Goal: Task Accomplishment & Management: Manage account settings

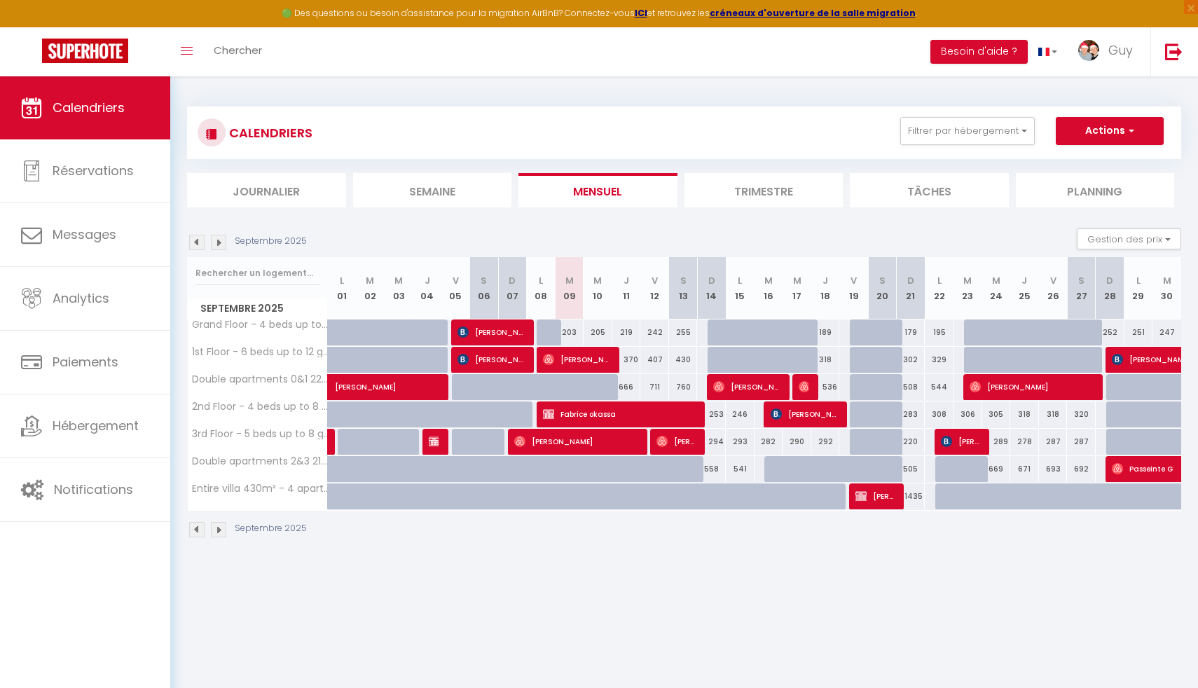
click at [756, 194] on li "Trimestre" at bounding box center [763, 190] width 159 height 34
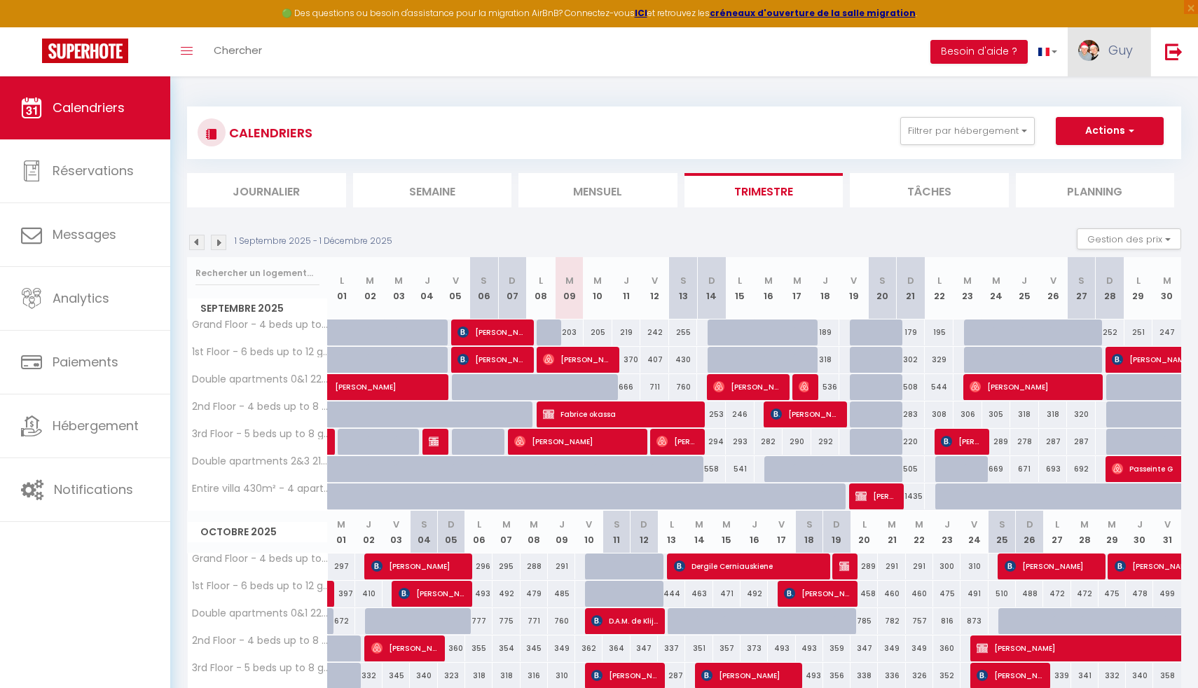
click at [1117, 48] on span "Guy" at bounding box center [1120, 50] width 25 height 18
click at [1086, 95] on link "Paramètres" at bounding box center [1094, 97] width 104 height 24
select select "28"
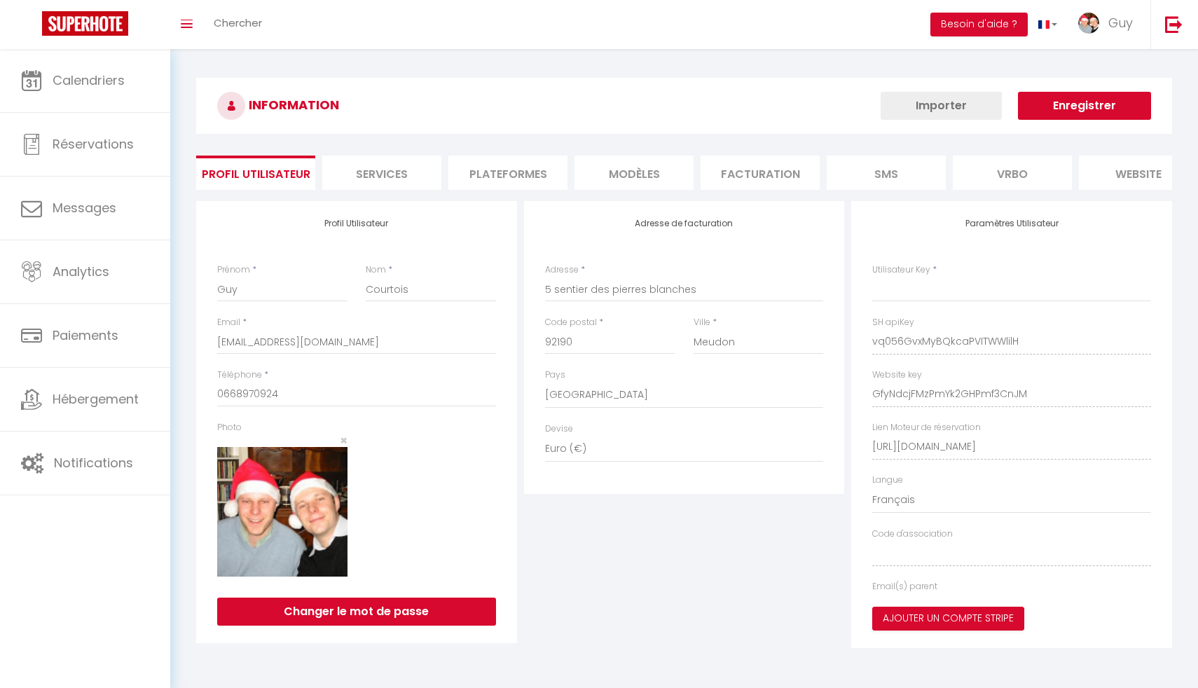
type input "vq056GvxMyBQkcaPVITWWlilH"
type input "GfyNdcjFMzPmYk2GHPmf3CnJM"
type input "https://app.superhote.com/#/get-available-rentals/GfyNdcjFMzPmYk2GHPmf3CnJM"
select select "fr"
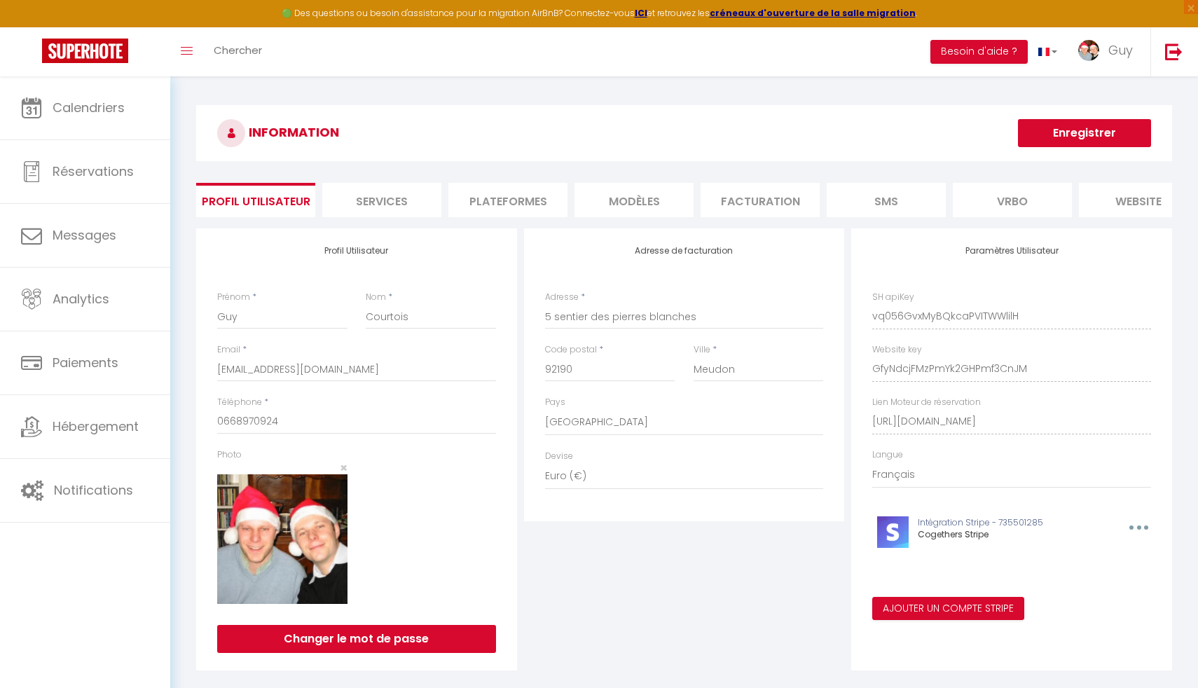
click at [496, 202] on li "Plateformes" at bounding box center [507, 200] width 119 height 34
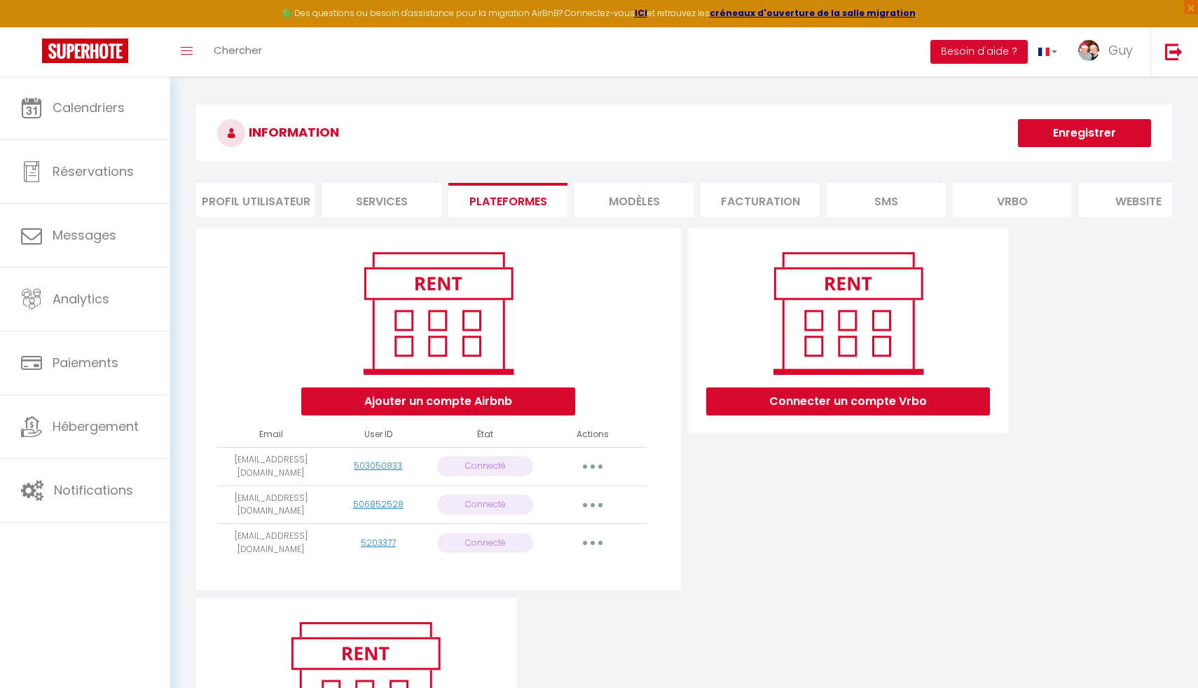
click at [596, 463] on button "button" at bounding box center [592, 466] width 39 height 22
click at [510, 555] on link "Reconnecter le compte" at bounding box center [530, 549] width 155 height 24
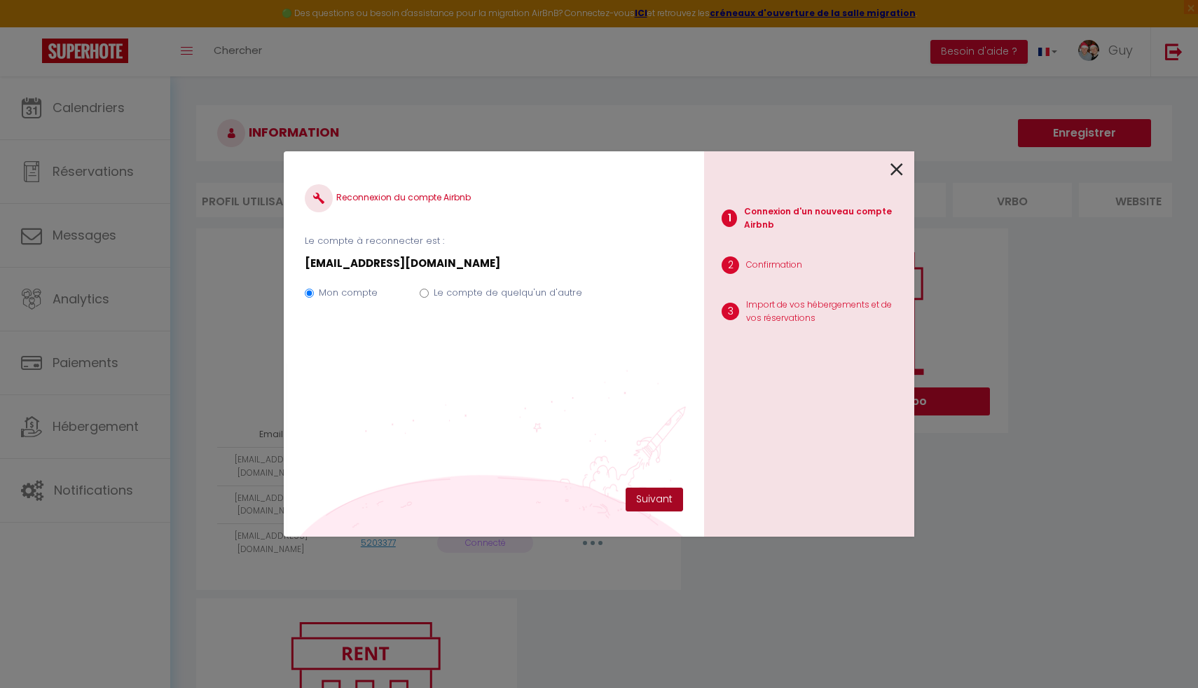
click at [649, 502] on button "Suivant" at bounding box center [654, 500] width 57 height 24
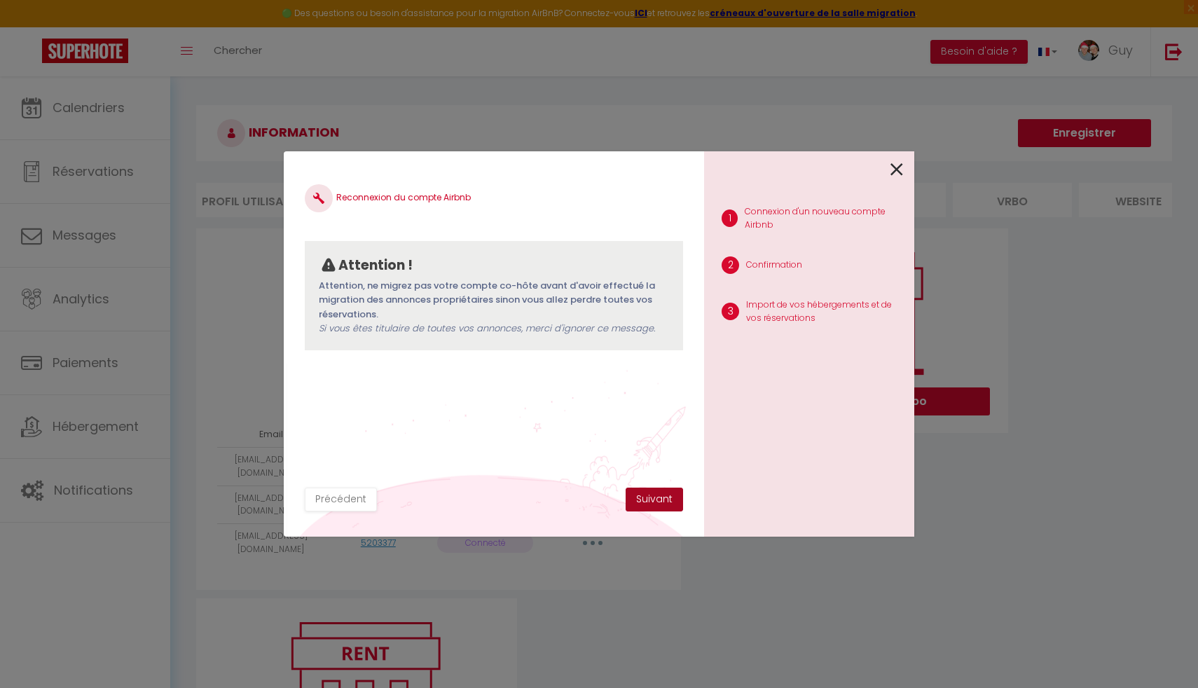
click at [649, 502] on button "Suivant" at bounding box center [654, 500] width 57 height 24
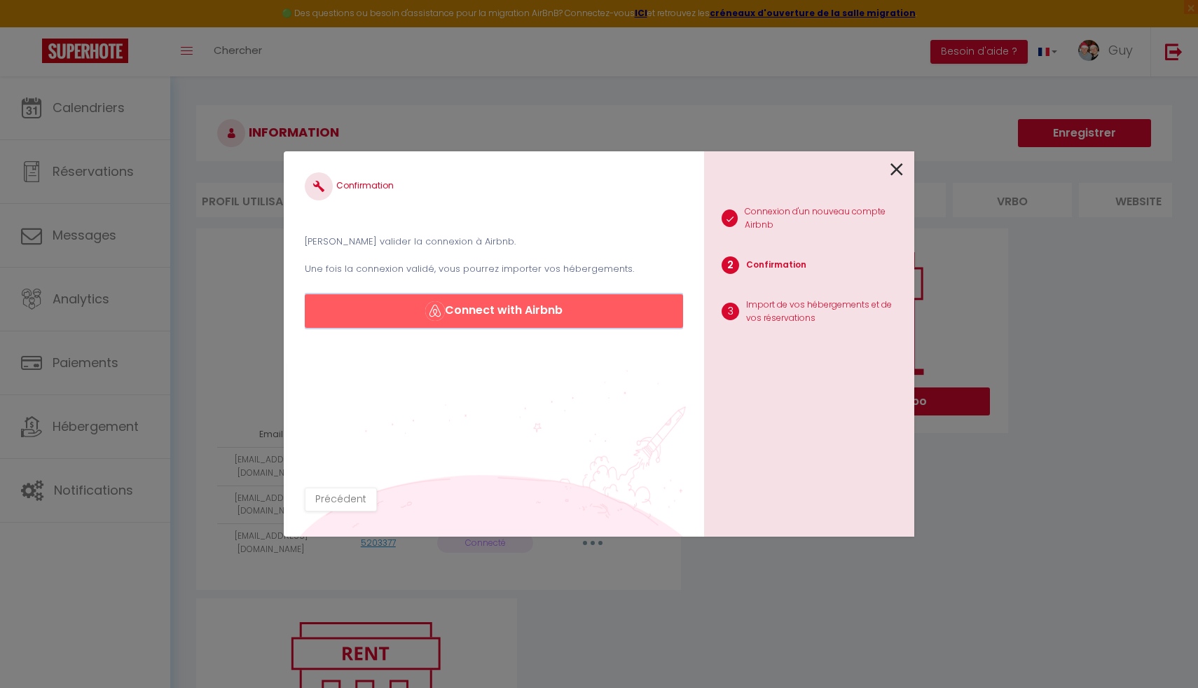
click at [526, 314] on button "Connect with Airbnb" at bounding box center [494, 311] width 378 height 34
click at [895, 169] on icon at bounding box center [896, 169] width 13 height 21
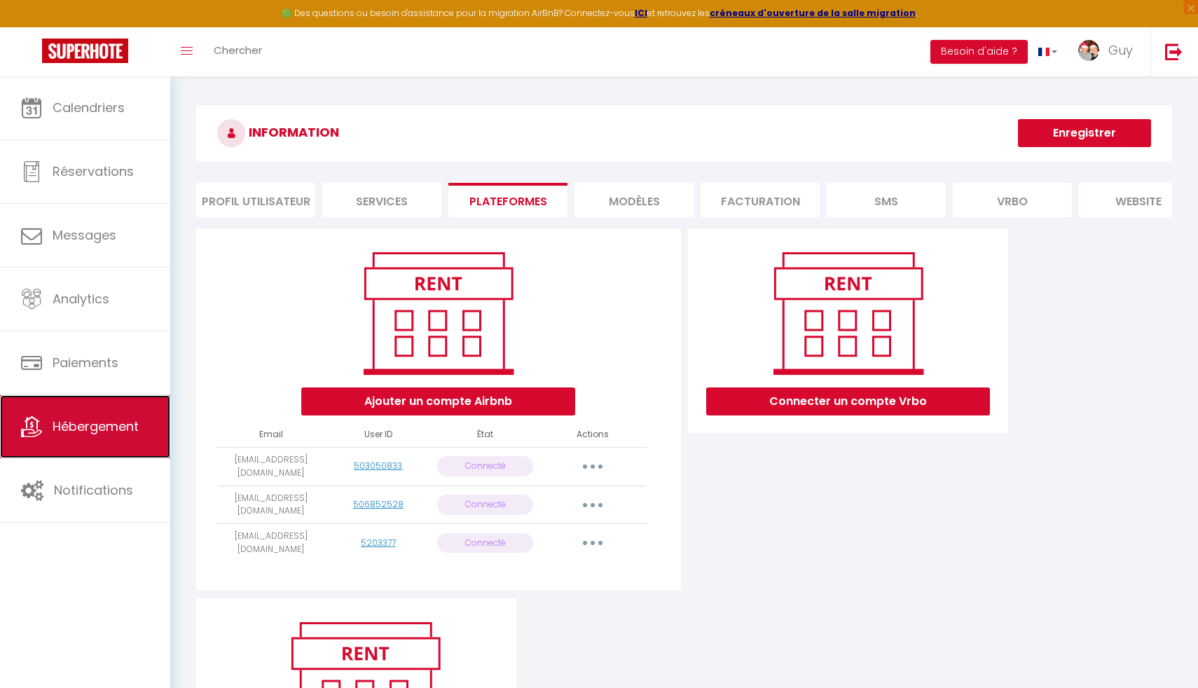
click at [70, 441] on link "Hébergement" at bounding box center [85, 426] width 170 height 63
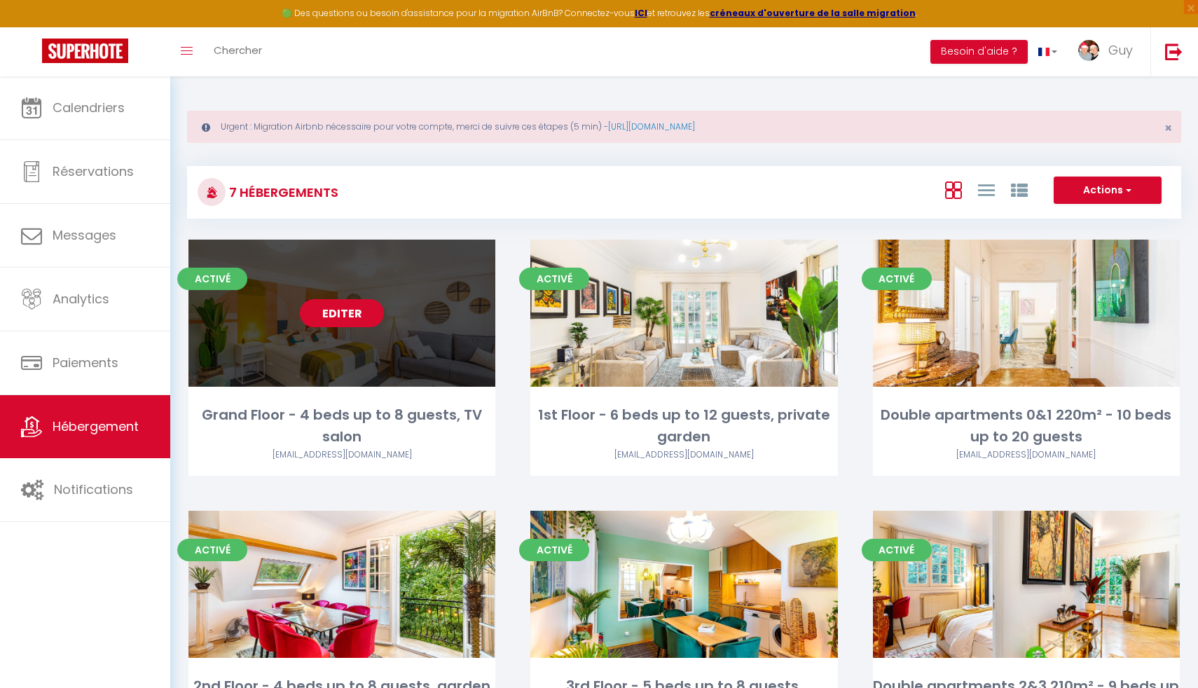
click at [345, 314] on link "Editer" at bounding box center [342, 313] width 84 height 28
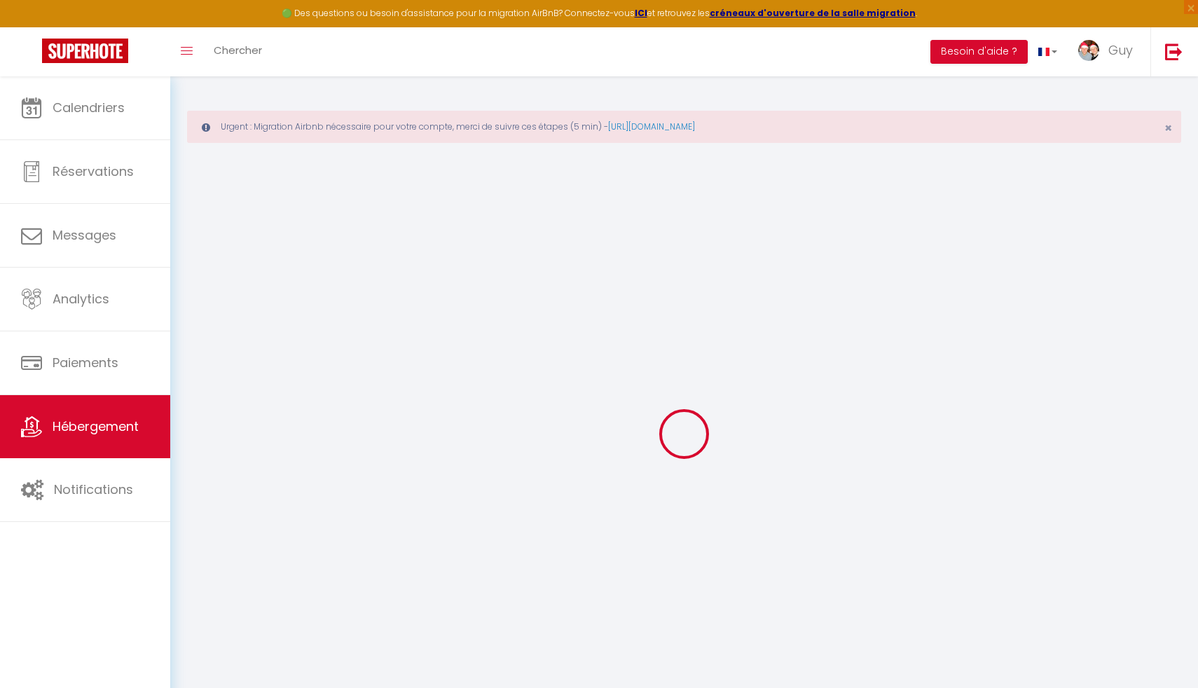
select select "+ 4 %"
select select "+ 35 %"
select select "+ 10 %"
select select "+ 15 %"
checkbox input "false"
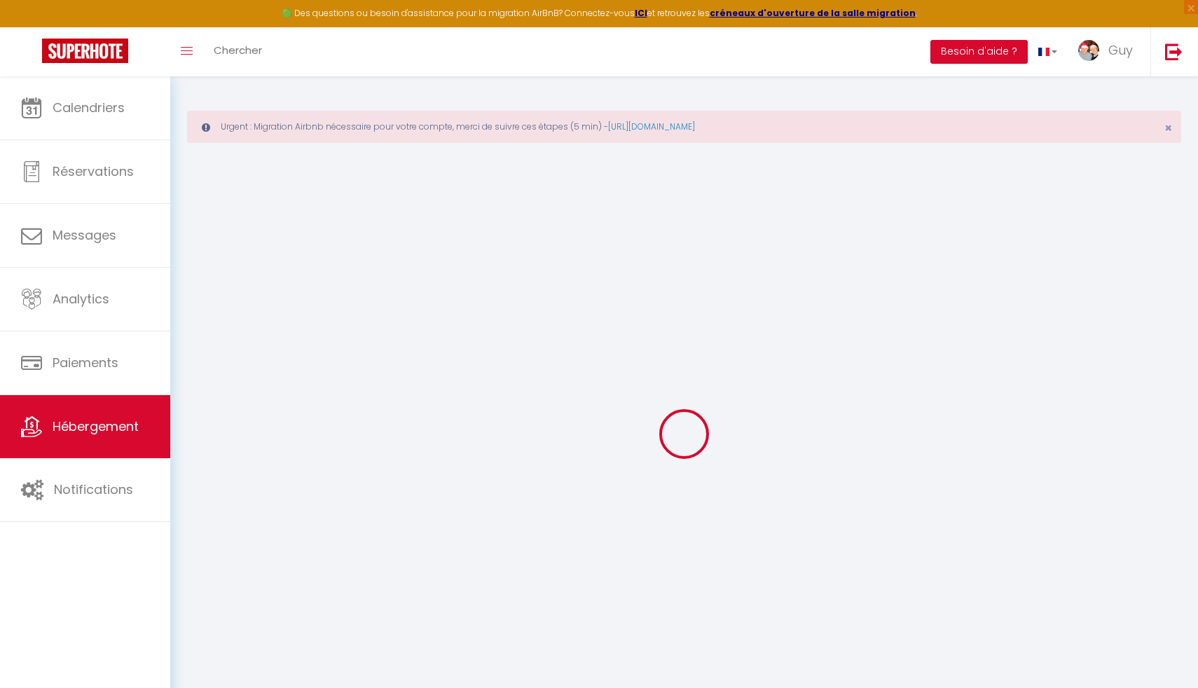
checkbox input "true"
checkbox input "false"
select select "16:00"
select select "00:00"
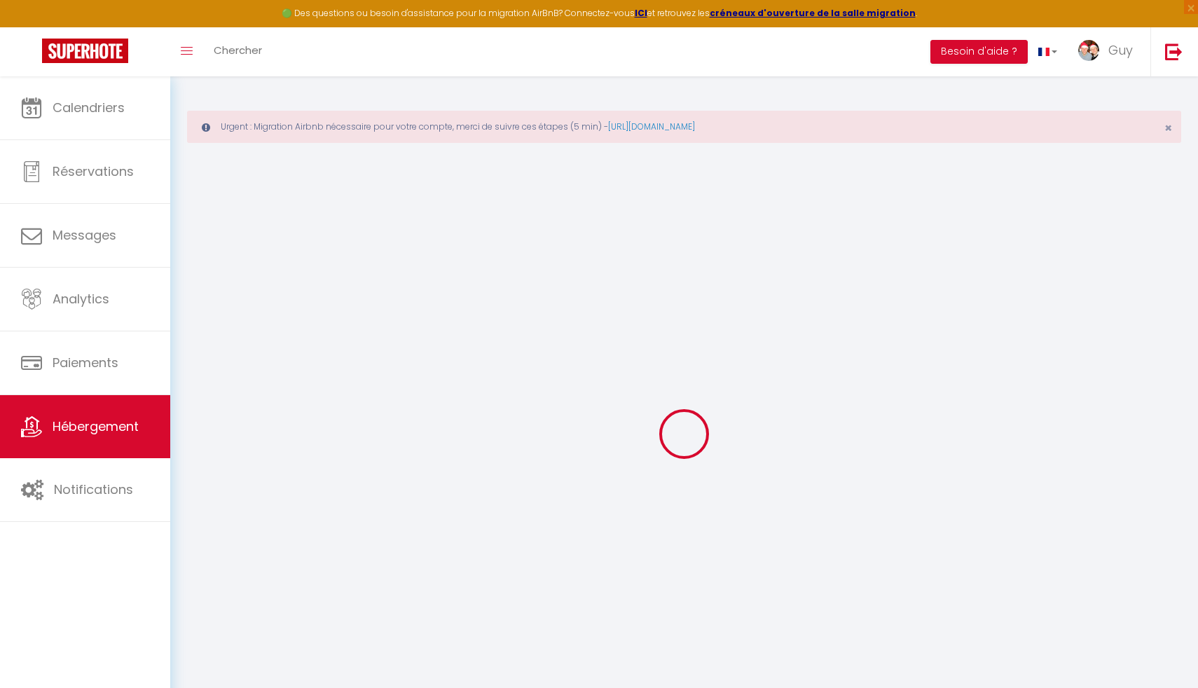
select select "10:00"
select select "30"
select select "120"
select select "22:00"
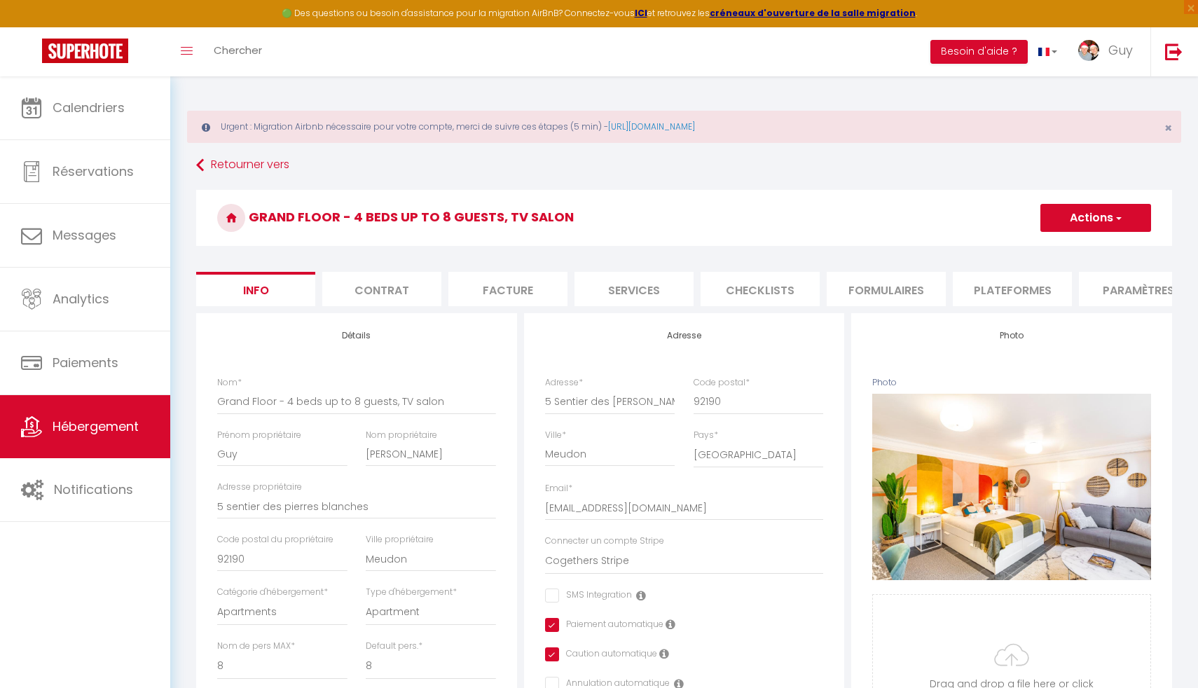
click at [1004, 294] on li "Plateformes" at bounding box center [1012, 289] width 119 height 34
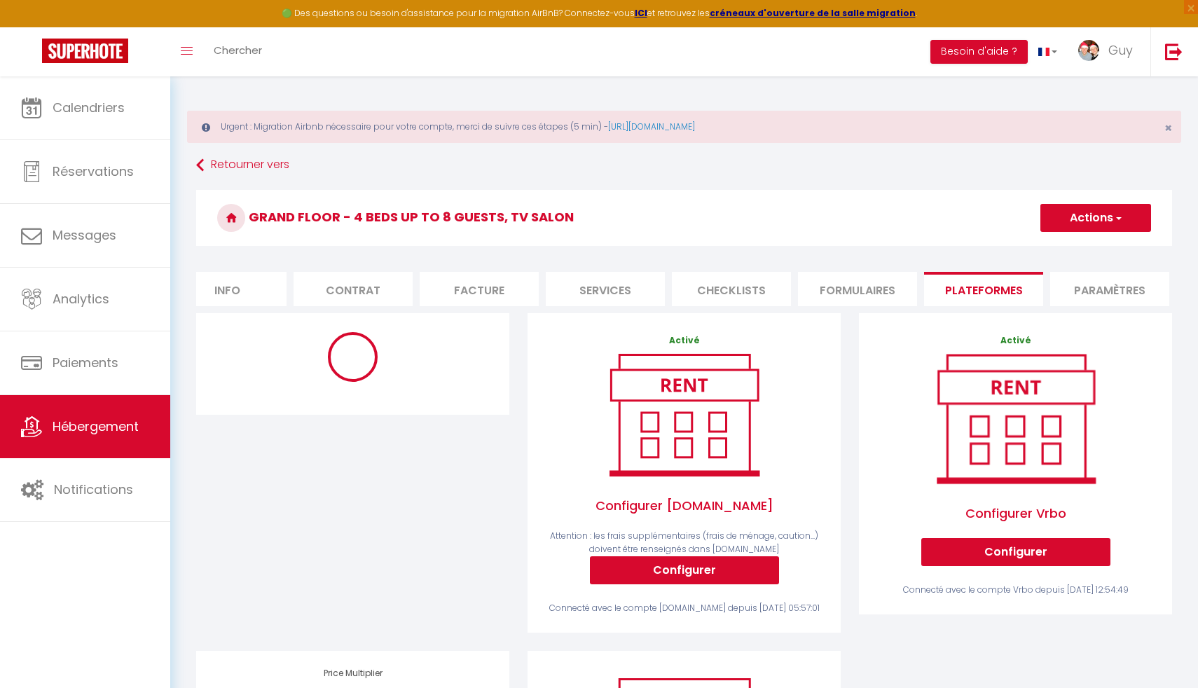
scroll to position [0, 44]
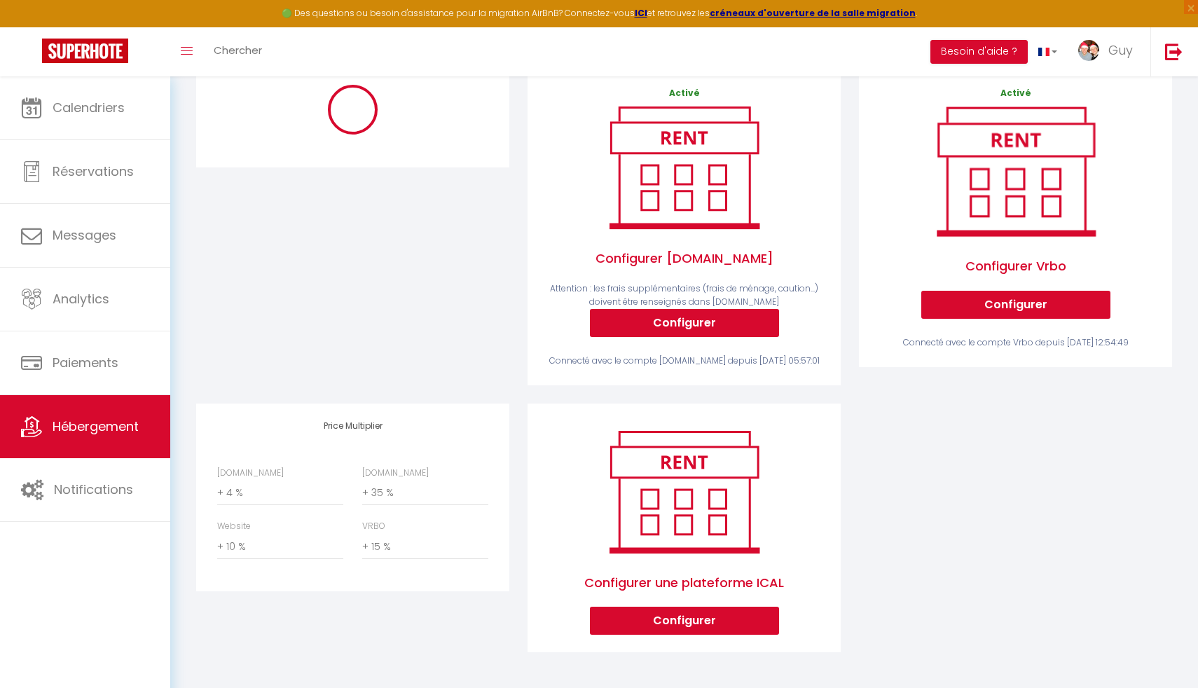
select select "365"
select select "EUR"
select select
select select "3354-989791253825311763"
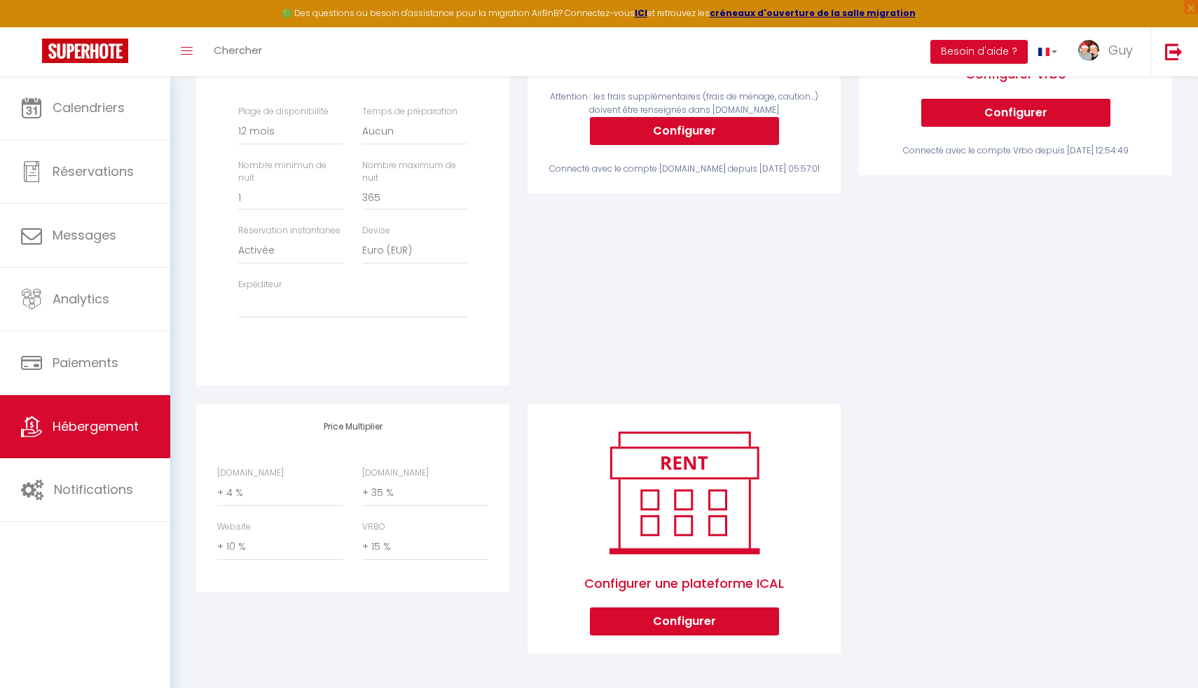
scroll to position [207, 0]
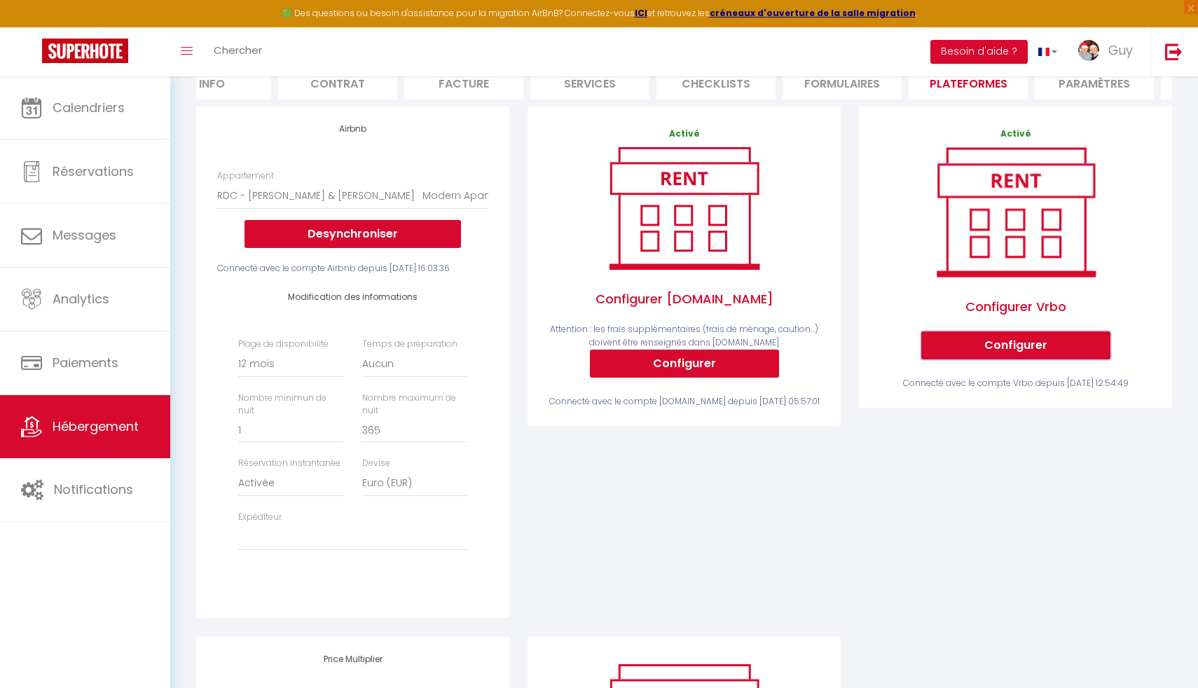
click at [1005, 353] on button "Configurer" at bounding box center [1015, 345] width 189 height 28
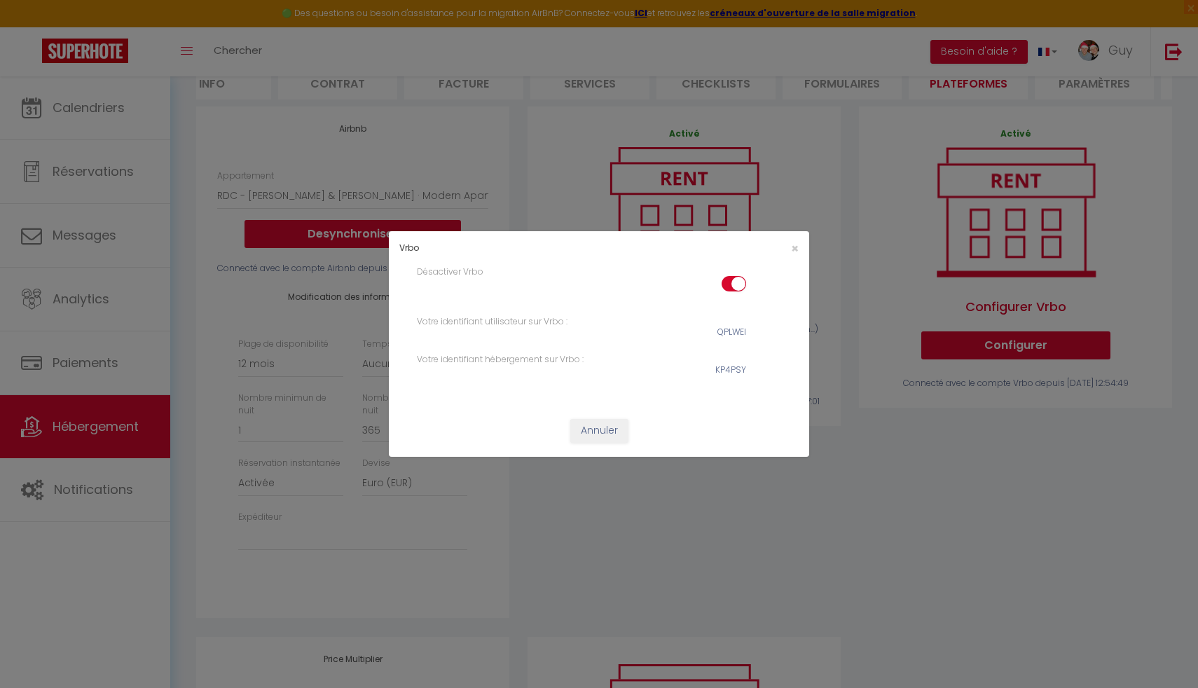
click at [732, 283] on input "checkbox" at bounding box center [734, 286] width 25 height 21
checkbox input "false"
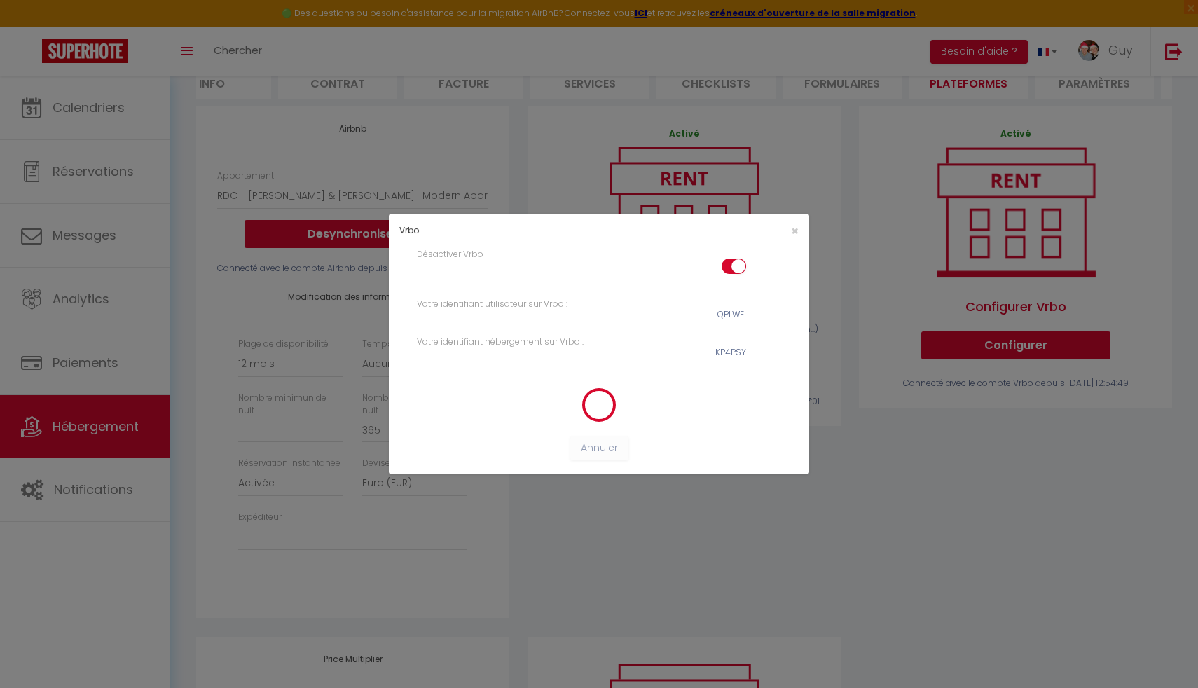
select select "365"
select select "EUR"
select select
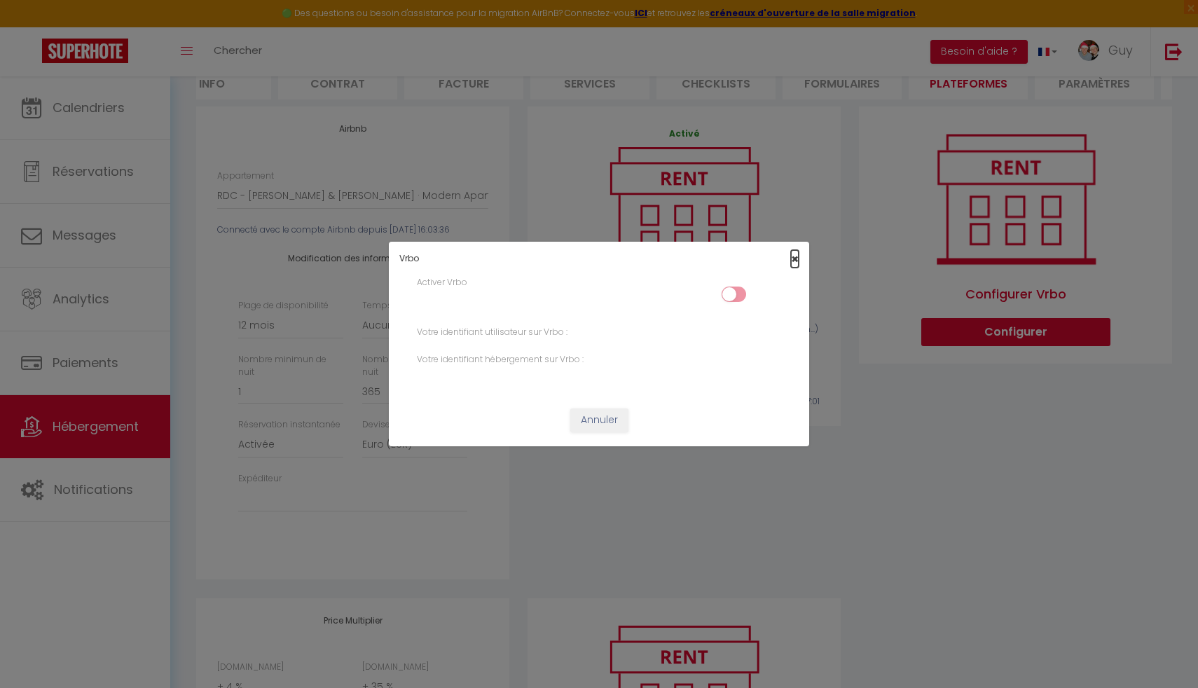
click at [797, 254] on span "×" at bounding box center [795, 259] width 8 height 18
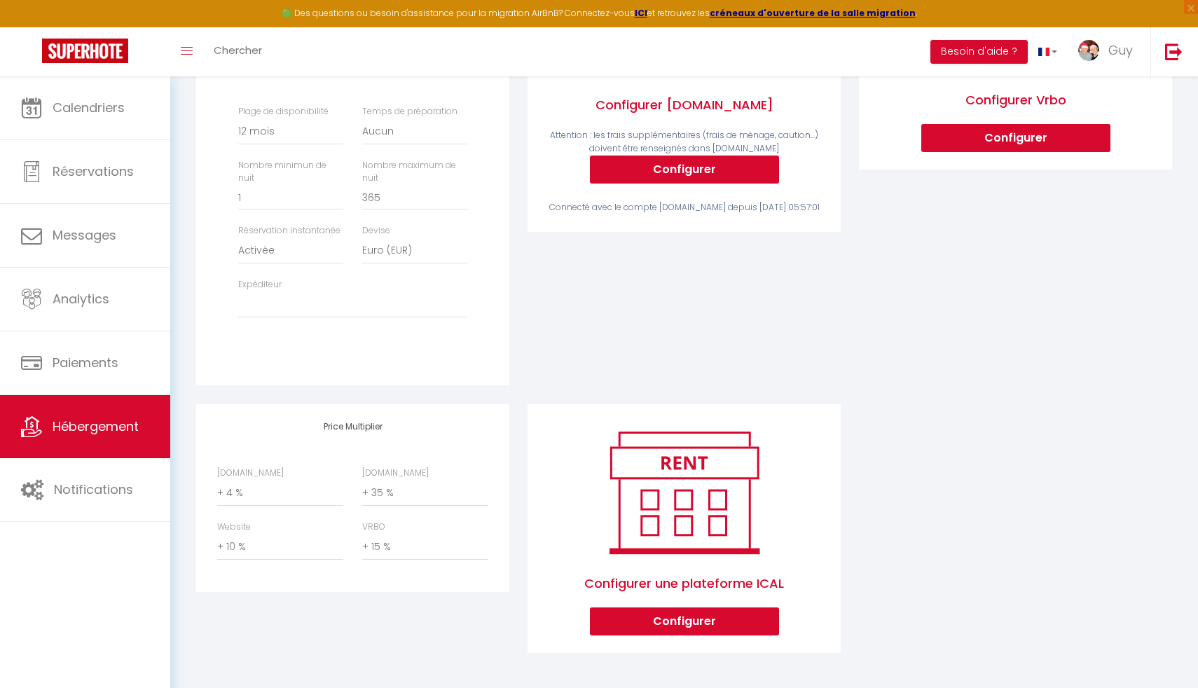
scroll to position [414, 0]
click at [116, 421] on span "Hébergement" at bounding box center [96, 427] width 86 height 18
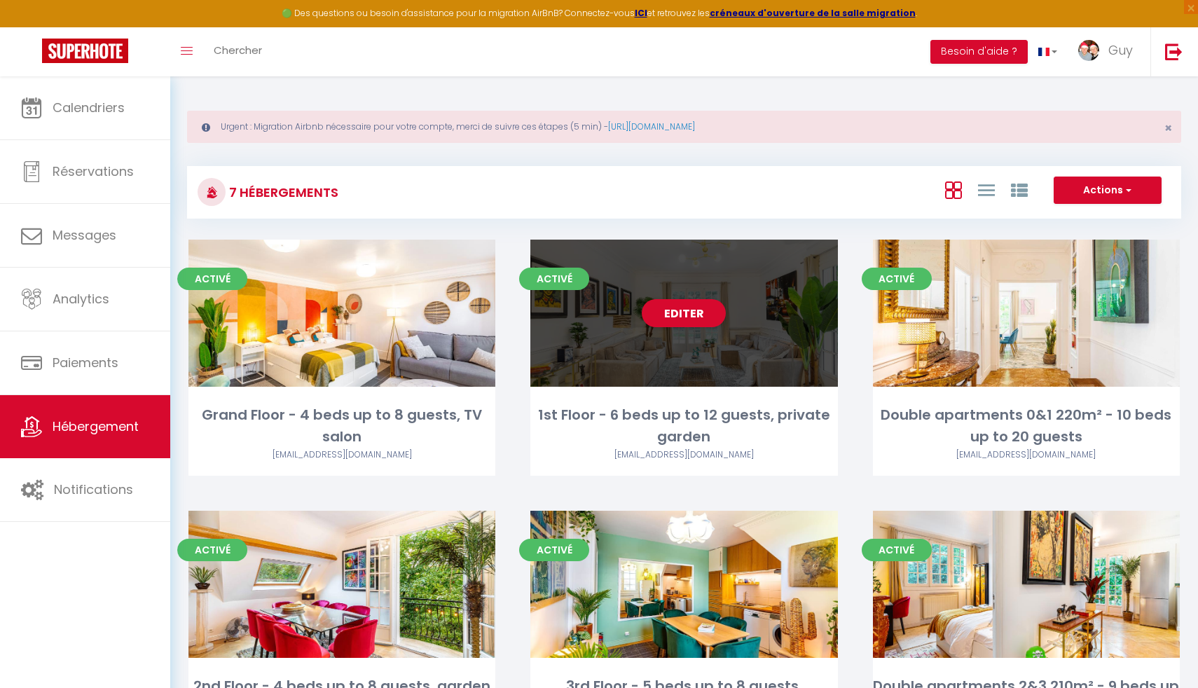
click at [646, 347] on div "Editer" at bounding box center [683, 313] width 307 height 147
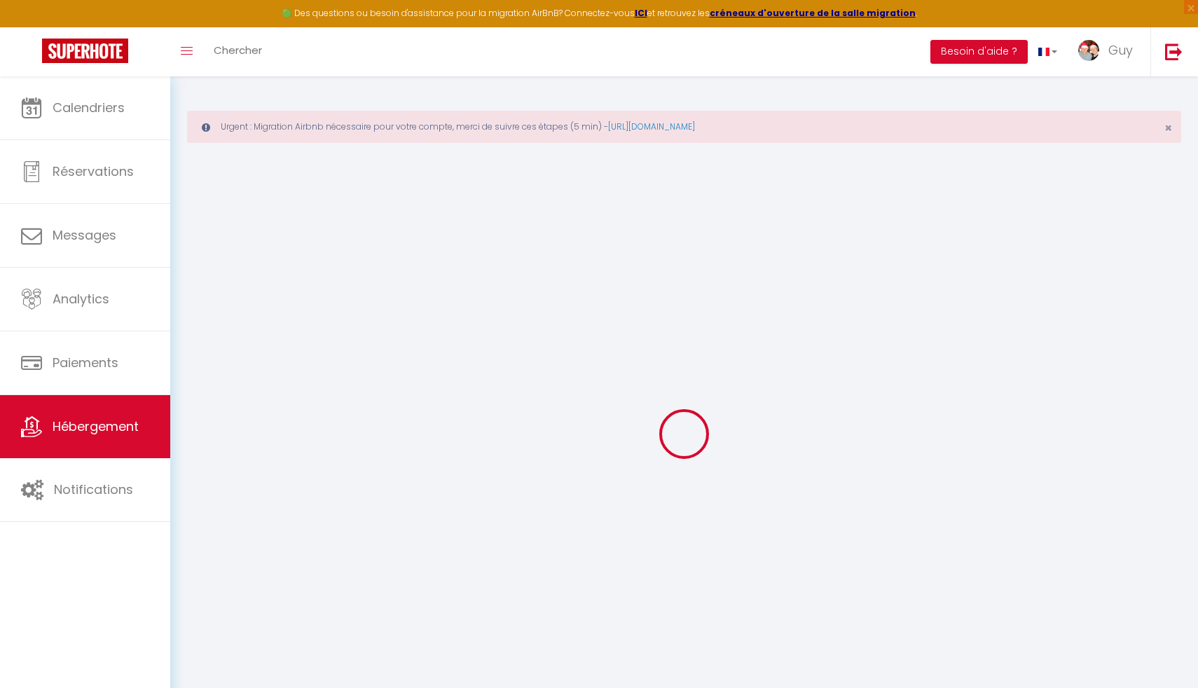
select select "+ 4 %"
select select "+ 35 %"
select select "+ 10 %"
select select "+ 15 %"
checkbox input "false"
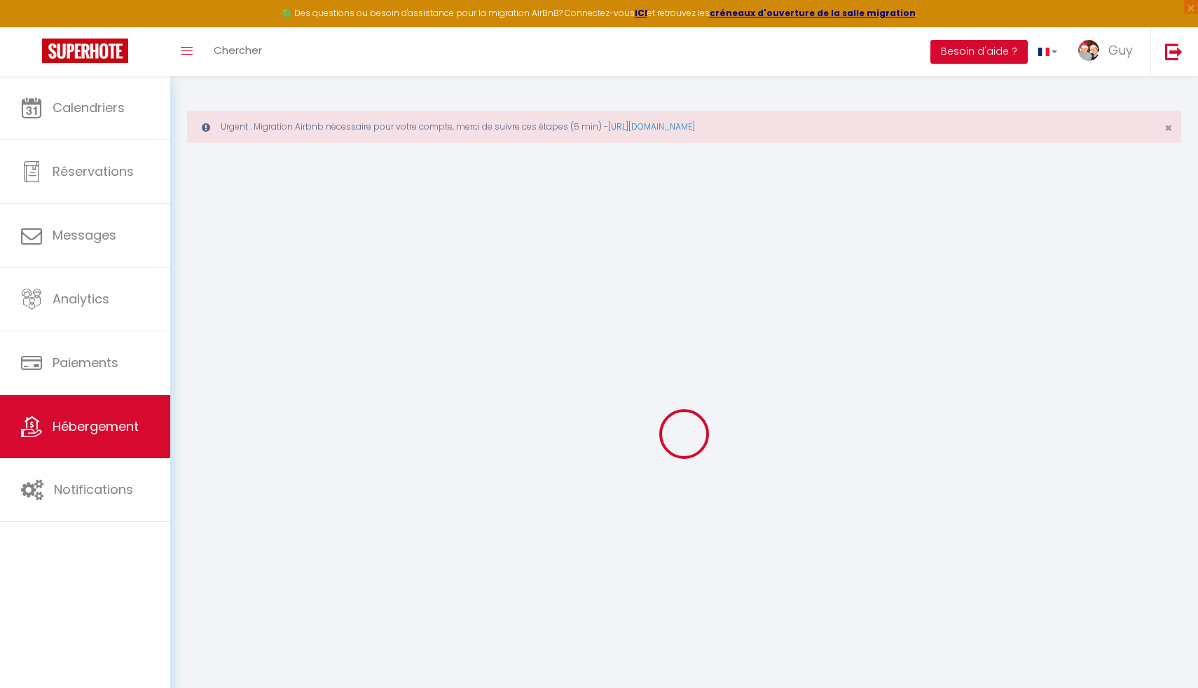
checkbox input "true"
checkbox input "false"
select select "16:00"
select select "00:00"
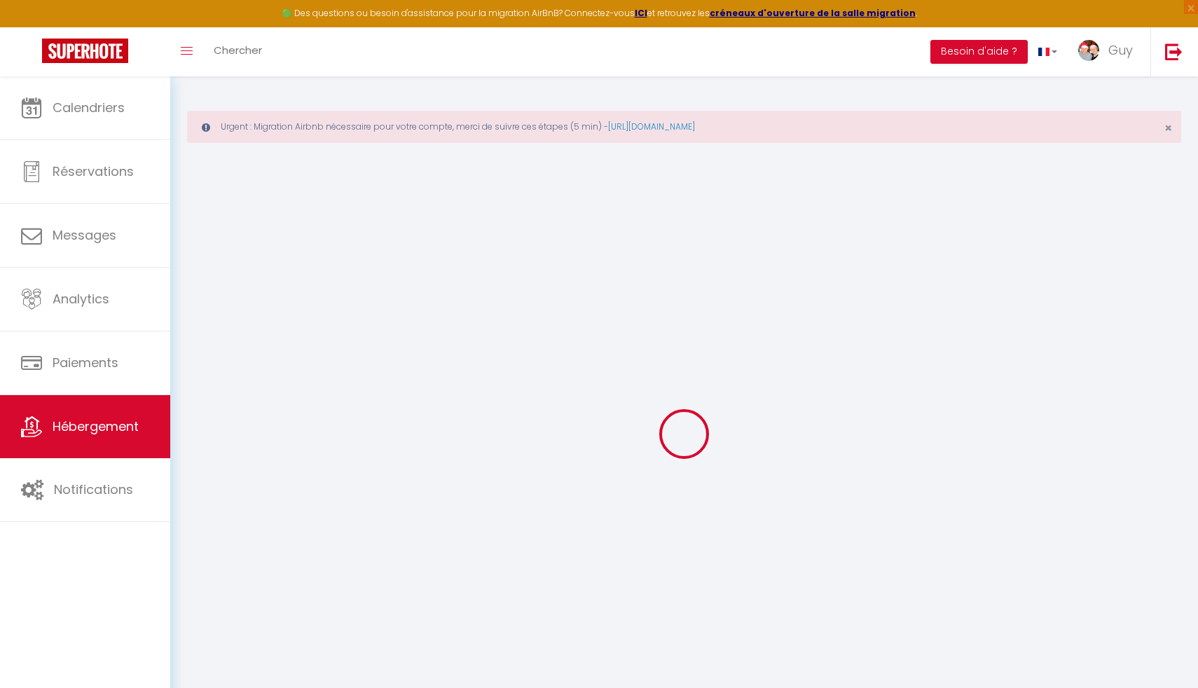
select select "10:00"
select select "30"
select select "120"
select select "22:00"
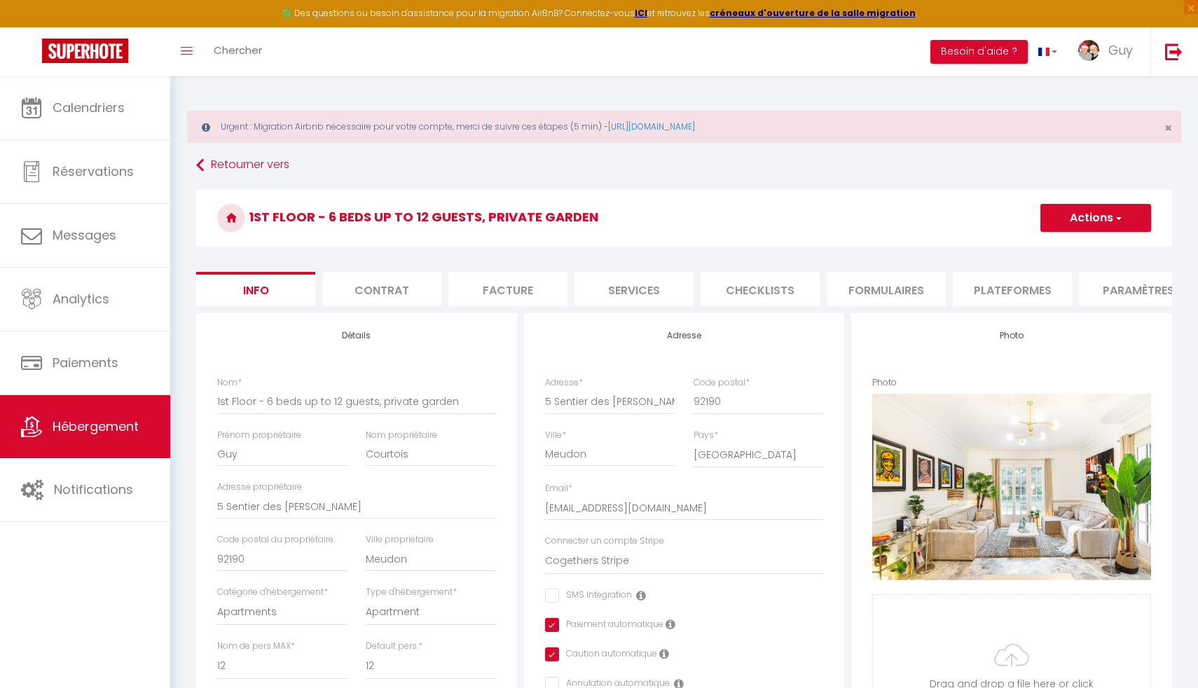
click at [1002, 284] on li "Plateformes" at bounding box center [1012, 289] width 119 height 34
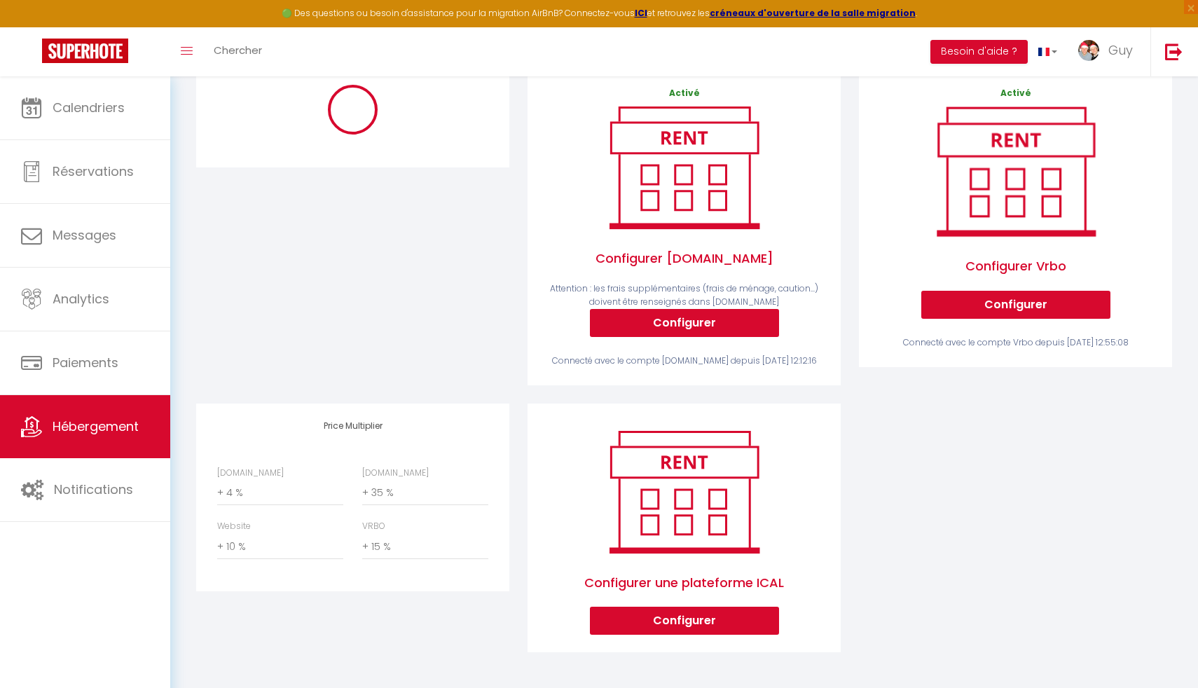
scroll to position [32, 0]
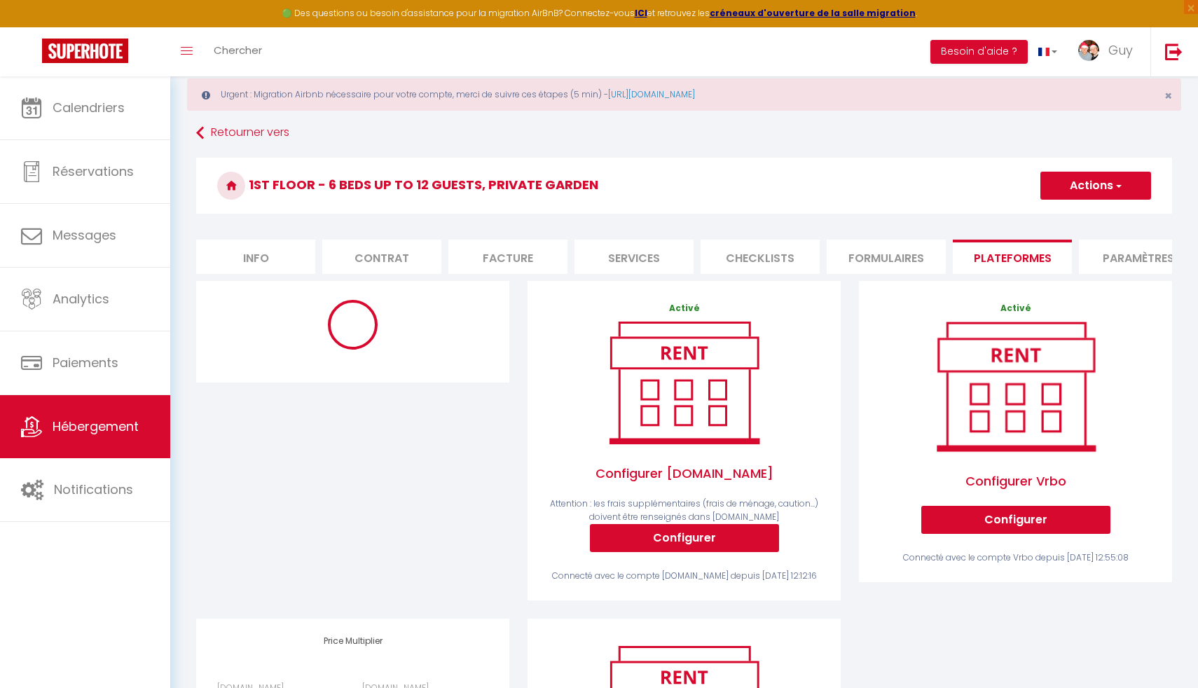
select select "365"
select select "EUR"
select select
select select "3354-989756507199620681"
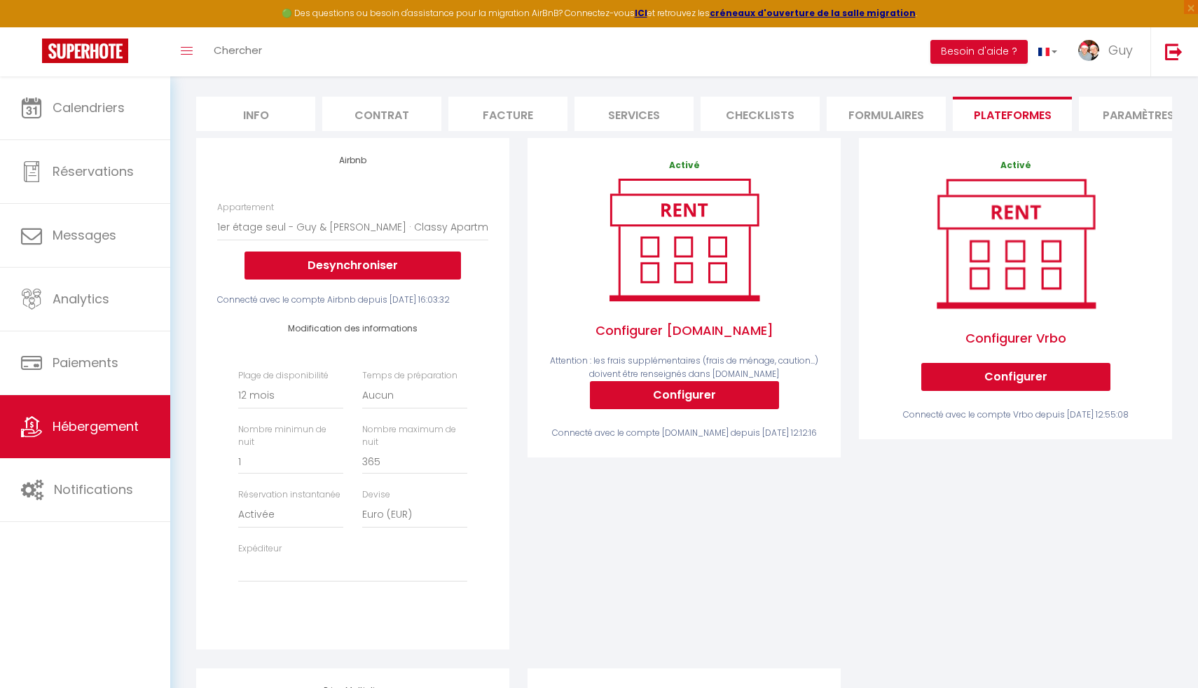
scroll to position [182, 0]
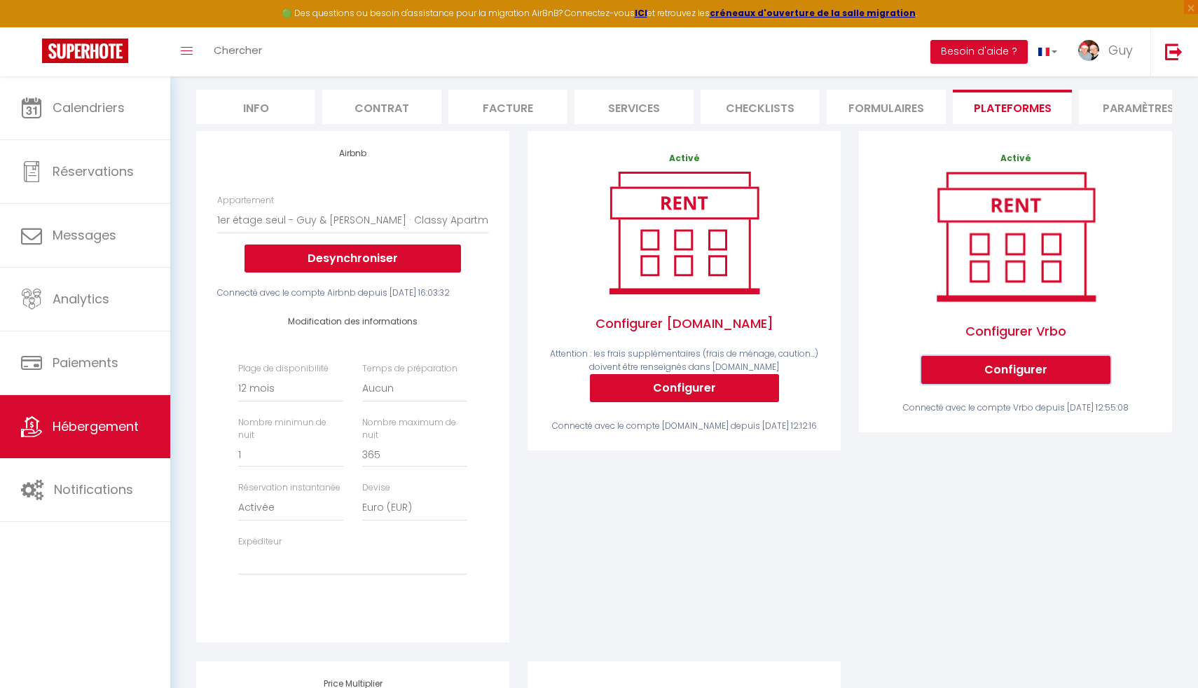
click at [975, 367] on button "Configurer" at bounding box center [1015, 370] width 189 height 28
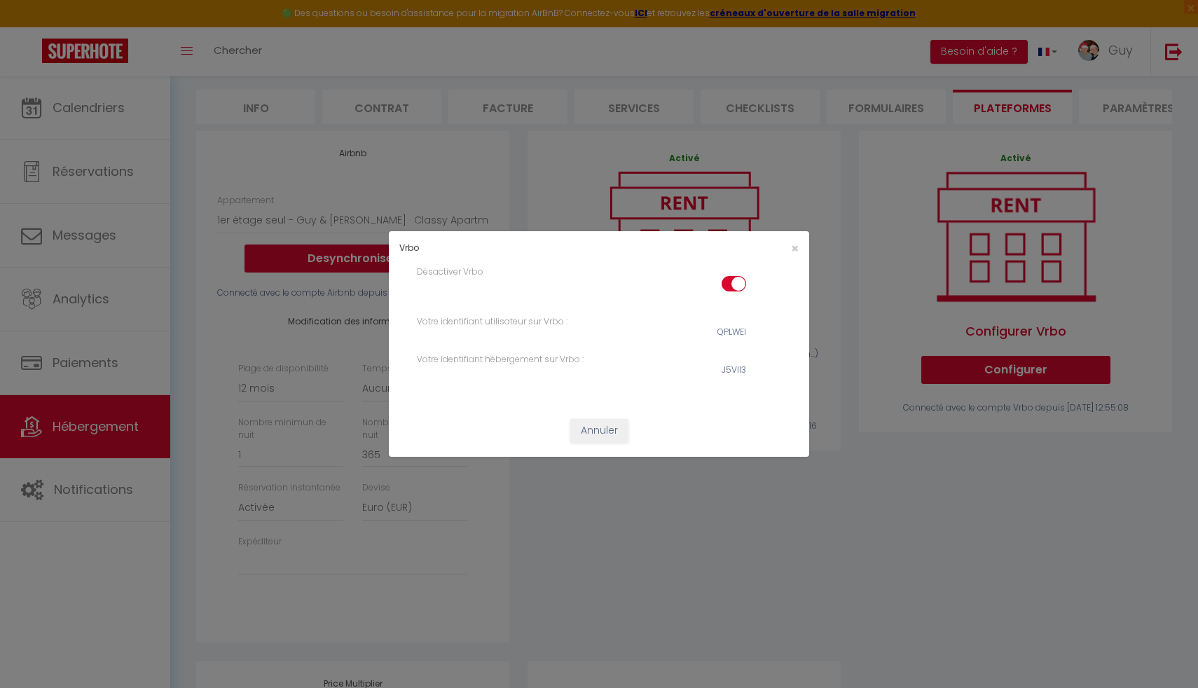
click at [734, 286] on input "checkbox" at bounding box center [734, 286] width 25 height 21
checkbox input "false"
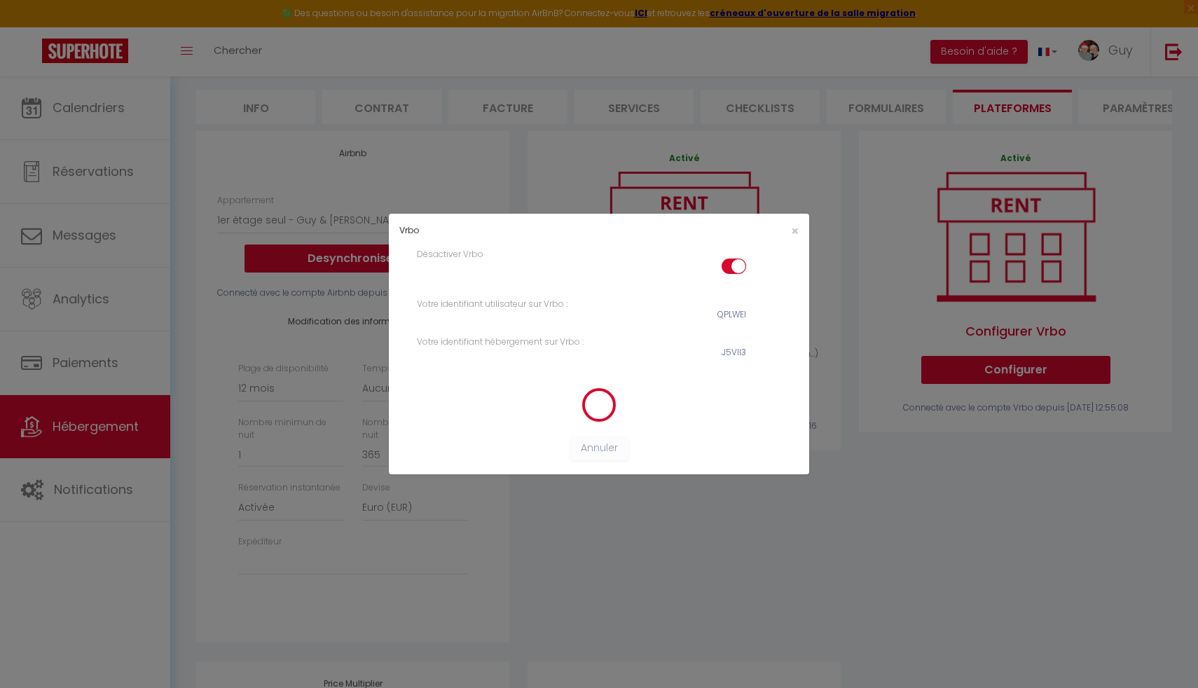
select select "365"
select select "EUR"
select select
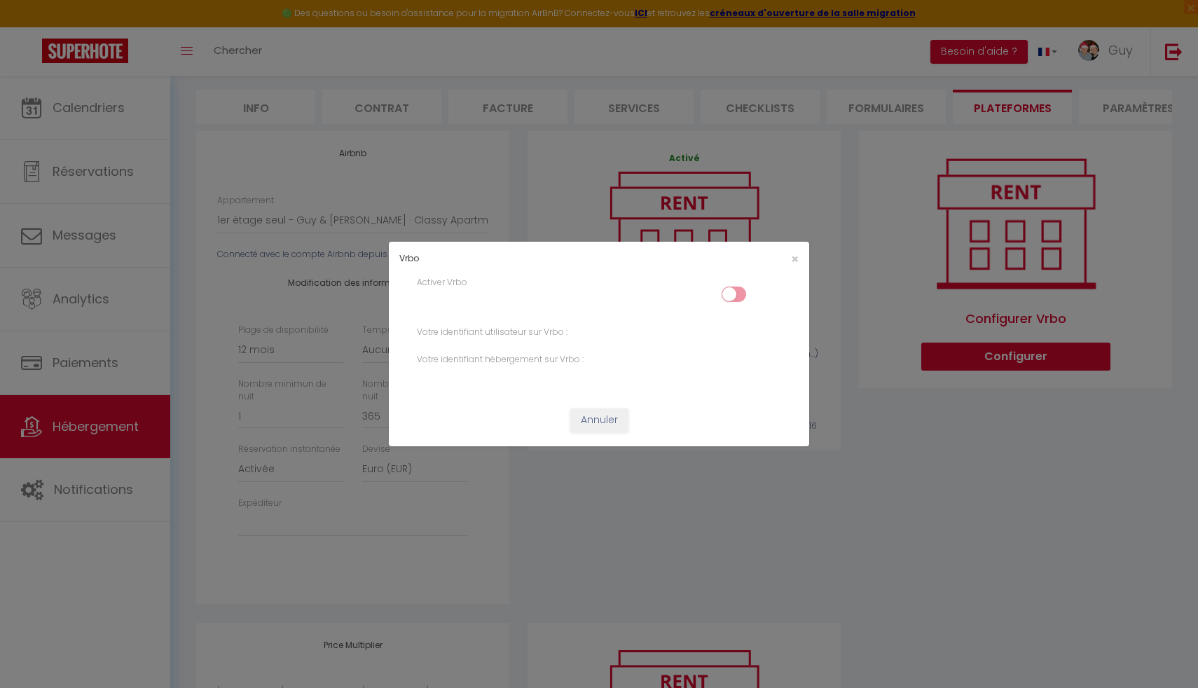
click at [884, 509] on div "Vrbo × Activer Vrbo Votre identifiant utilisateur sur Vrbo : Votre identifiant …" at bounding box center [599, 344] width 1198 height 688
click at [794, 259] on span "×" at bounding box center [795, 259] width 8 height 18
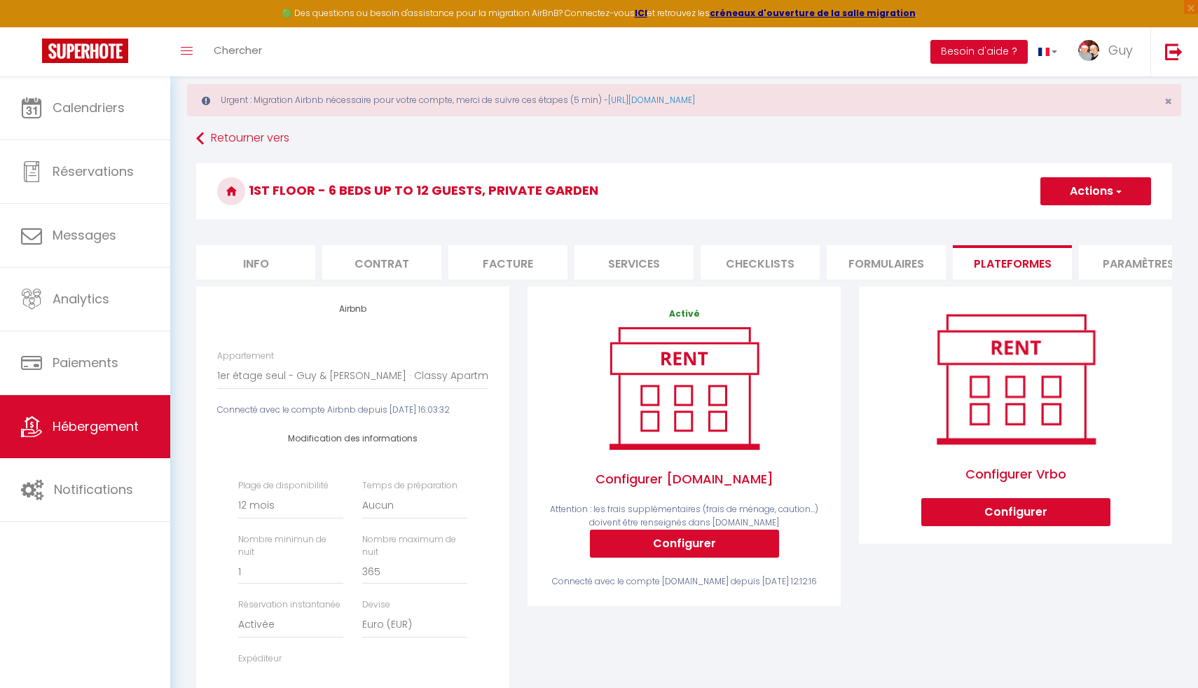
scroll to position [28, 0]
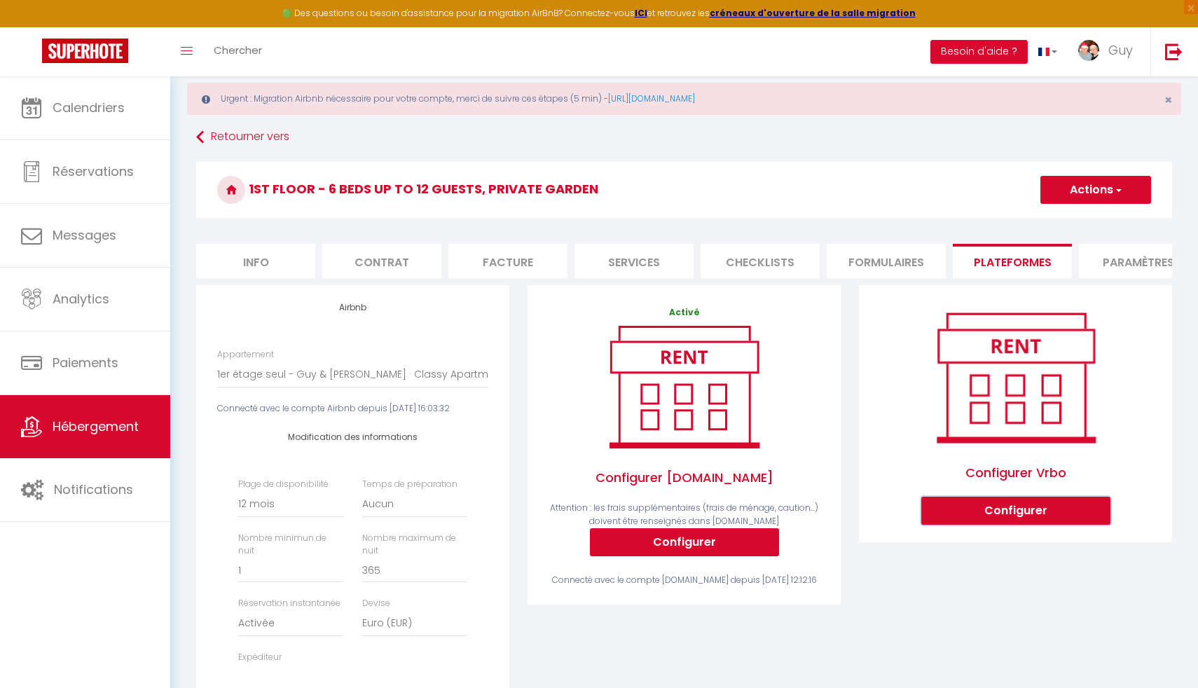
click at [976, 511] on button "Configurer" at bounding box center [1015, 511] width 189 height 28
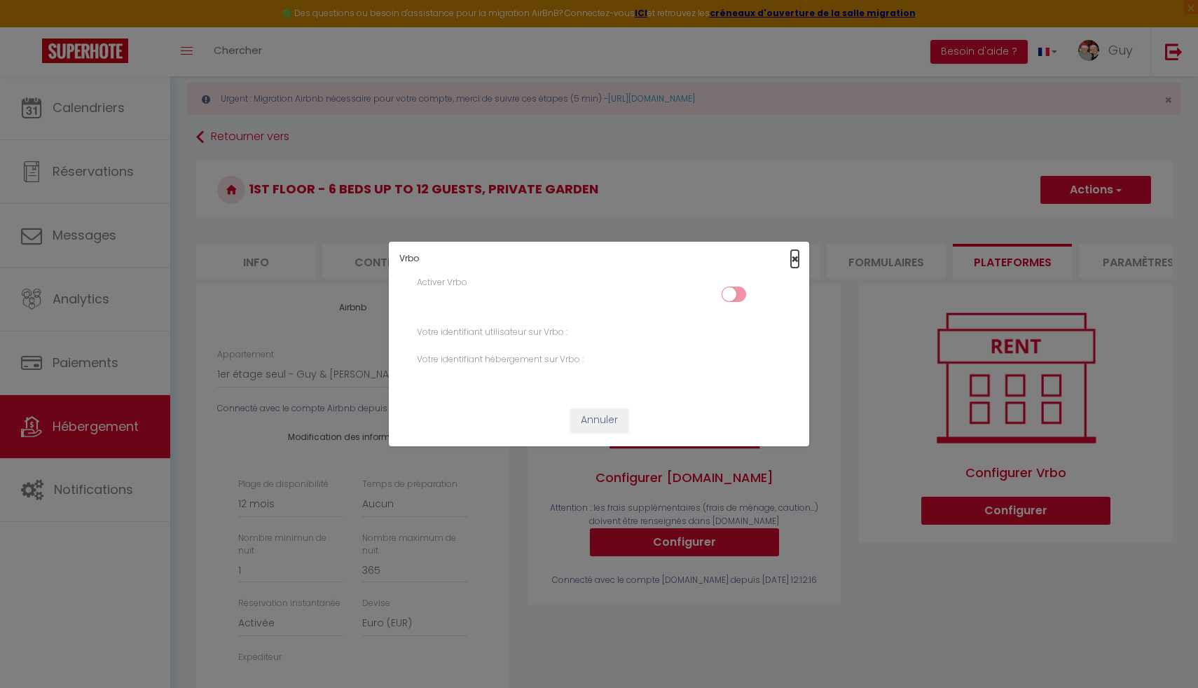
click at [794, 257] on span "×" at bounding box center [795, 259] width 8 height 18
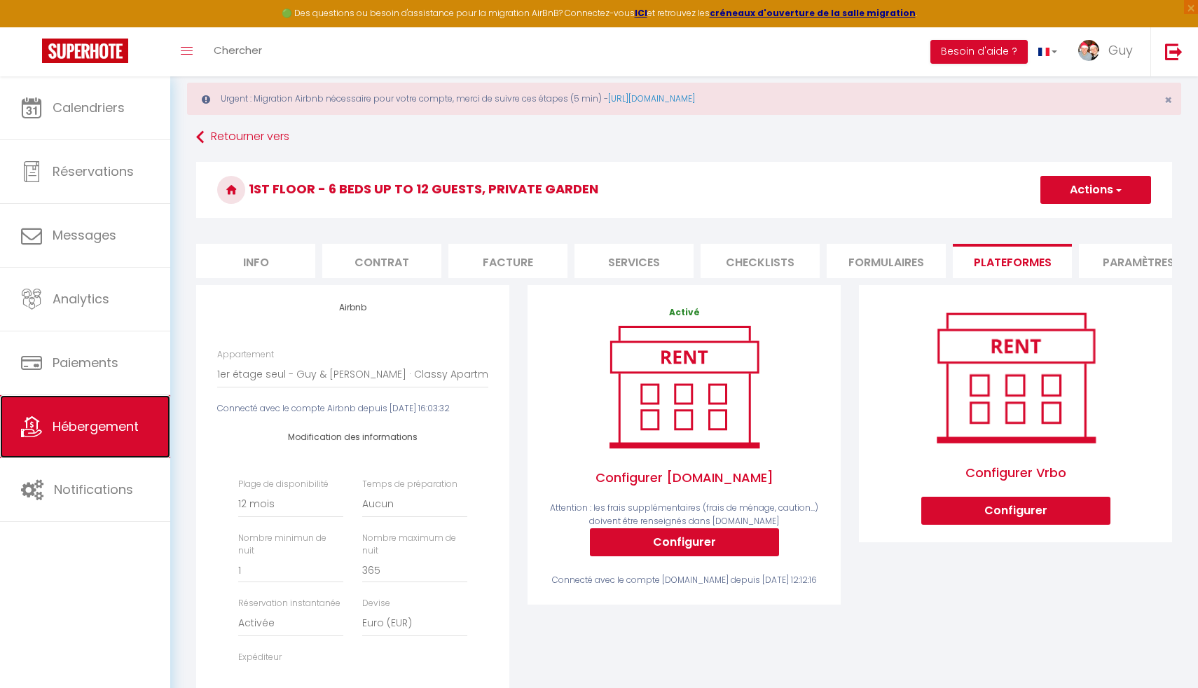
click at [94, 420] on span "Hébergement" at bounding box center [96, 427] width 86 height 18
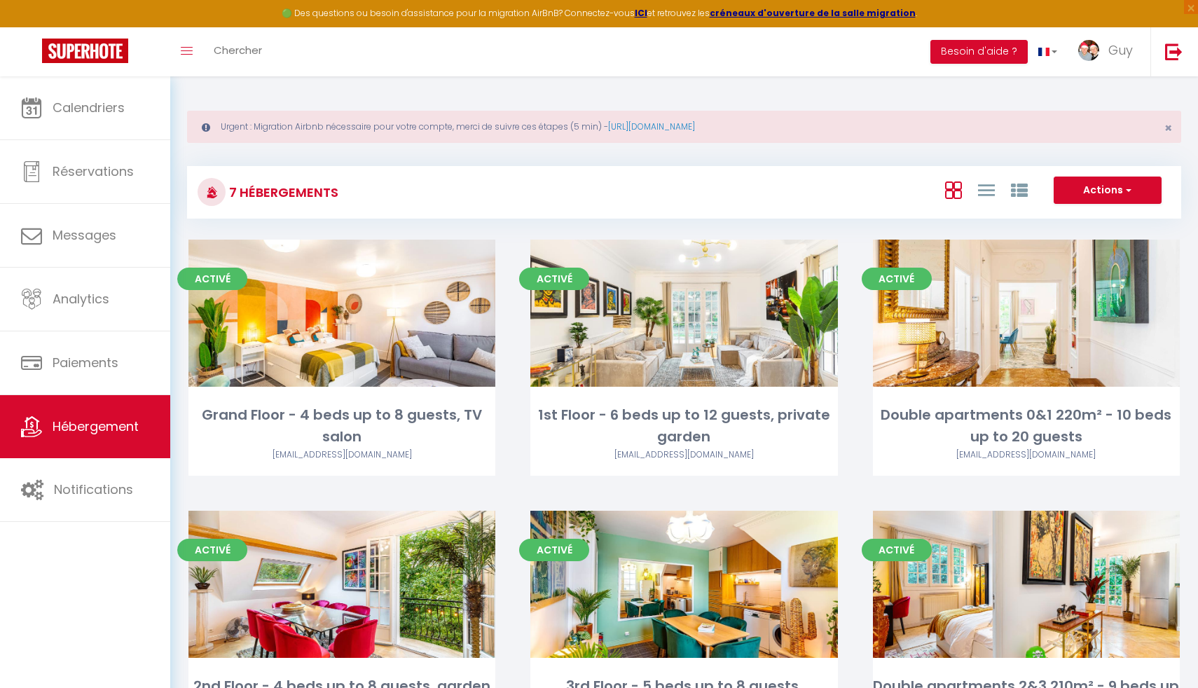
scroll to position [43, 0]
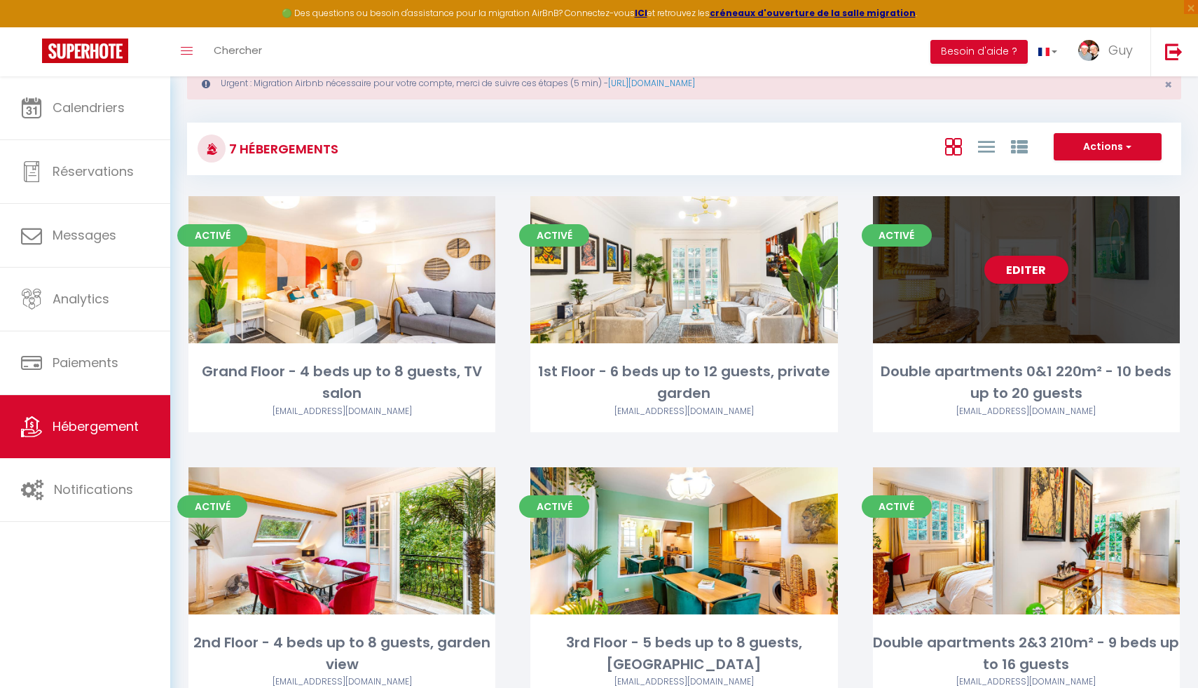
click at [982, 234] on div "Editer" at bounding box center [1026, 269] width 307 height 147
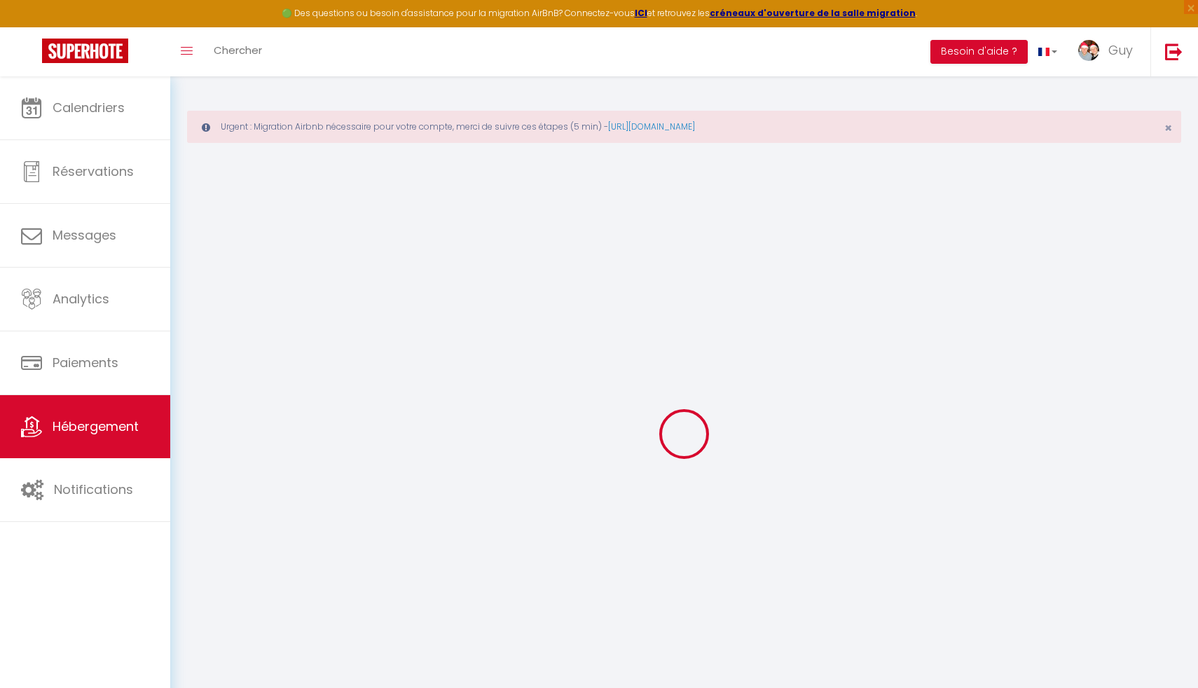
checkbox input "false"
checkbox input "true"
checkbox input "false"
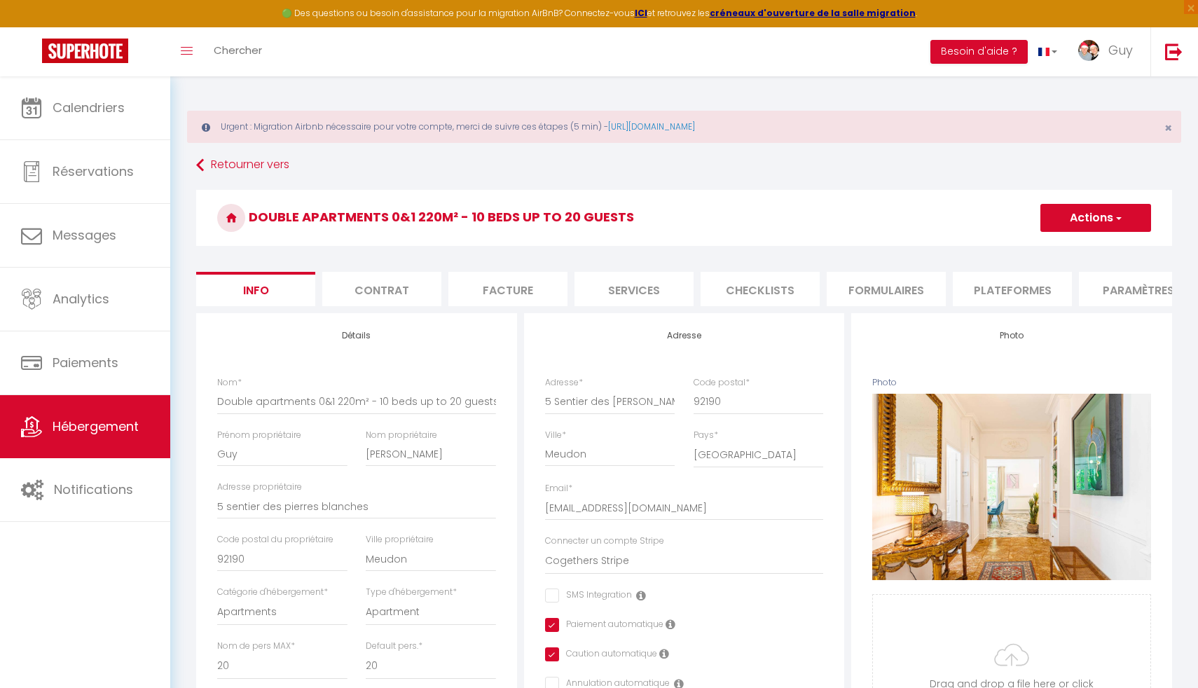
click at [995, 291] on li "Plateformes" at bounding box center [1012, 289] width 119 height 34
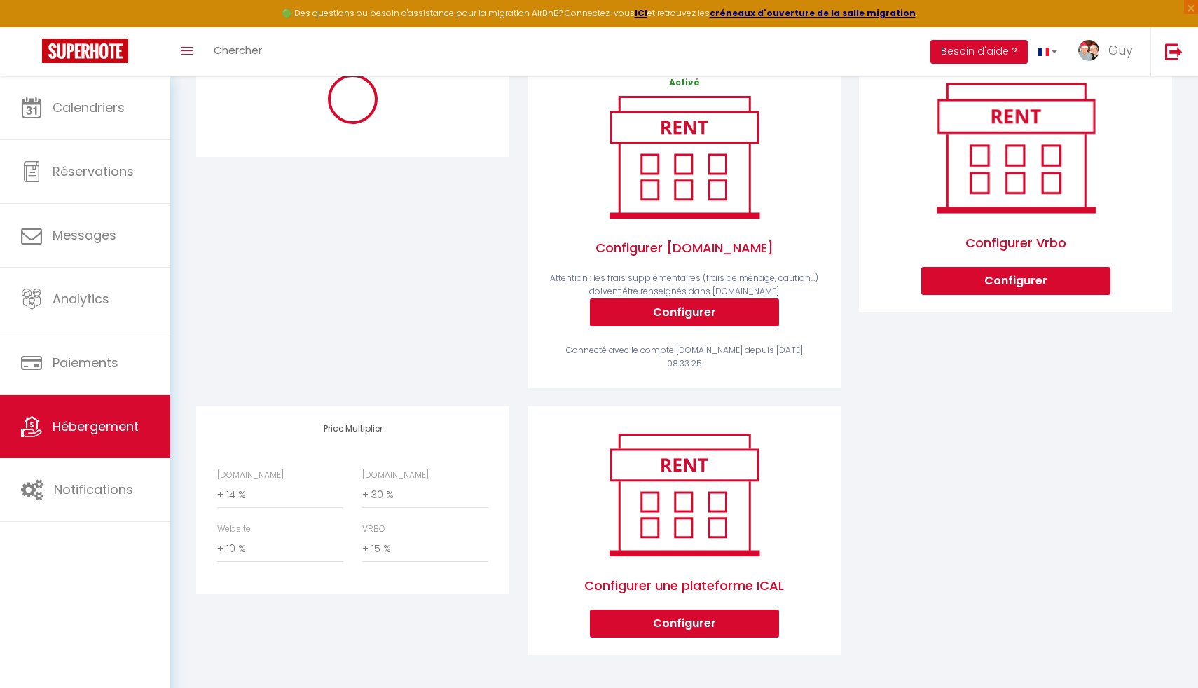
scroll to position [260, 0]
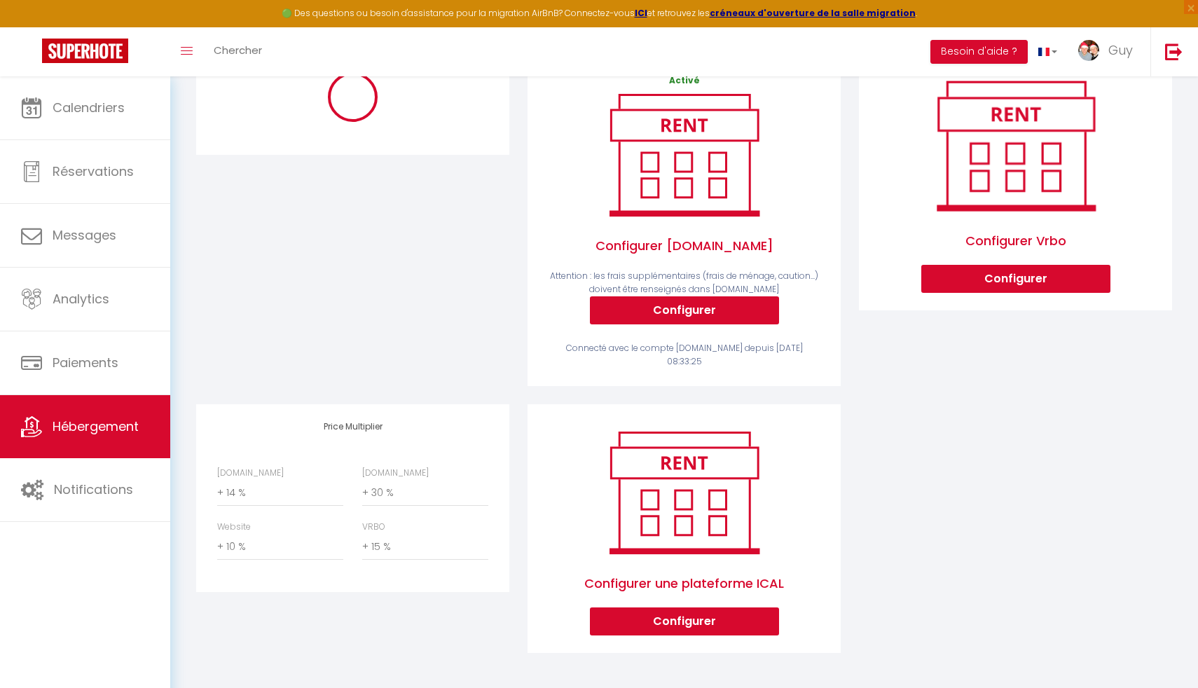
select select "365"
select select "EUR"
select select
select select "3354-989949527155535755"
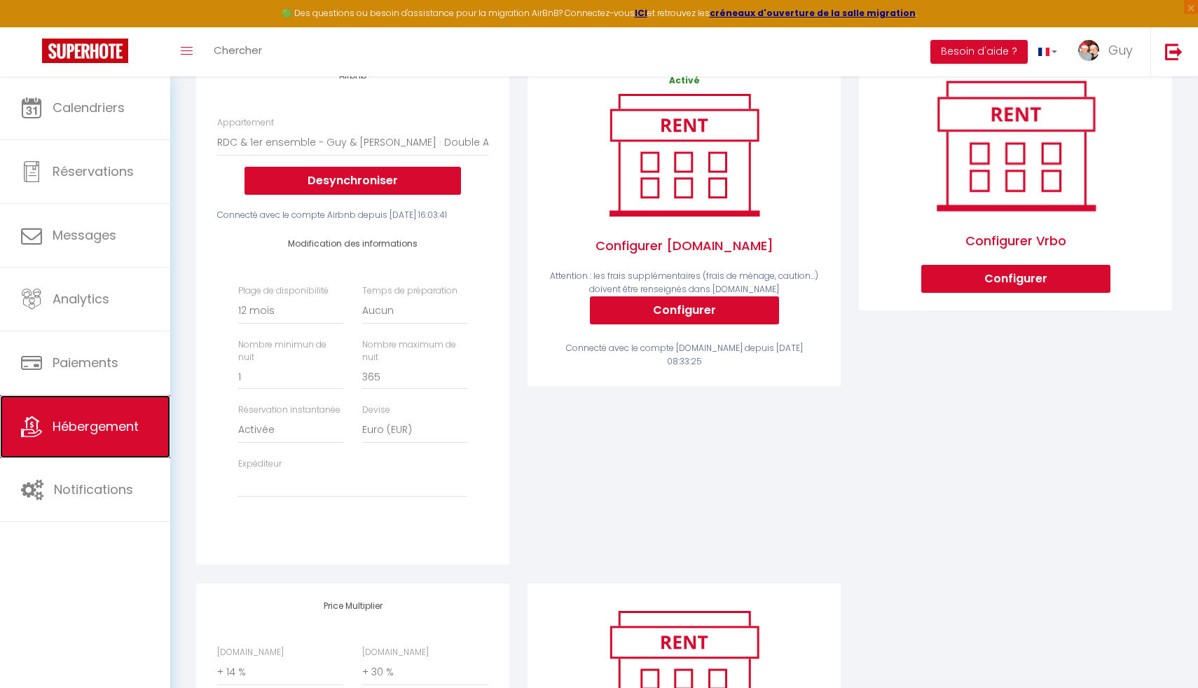
click at [60, 437] on link "Hébergement" at bounding box center [85, 426] width 170 height 63
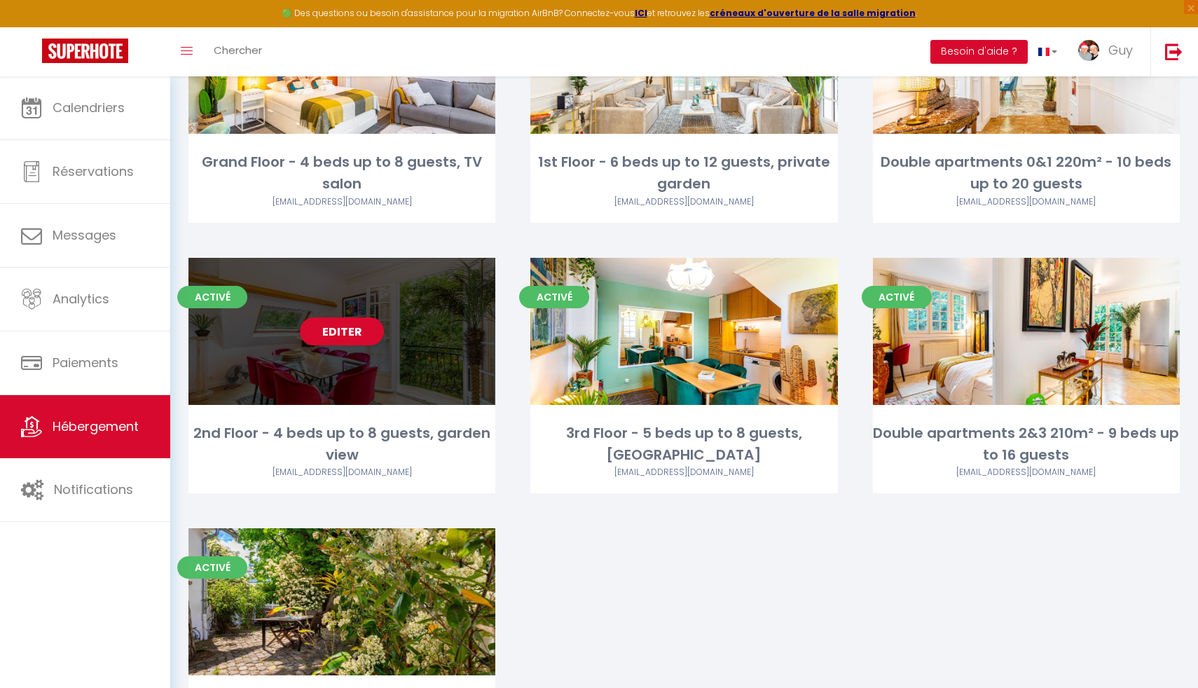
scroll to position [254, 0]
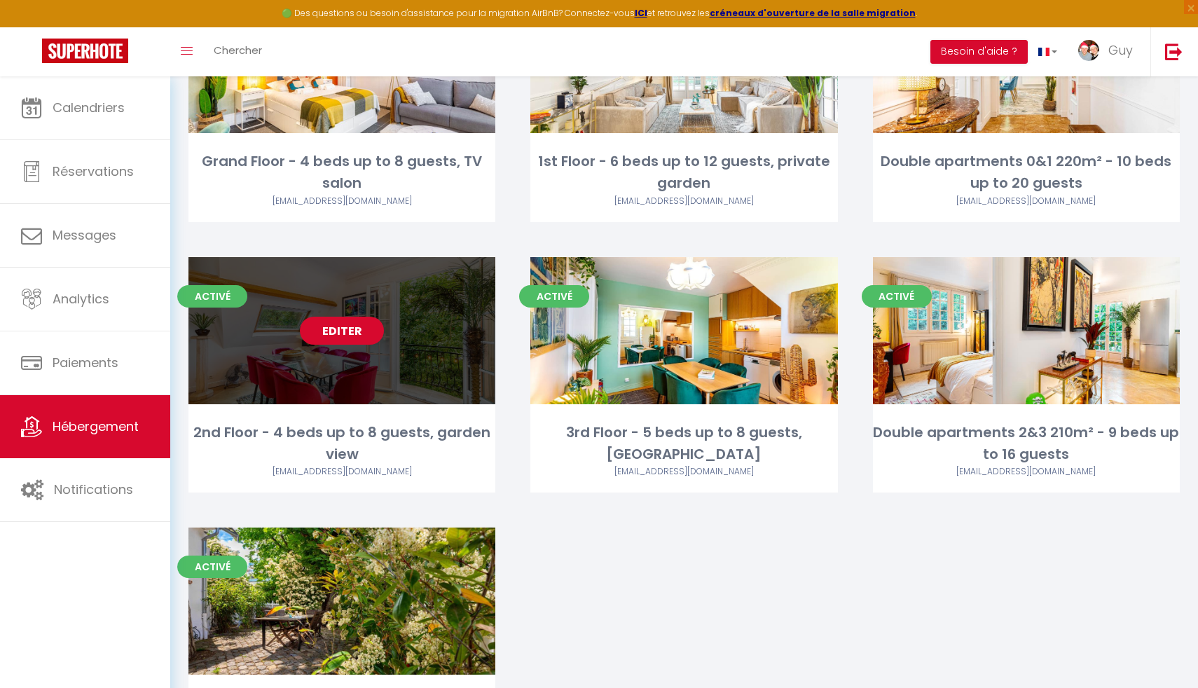
click at [343, 342] on link "Editer" at bounding box center [342, 331] width 84 height 28
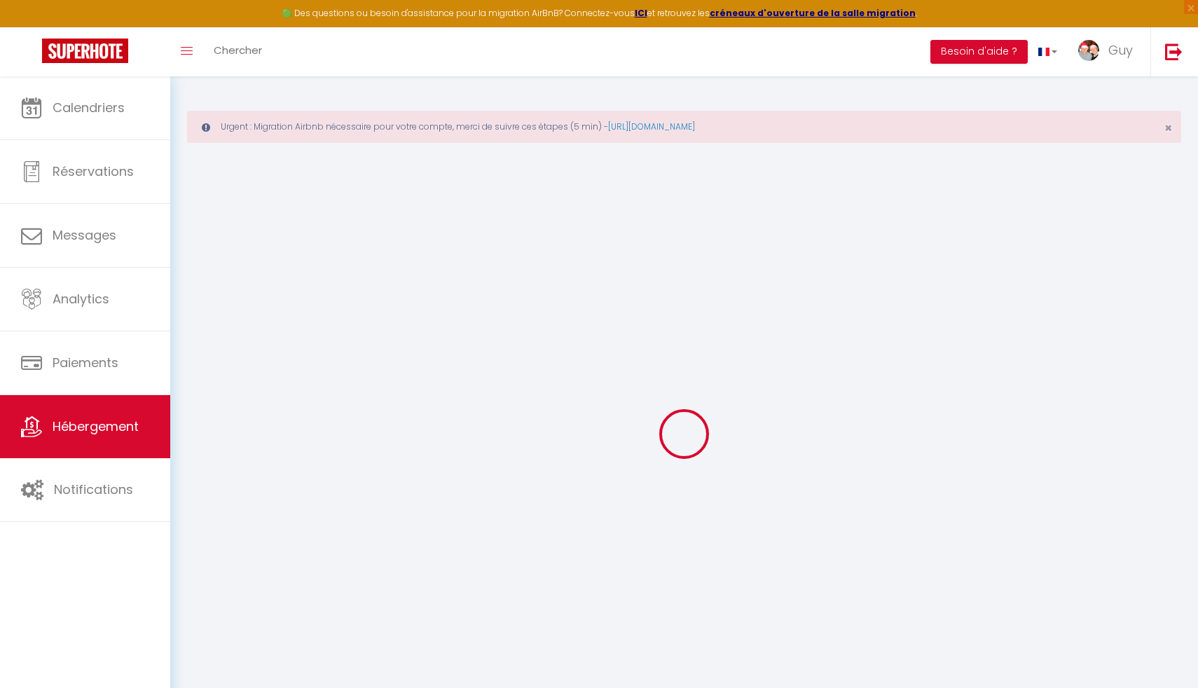
select select "+ 4 %"
select select "+ 35 %"
select select "+ 10 %"
select select "+ 15 %"
checkbox input "false"
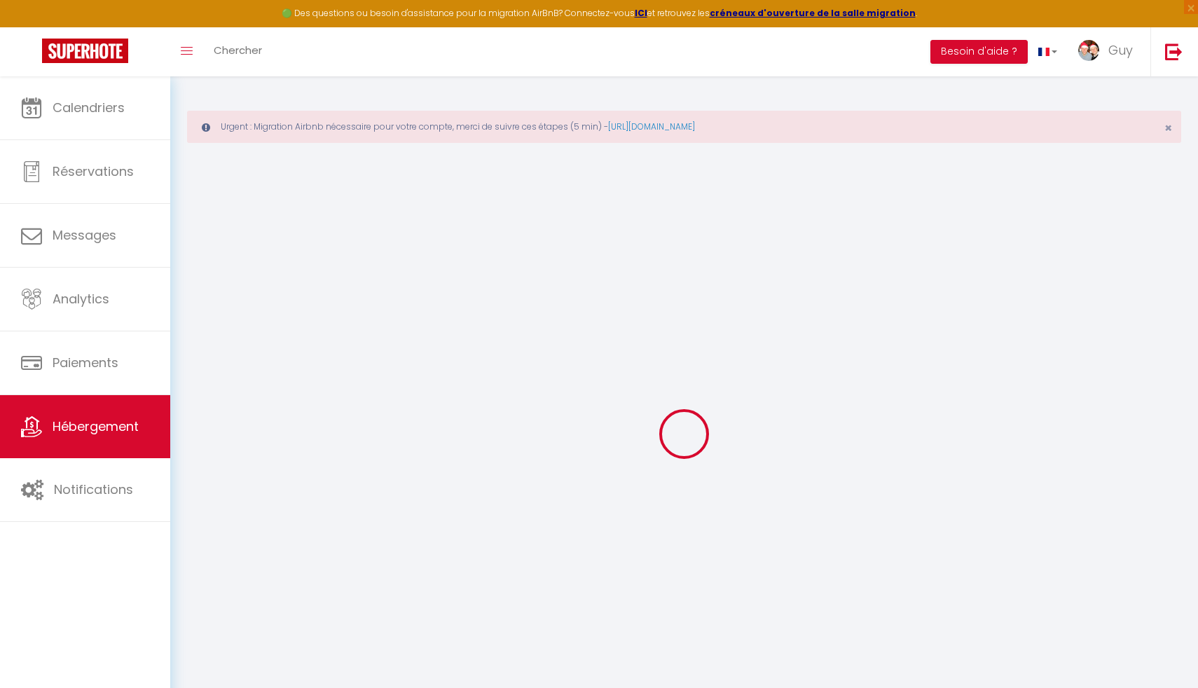
checkbox input "true"
checkbox input "false"
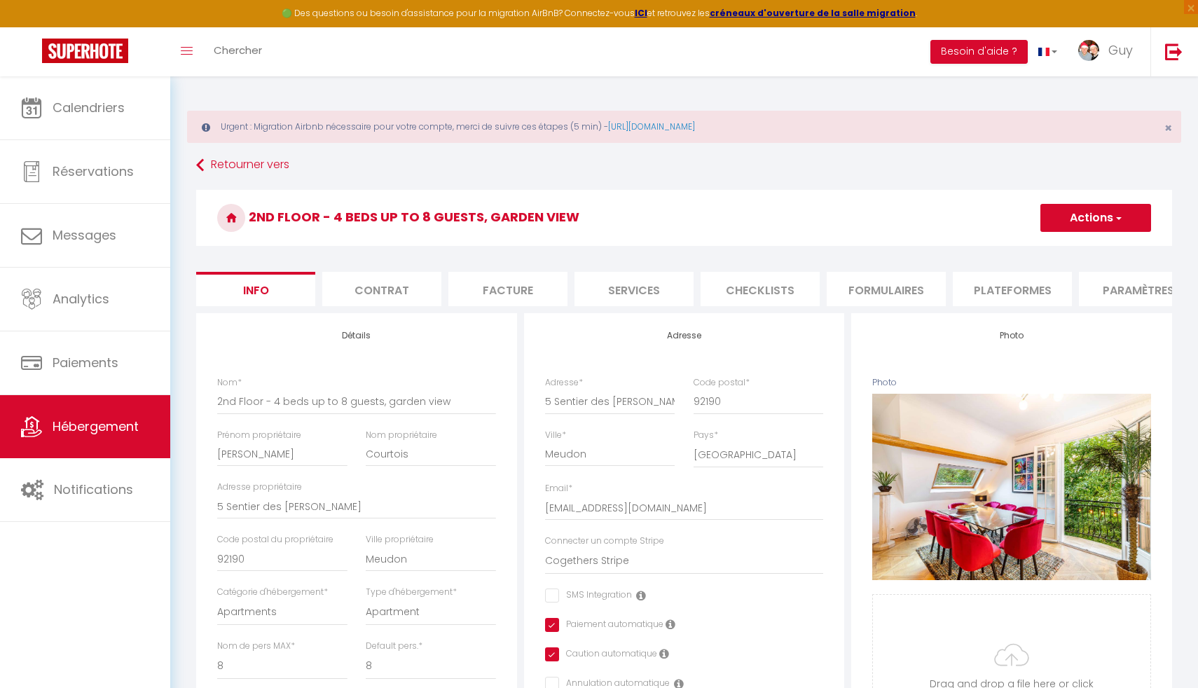
click at [1026, 291] on li "Plateformes" at bounding box center [1012, 289] width 119 height 34
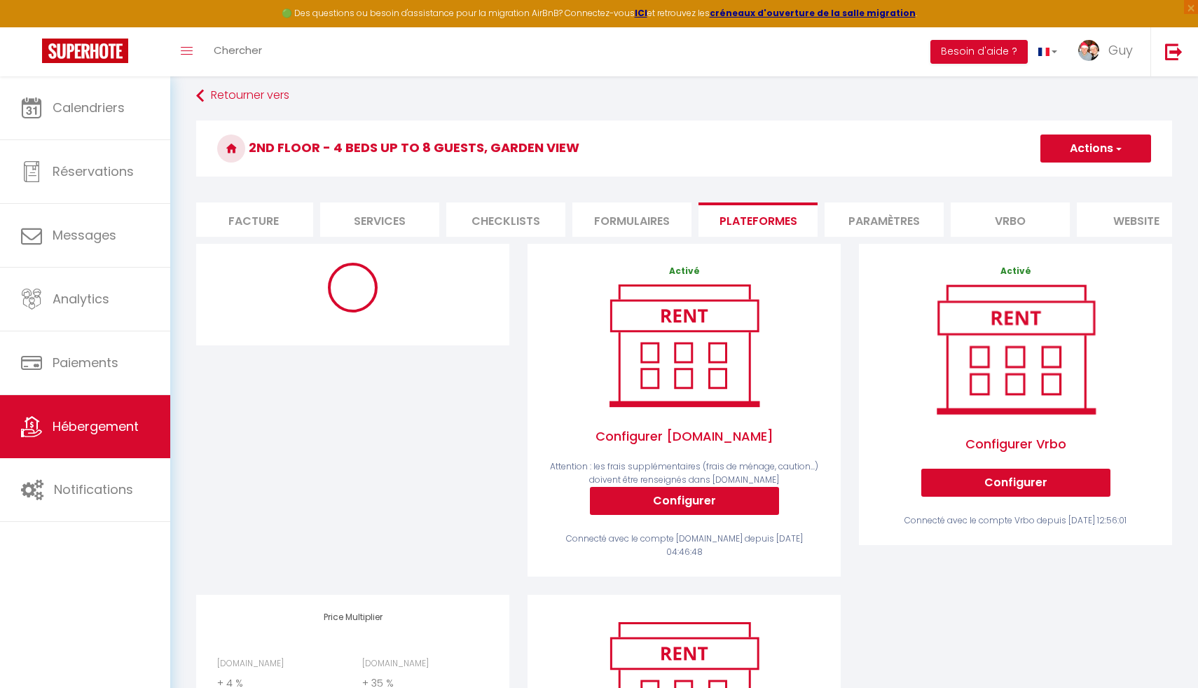
scroll to position [233, 0]
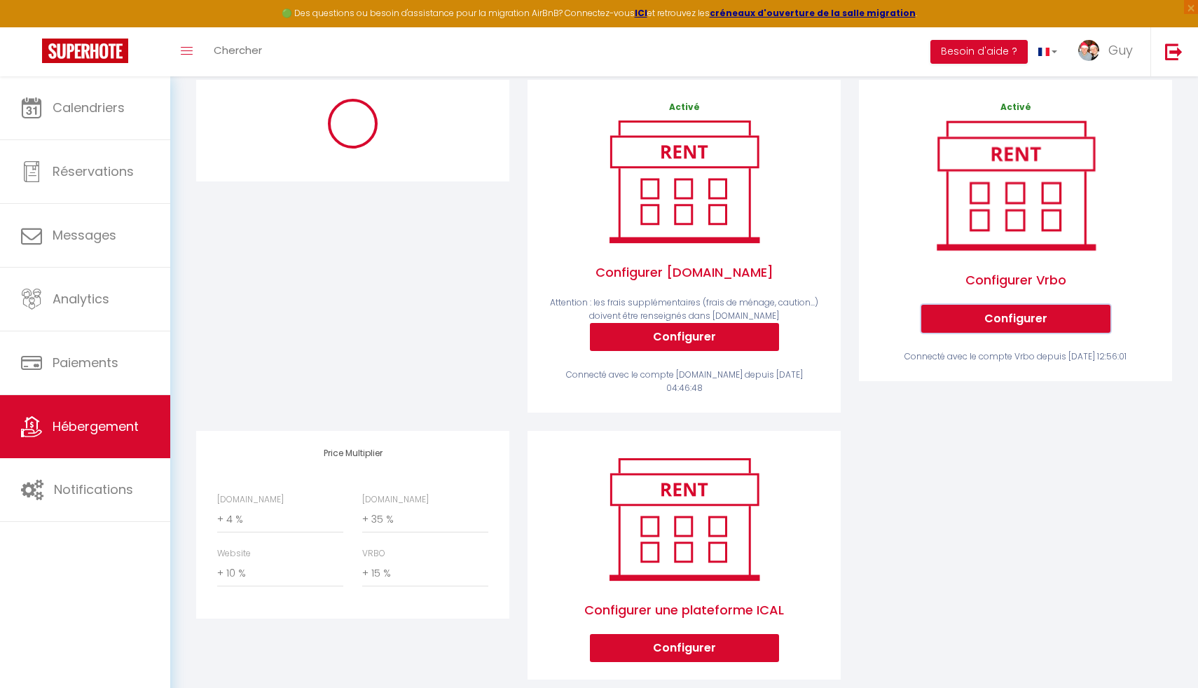
click at [1024, 320] on button "Configurer" at bounding box center [1015, 319] width 189 height 28
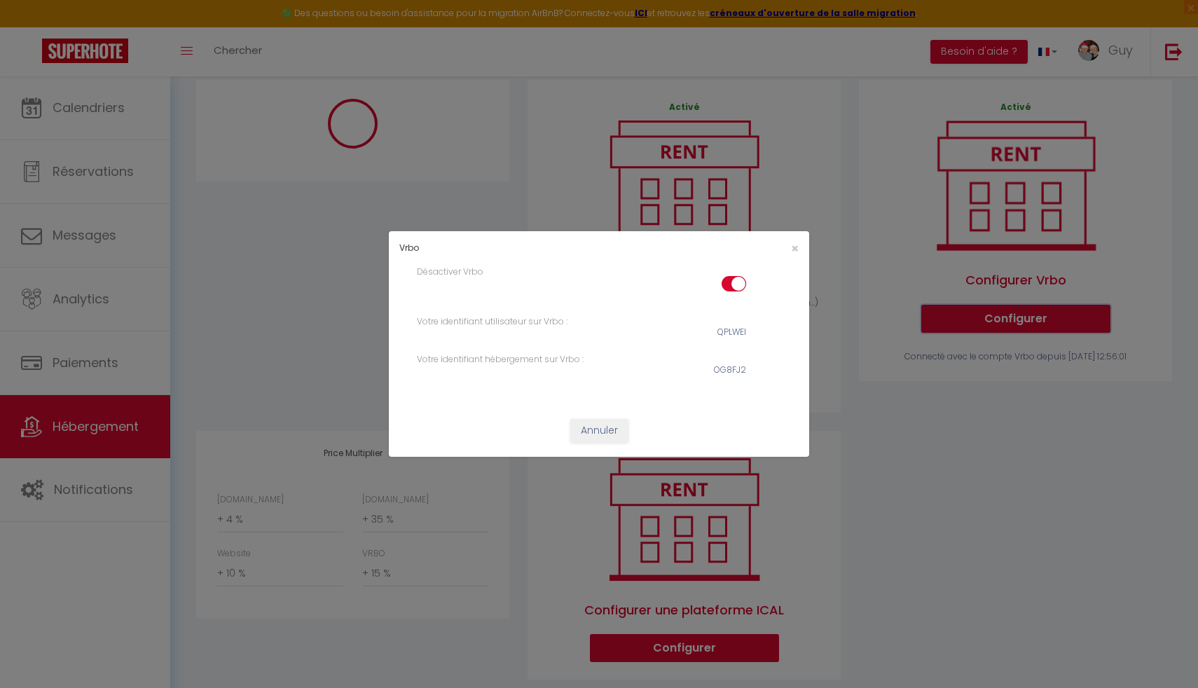
select select "365"
select select "EUR"
select select
select select "3354-836139679831945575"
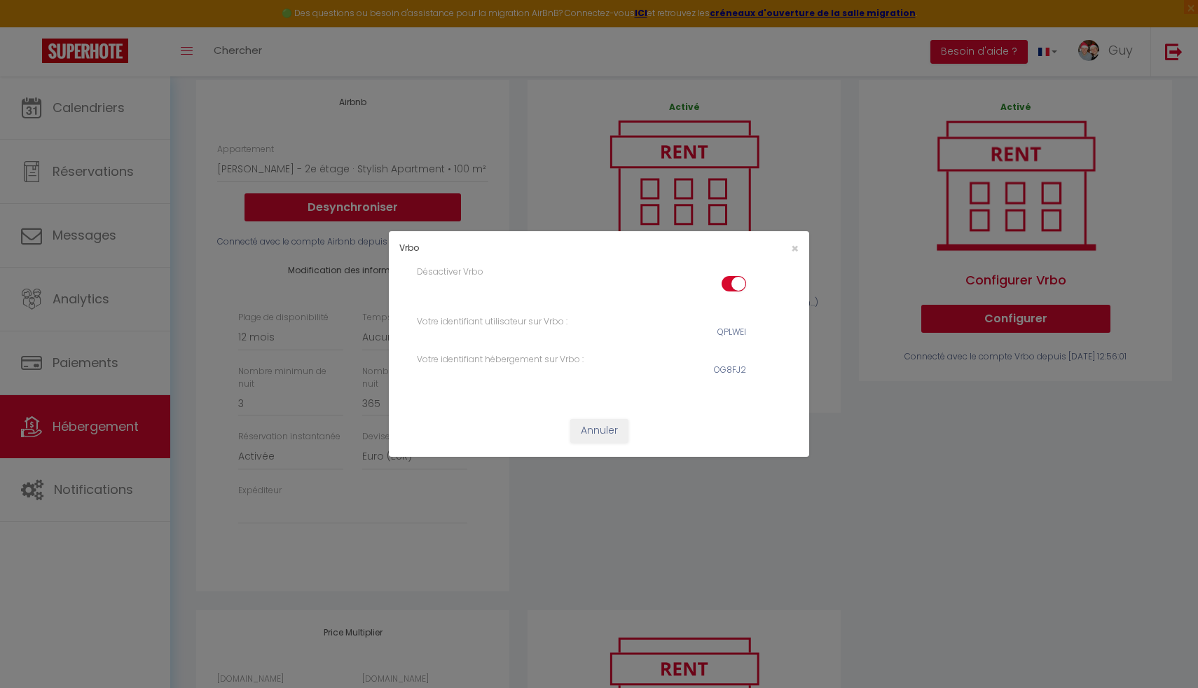
click at [731, 283] on input "checkbox" at bounding box center [734, 286] width 25 height 21
checkbox input "false"
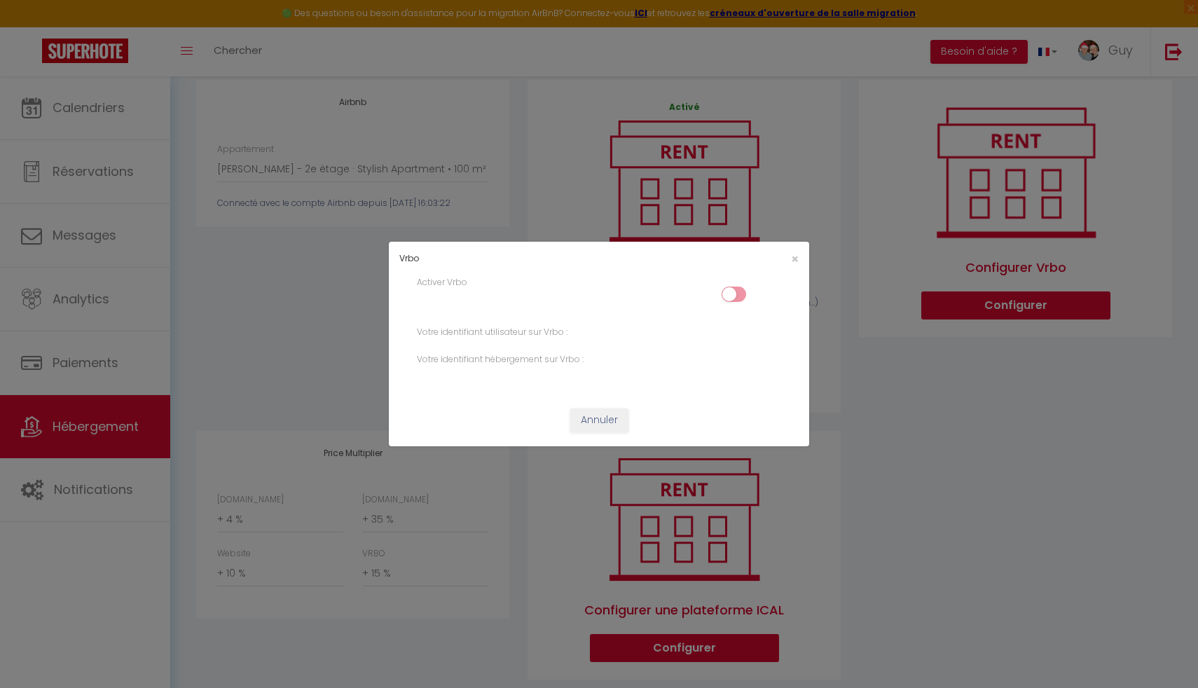
select select "365"
select select "EUR"
select select
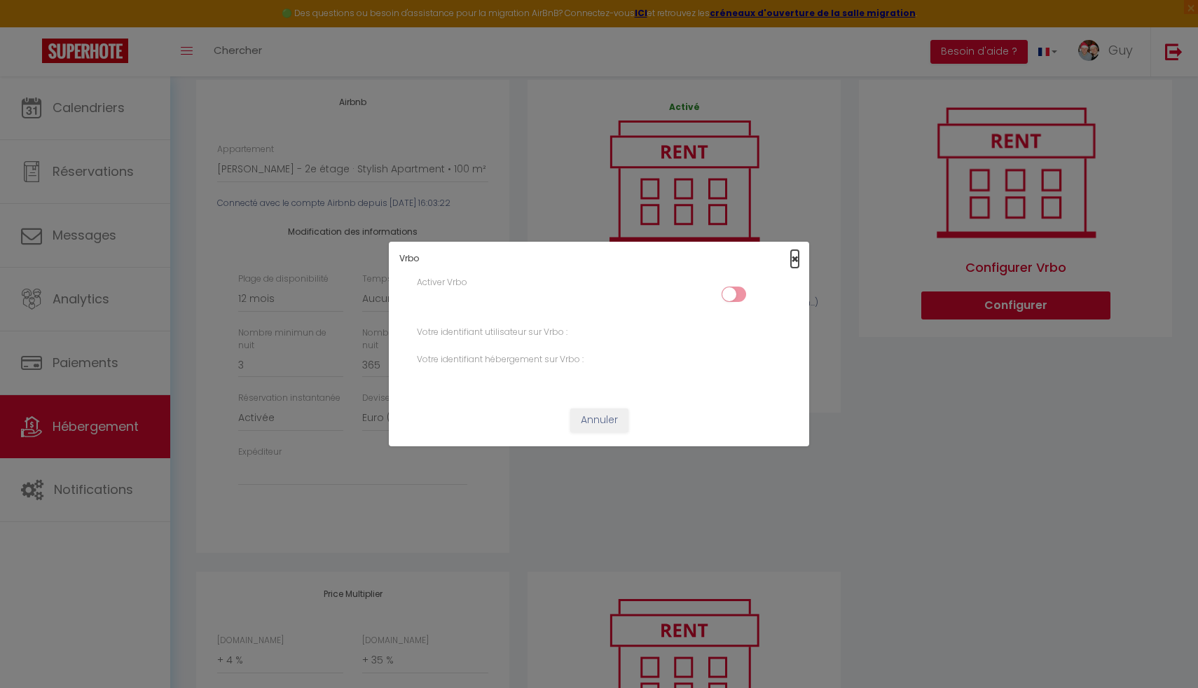
click at [793, 258] on span "×" at bounding box center [795, 259] width 8 height 18
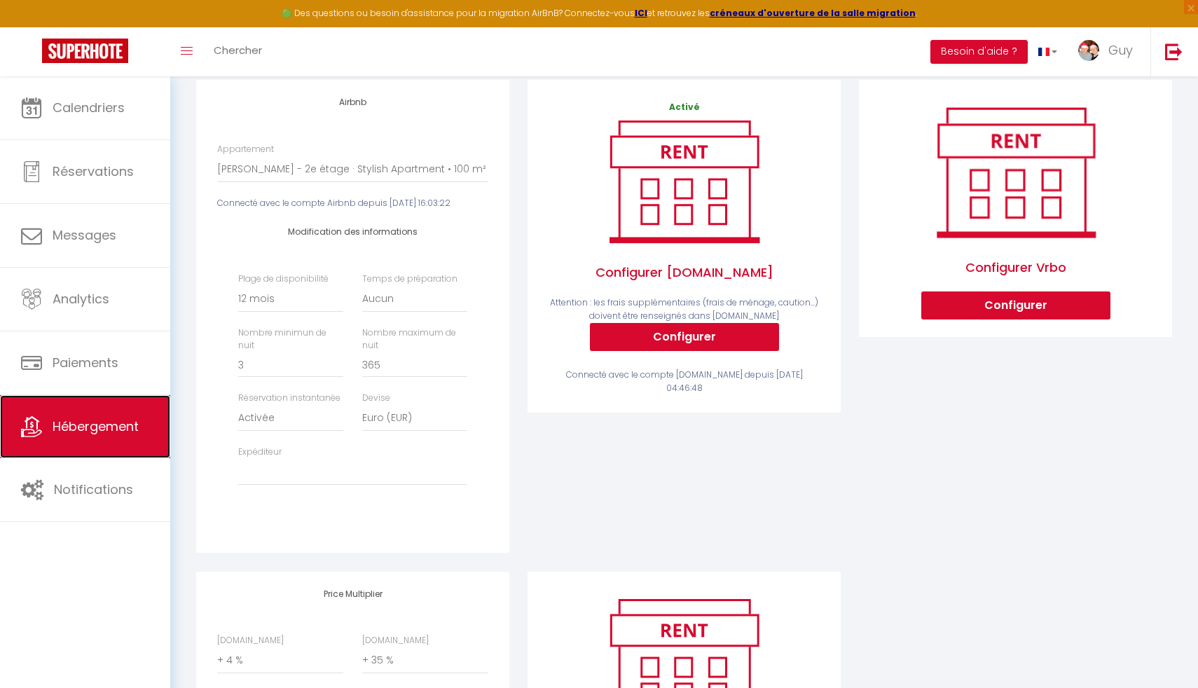
click at [76, 427] on span "Hébergement" at bounding box center [96, 427] width 86 height 18
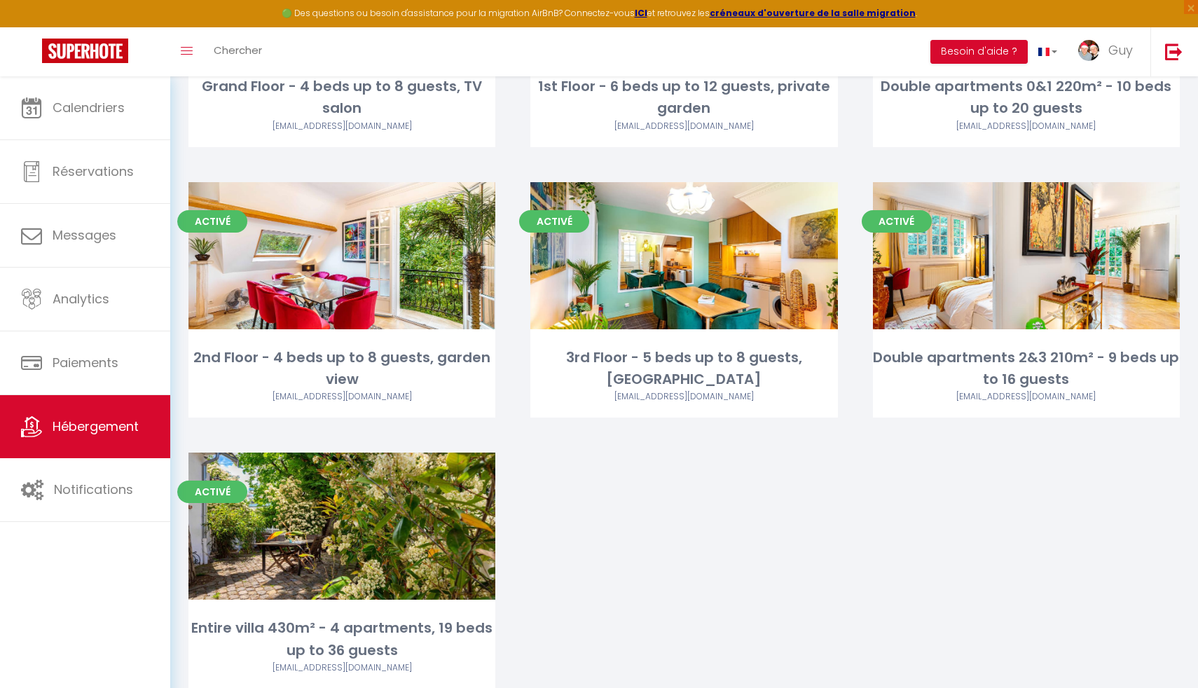
scroll to position [344, 0]
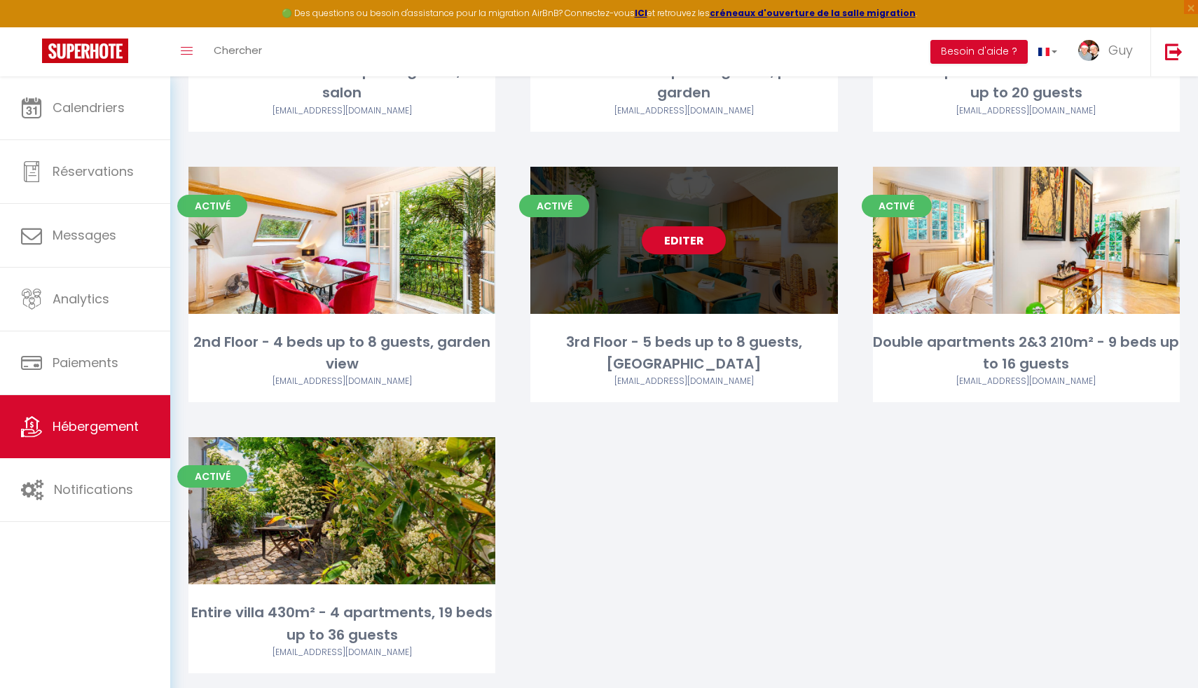
click at [710, 202] on div "Editer" at bounding box center [683, 240] width 307 height 147
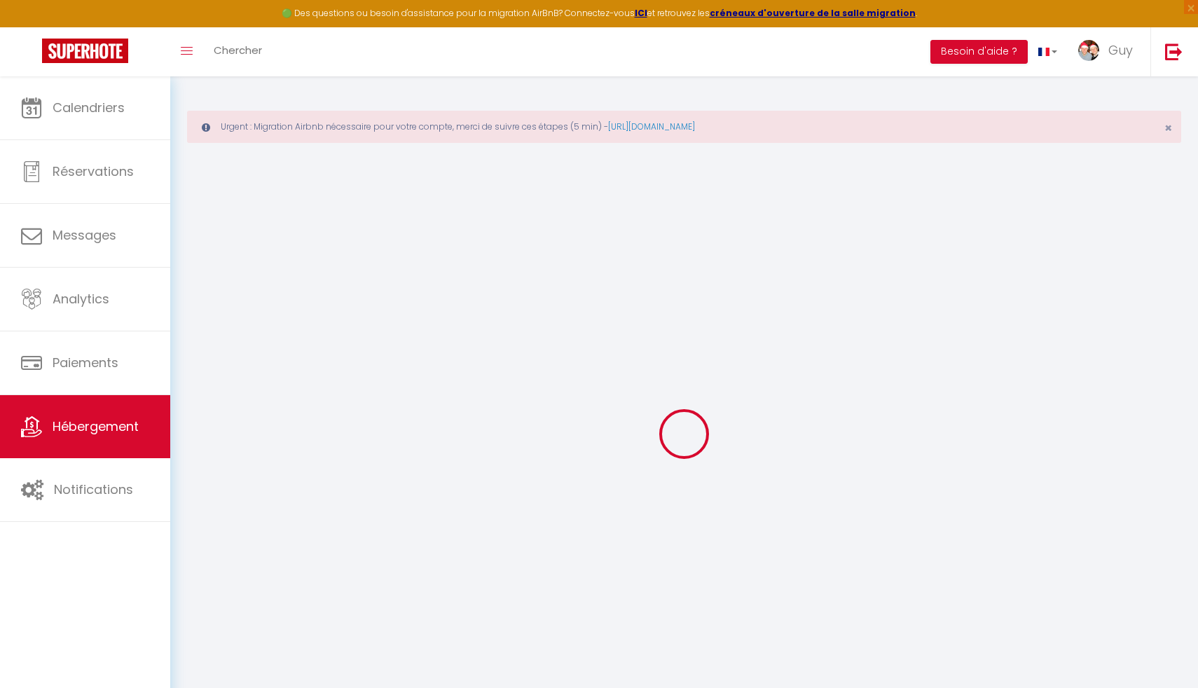
checkbox input "true"
select select "3356-854286999388550214"
select select "+ 4 %"
select select "+ 35 %"
select select "+ 10 %"
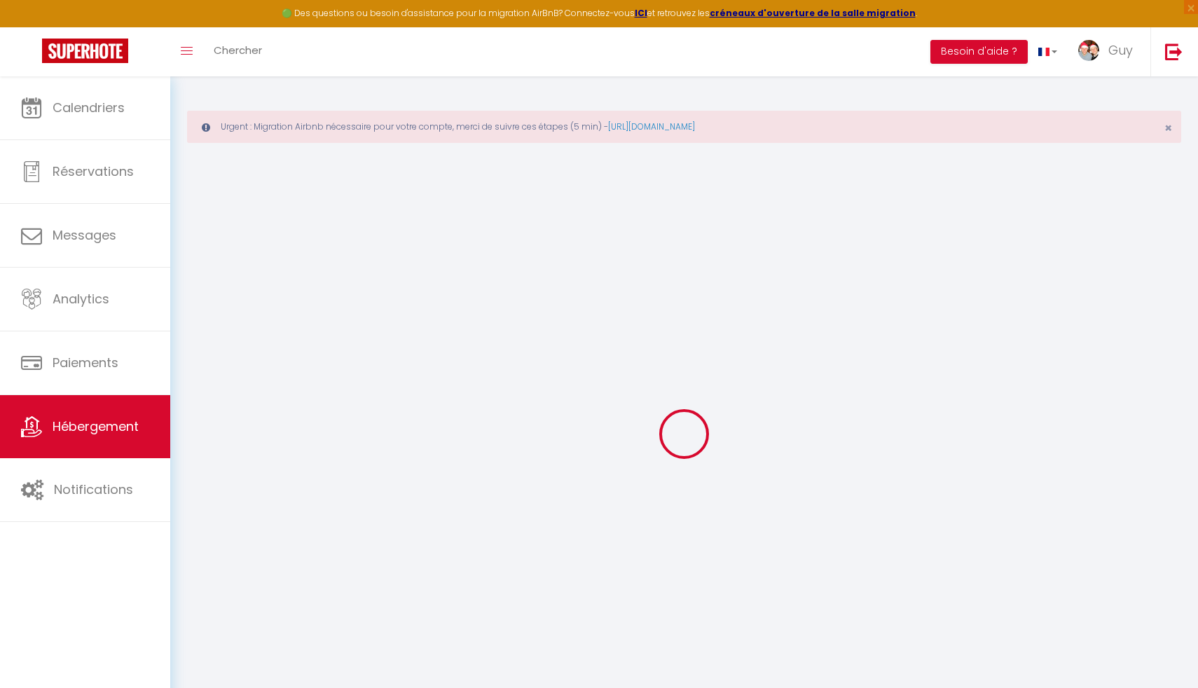
select select "+ 15 %"
checkbox input "false"
checkbox input "true"
checkbox input "false"
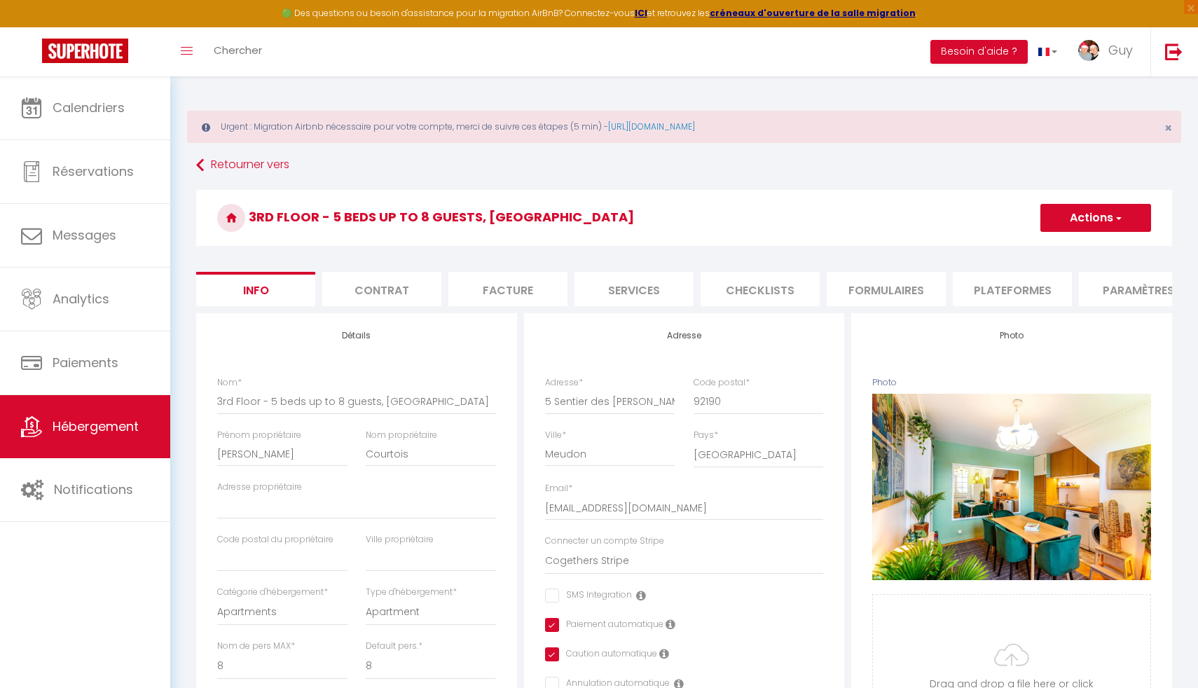
click at [1002, 301] on li "Plateformes" at bounding box center [1012, 289] width 119 height 34
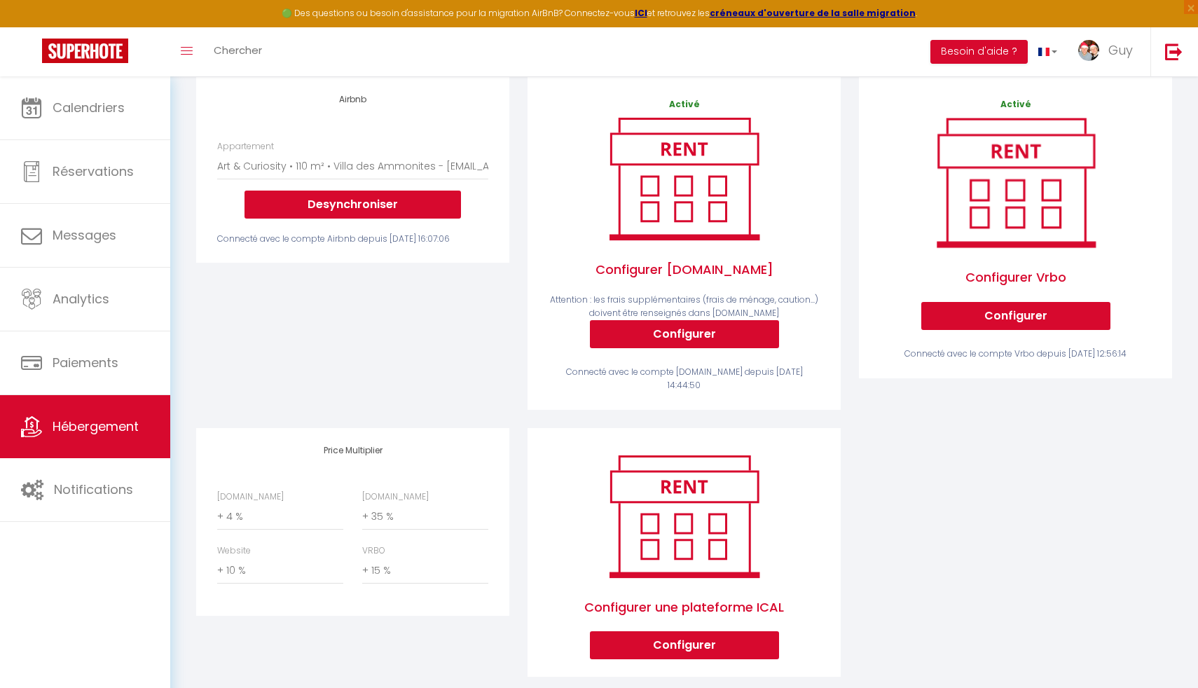
scroll to position [249, 0]
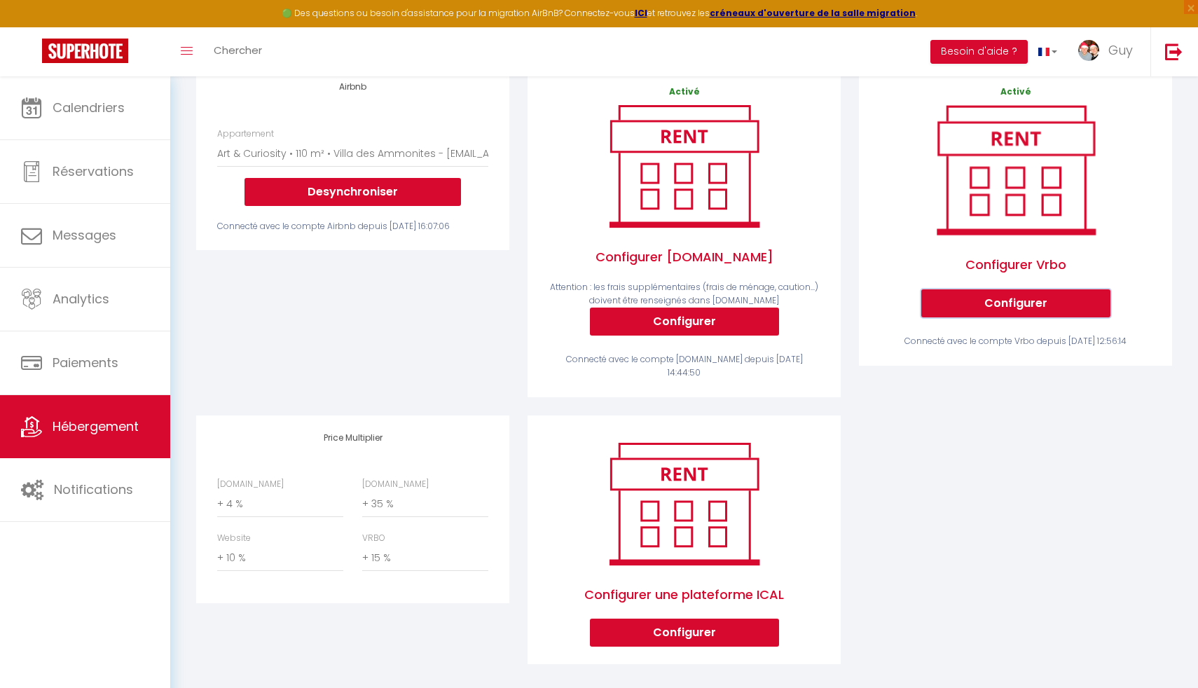
click at [1021, 304] on button "Configurer" at bounding box center [1015, 303] width 189 height 28
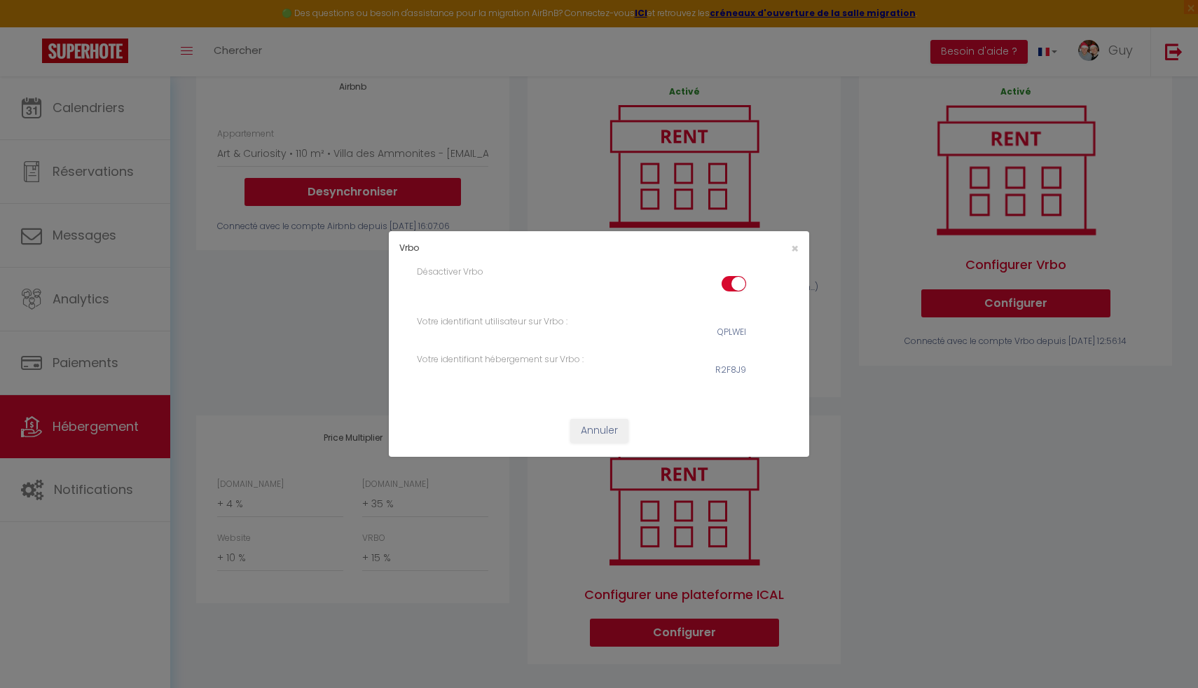
click at [731, 280] on input "checkbox" at bounding box center [734, 286] width 25 height 21
checkbox input "false"
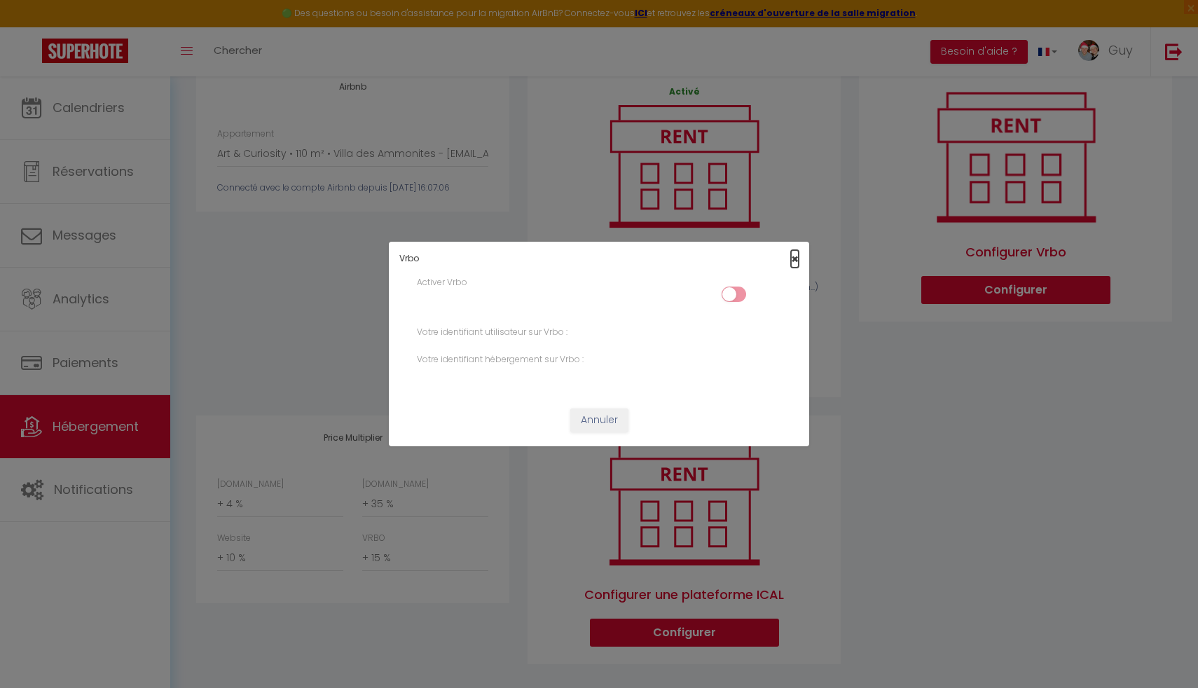
click at [794, 264] on span "×" at bounding box center [795, 259] width 8 height 18
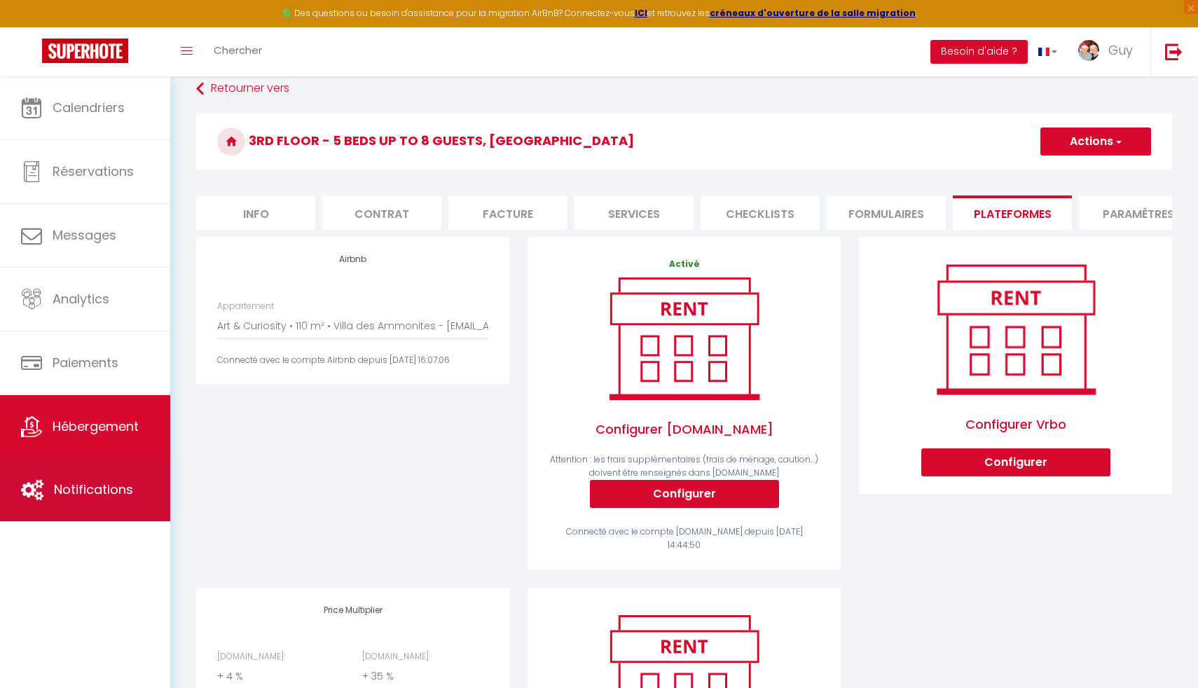
scroll to position [52, 0]
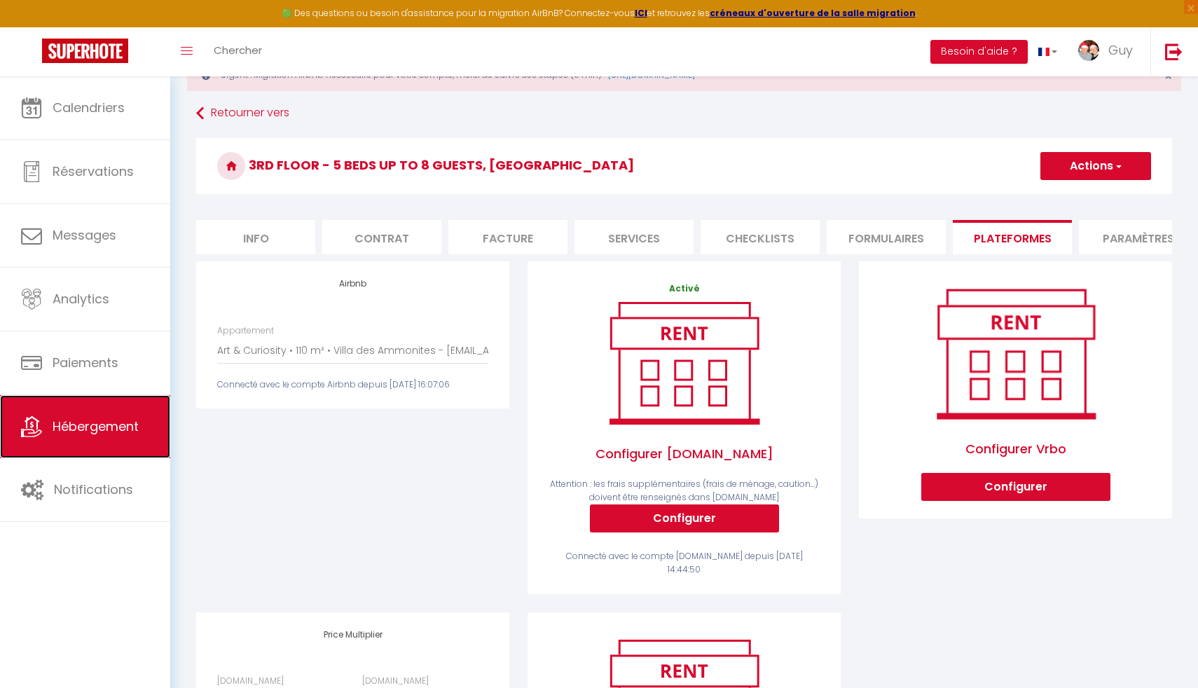
click at [84, 429] on span "Hébergement" at bounding box center [96, 427] width 86 height 18
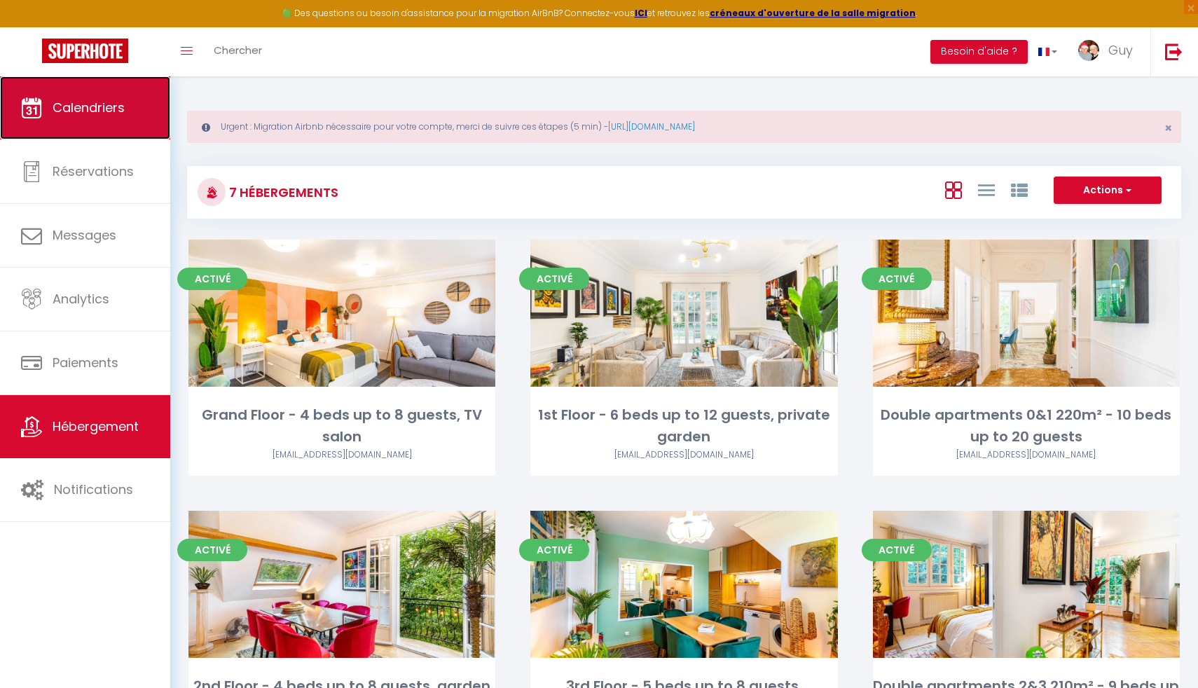
click at [86, 111] on span "Calendriers" at bounding box center [89, 108] width 72 height 18
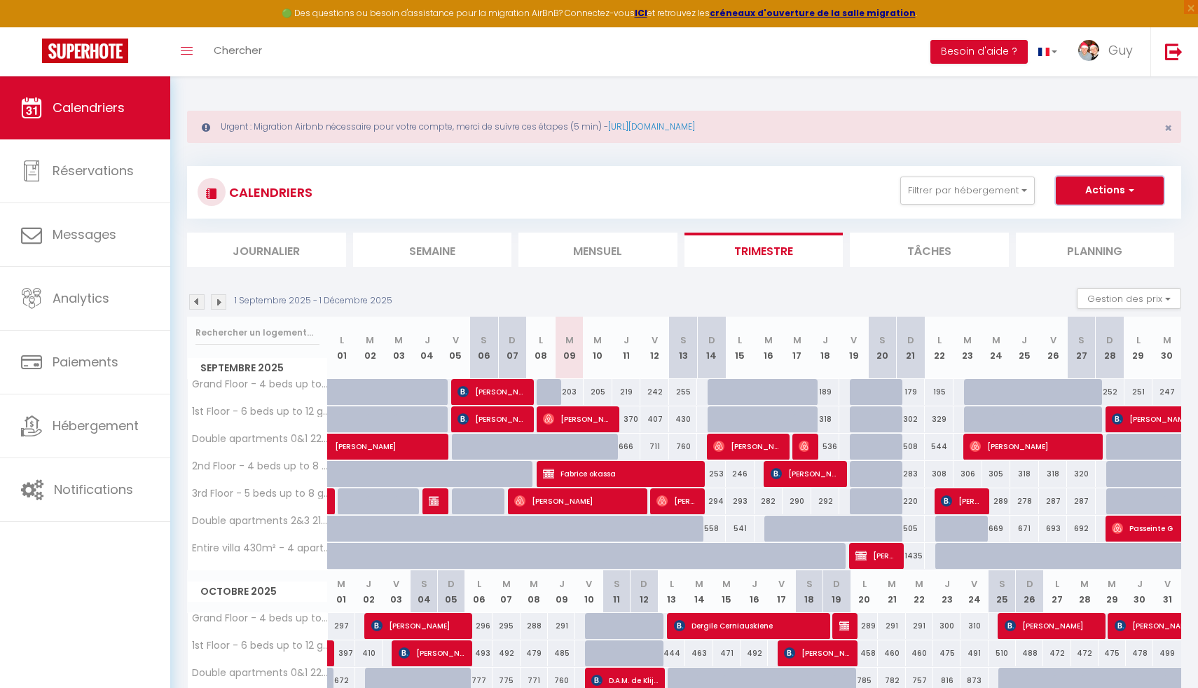
click at [1125, 193] on span "button" at bounding box center [1129, 190] width 8 height 14
click at [1072, 248] on link "Exporter les réservations" at bounding box center [1095, 243] width 122 height 21
type input "[EMAIL_ADDRESS][PERSON_NAME][DOMAIN_NAME]"
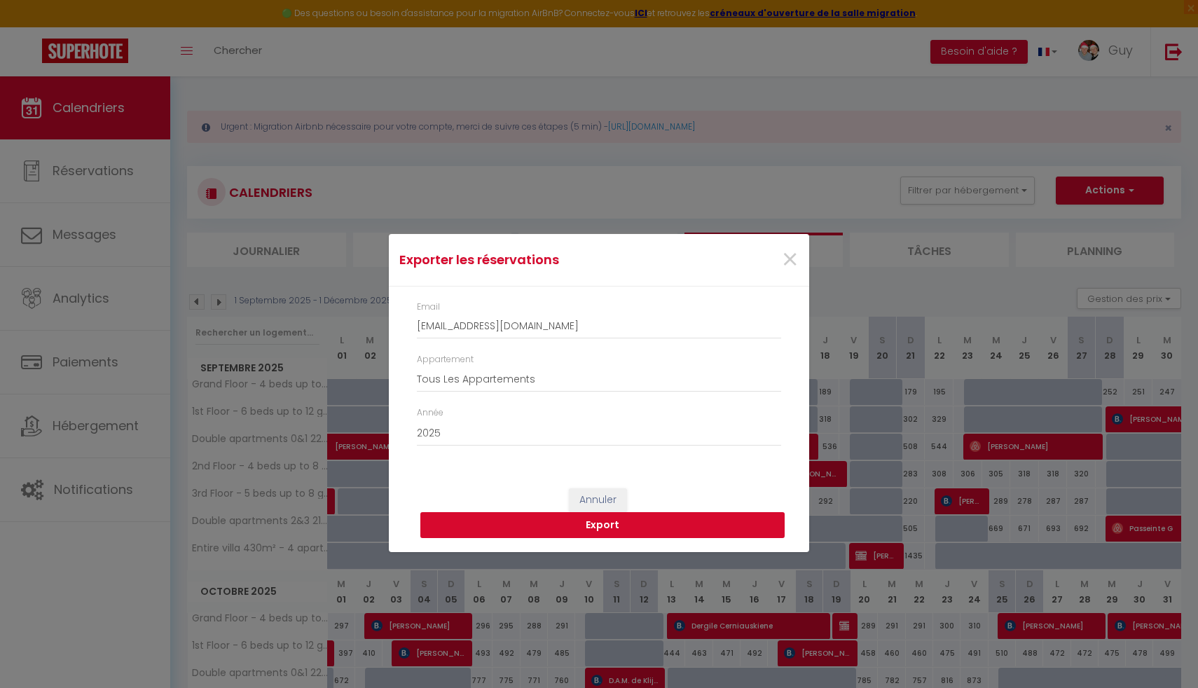
click at [598, 530] on button "Export" at bounding box center [602, 525] width 364 height 27
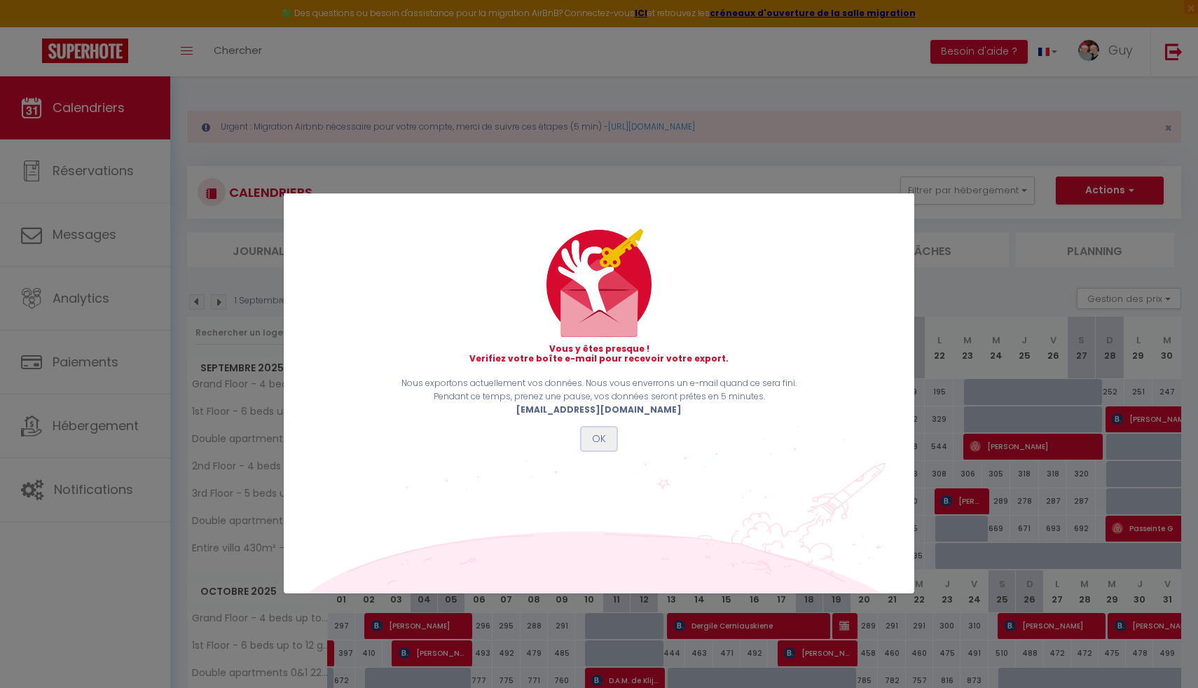
click at [600, 434] on button "OK" at bounding box center [598, 439] width 35 height 24
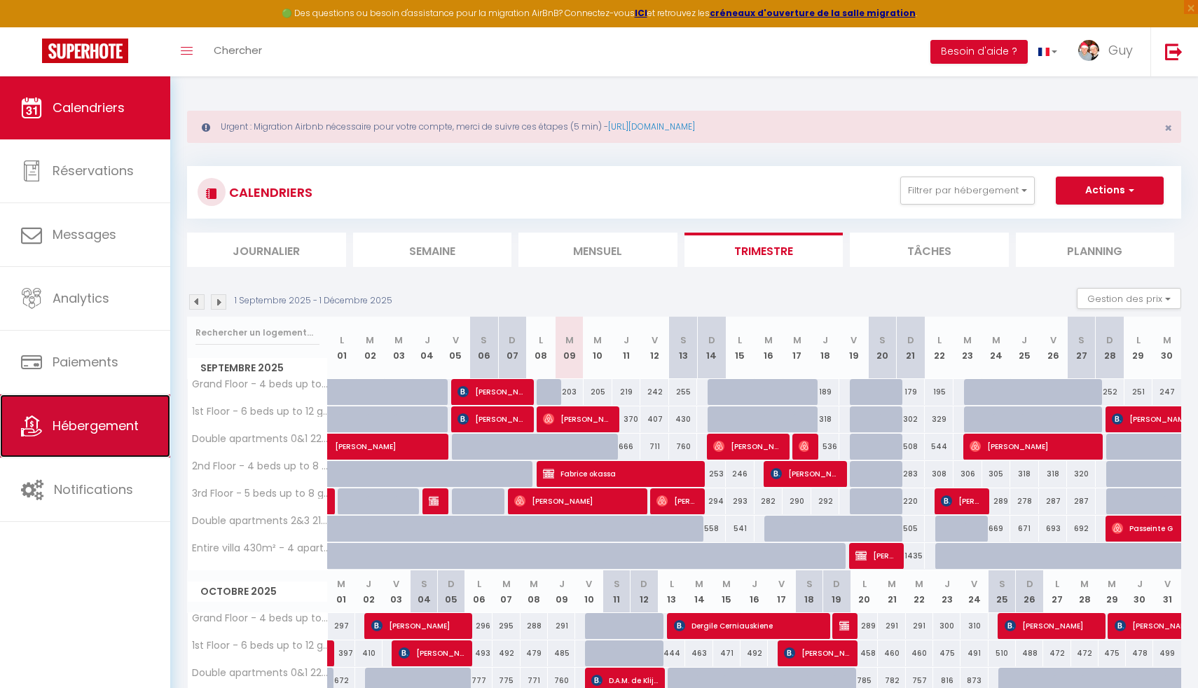
click at [120, 423] on span "Hébergement" at bounding box center [96, 426] width 86 height 18
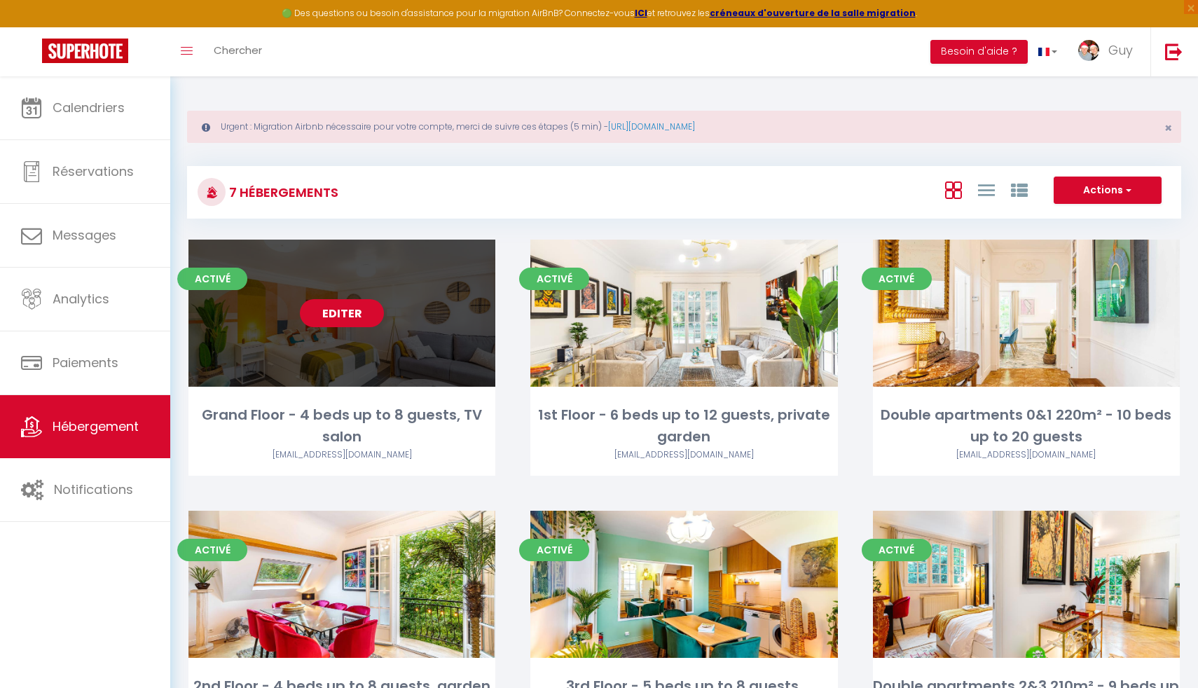
click at [327, 308] on link "Editer" at bounding box center [342, 313] width 84 height 28
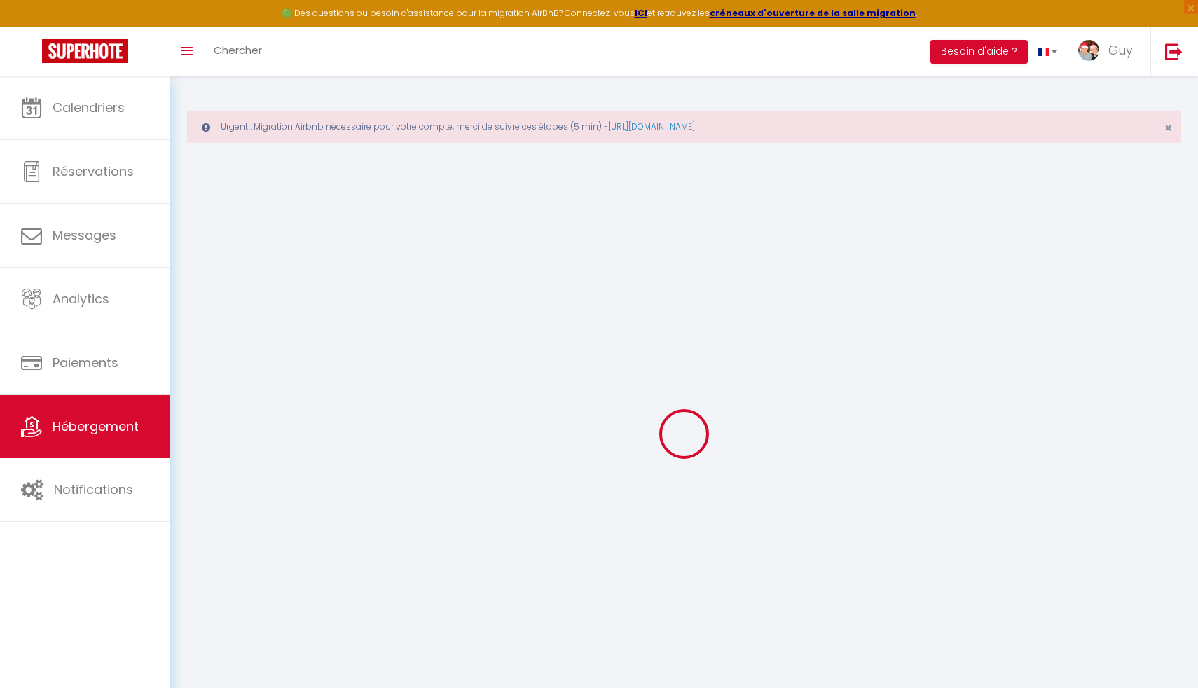
select select "3354-989791253825311763"
select select "+ 4 %"
select select "+ 35 %"
select select "+ 10 %"
select select "+ 15 %"
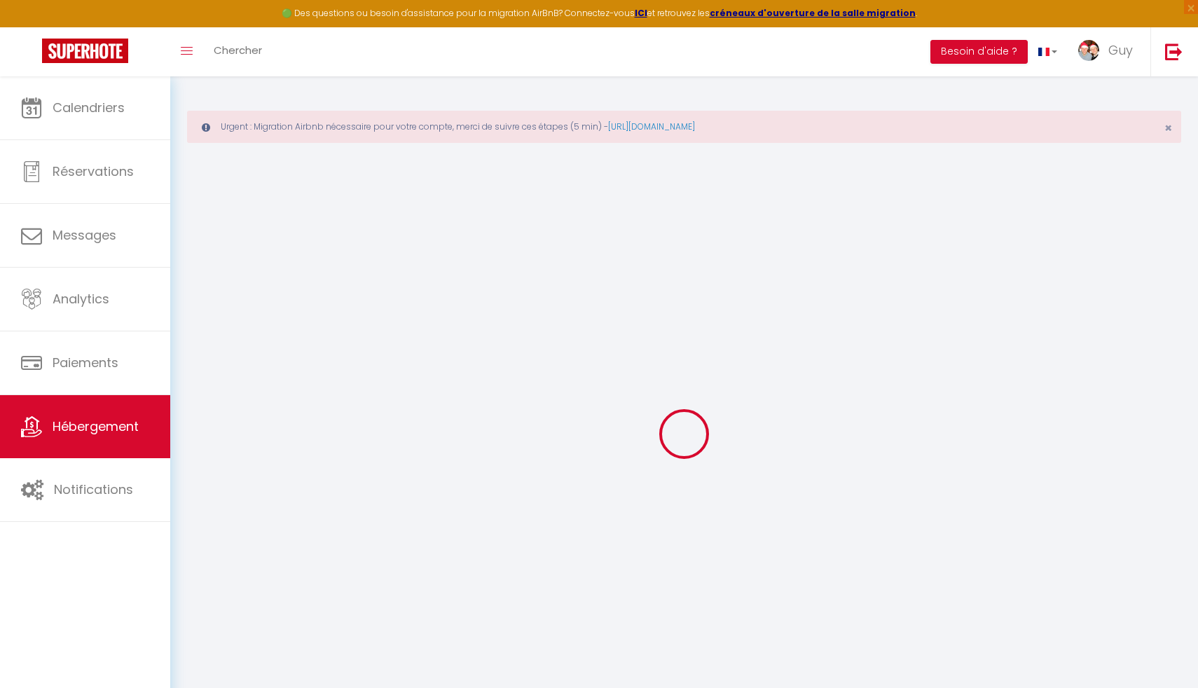
checkbox input "false"
checkbox input "true"
checkbox input "false"
select select "16:00"
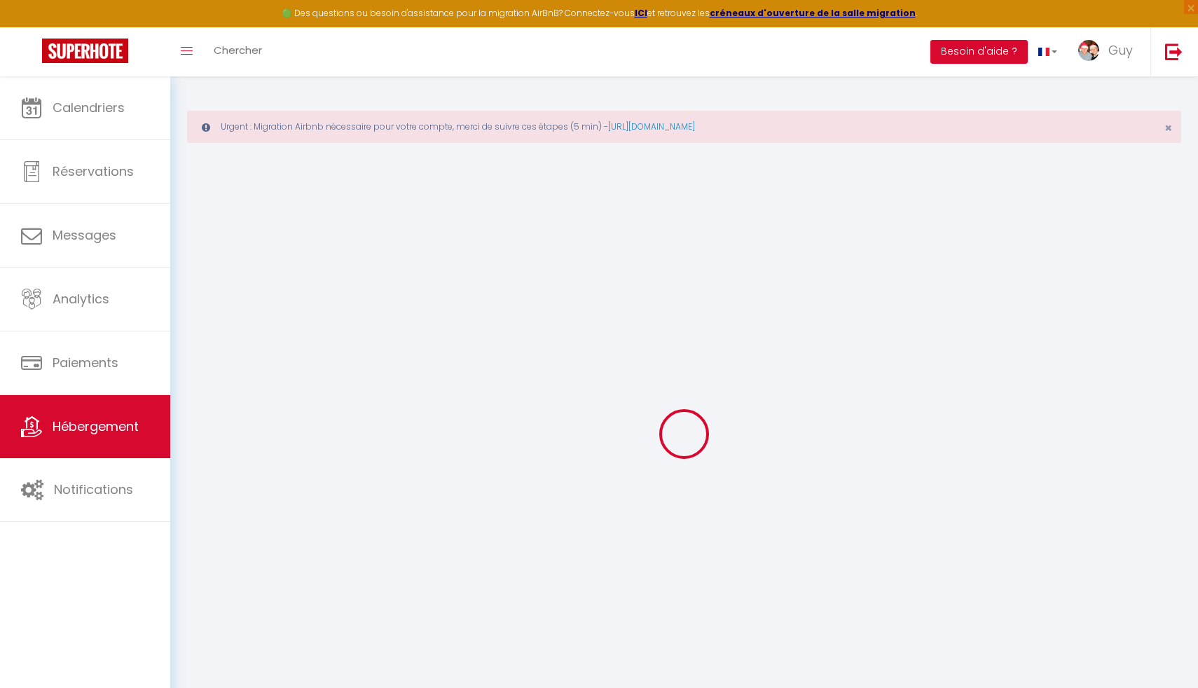
select select "00:00"
select select "10:00"
select select "30"
select select "120"
select select "22:00"
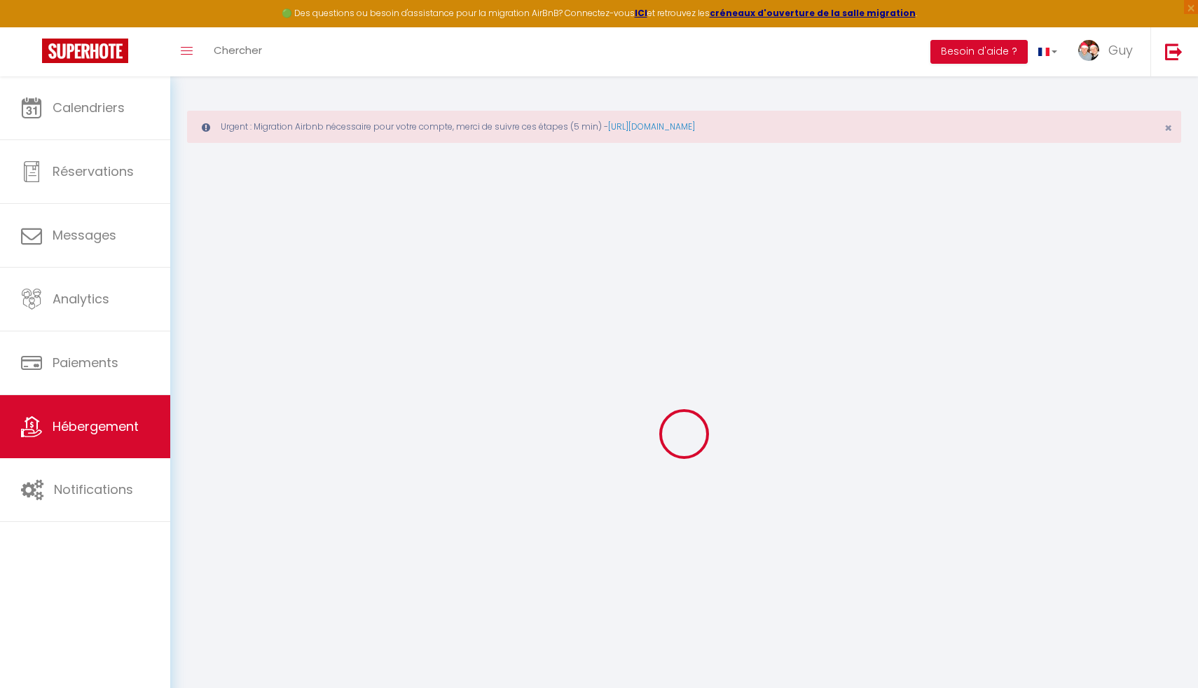
select select "365"
select select "EUR"
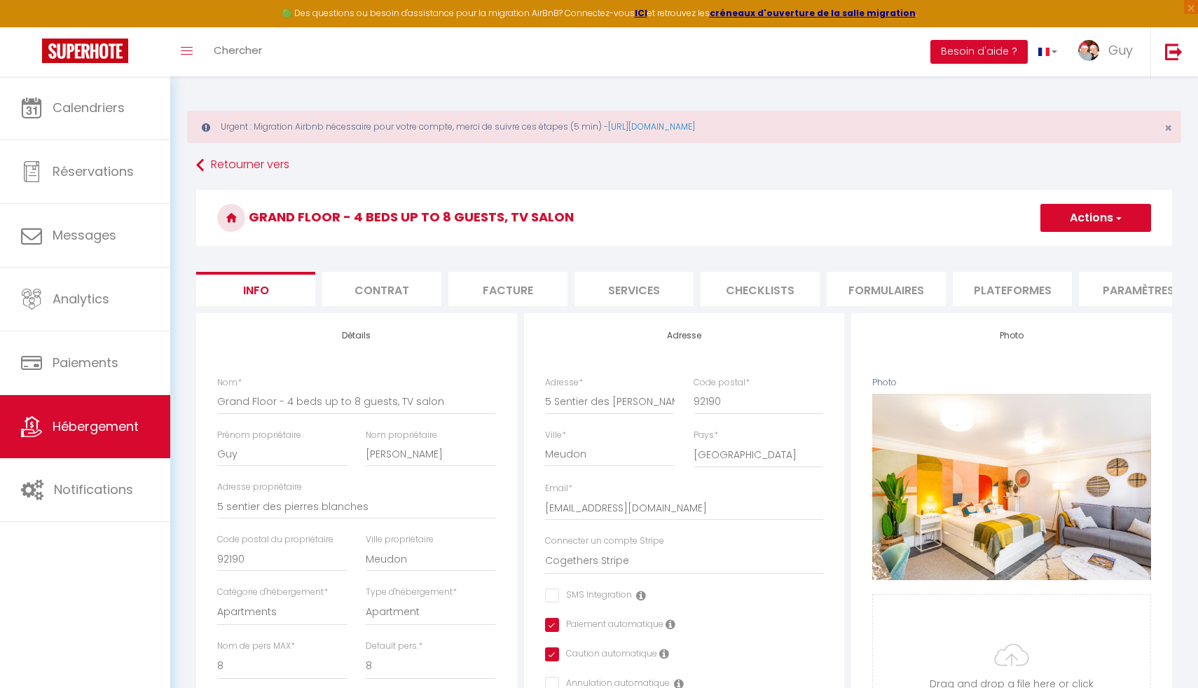
click at [881, 296] on li "Formulaires" at bounding box center [886, 289] width 119 height 34
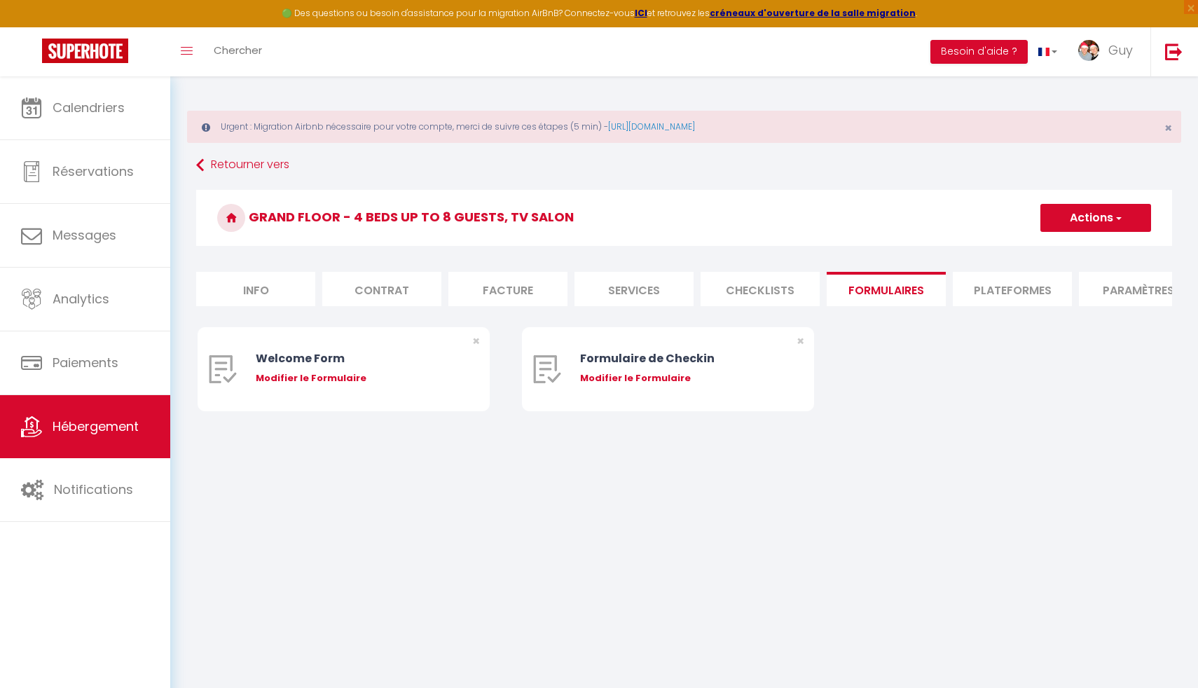
click at [984, 290] on li "Plateformes" at bounding box center [1012, 289] width 119 height 34
select select
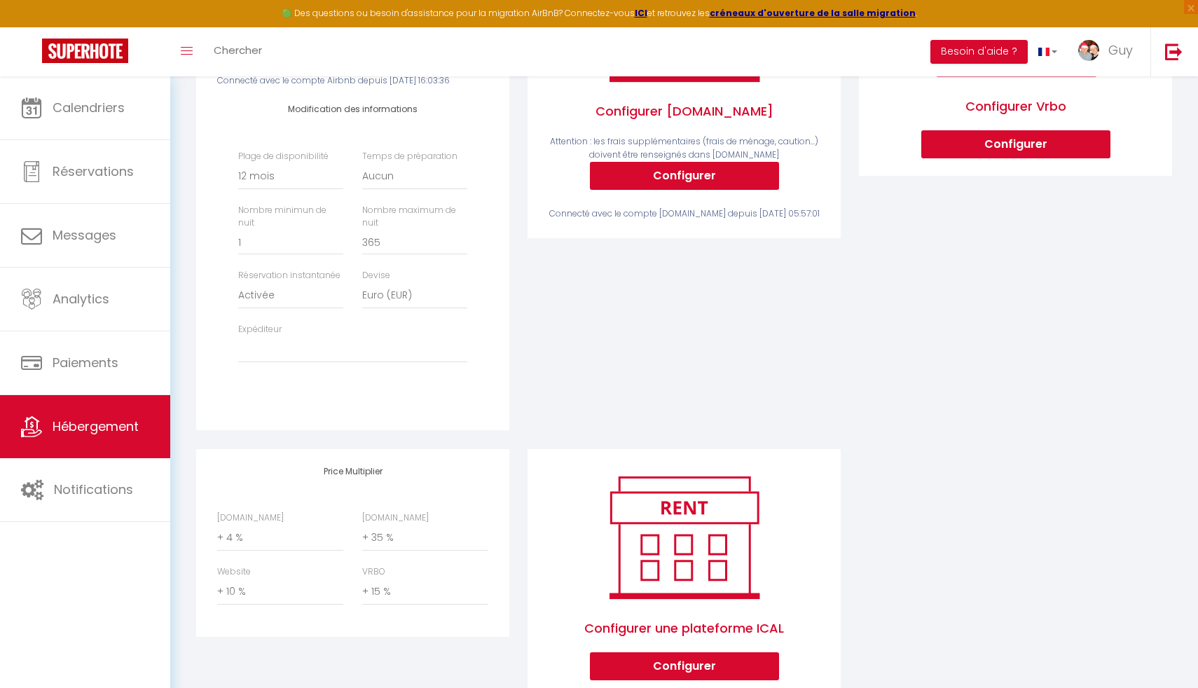
scroll to position [453, 0]
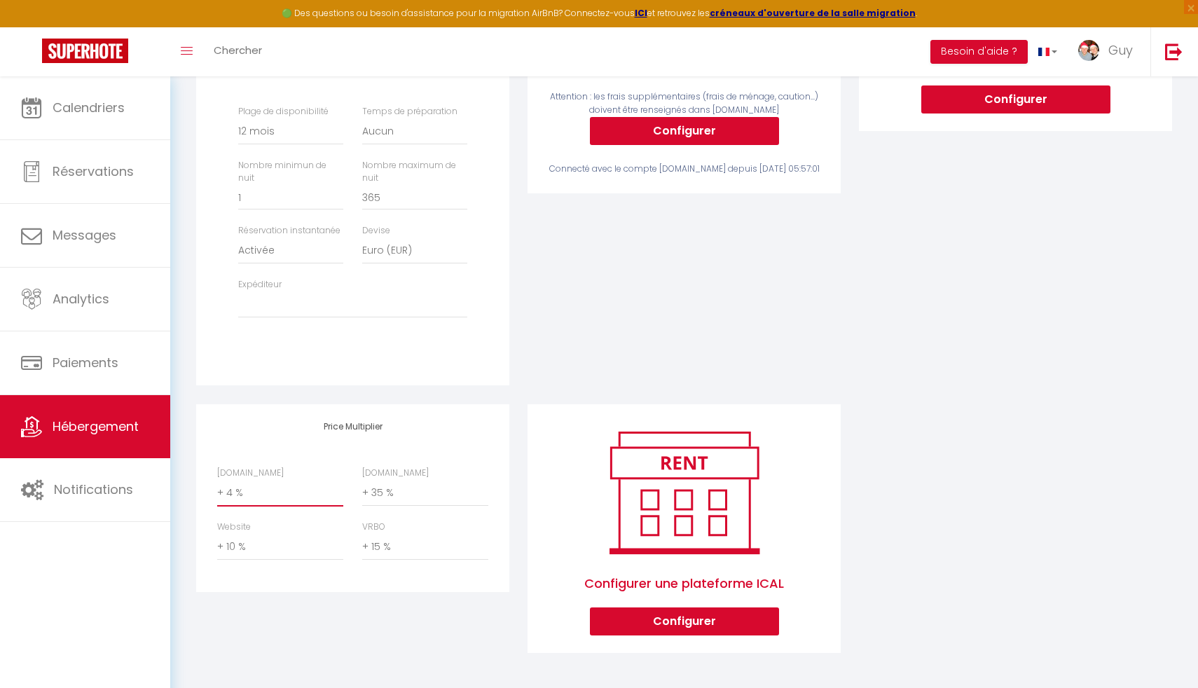
click at [250, 495] on select "0 + 1 % + 2 % + 3 % + 4 % + 5 % + 6 % + 7 % + 8 % + 9 %" at bounding box center [280, 493] width 126 height 27
select select "+ 22 %"
click at [217, 480] on select "0 + 1 % + 2 % + 3 % + 4 % + 5 % + 6 % + 7 % + 8 % + 9 %" at bounding box center [280, 493] width 126 height 27
select select
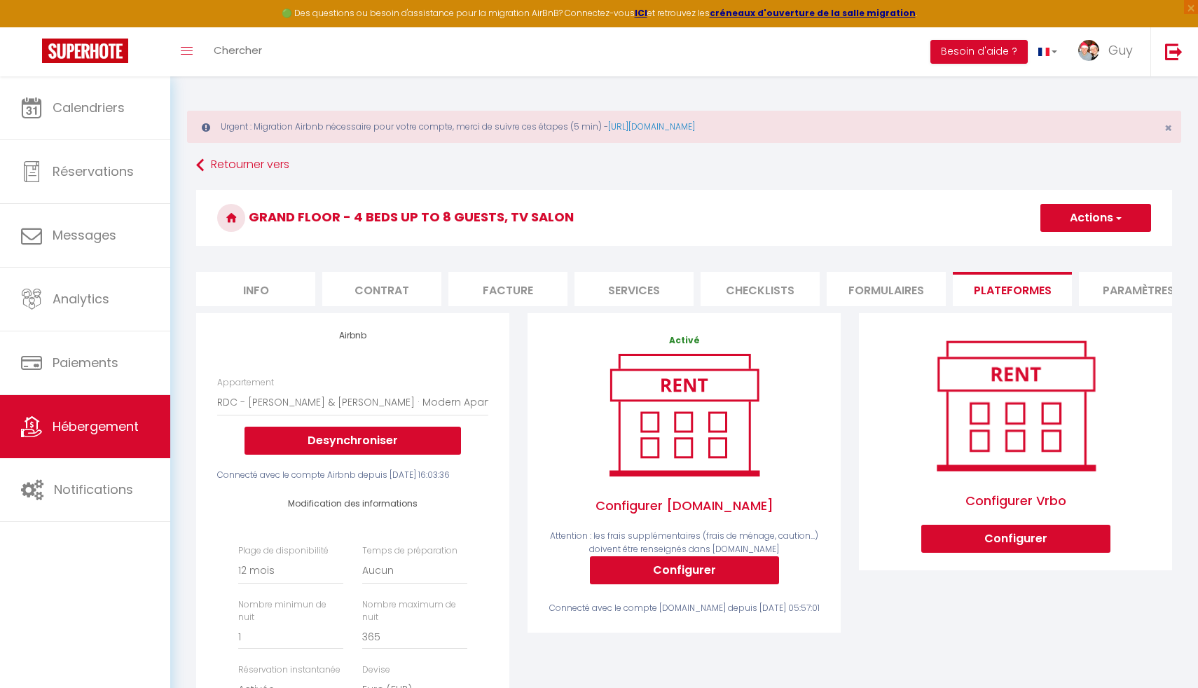
click at [1094, 216] on button "Actions" at bounding box center [1095, 218] width 111 height 28
click at [1064, 248] on link "Enregistrer" at bounding box center [1095, 249] width 111 height 18
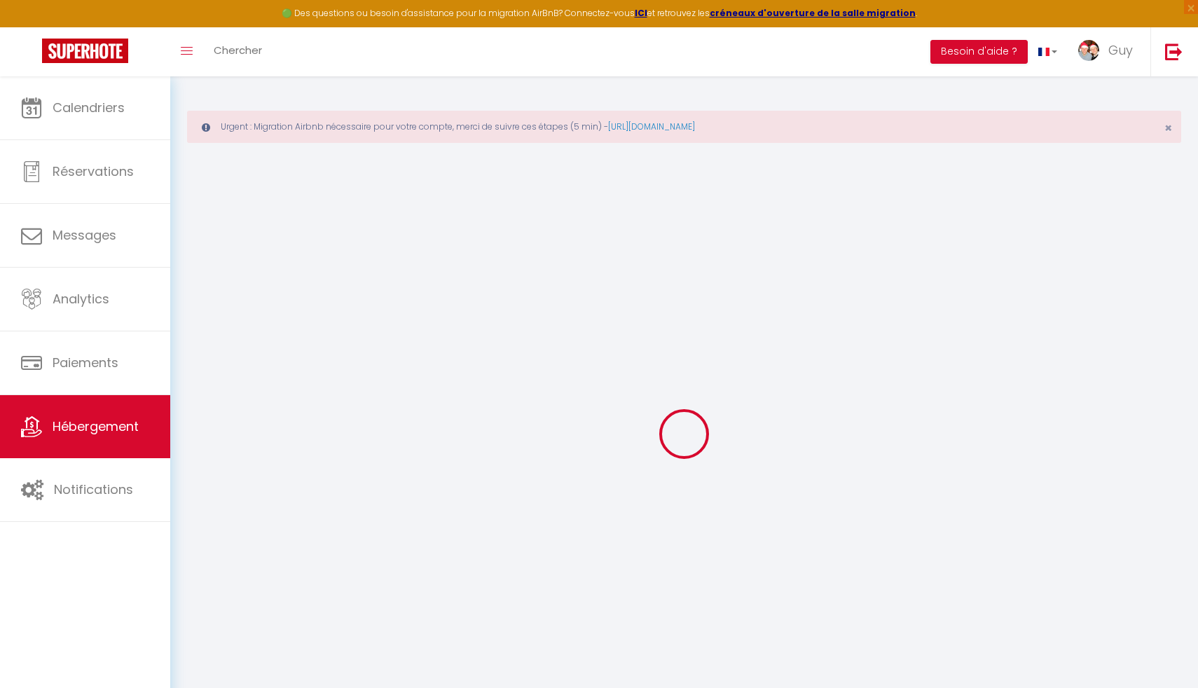
select select "365"
select select "EUR"
select select
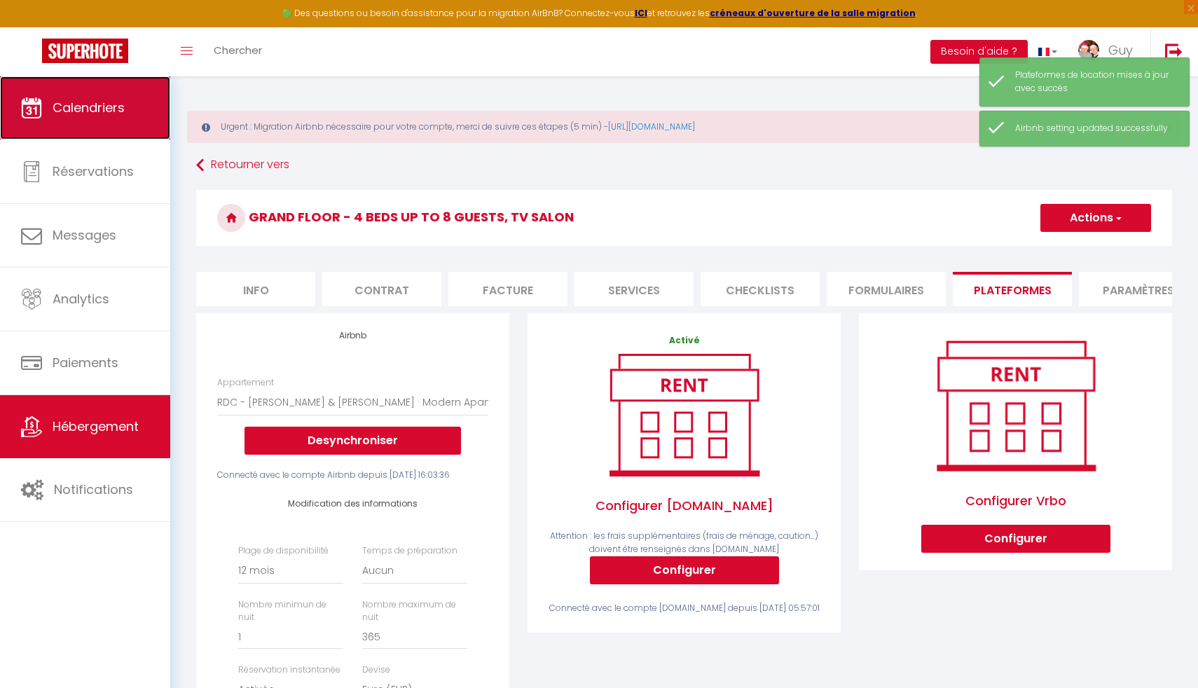
click at [69, 122] on link "Calendriers" at bounding box center [85, 107] width 170 height 63
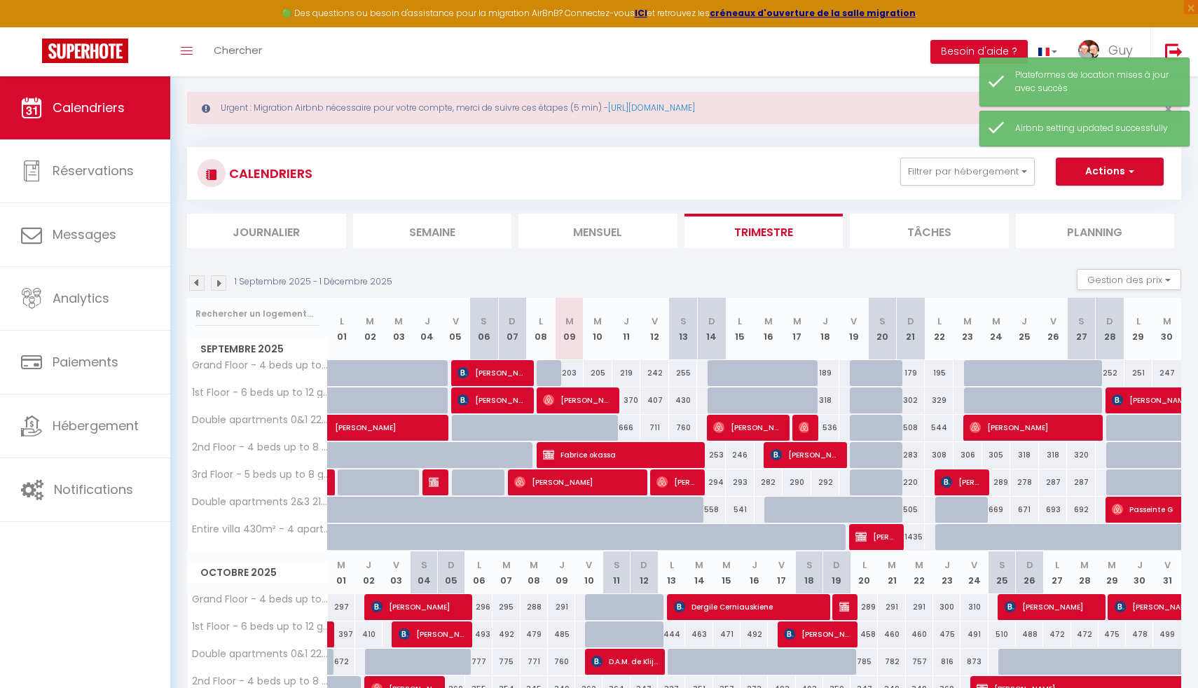
scroll to position [25, 0]
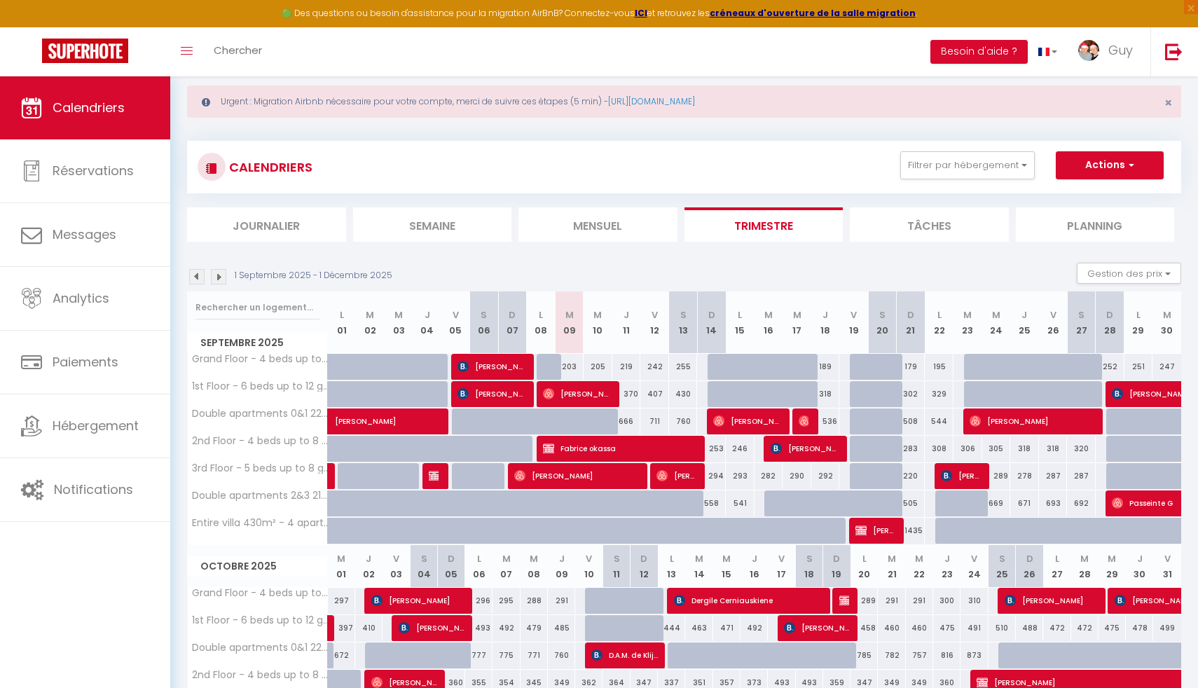
click at [193, 277] on img at bounding box center [196, 276] width 15 height 15
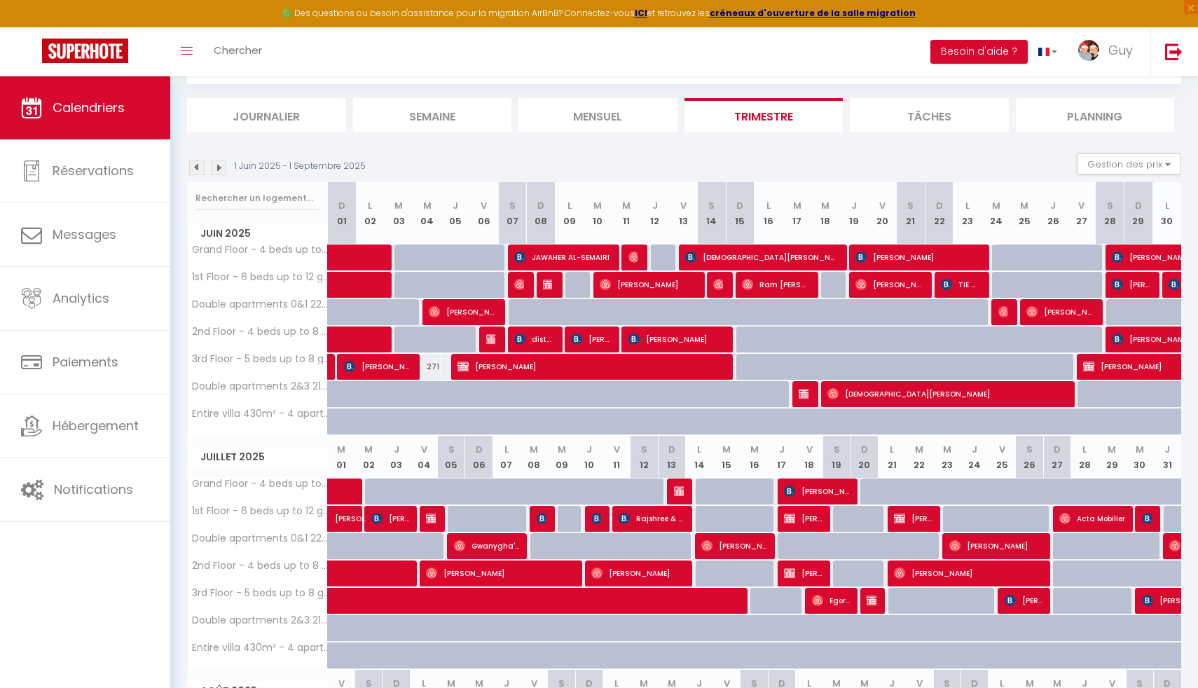
scroll to position [209, 0]
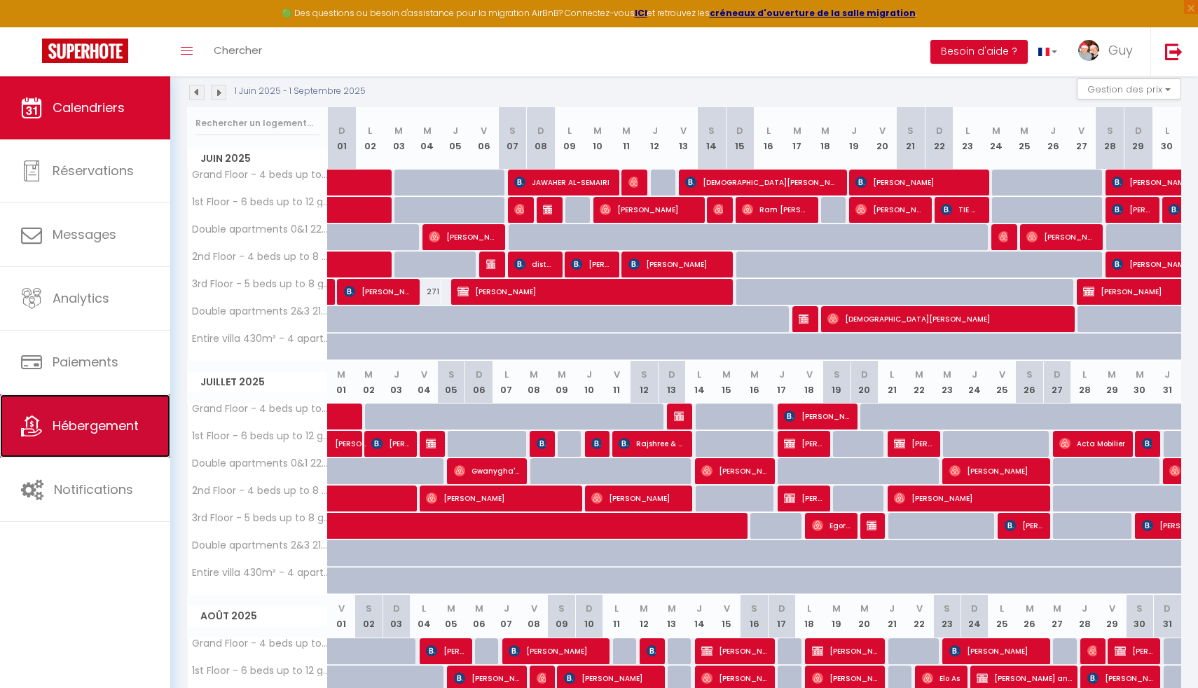
click at [155, 413] on link "Hébergement" at bounding box center [85, 425] width 170 height 63
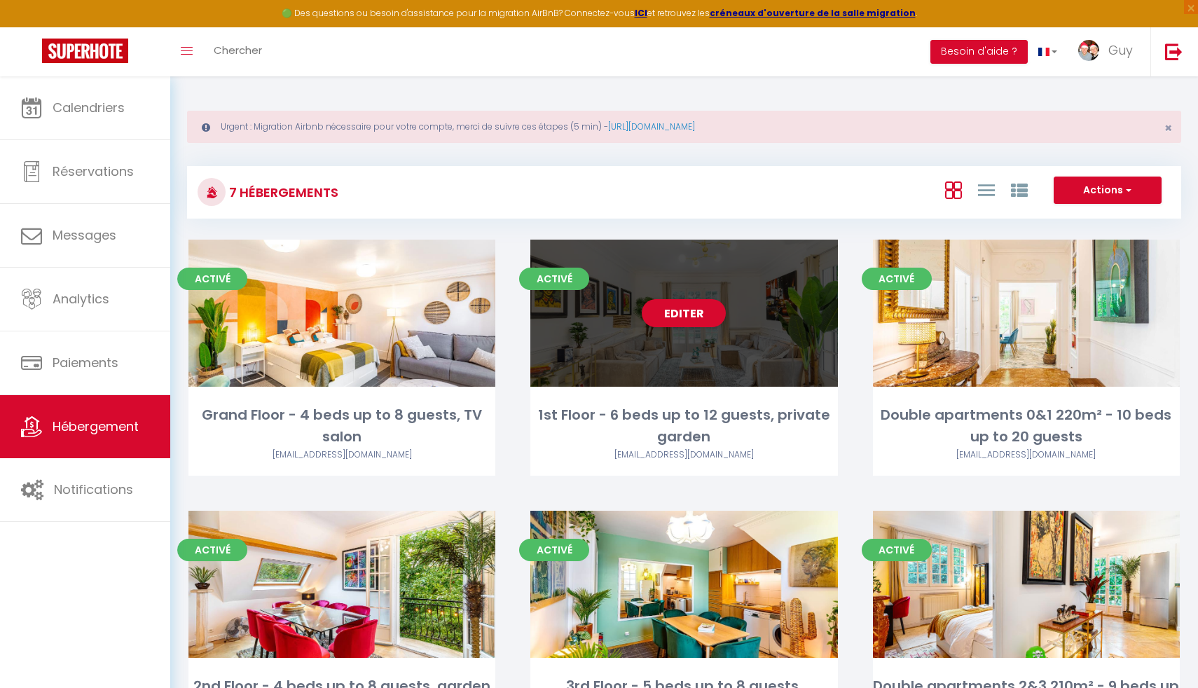
click at [696, 355] on div "Editer" at bounding box center [683, 313] width 307 height 147
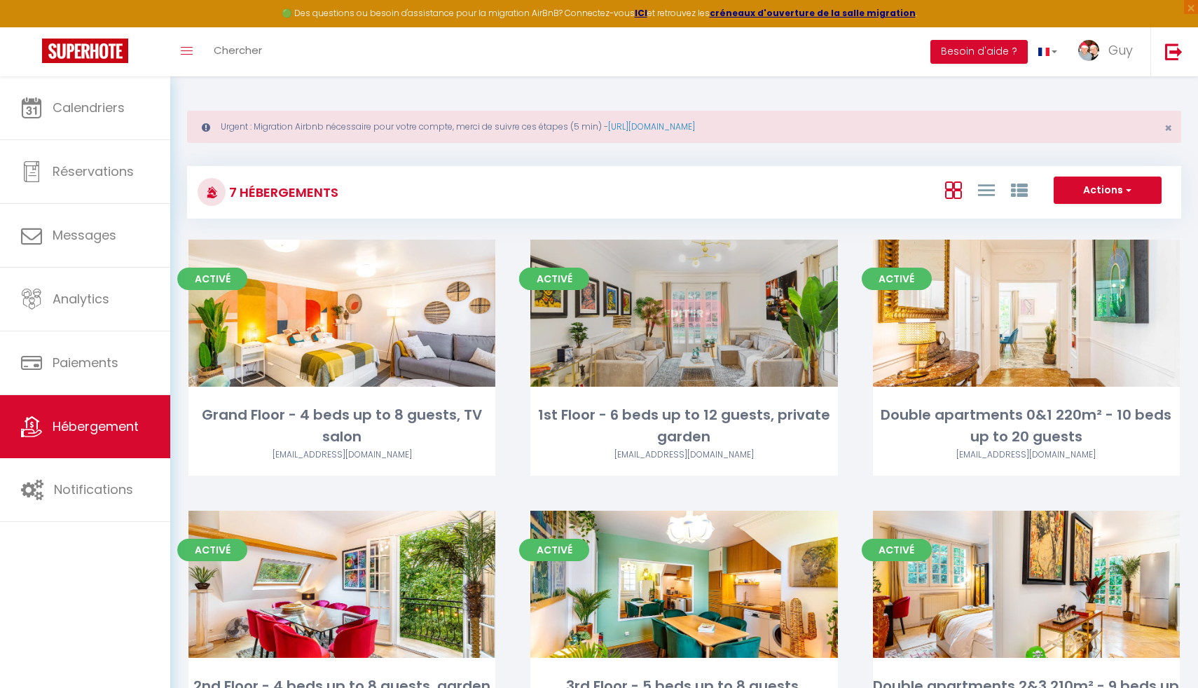
click at [696, 315] on link "Editer" at bounding box center [684, 313] width 84 height 28
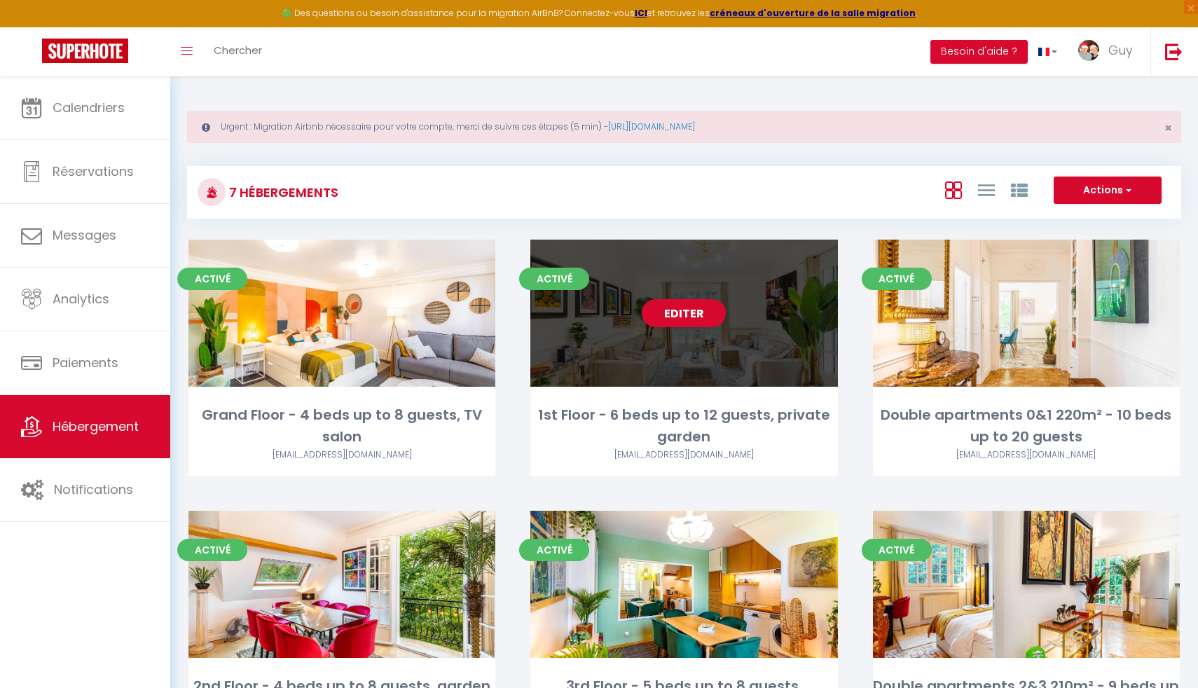
click at [696, 315] on link "Editer" at bounding box center [684, 313] width 84 height 28
select select "3"
select select "2"
select select "1"
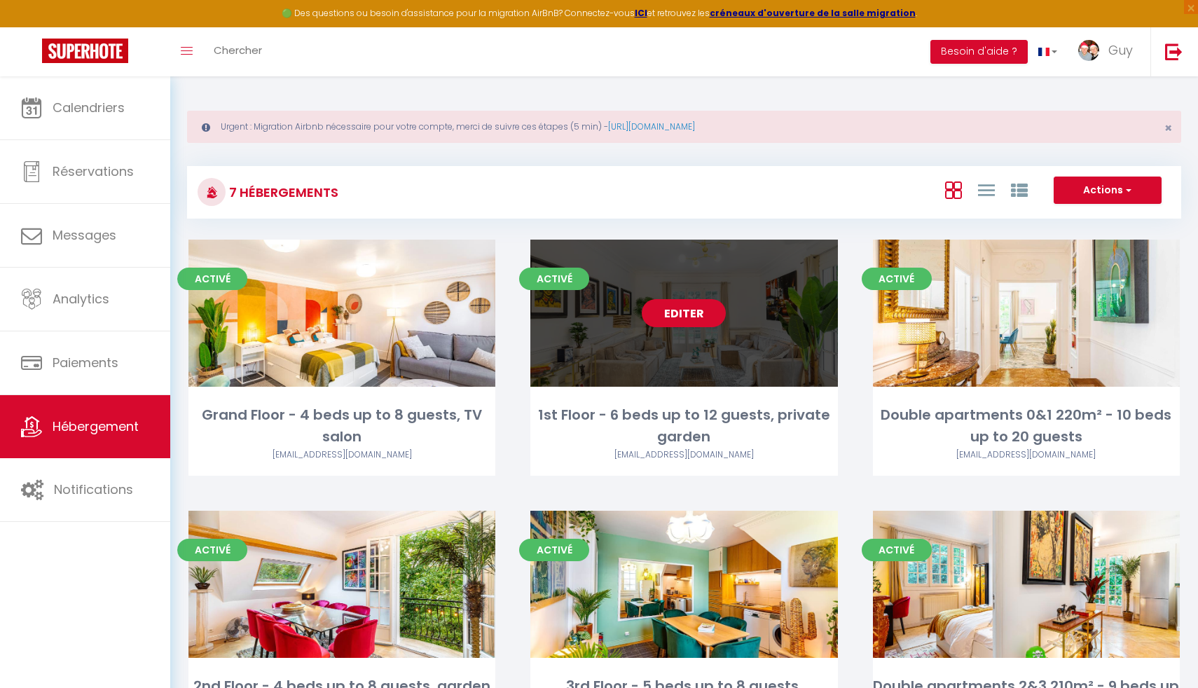
select select
select select "28"
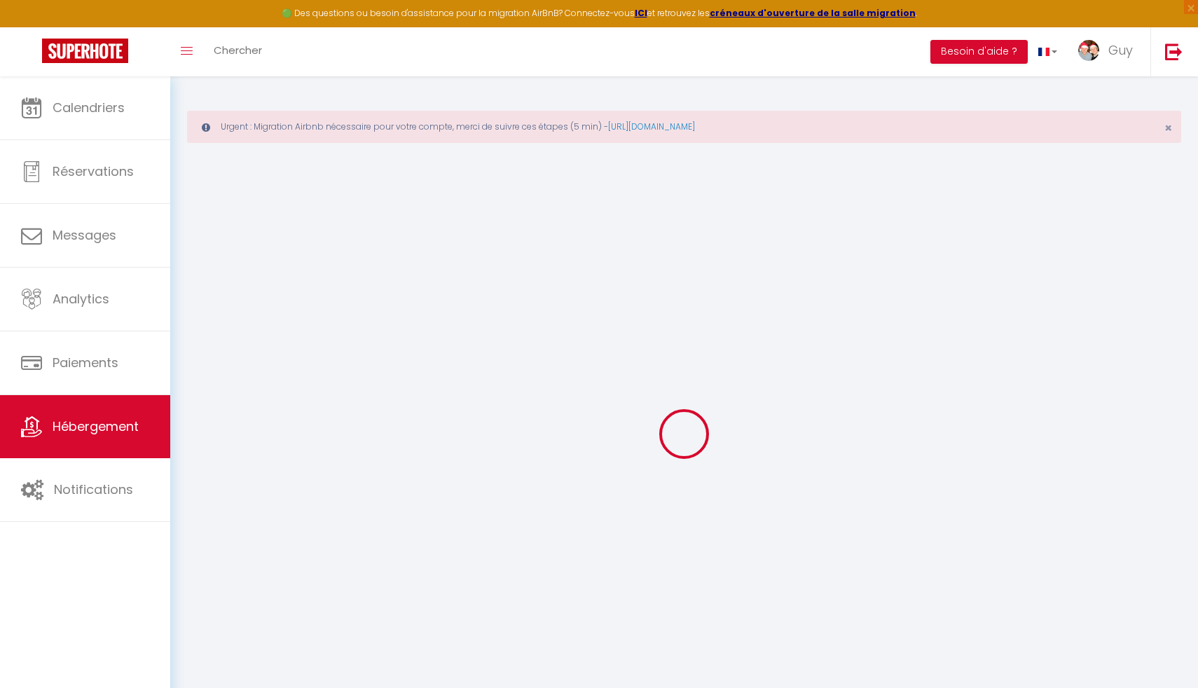
select select
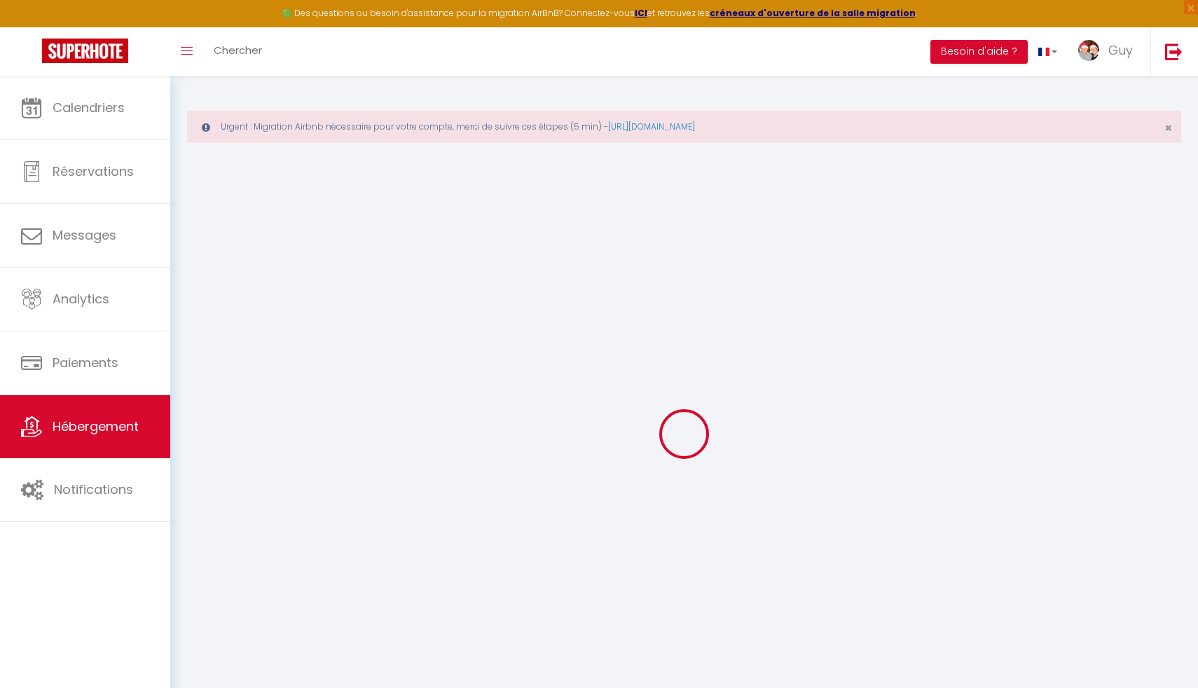
select select
checkbox input "false"
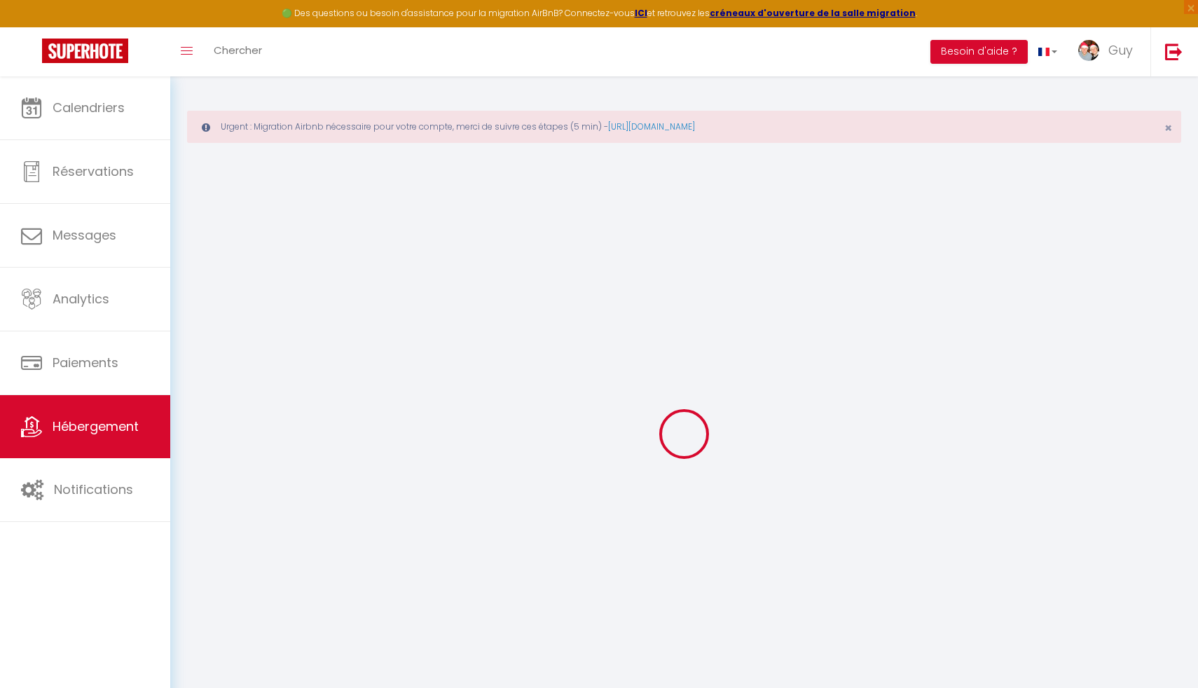
select select
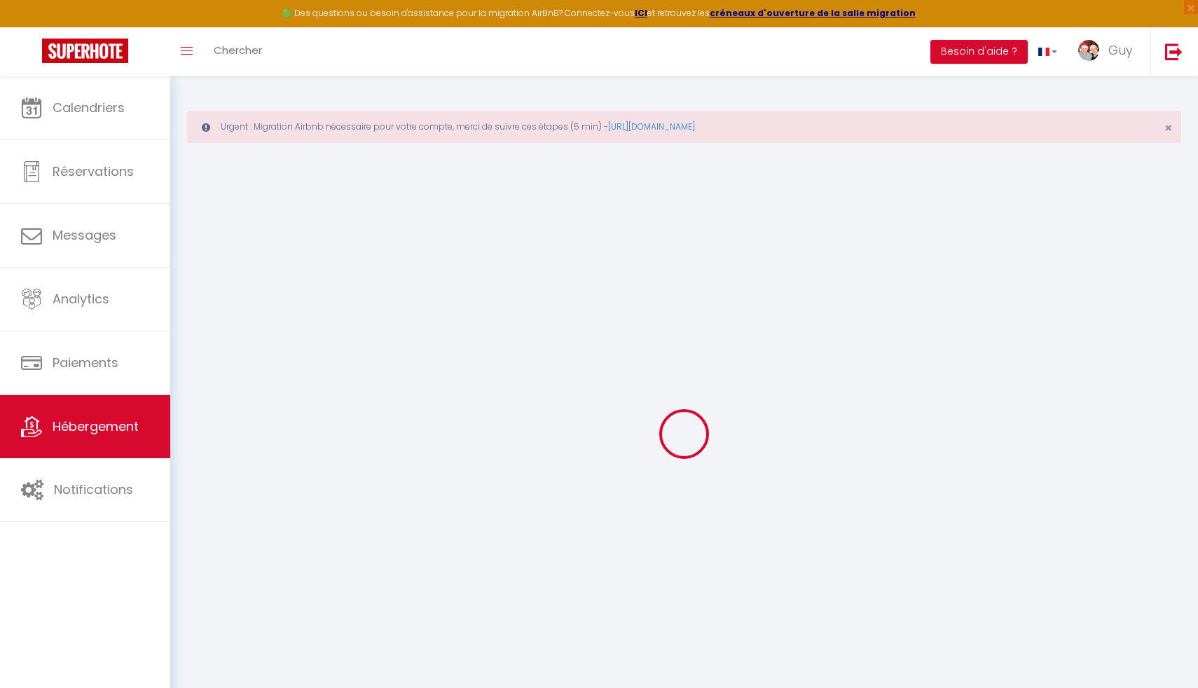
select select
checkbox input "false"
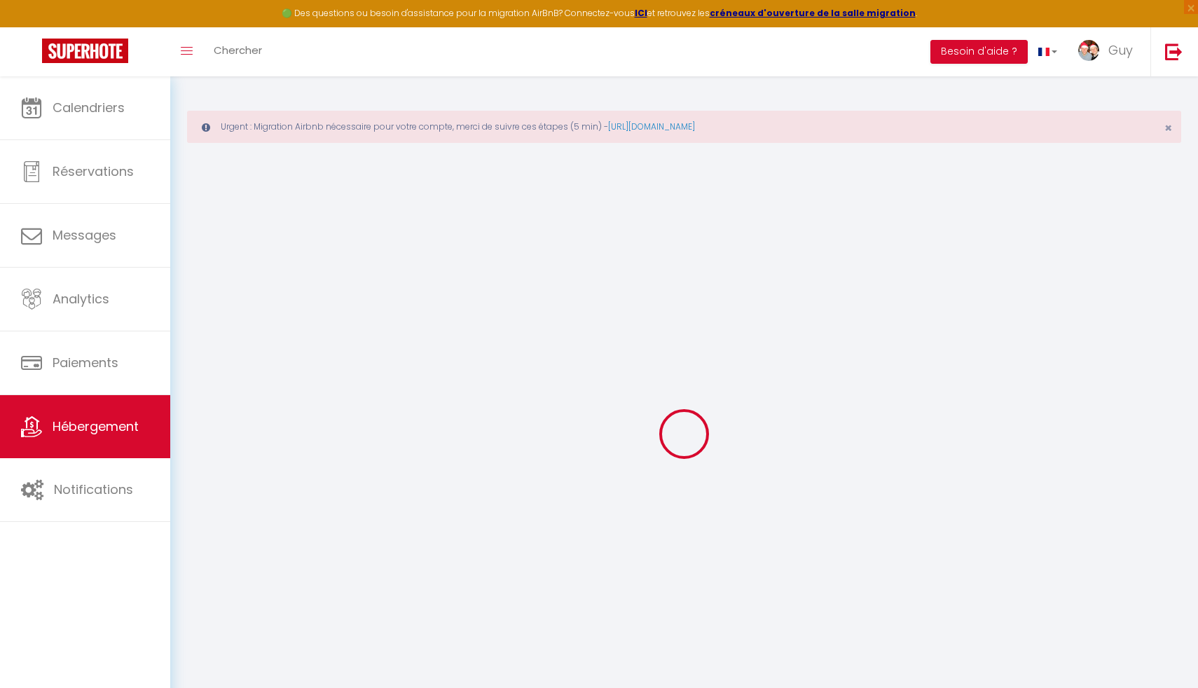
checkbox input "false"
select select
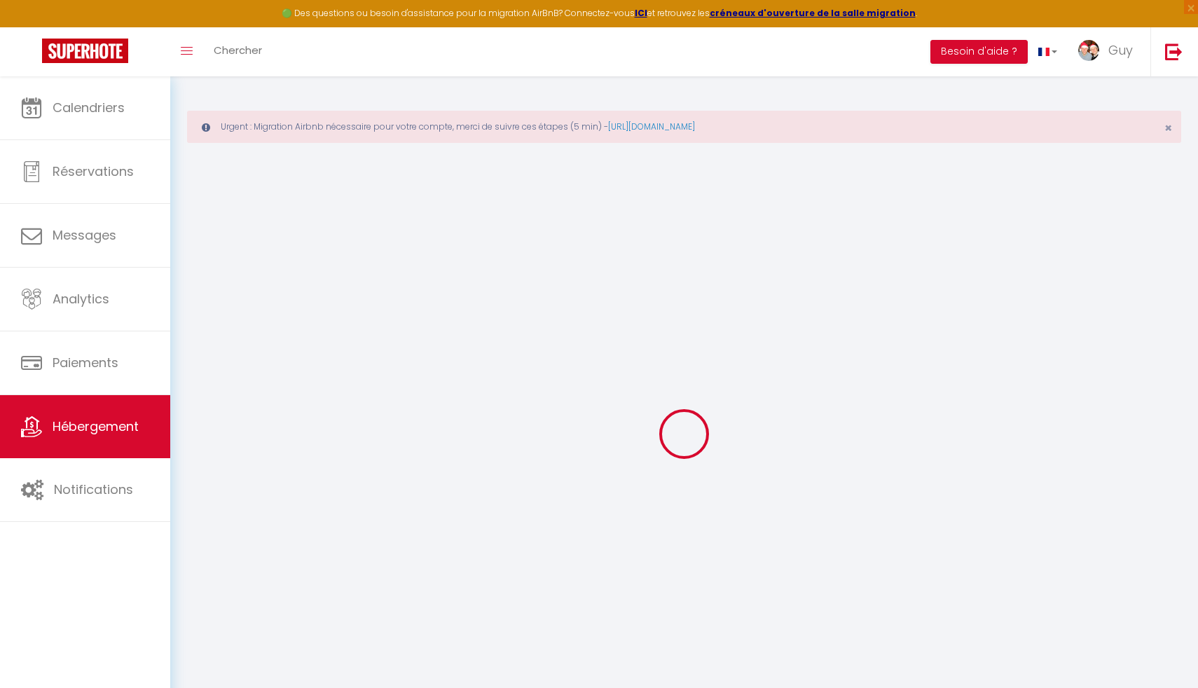
select select
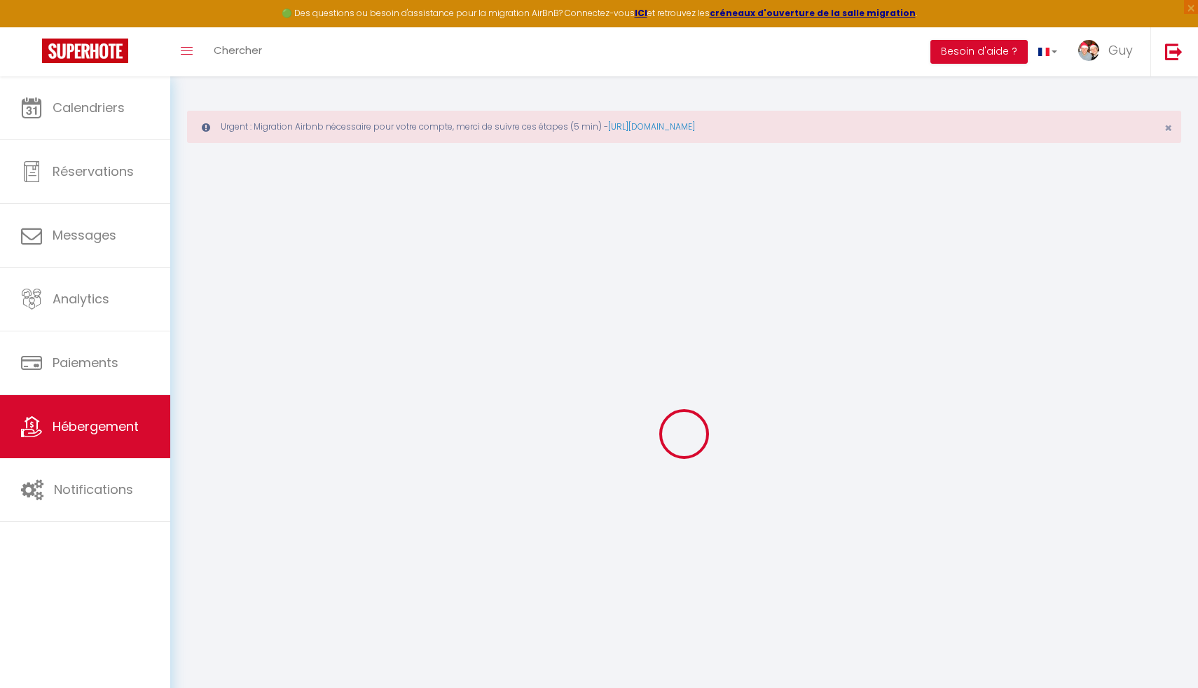
checkbox input "false"
select select
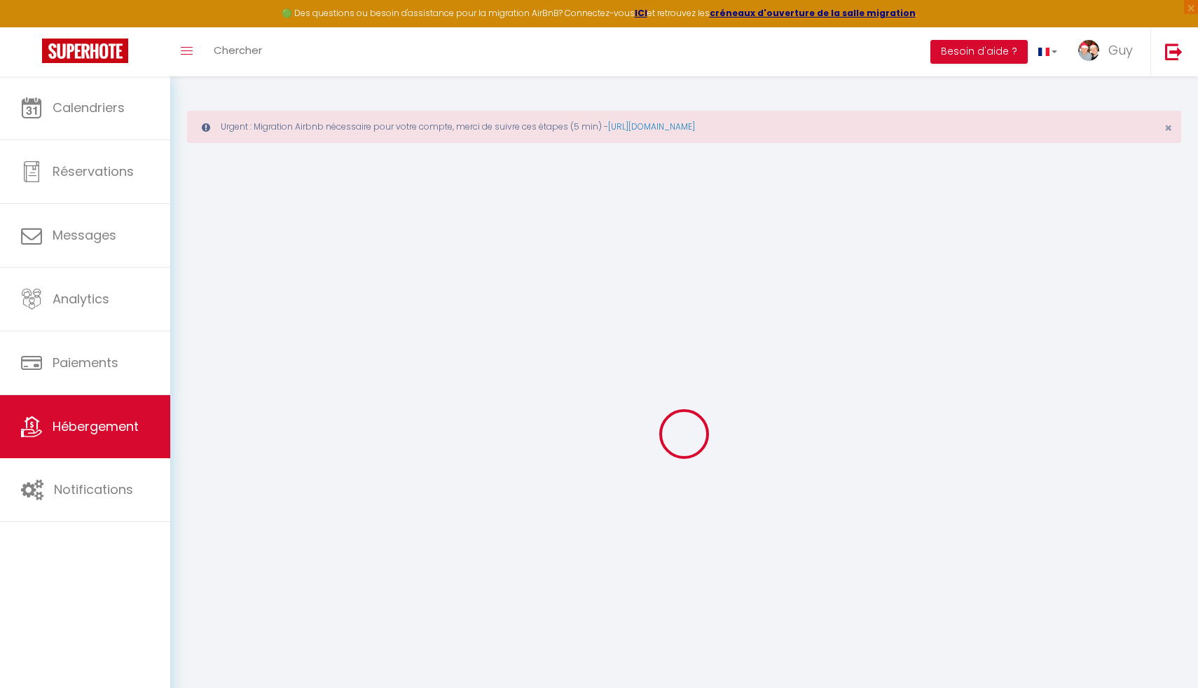
select select
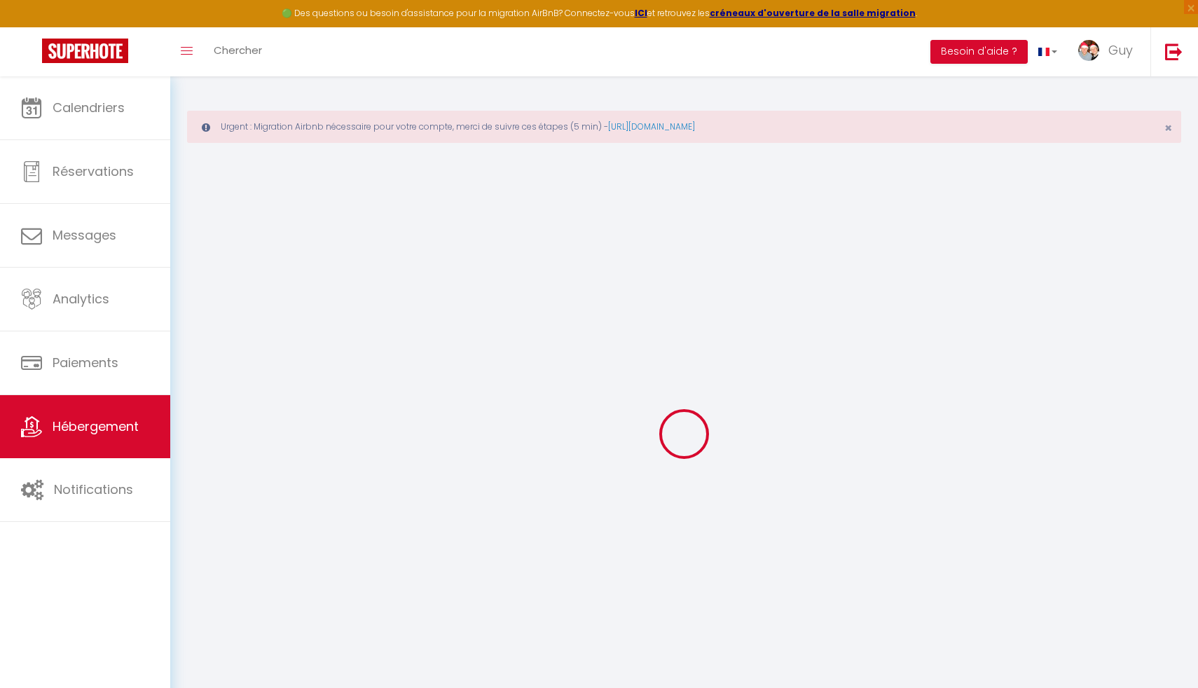
select select
checkbox input "false"
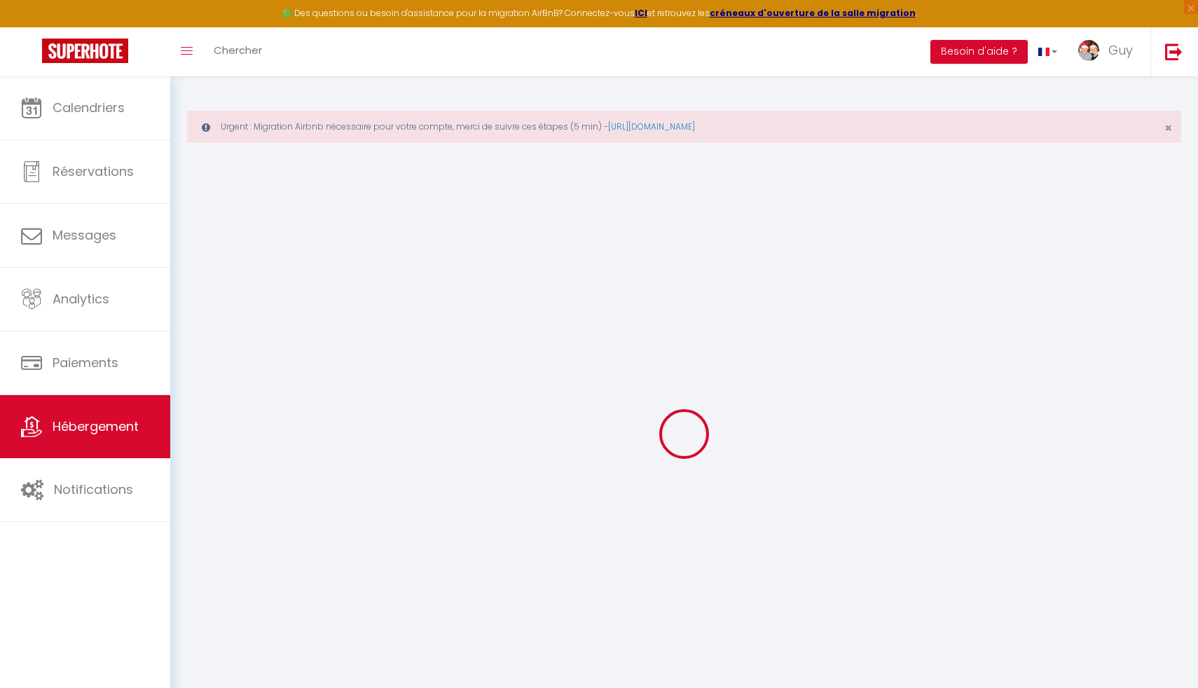
checkbox input "false"
select select
type input "1st Floor - 6 beds up to 12 guests, private garden"
type input "Guy"
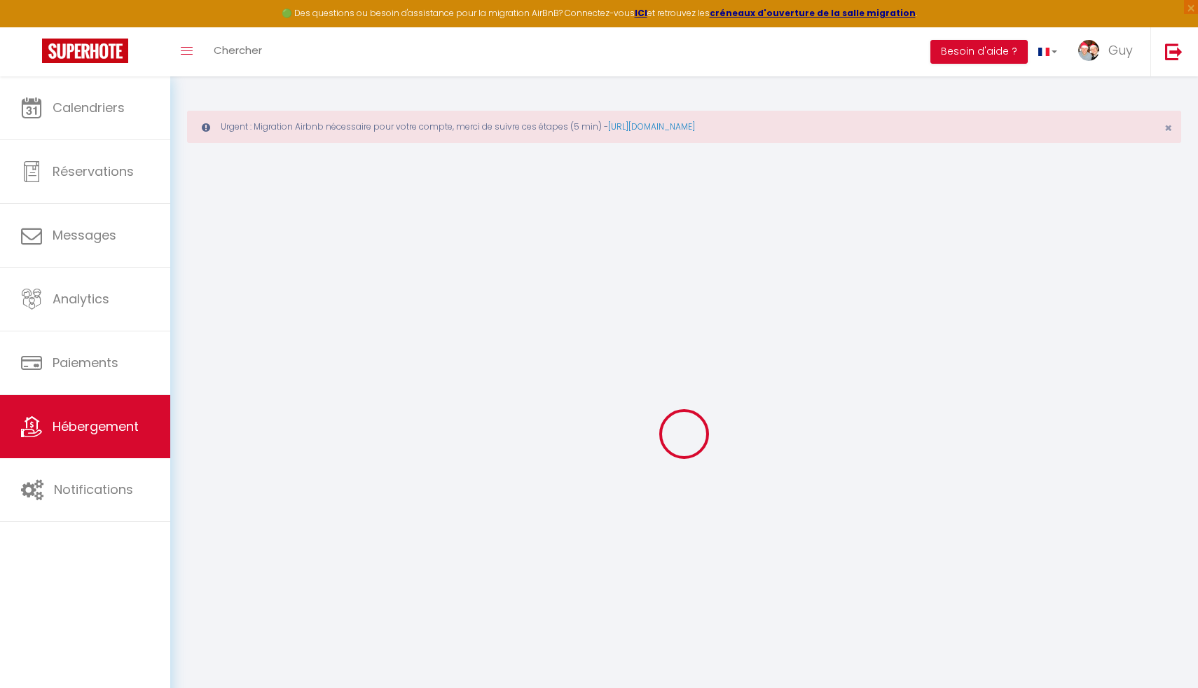
type input "[PERSON_NAME]"
type input "5 Sentier des [PERSON_NAME]"
type input "92190"
type input "Meudon"
select select "12"
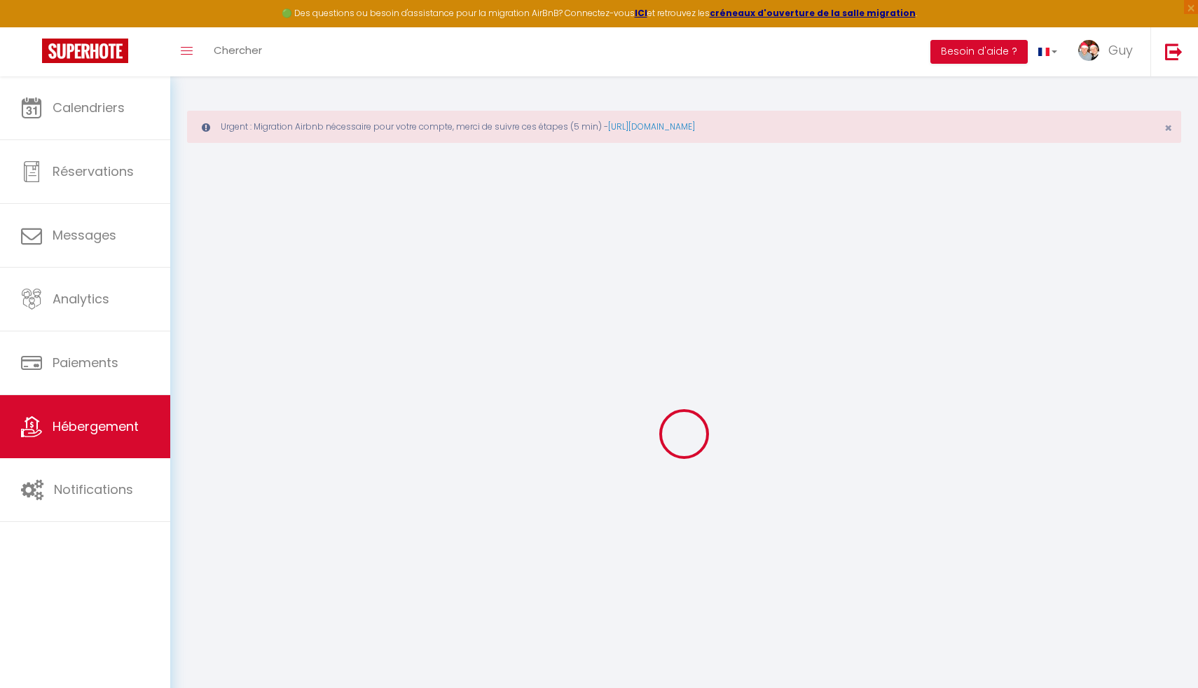
select select "12"
select select "4"
select select "3"
type input "330"
type input "150"
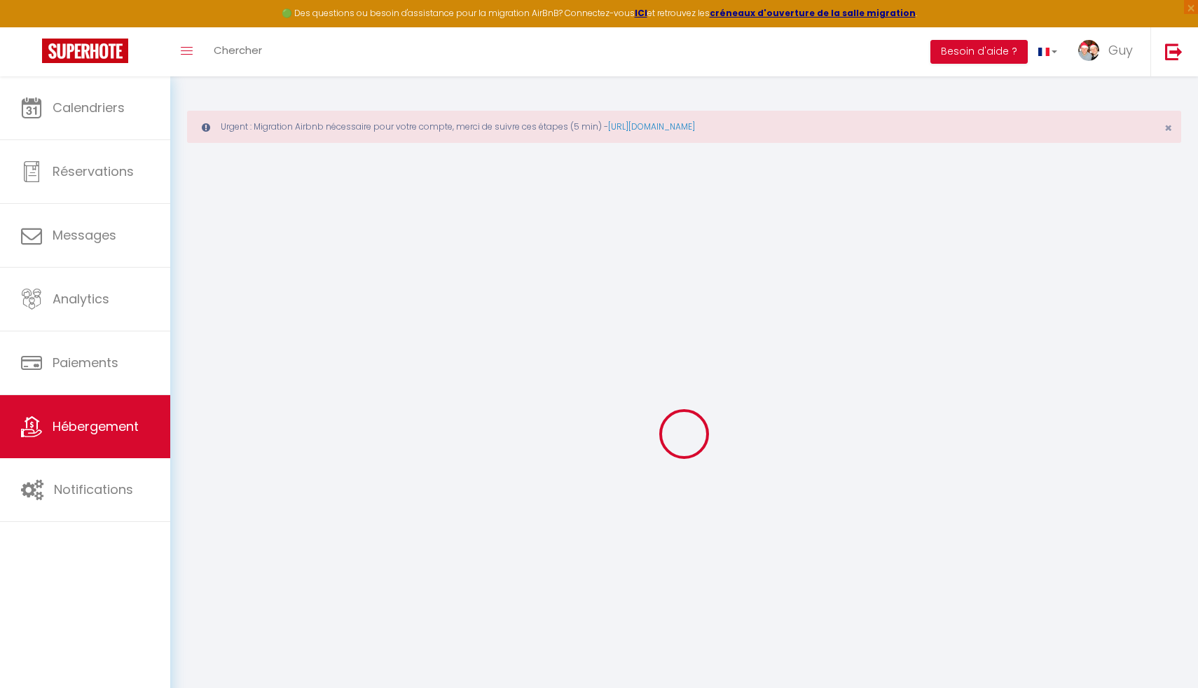
type input "0.85"
type input "500"
select select
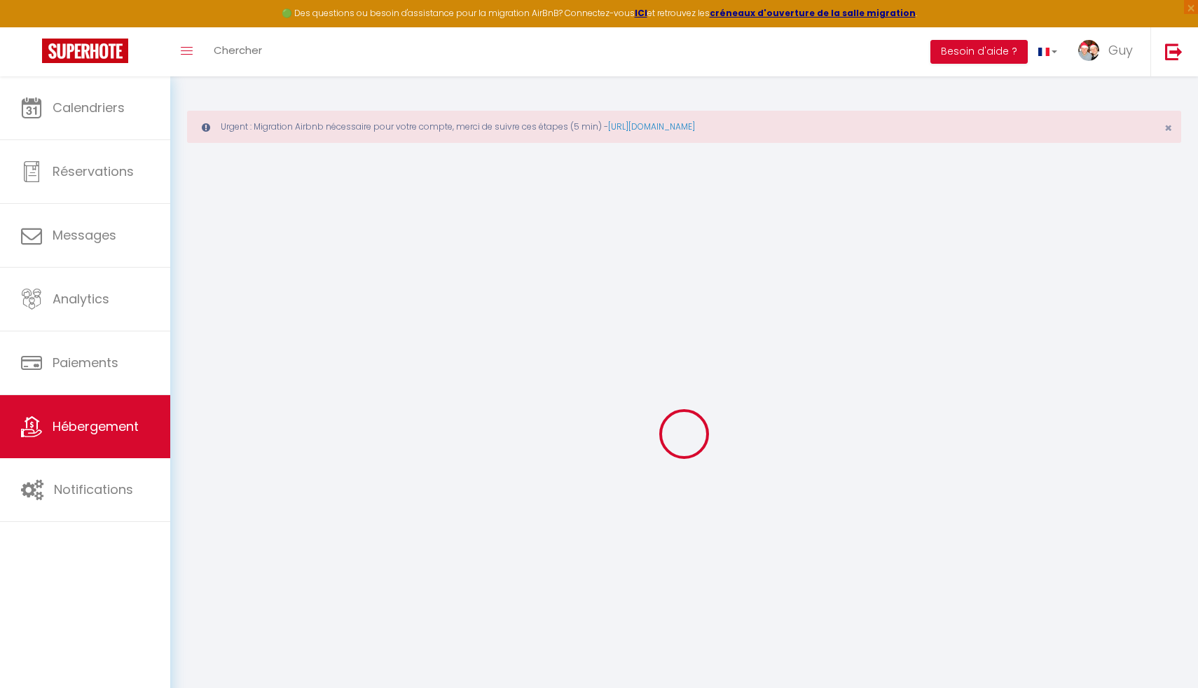
select select
type input "5 Sentier des [PERSON_NAME]"
type input "92190"
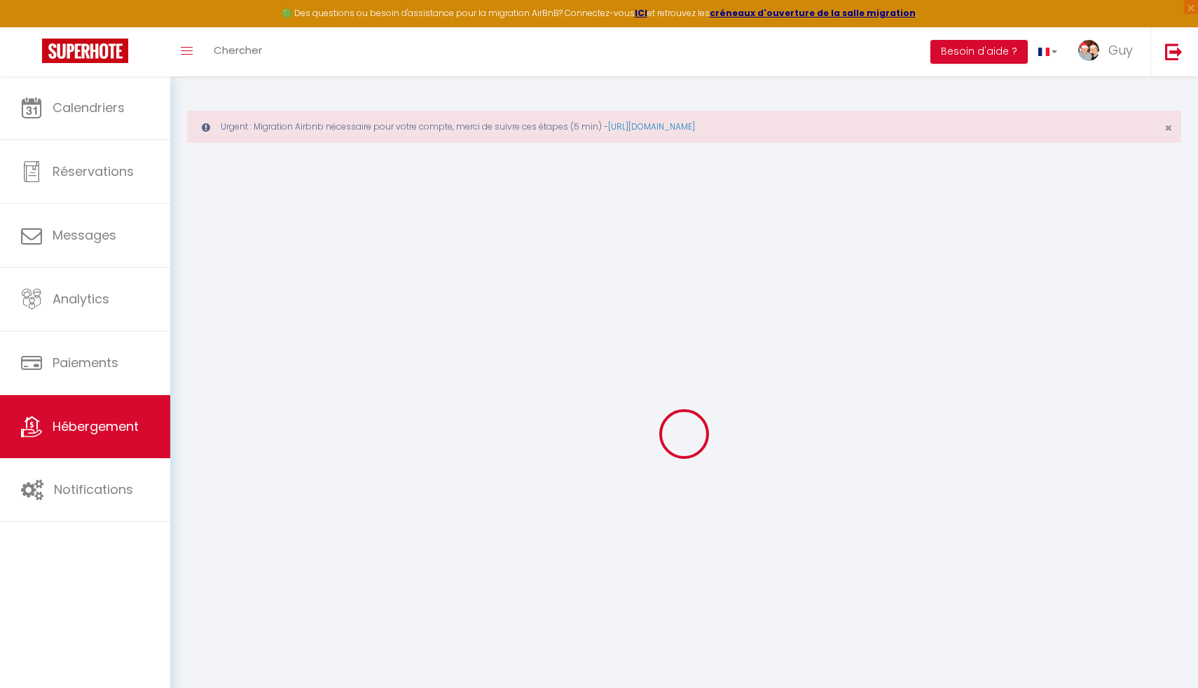
type input "Meudon"
type input "[EMAIL_ADDRESS][PERSON_NAME][DOMAIN_NAME]"
select select "4961"
checkbox input "false"
checkbox input "true"
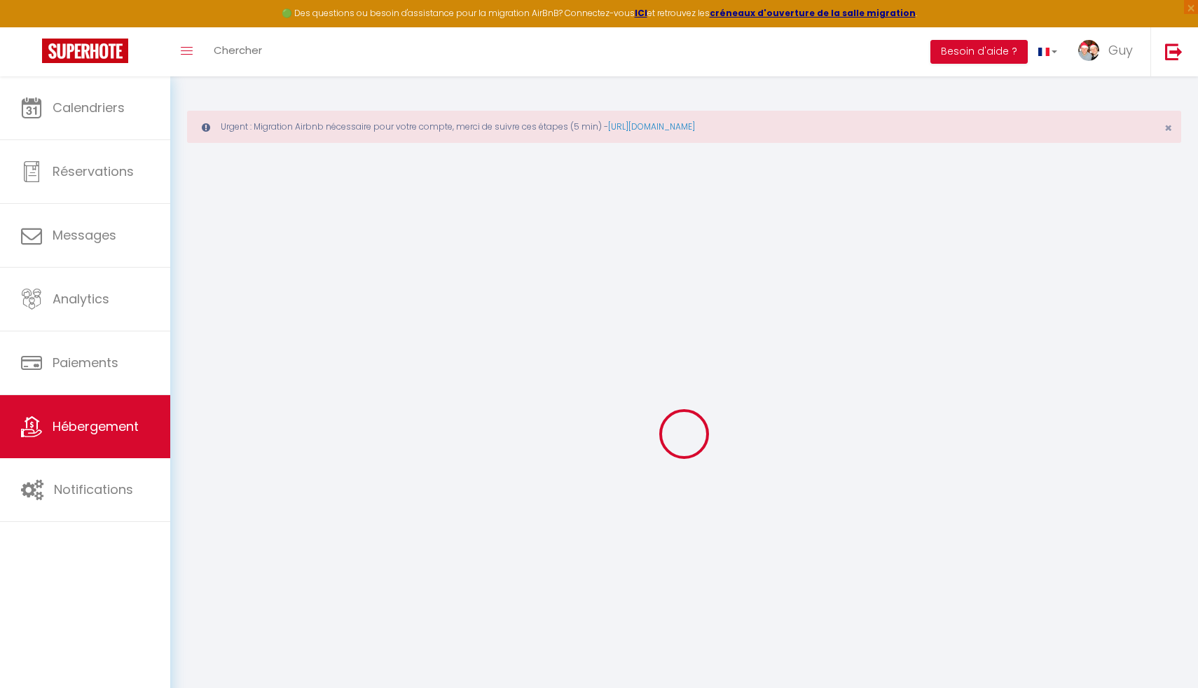
checkbox input "true"
checkbox input "false"
type input "0"
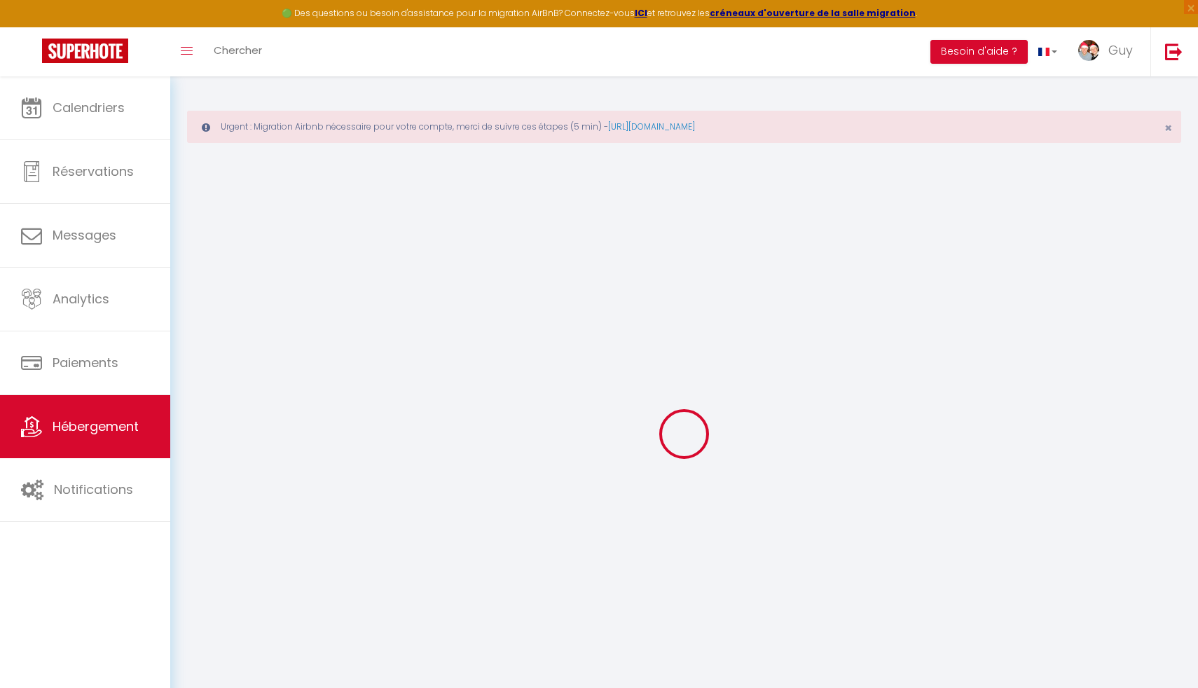
type input "0"
select select
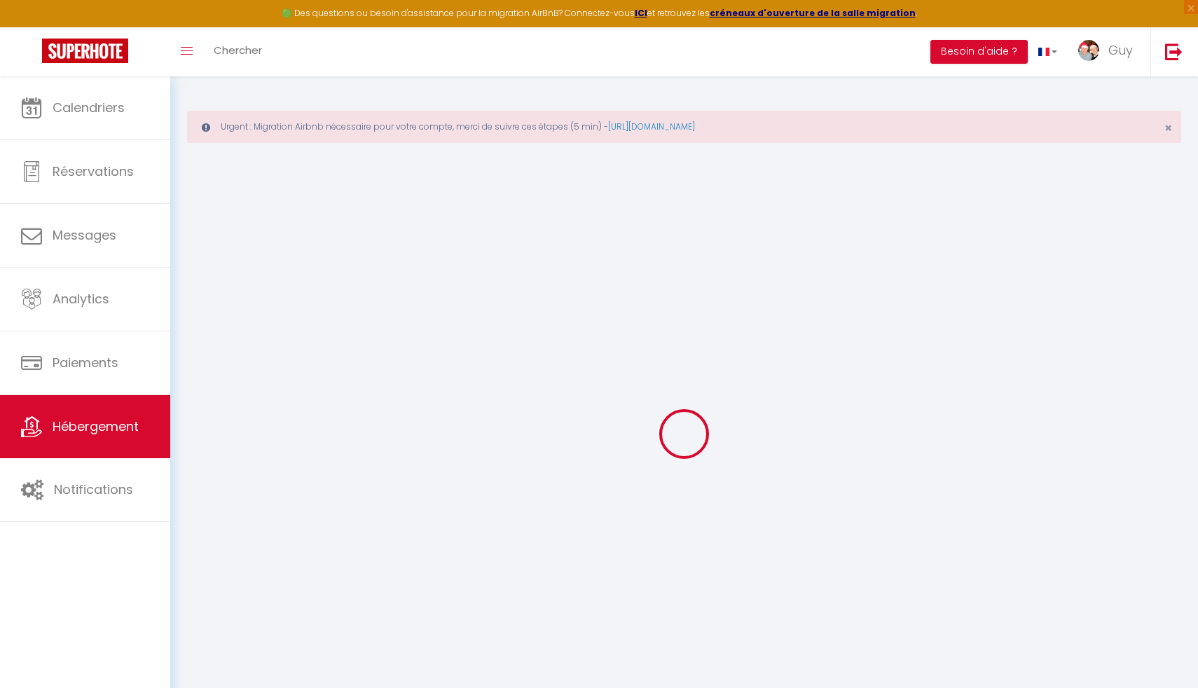
select select
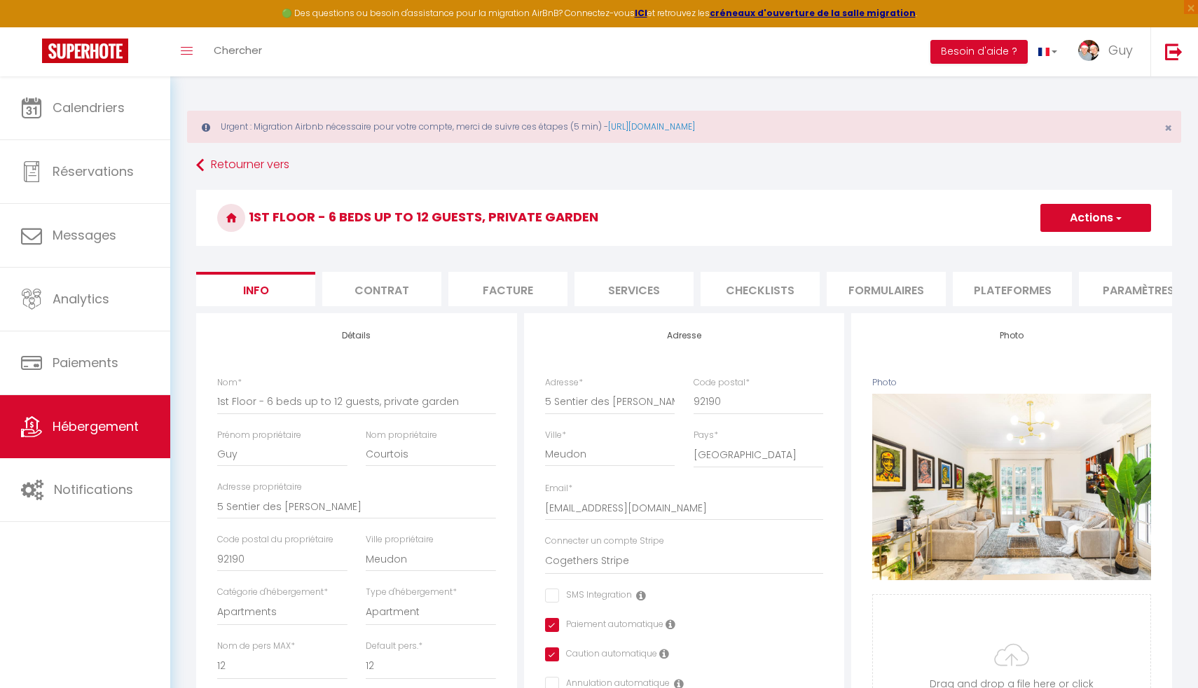
click at [1001, 290] on li "Plateformes" at bounding box center [1012, 289] width 119 height 34
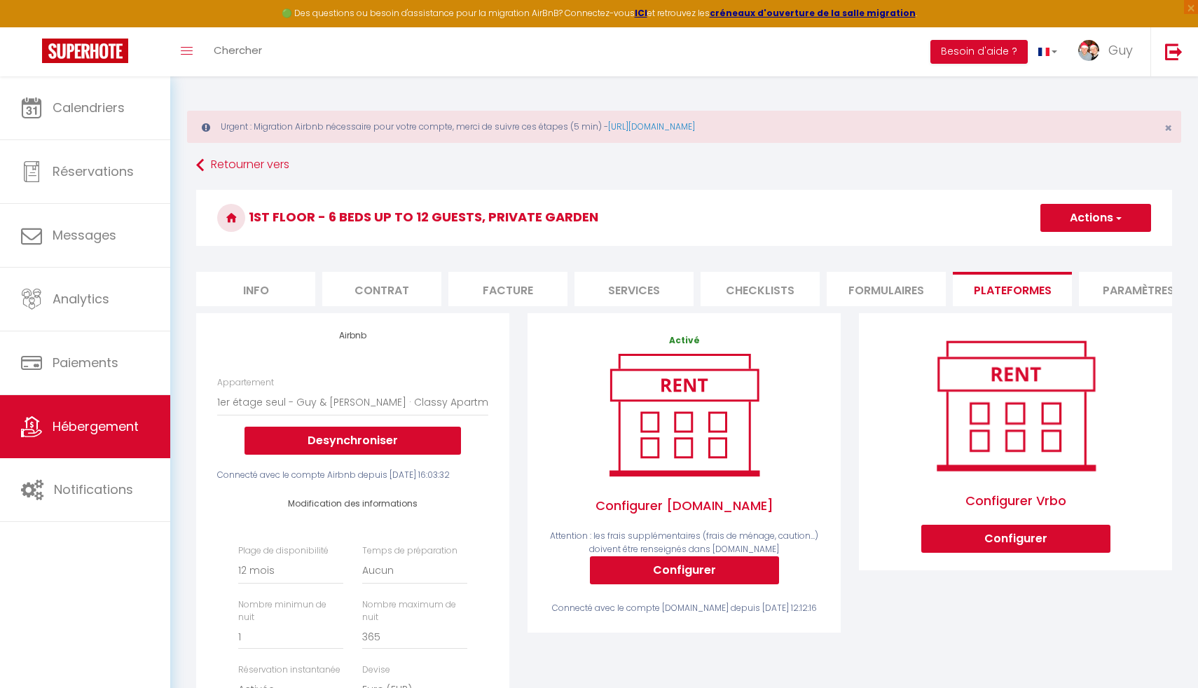
scroll to position [453, 0]
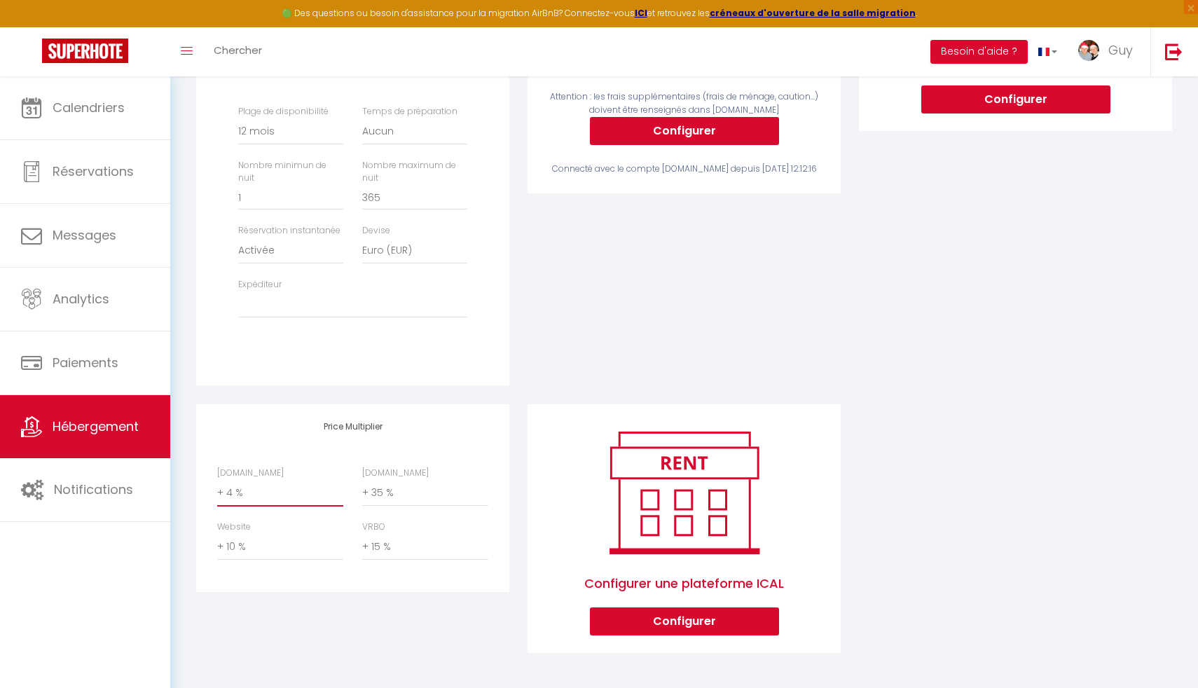
click at [265, 496] on select "0 + 1 % + 2 % + 3 % + 4 % + 5 % + 6 % + 7 % + 8 % + 9 %" at bounding box center [280, 493] width 126 height 27
click at [217, 480] on select "0 + 1 % + 2 % + 3 % + 4 % + 5 % + 6 % + 7 % + 8 % + 9 %" at bounding box center [280, 493] width 126 height 27
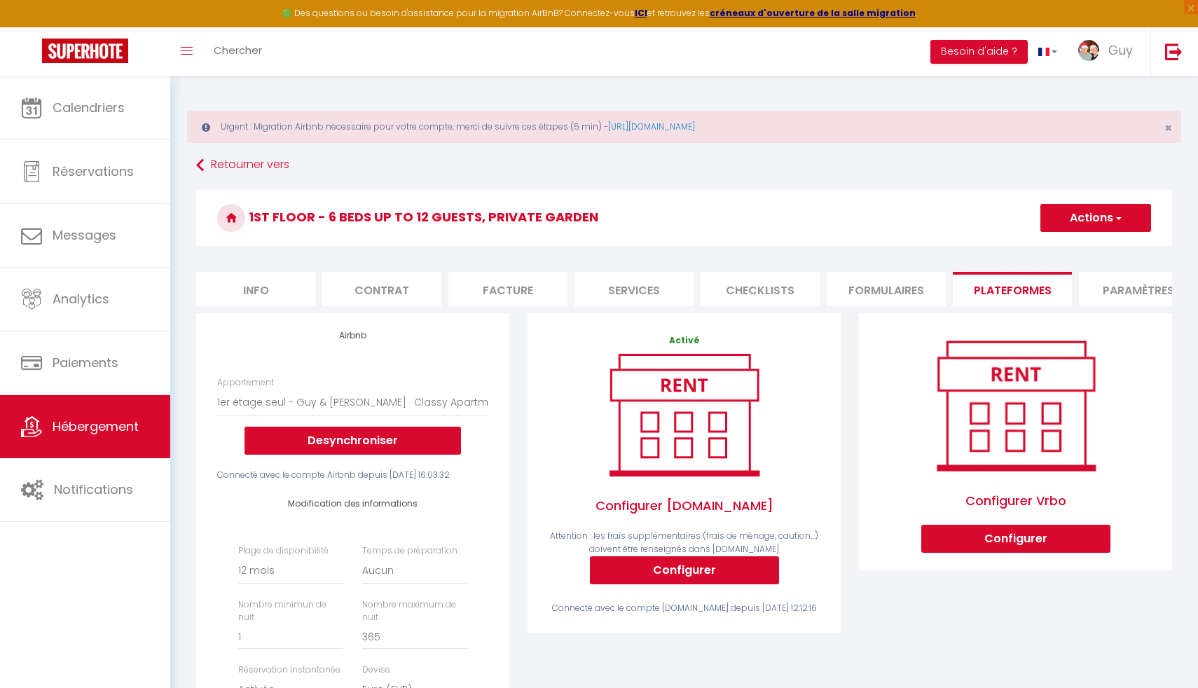
click at [1085, 219] on button "Actions" at bounding box center [1095, 218] width 111 height 28
click at [1072, 246] on link "Enregistrer" at bounding box center [1095, 249] width 111 height 18
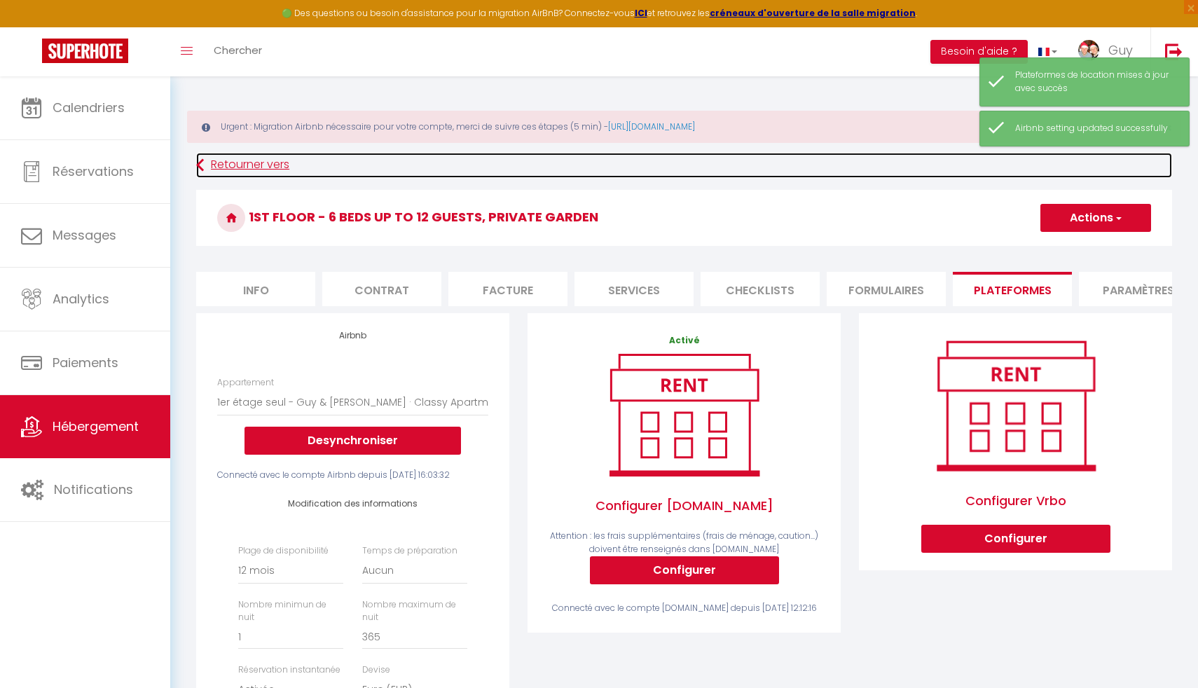
click at [196, 162] on icon at bounding box center [200, 165] width 8 height 25
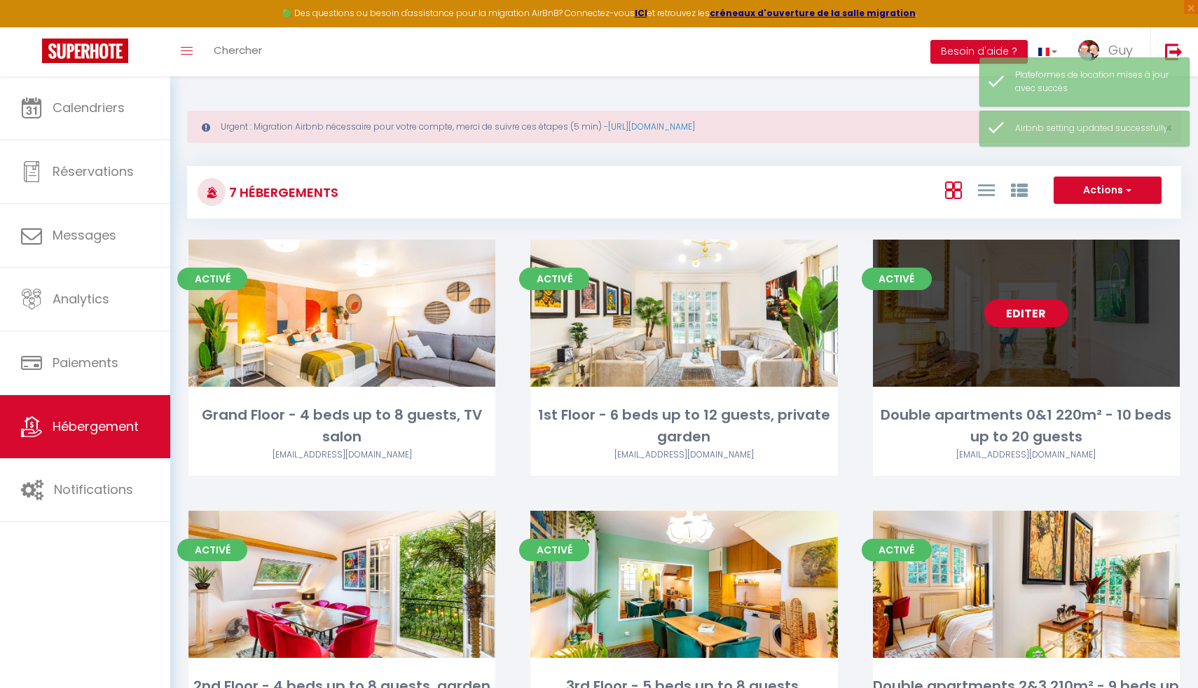
click at [1015, 312] on link "Editer" at bounding box center [1026, 313] width 84 height 28
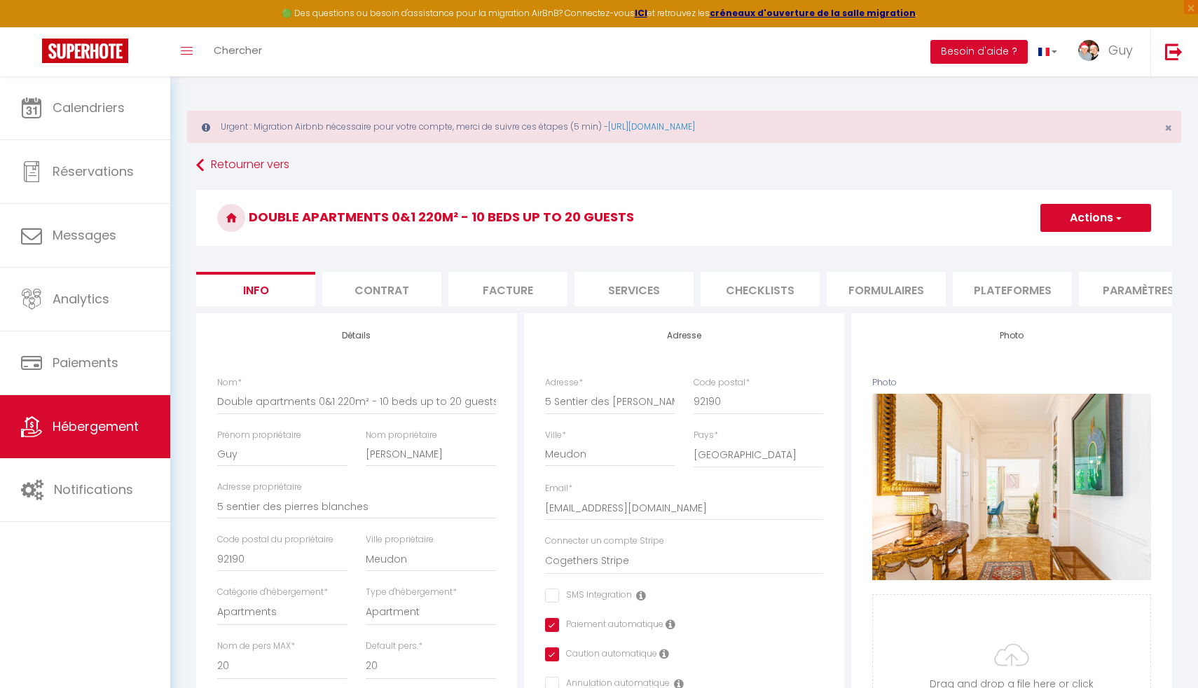
click at [1009, 287] on li "Plateformes" at bounding box center [1012, 289] width 119 height 34
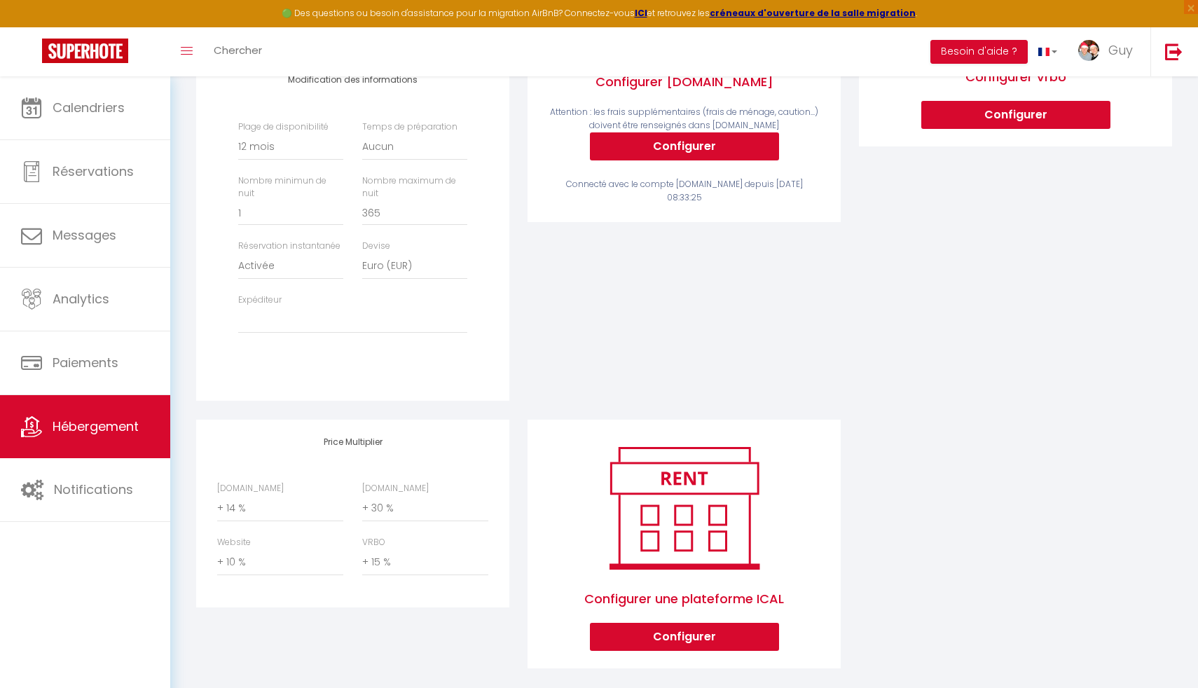
scroll to position [427, 0]
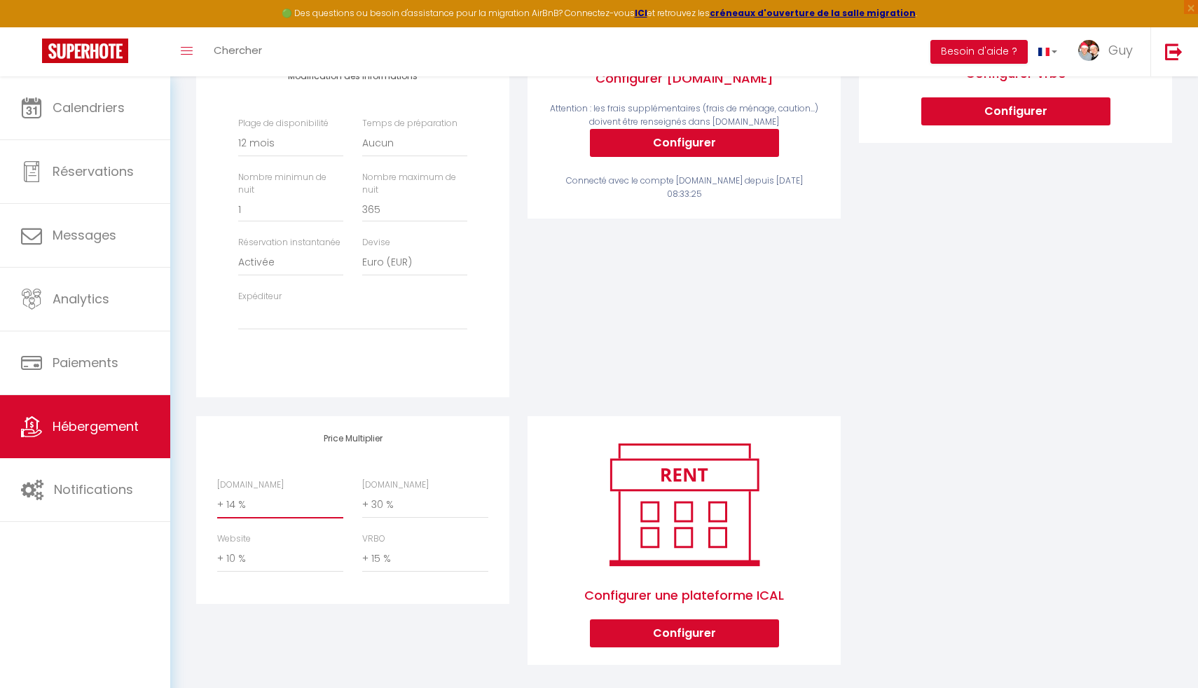
click at [263, 516] on select "0 + 1 % + 2 % + 3 % + 4 % + 5 % + 6 % + 7 % + 8 % + 9 %" at bounding box center [280, 505] width 126 height 27
click at [217, 504] on select "0 + 1 % + 2 % + 3 % + 4 % + 5 % + 6 % + 7 % + 8 % + 9 %" at bounding box center [280, 505] width 126 height 27
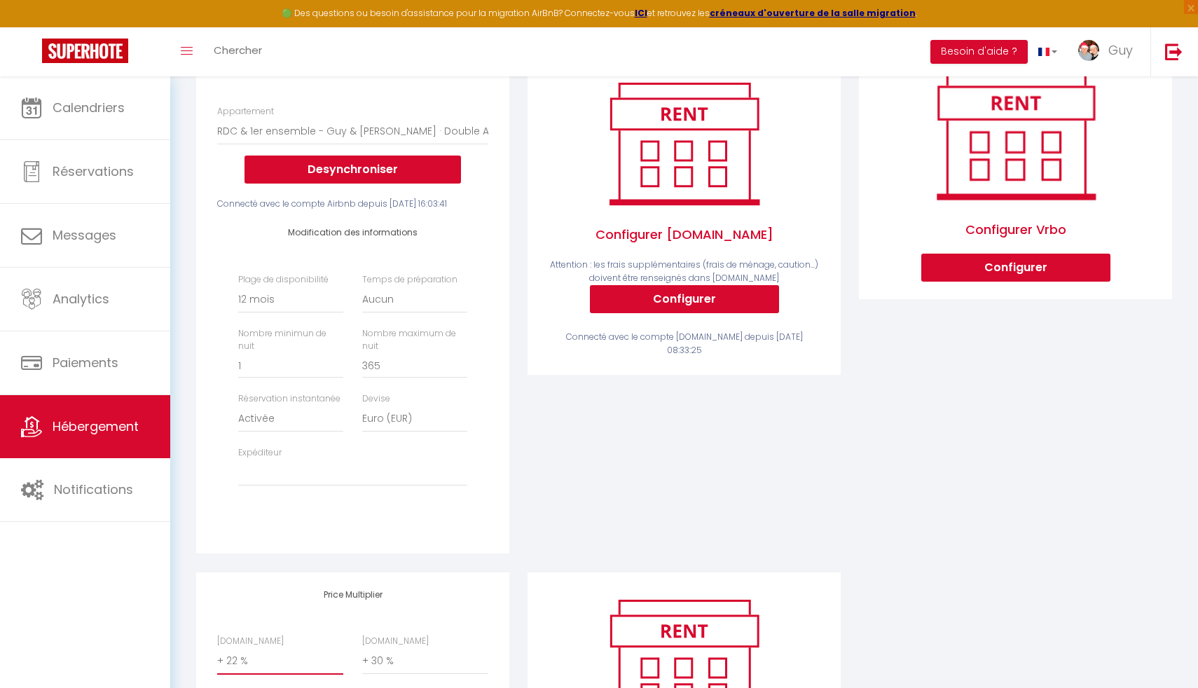
scroll to position [0, 0]
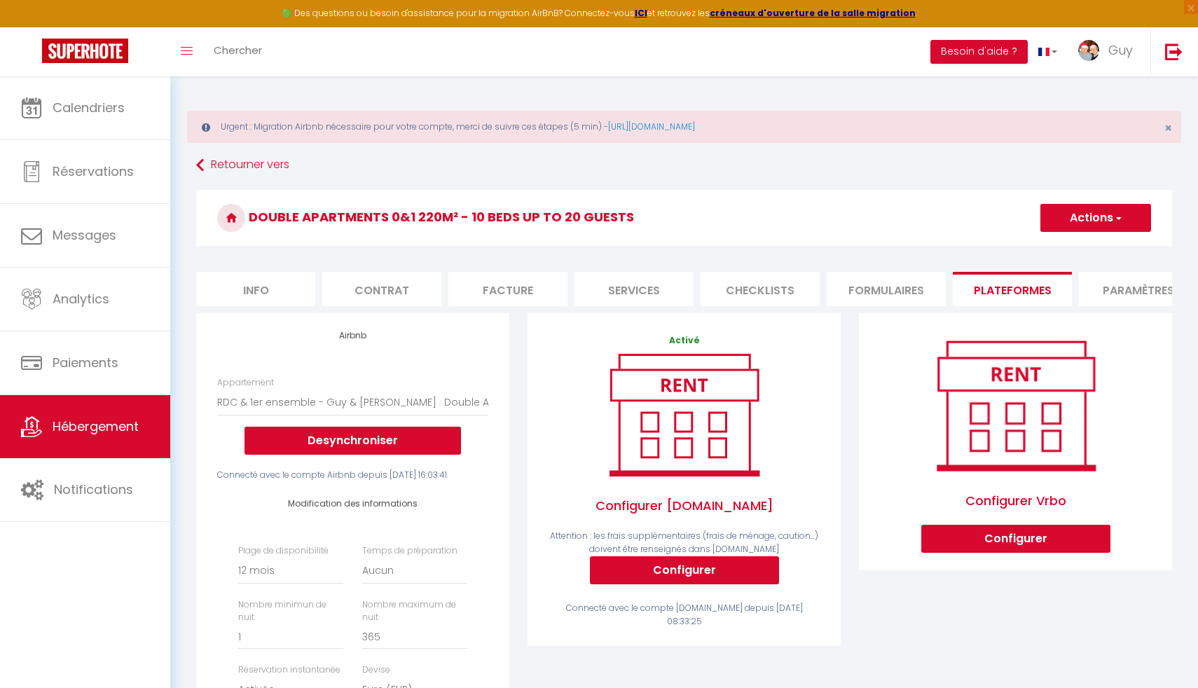
click at [1099, 222] on button "Actions" at bounding box center [1095, 218] width 111 height 28
click at [1065, 244] on link "Enregistrer" at bounding box center [1095, 249] width 111 height 18
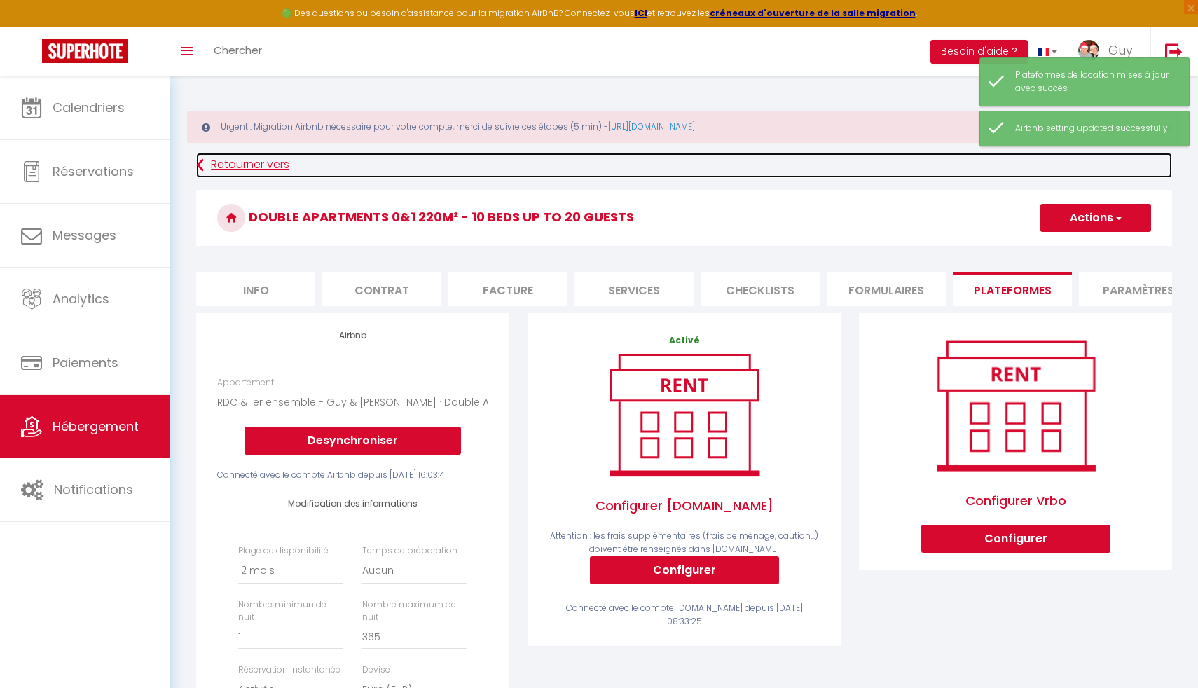
click at [197, 166] on icon at bounding box center [200, 165] width 8 height 25
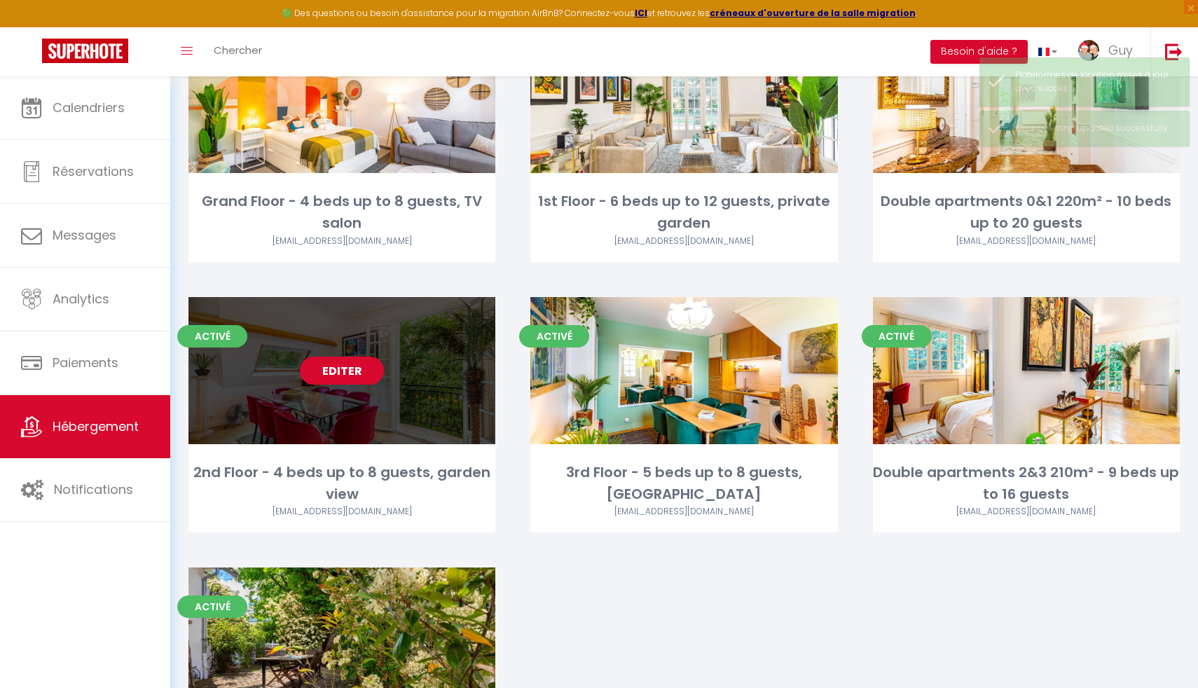
scroll to position [229, 0]
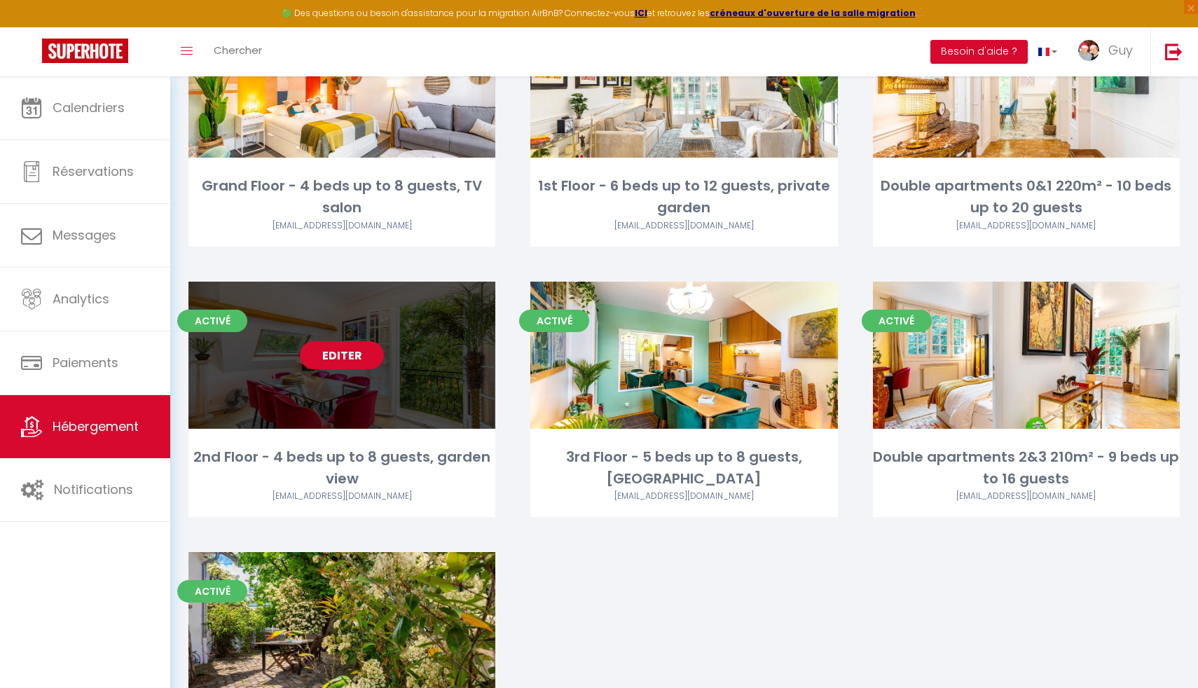
click at [343, 364] on link "Editer" at bounding box center [342, 355] width 84 height 28
click at [351, 357] on link "Editer" at bounding box center [342, 355] width 84 height 28
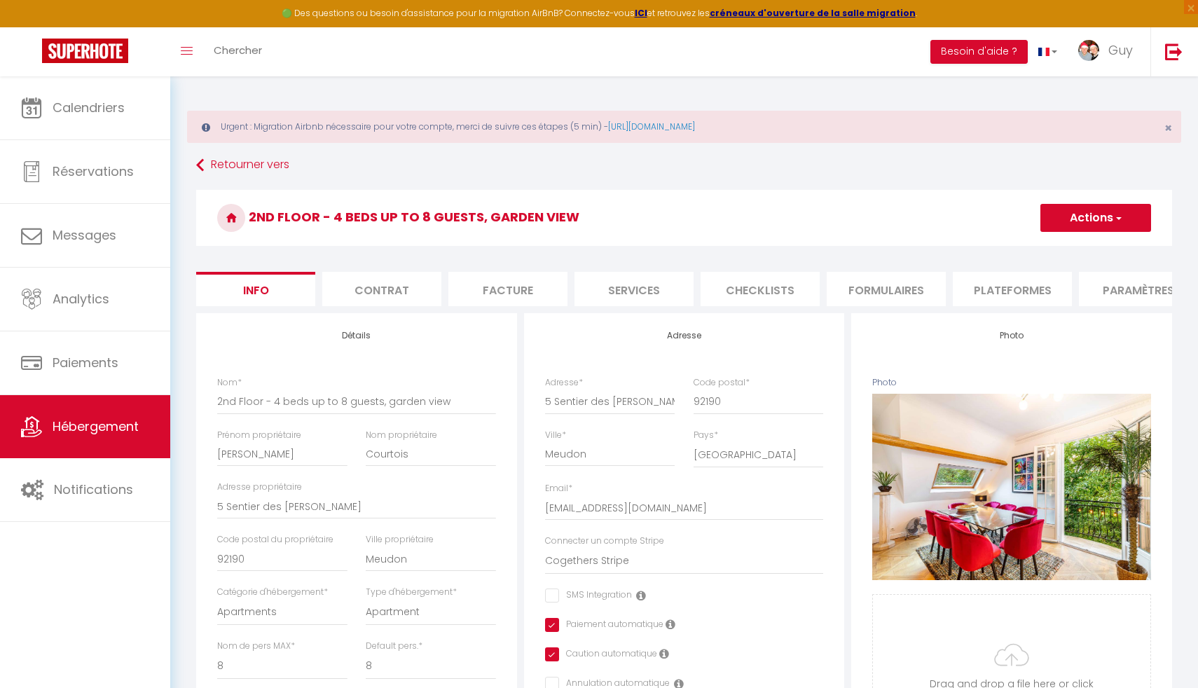
click at [1131, 288] on li "Paramètres" at bounding box center [1138, 289] width 119 height 34
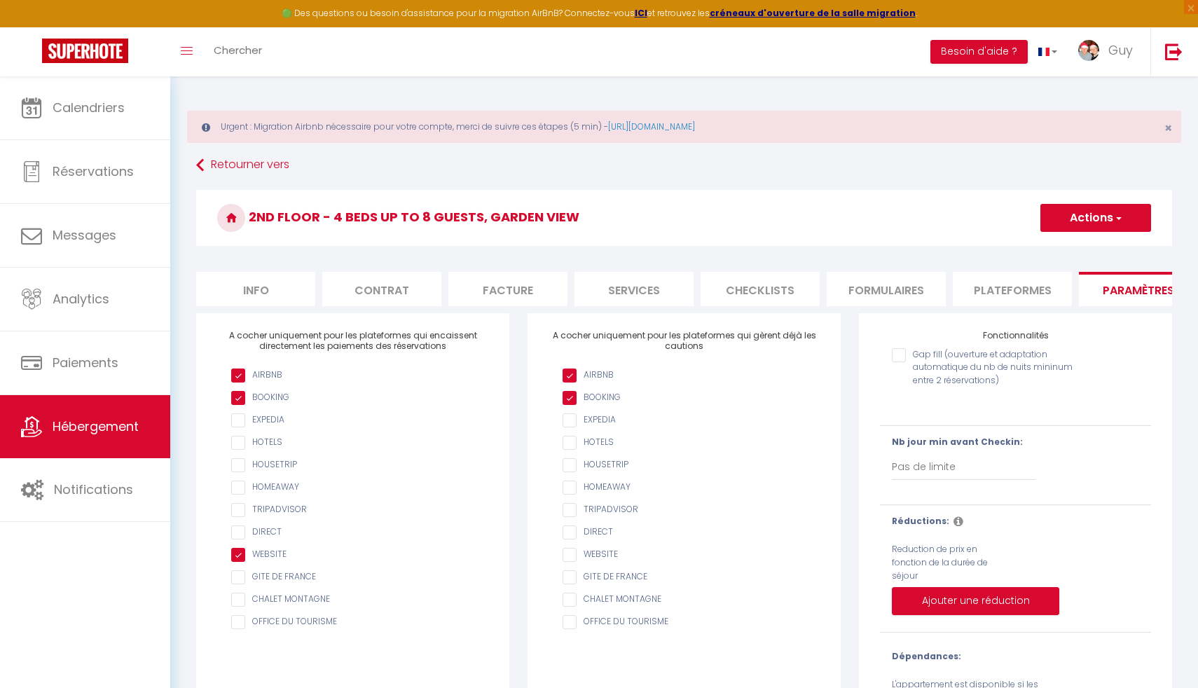
click at [1003, 292] on li "Plateformes" at bounding box center [1012, 289] width 119 height 34
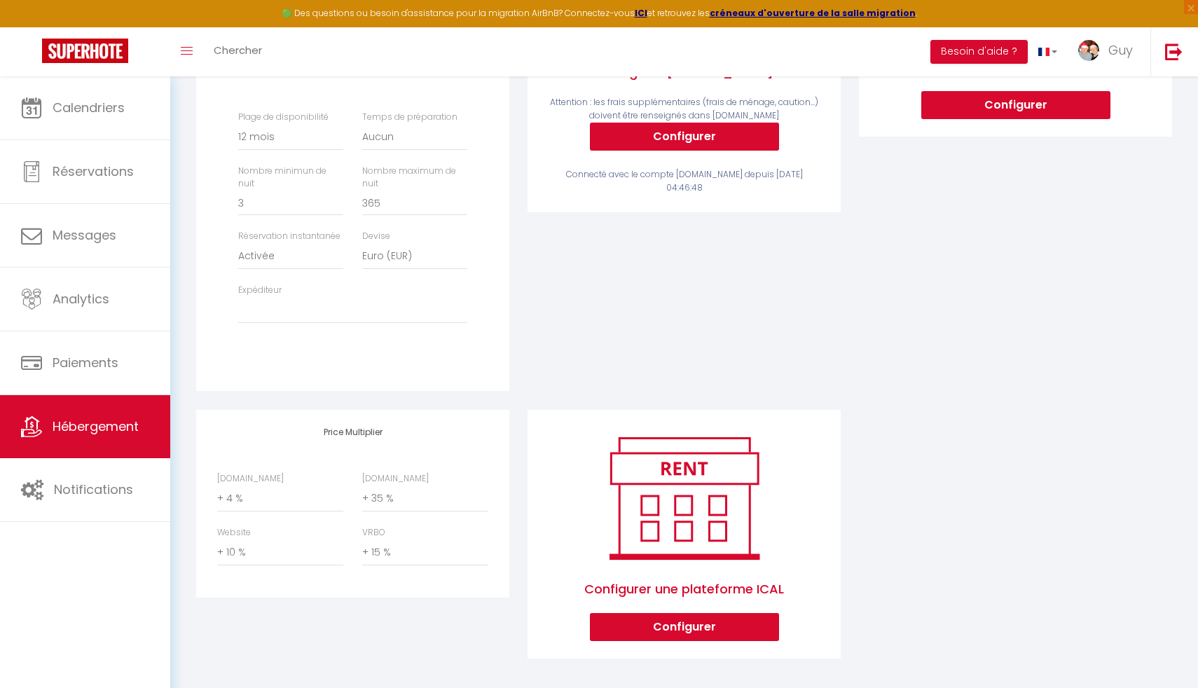
scroll to position [453, 0]
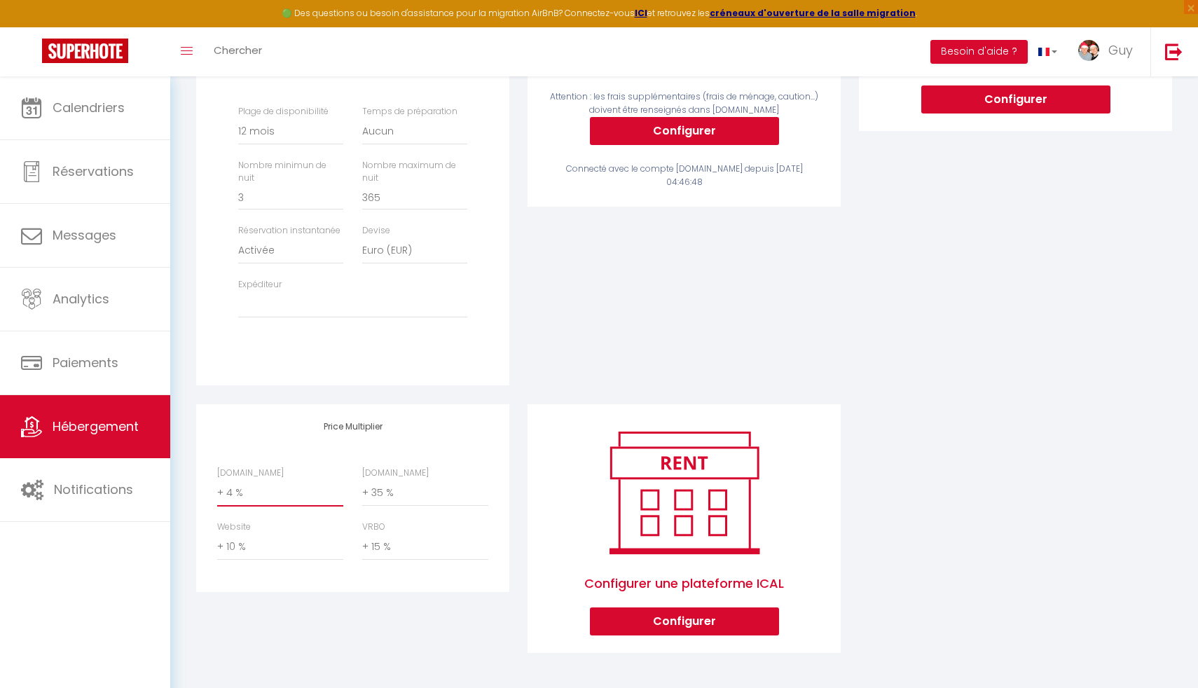
click at [238, 503] on select "0 + 1 % + 2 % + 3 % + 4 % + 5 % + 6 % + 7 % + 8 % + 9 %" at bounding box center [280, 493] width 126 height 27
click at [217, 480] on select "0 + 1 % + 2 % + 3 % + 4 % + 5 % + 6 % + 7 % + 8 % + 9 %" at bounding box center [280, 493] width 126 height 27
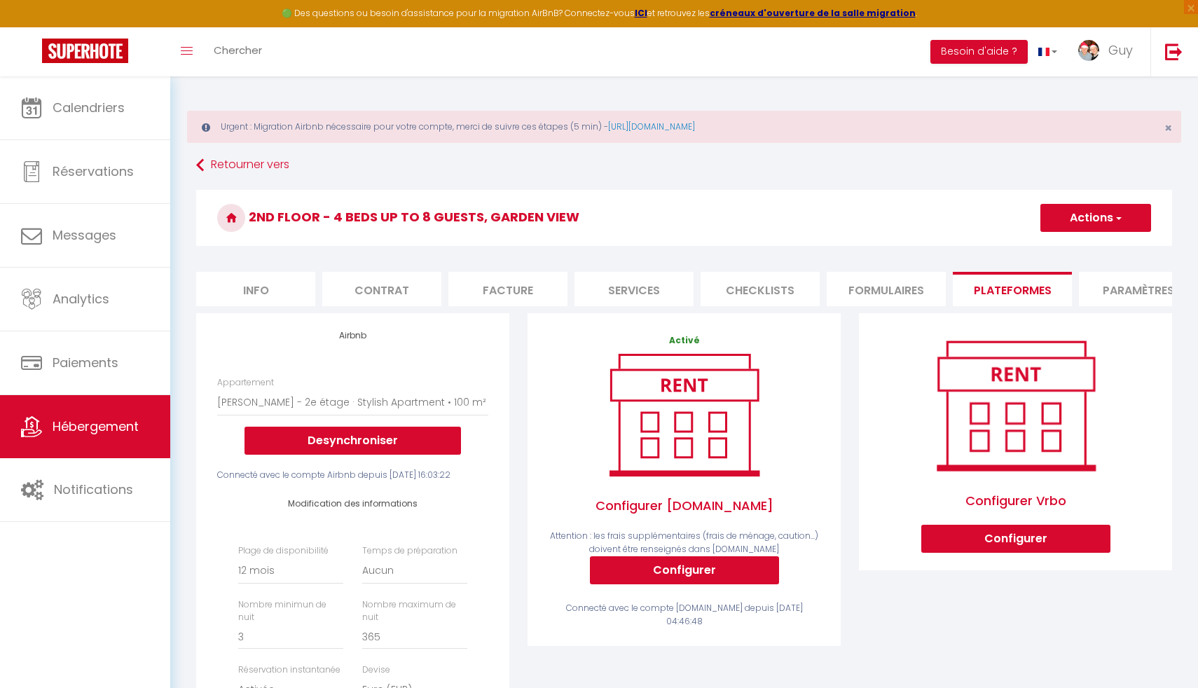
click at [1109, 223] on button "Actions" at bounding box center [1095, 218] width 111 height 28
click at [1063, 251] on link "Enregistrer" at bounding box center [1095, 249] width 111 height 18
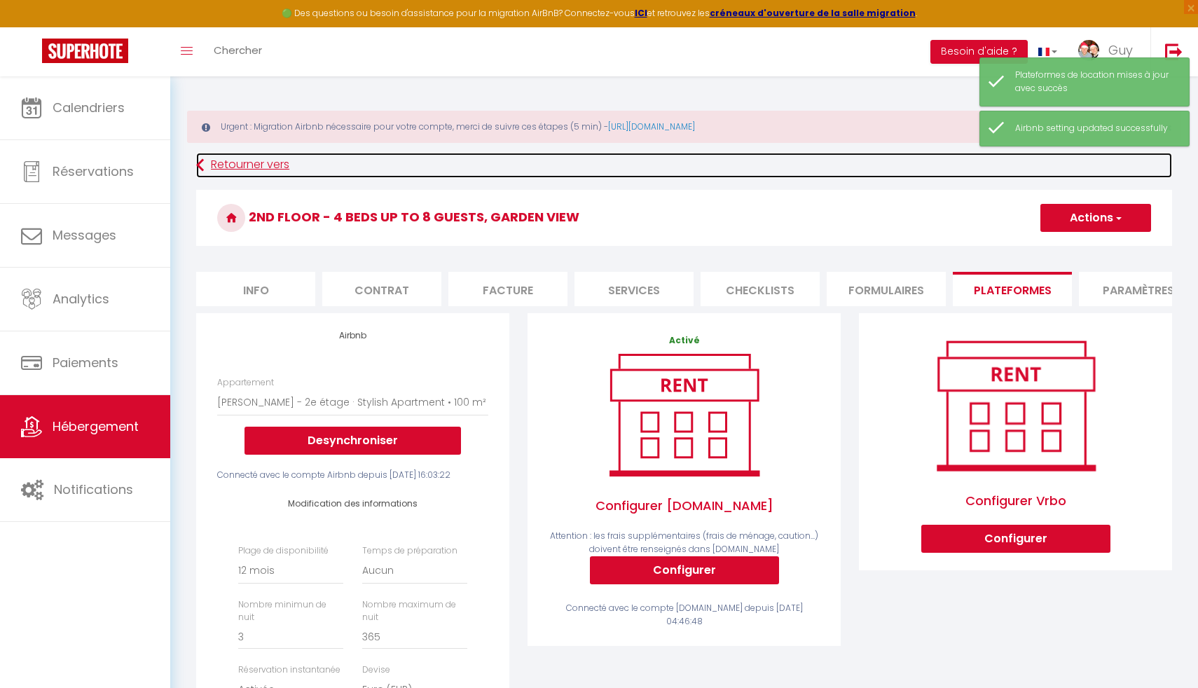
click at [202, 165] on icon at bounding box center [200, 165] width 8 height 25
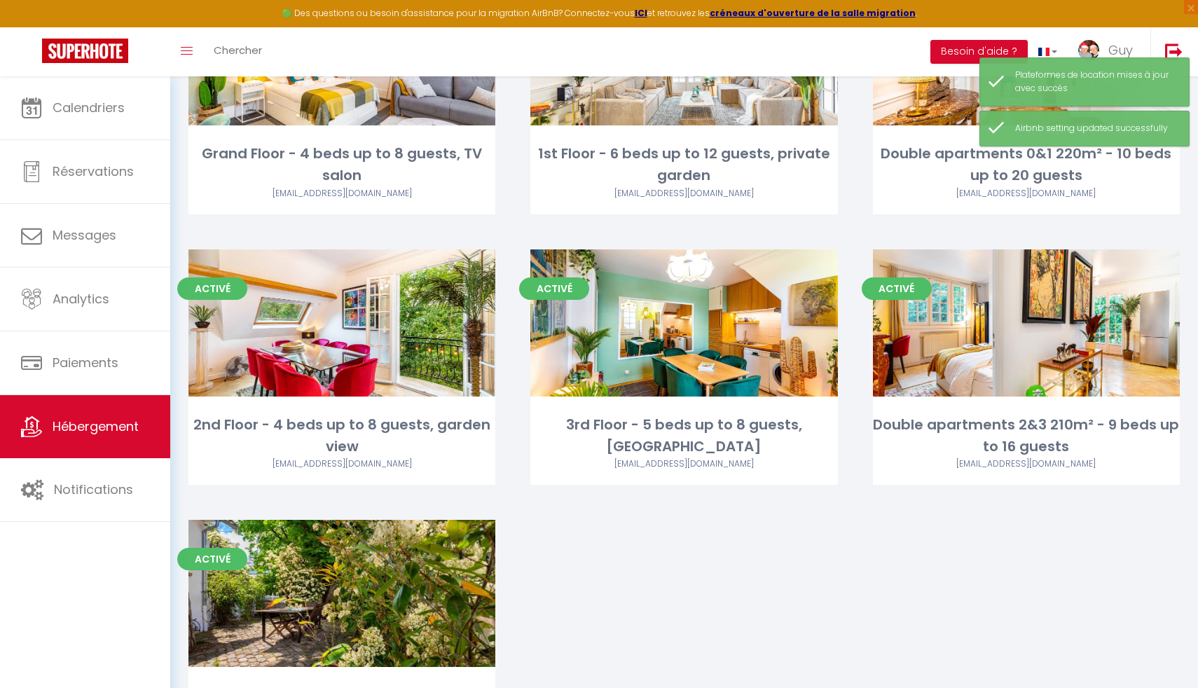
scroll to position [280, 0]
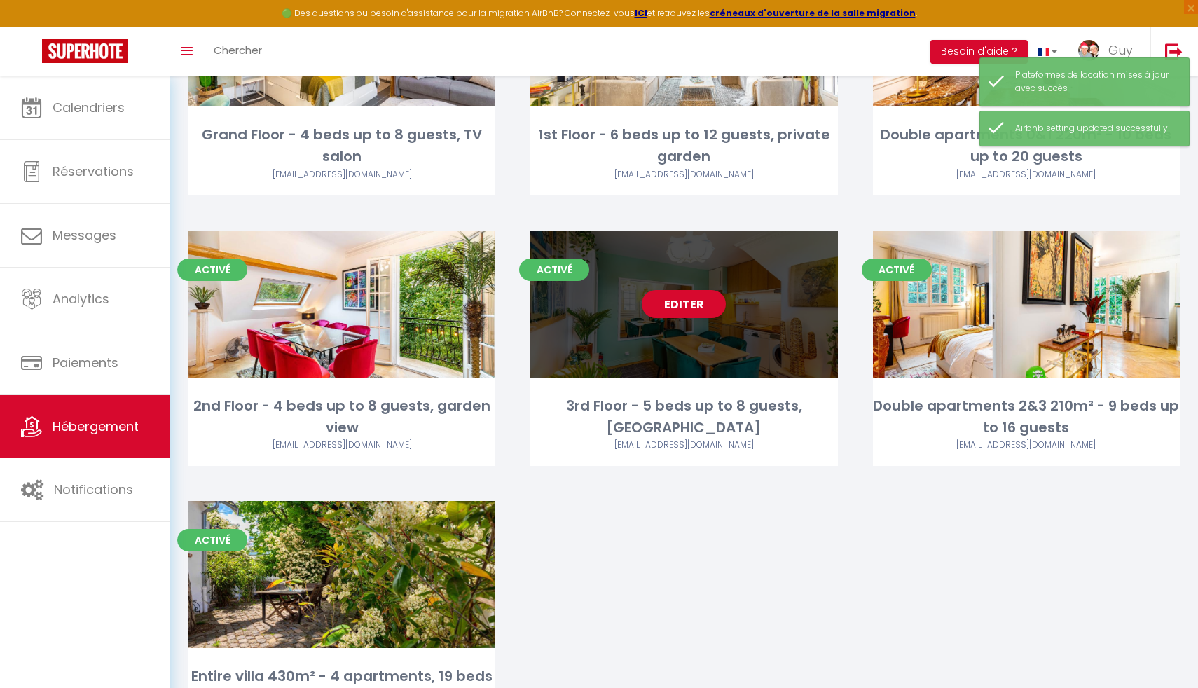
click at [687, 331] on div "Editer" at bounding box center [683, 303] width 307 height 147
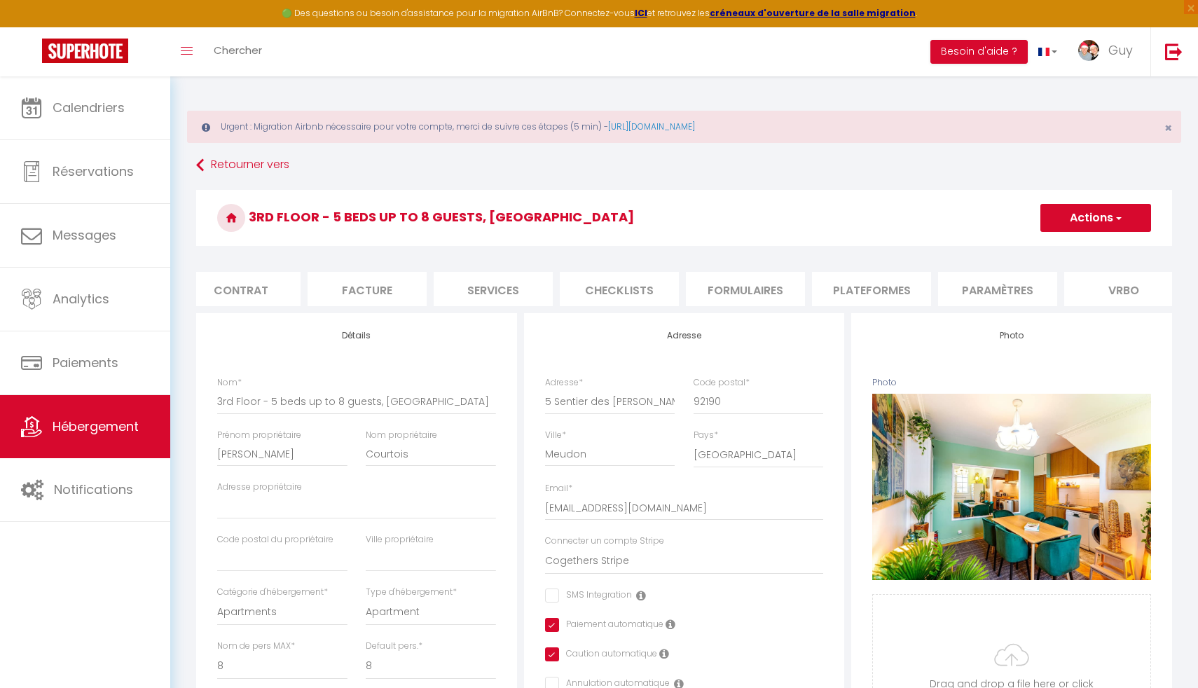
scroll to position [0, 165]
click at [850, 291] on li "Plateformes" at bounding box center [847, 289] width 119 height 34
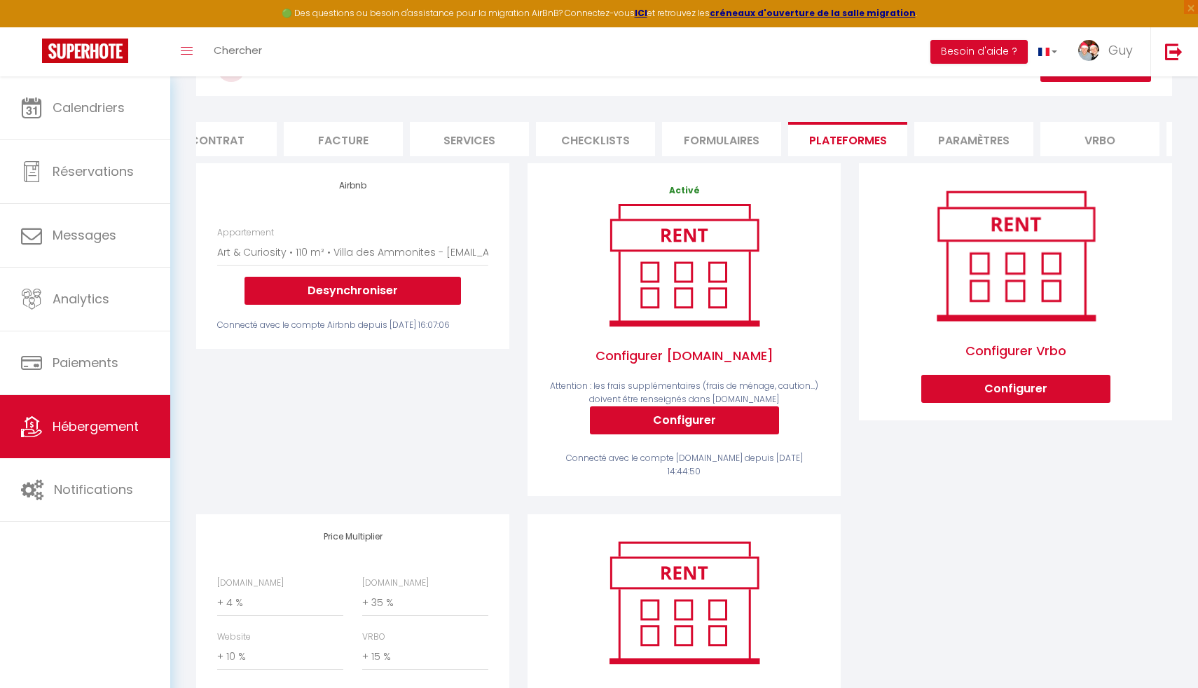
scroll to position [260, 0]
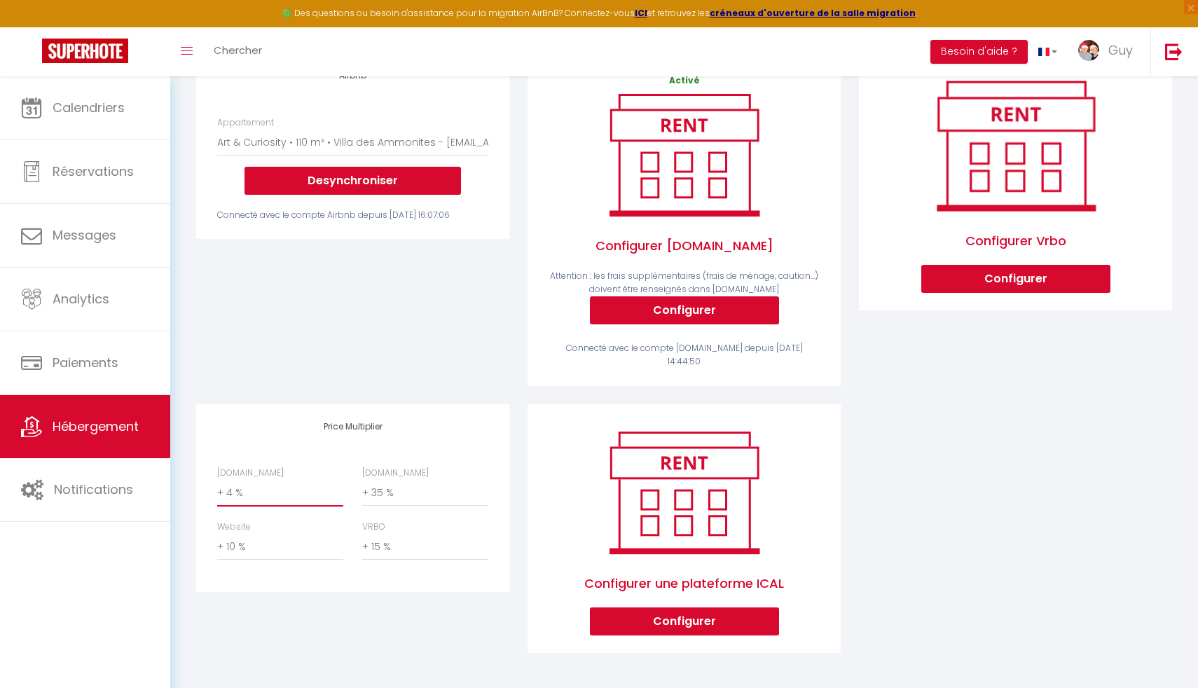
click at [238, 492] on select "0 + 1 % + 2 % + 3 % + 4 % + 5 % + 6 % + 7 % + 8 % + 9 %" at bounding box center [280, 493] width 126 height 27
click at [217, 480] on select "0 + 1 % + 2 % + 3 % + 4 % + 5 % + 6 % + 7 % + 8 % + 9 %" at bounding box center [280, 493] width 126 height 27
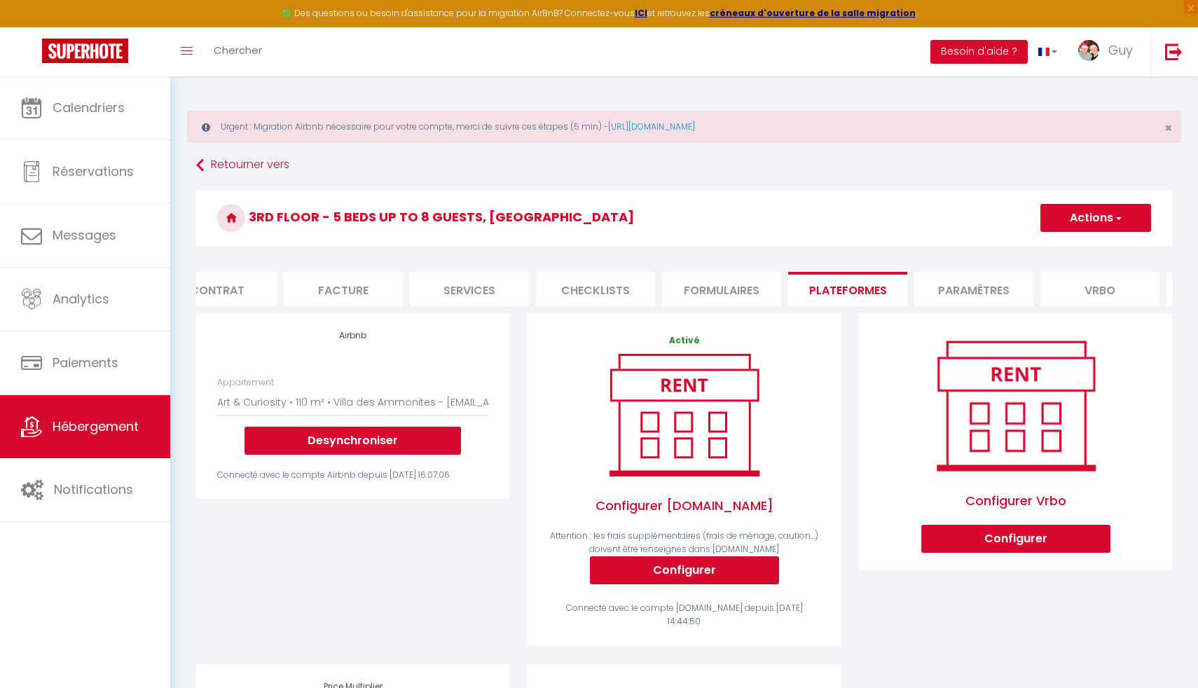
click at [1077, 216] on button "Actions" at bounding box center [1095, 218] width 111 height 28
click at [1068, 247] on link "Enregistrer" at bounding box center [1095, 249] width 111 height 18
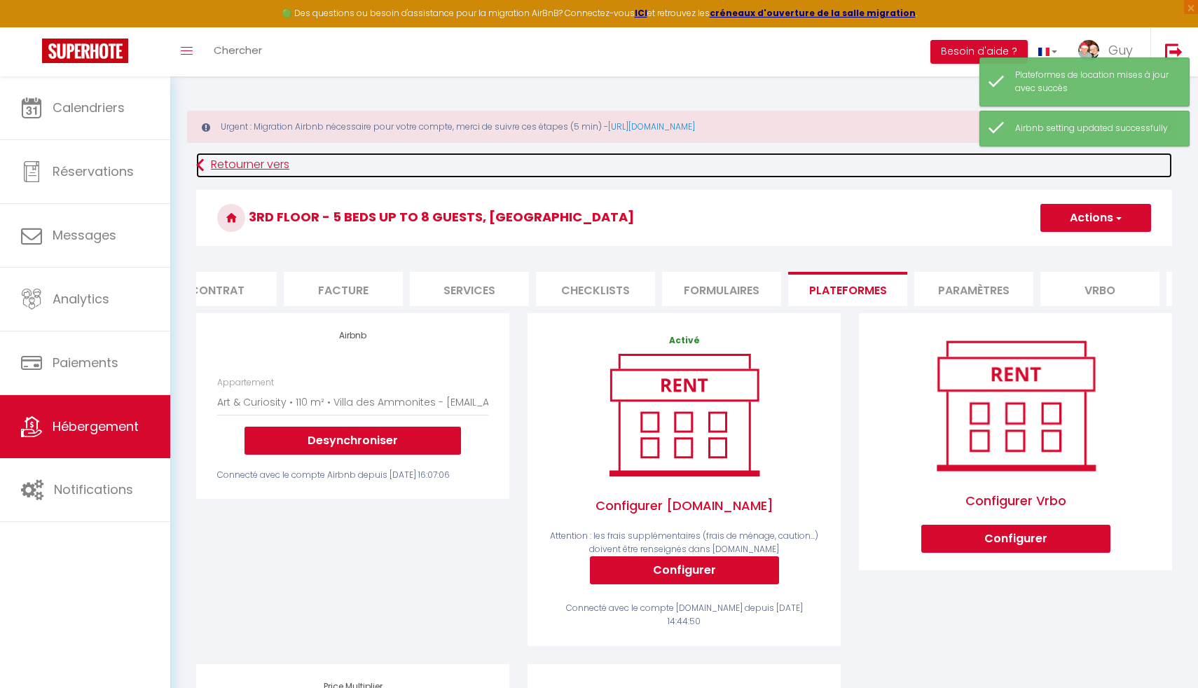
click at [200, 161] on icon at bounding box center [200, 165] width 8 height 25
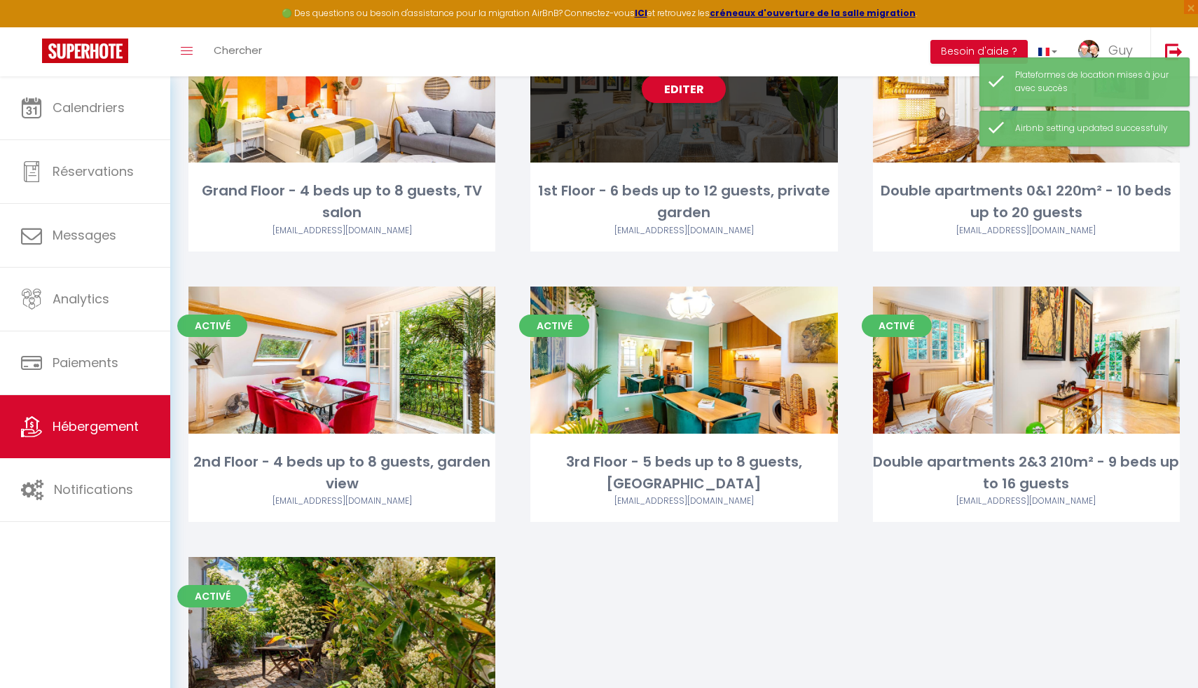
scroll to position [317, 0]
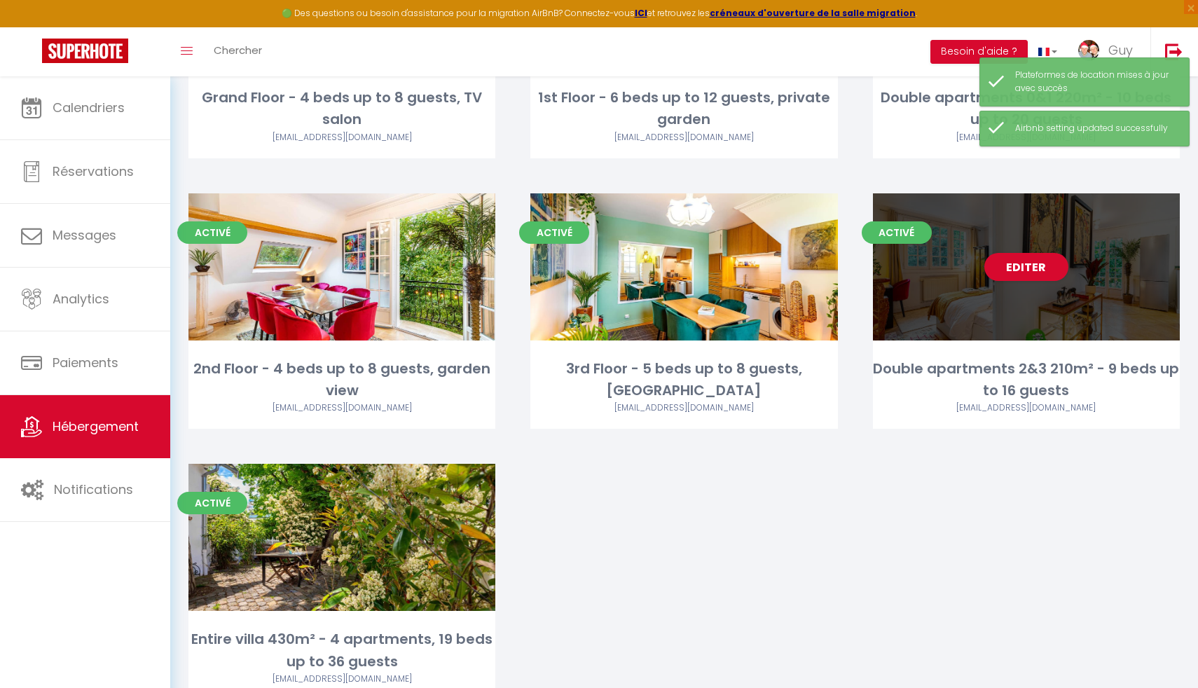
click at [1028, 291] on div "Editer" at bounding box center [1026, 266] width 307 height 147
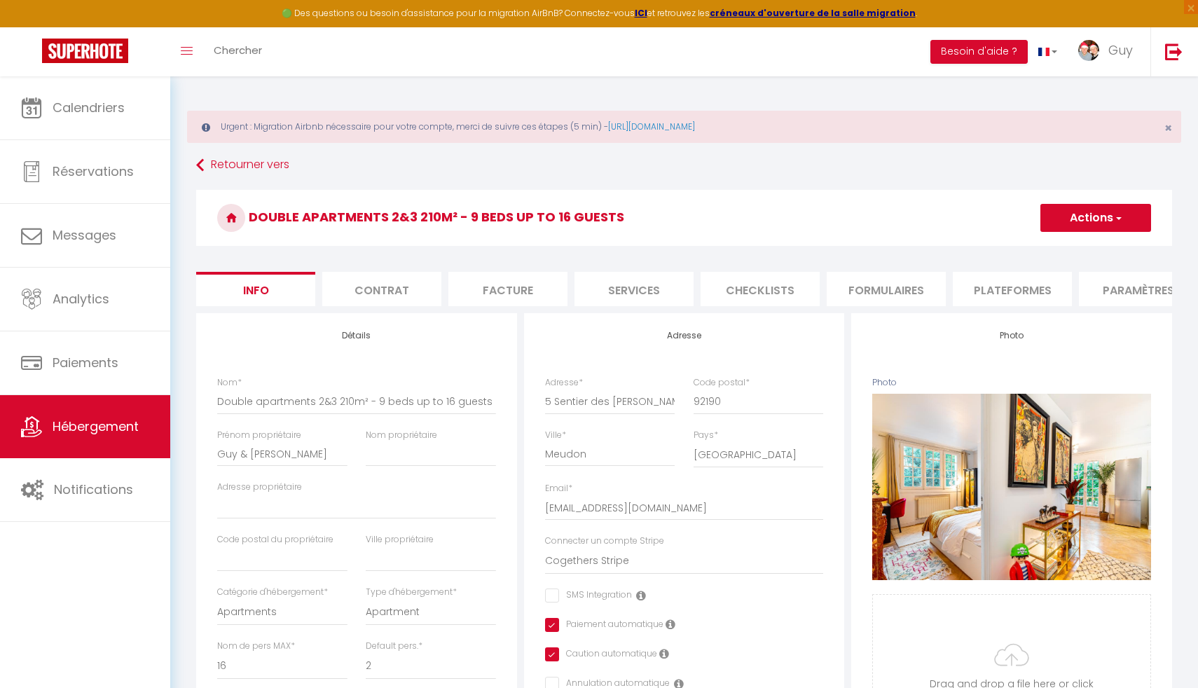
click at [1000, 289] on li "Plateformes" at bounding box center [1012, 289] width 119 height 34
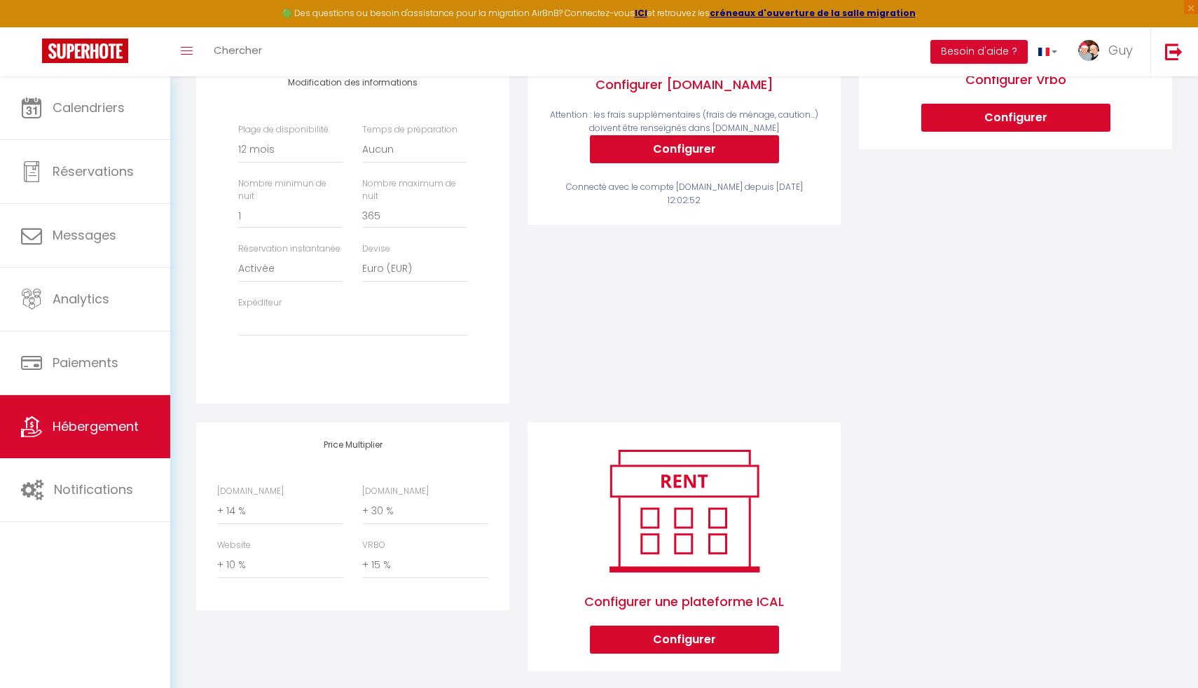
scroll to position [453, 0]
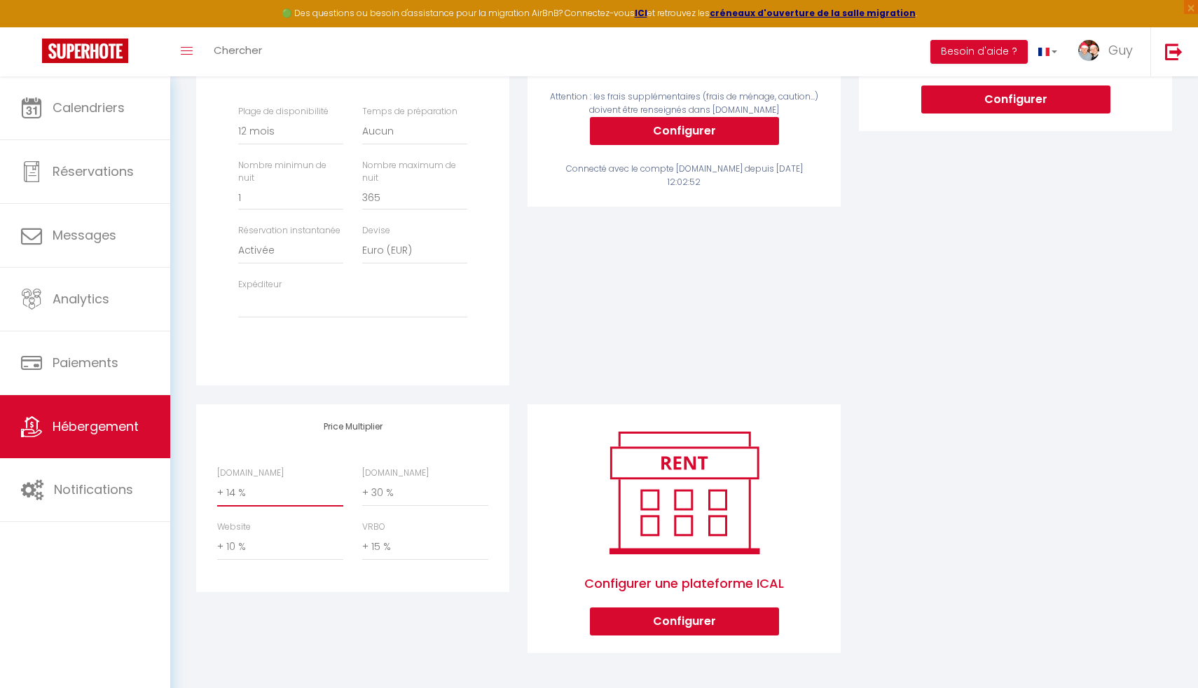
click at [254, 497] on select "0 + 1 % + 2 % + 3 % + 4 % + 5 % + 6 % + 7 % + 8 % + 9 %" at bounding box center [280, 493] width 126 height 27
click at [217, 480] on select "0 + 1 % + 2 % + 3 % + 4 % + 5 % + 6 % + 7 % + 8 % + 9 %" at bounding box center [280, 493] width 126 height 27
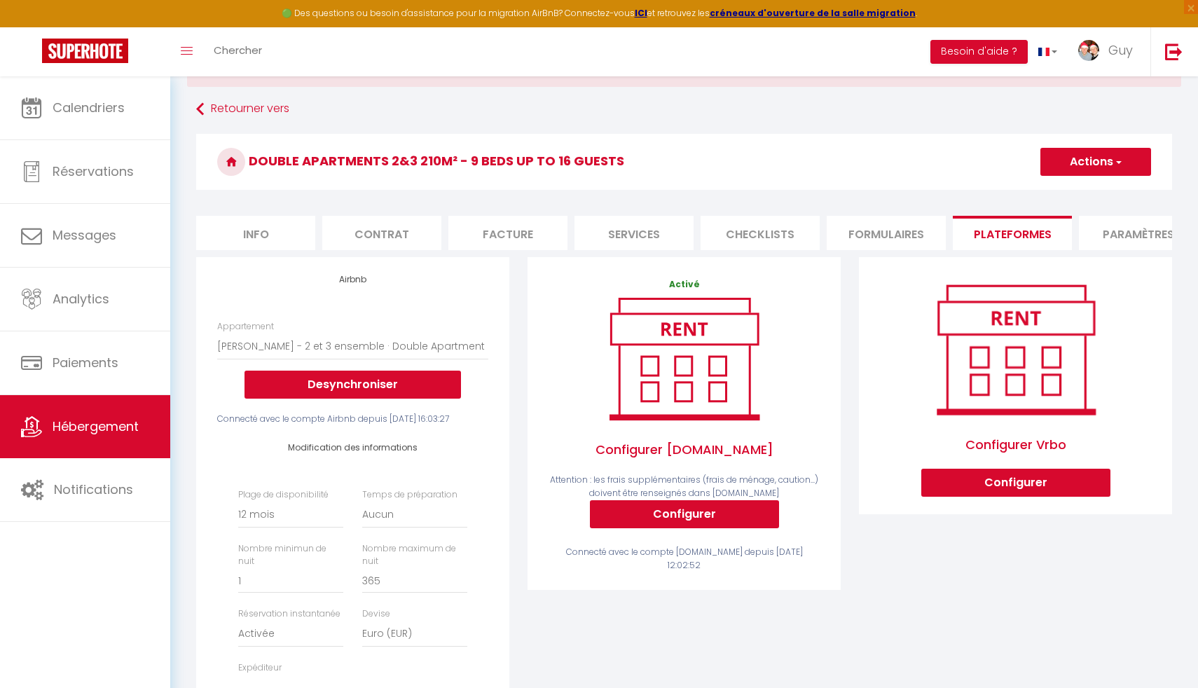
scroll to position [0, 0]
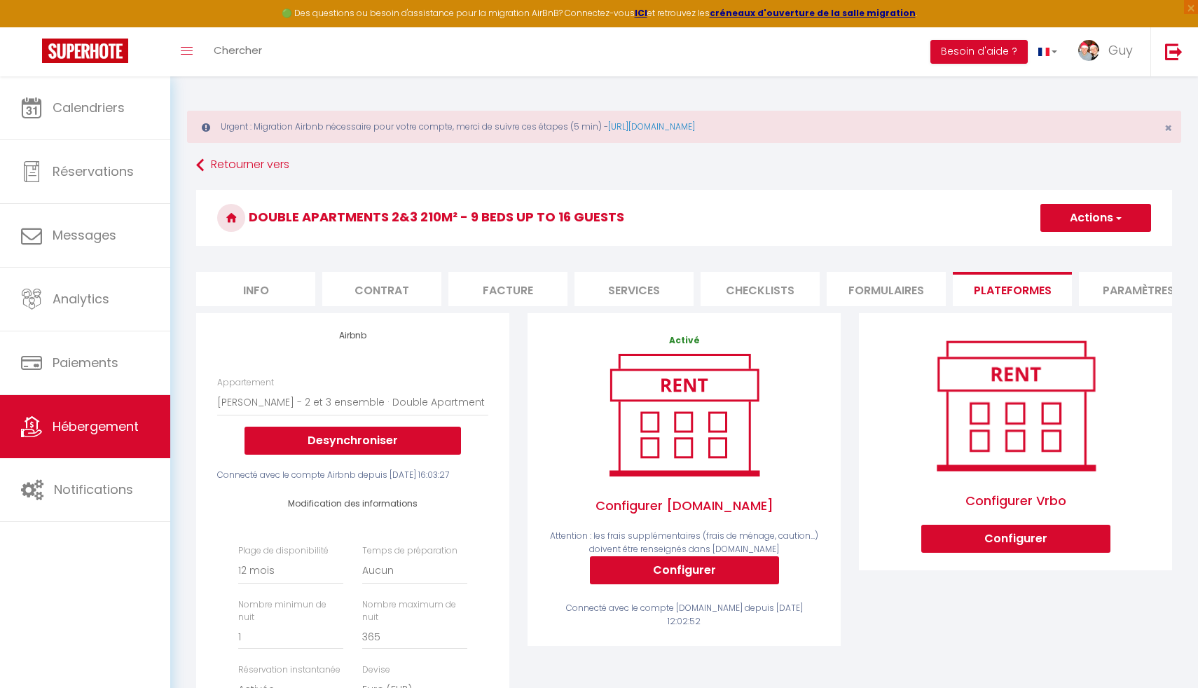
click at [1101, 212] on button "Actions" at bounding box center [1095, 218] width 111 height 28
click at [1082, 246] on link "Enregistrer" at bounding box center [1095, 249] width 111 height 18
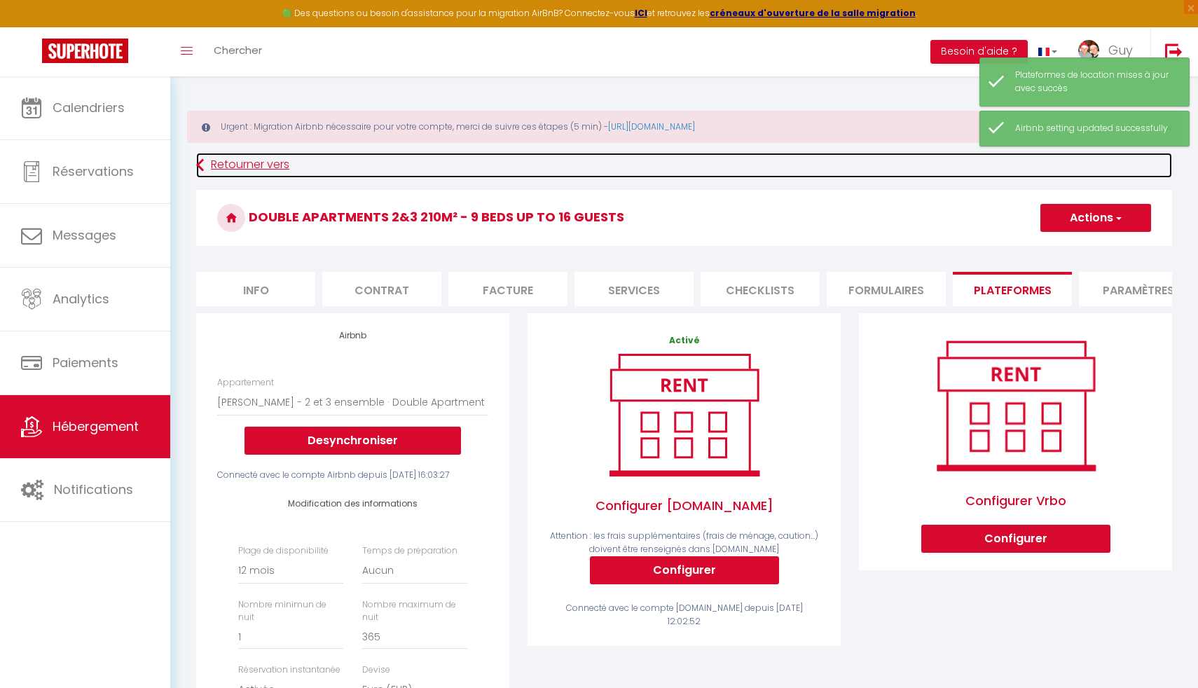
click at [198, 167] on icon at bounding box center [200, 165] width 8 height 25
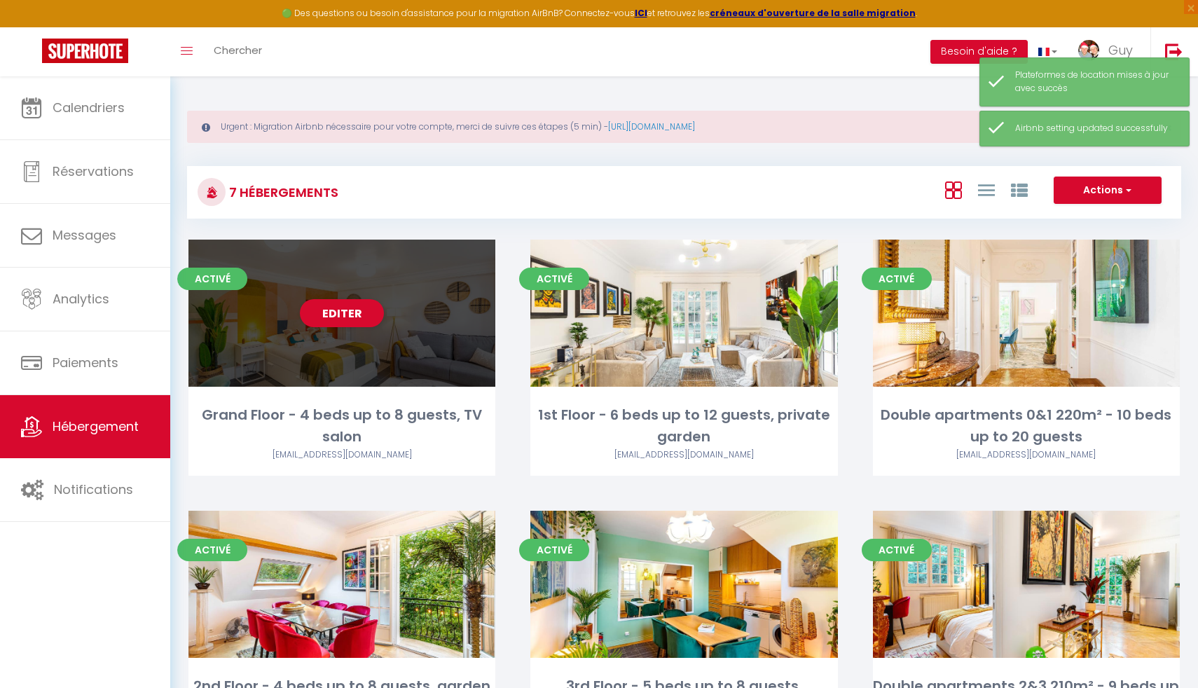
scroll to position [381, 0]
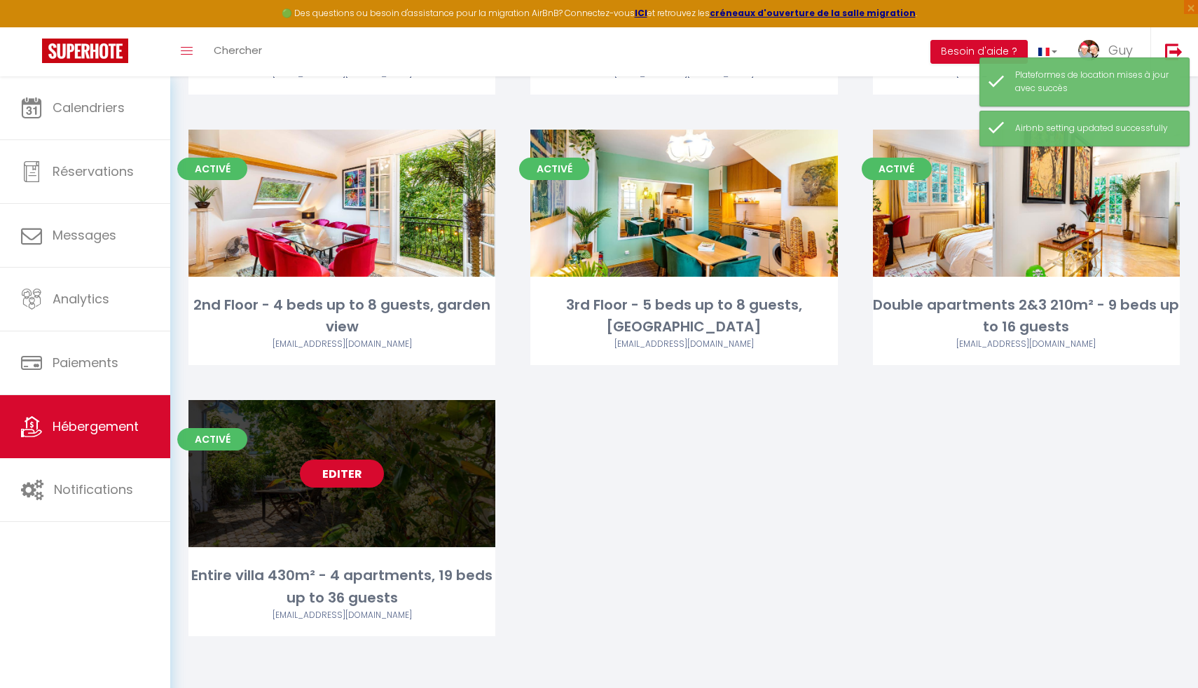
click at [310, 493] on div "Editer" at bounding box center [341, 473] width 307 height 147
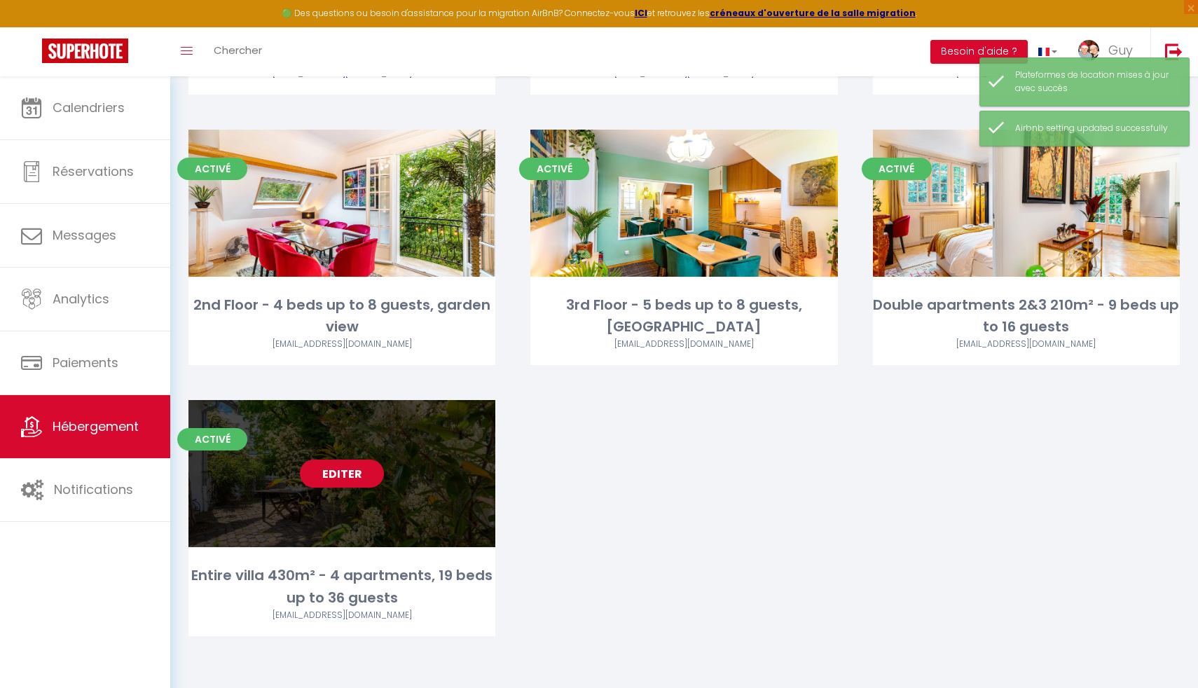
click at [346, 479] on link "Editer" at bounding box center [342, 474] width 84 height 28
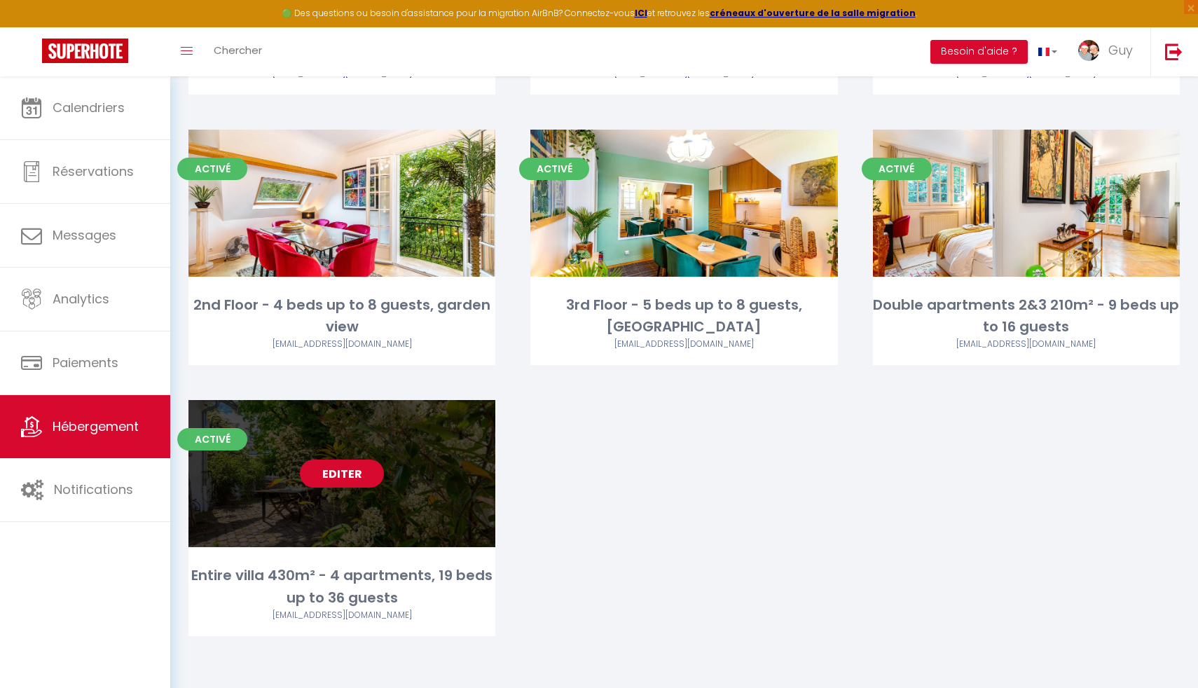
click at [350, 478] on link "Editer" at bounding box center [342, 474] width 84 height 28
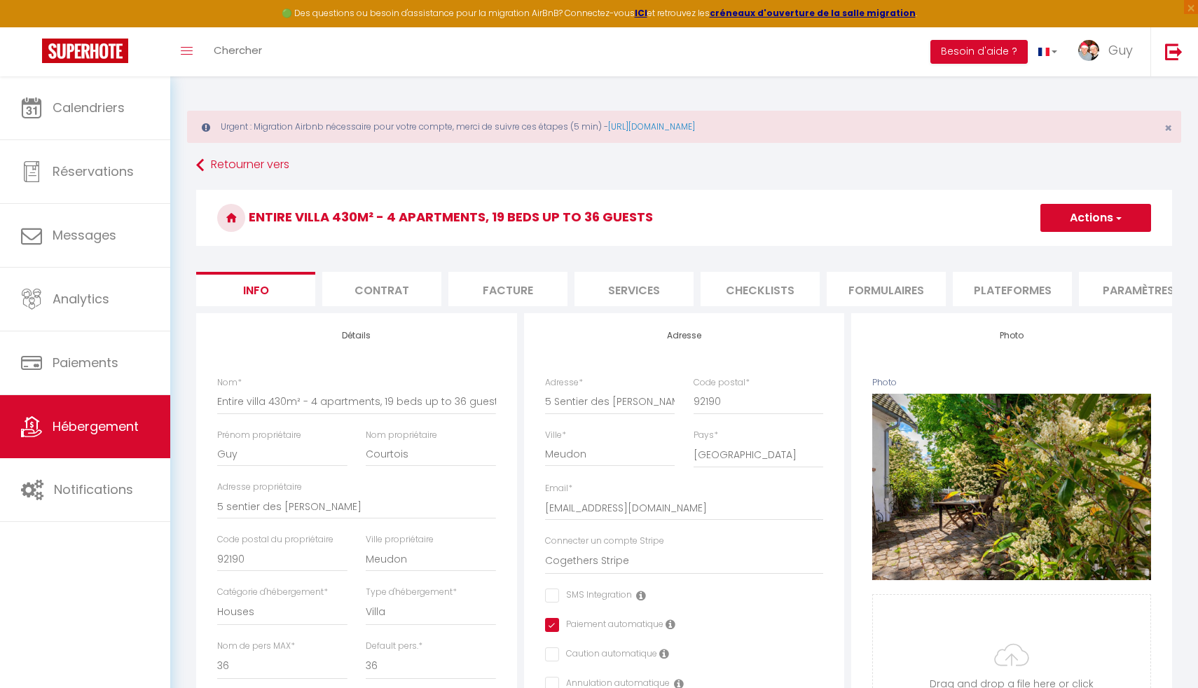
click at [1002, 294] on li "Plateformes" at bounding box center [1012, 289] width 119 height 34
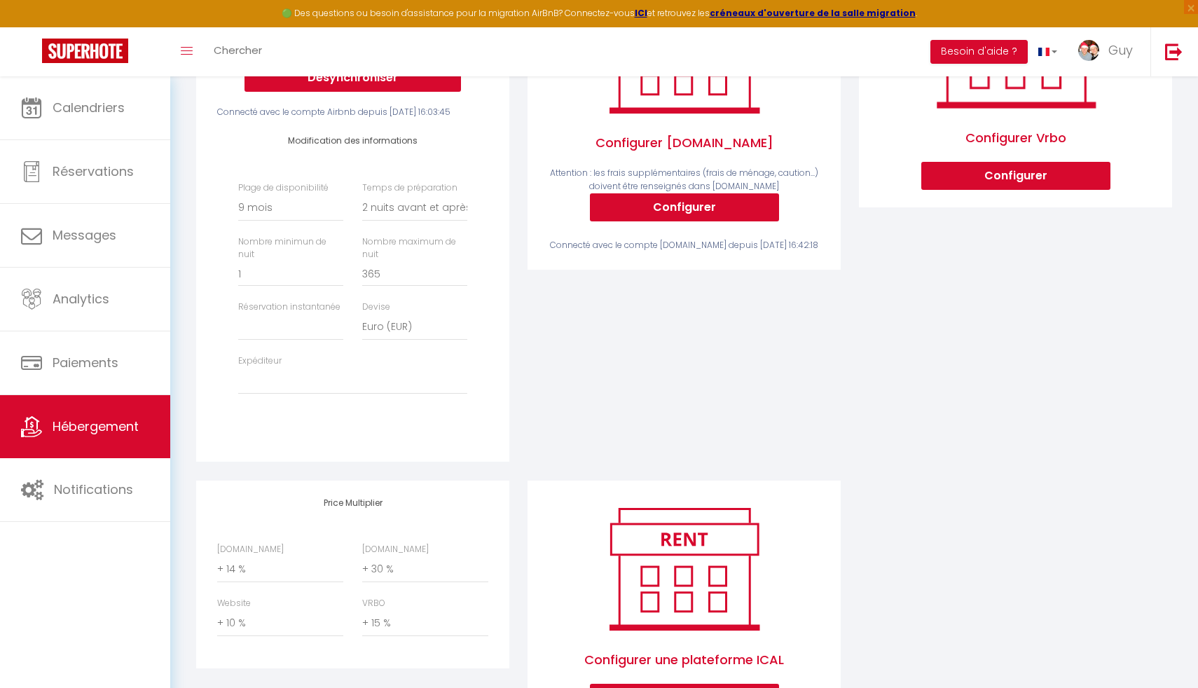
scroll to position [453, 0]
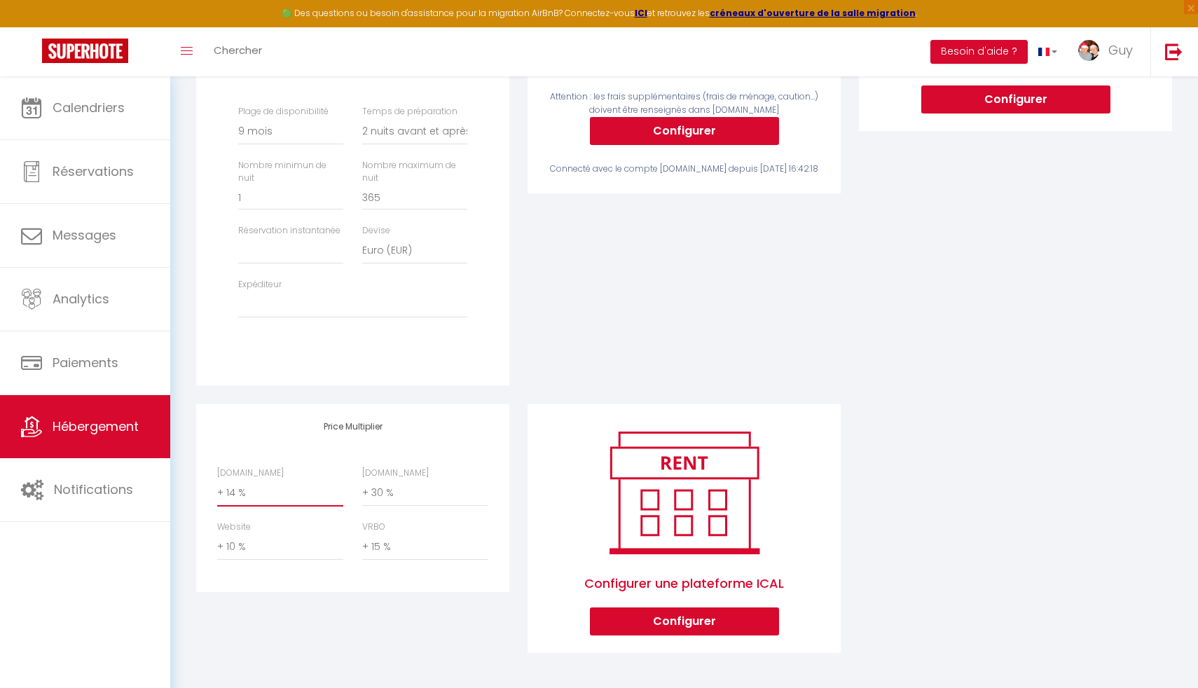
click at [249, 490] on select "0 + 1 % + 2 % + 3 % + 4 % + 5 % + 6 % + 7 % + 8 % + 9 %" at bounding box center [280, 493] width 126 height 27
click at [217, 480] on select "0 + 1 % + 2 % + 3 % + 4 % + 5 % + 6 % + 7 % + 8 % + 9 %" at bounding box center [280, 493] width 126 height 27
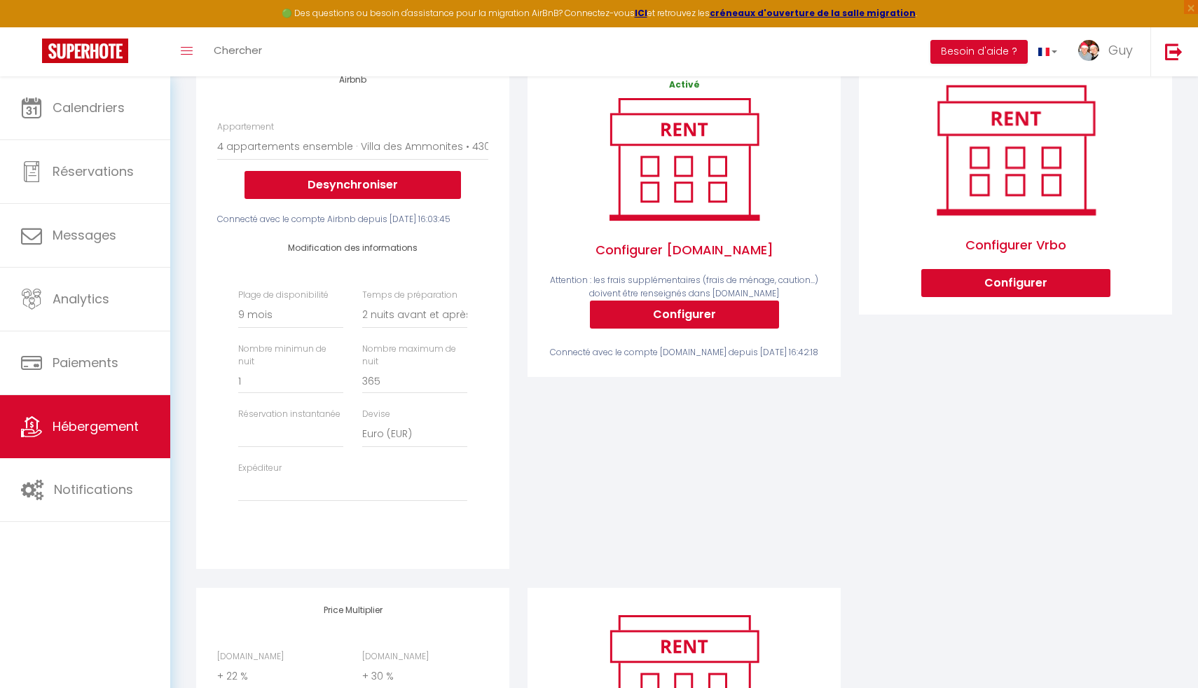
scroll to position [0, 0]
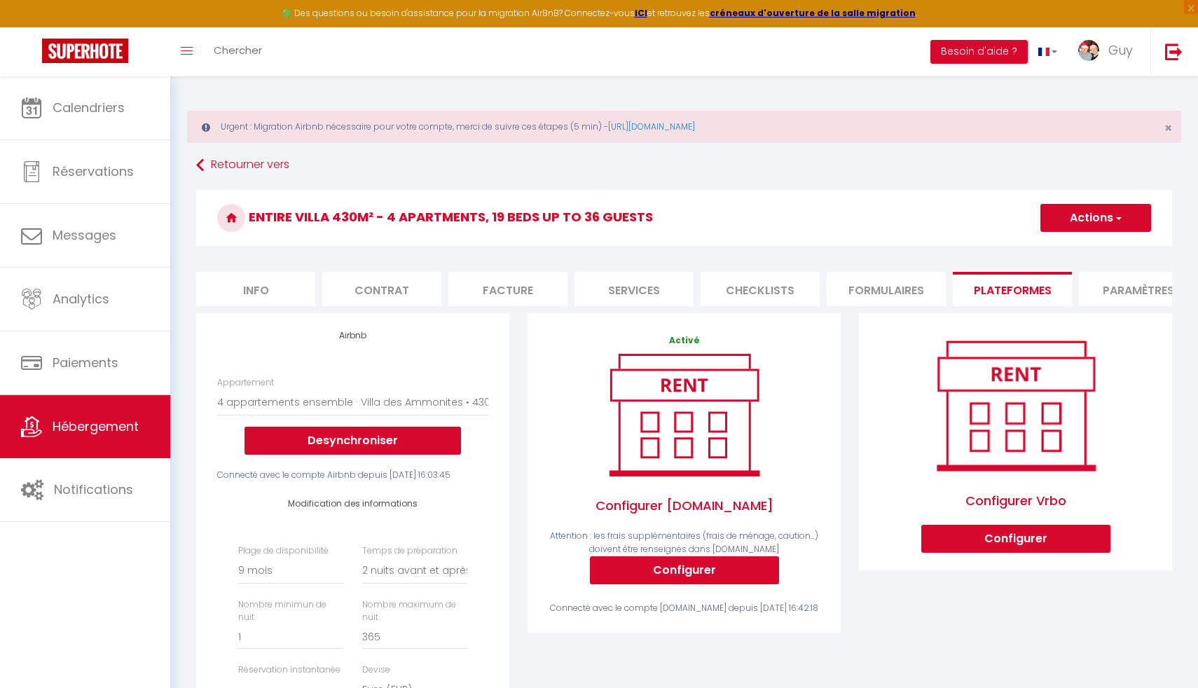
click at [1081, 219] on button "Actions" at bounding box center [1095, 218] width 111 height 28
click at [1072, 247] on link "Enregistrer" at bounding box center [1095, 249] width 111 height 18
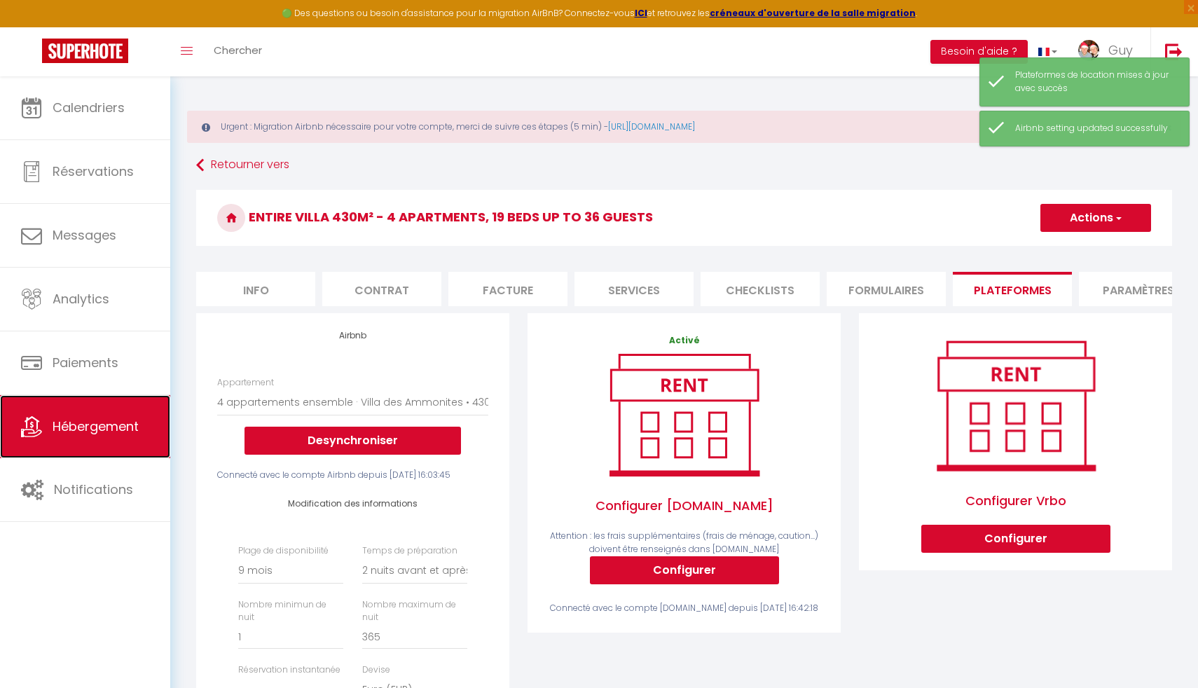
click at [90, 429] on span "Hébergement" at bounding box center [96, 427] width 86 height 18
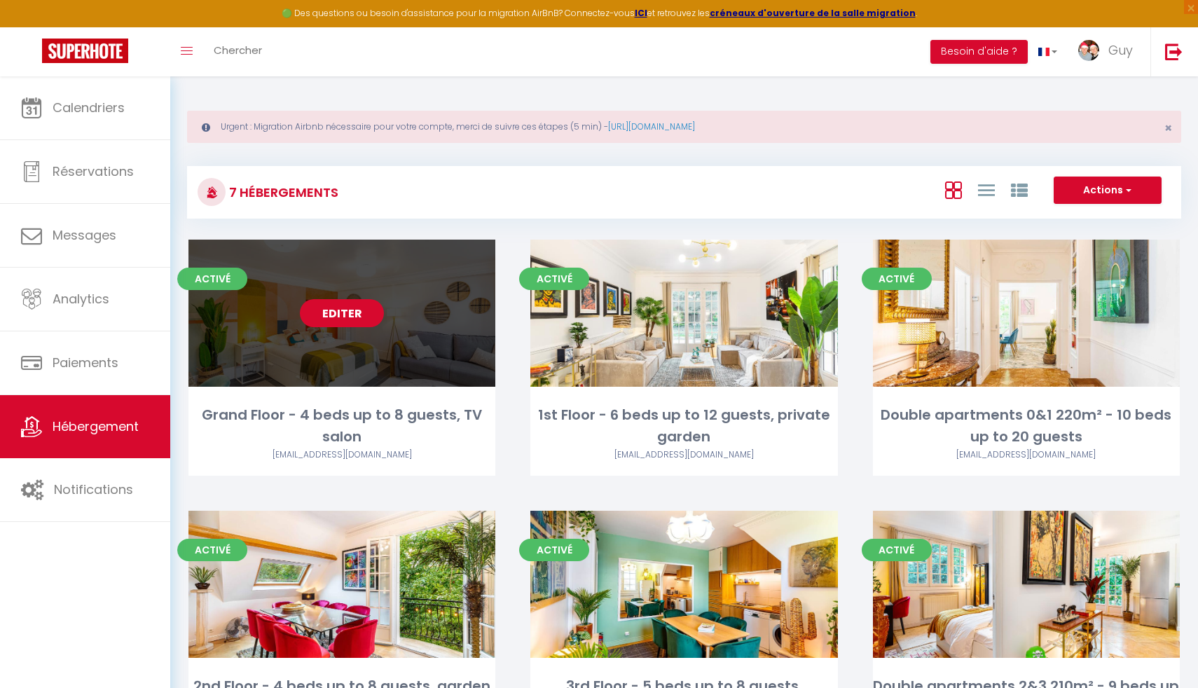
click at [342, 326] on link "Editer" at bounding box center [342, 313] width 84 height 28
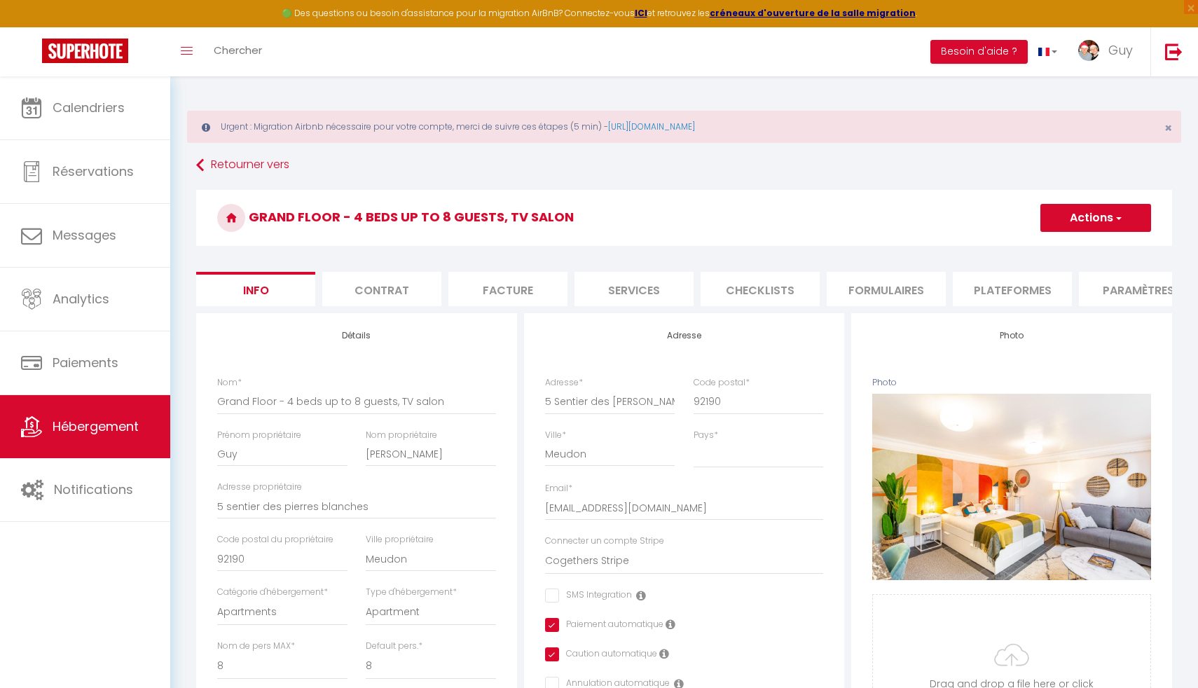
click at [1000, 298] on li "Plateformes" at bounding box center [1012, 289] width 119 height 34
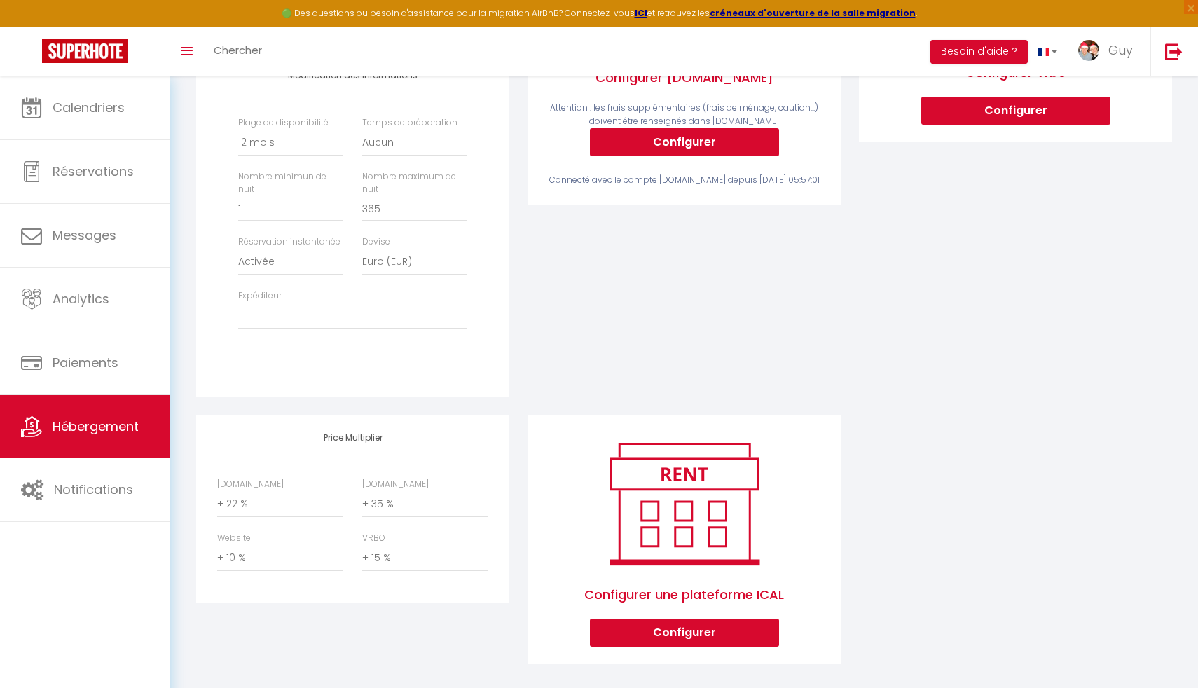
scroll to position [453, 0]
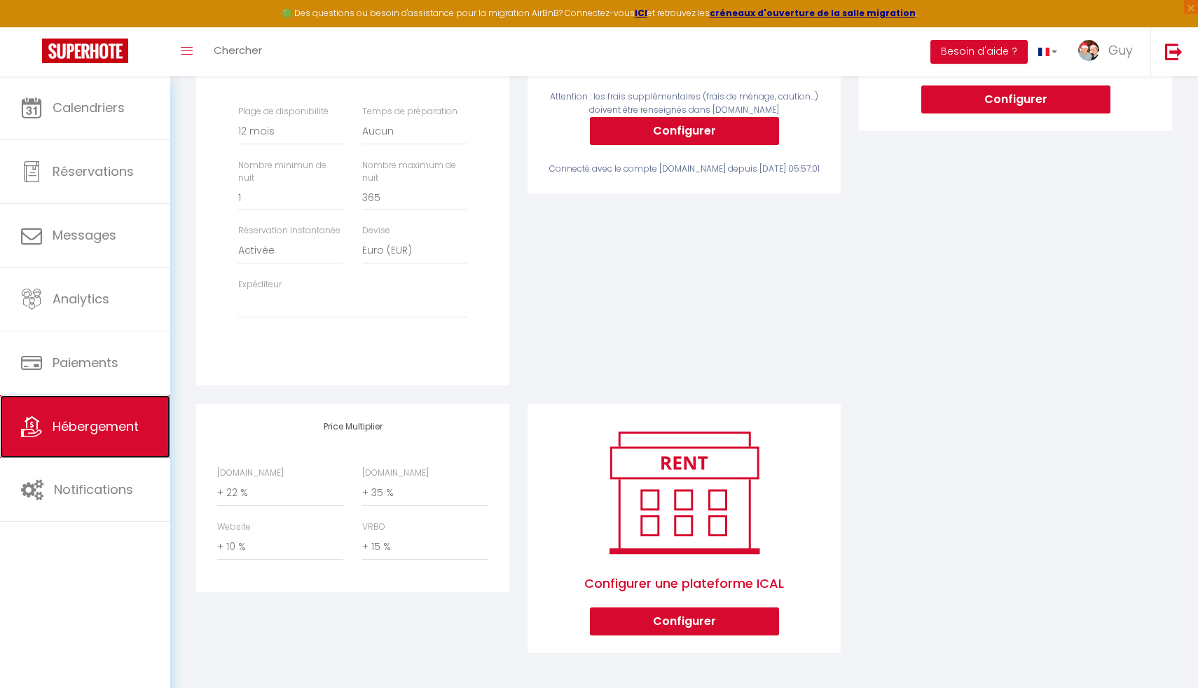
click at [81, 436] on link "Hébergement" at bounding box center [85, 426] width 170 height 63
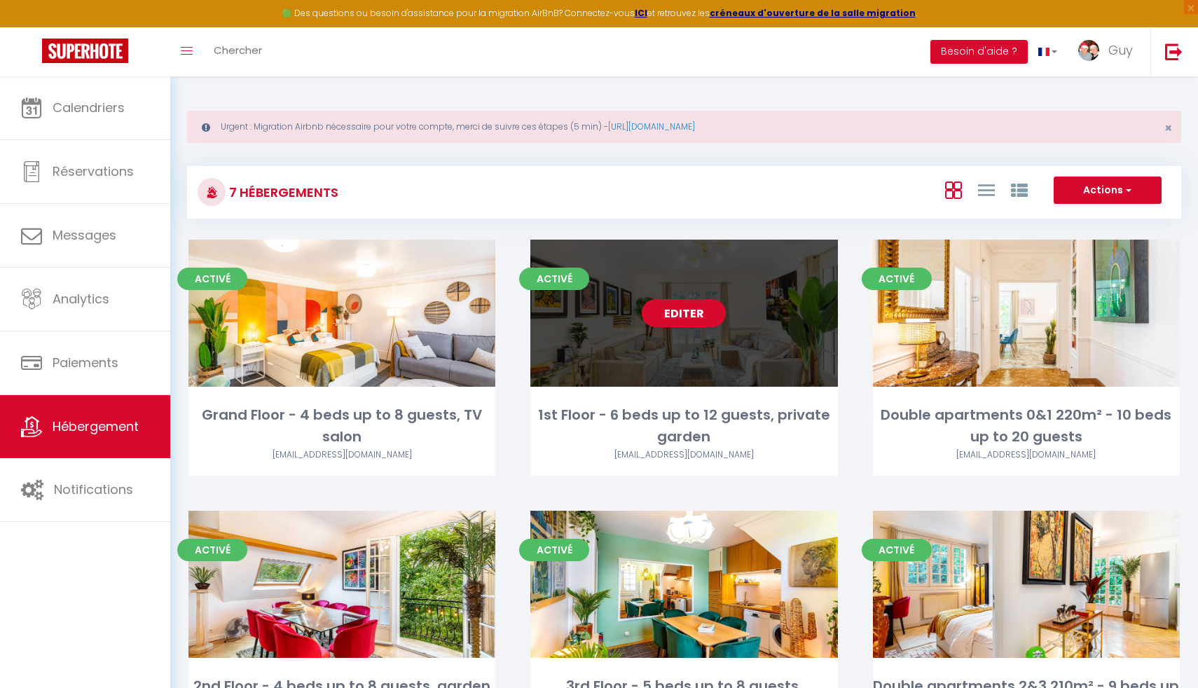
click at [703, 308] on link "Editer" at bounding box center [684, 313] width 84 height 28
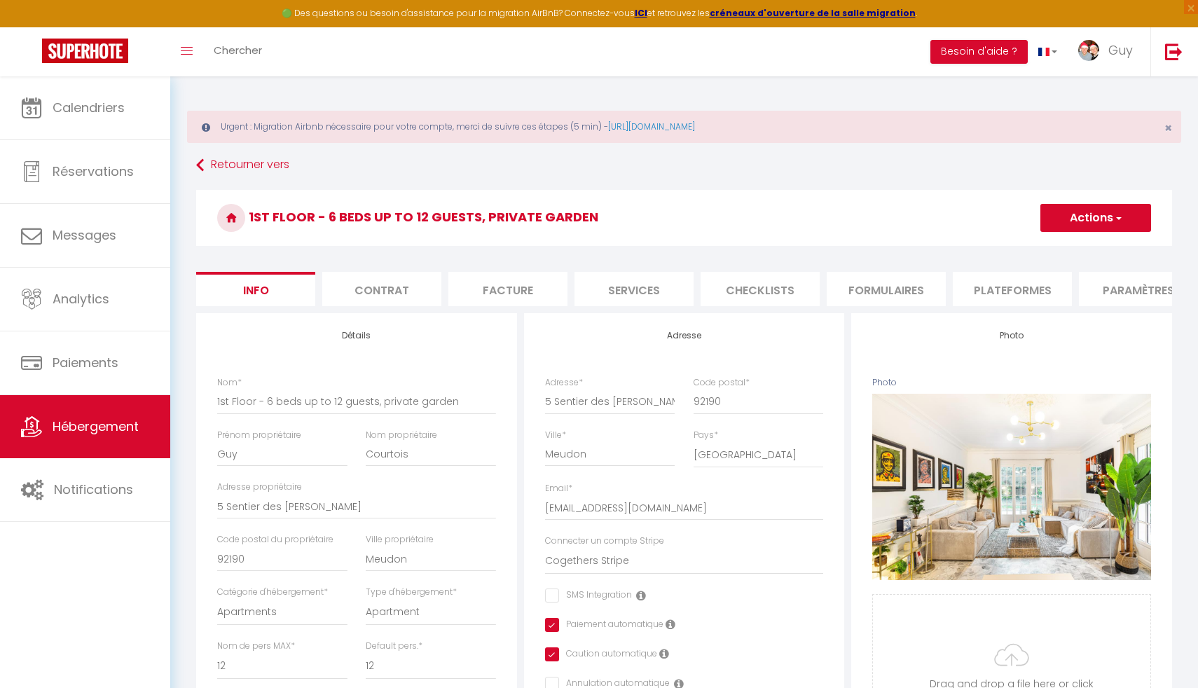
click at [991, 295] on li "Plateformes" at bounding box center [1012, 289] width 119 height 34
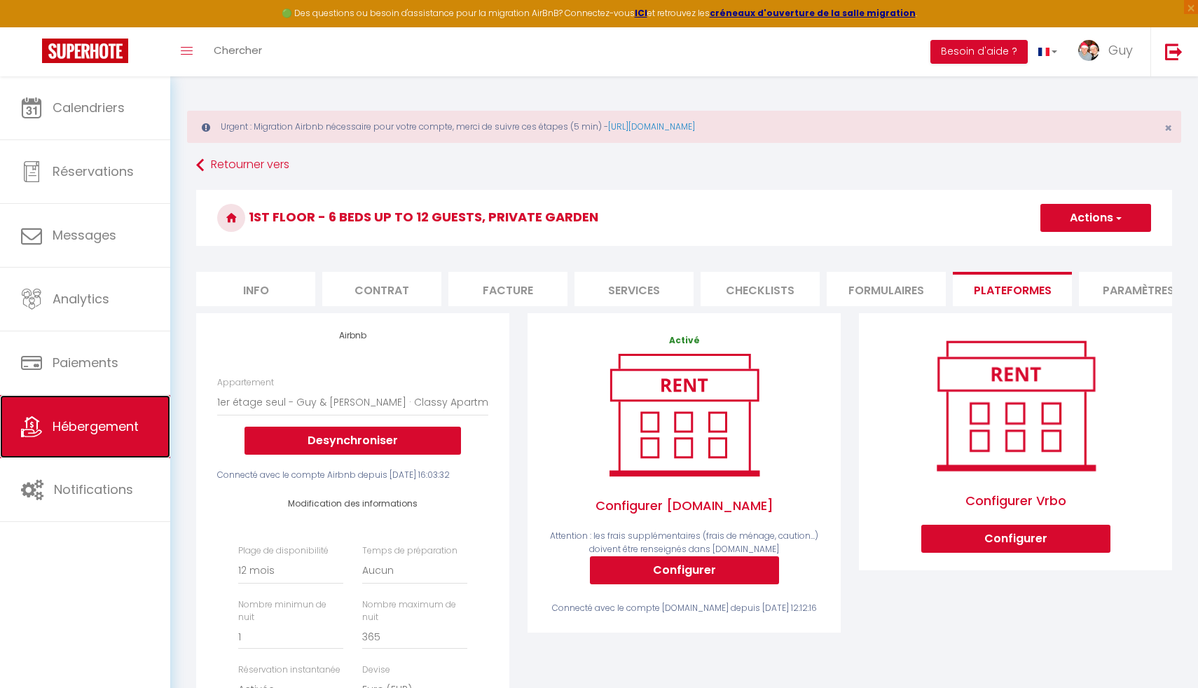
click at [50, 429] on link "Hébergement" at bounding box center [85, 426] width 170 height 63
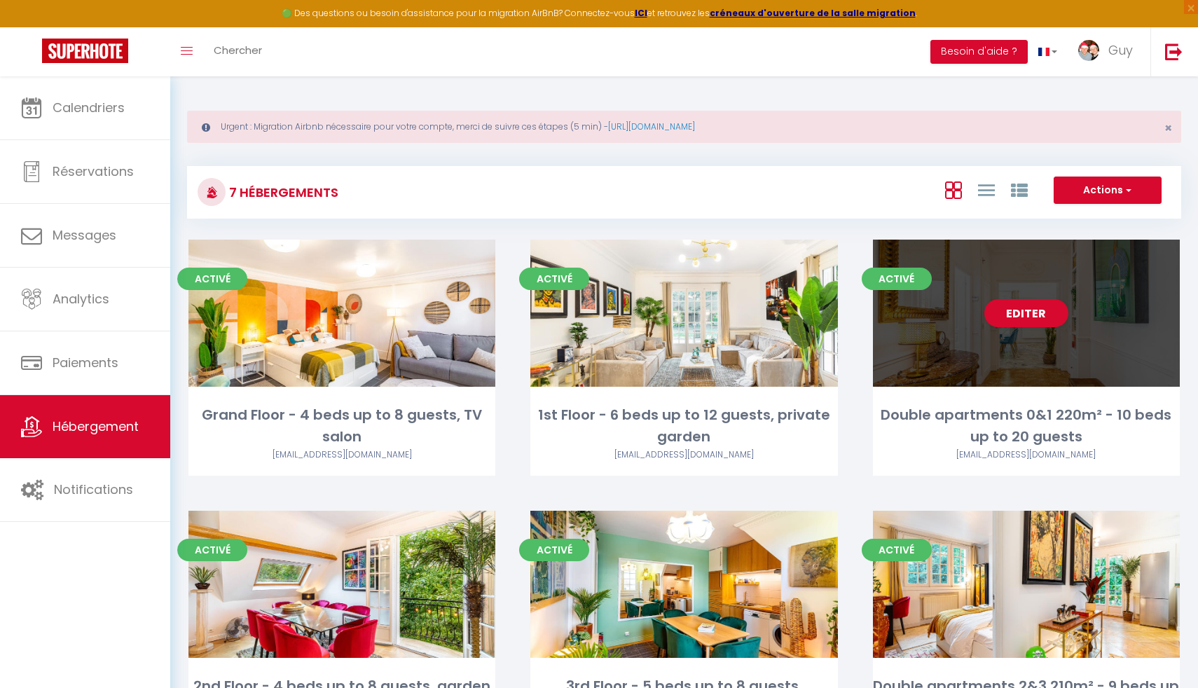
click at [998, 298] on div "Editer" at bounding box center [1026, 313] width 307 height 147
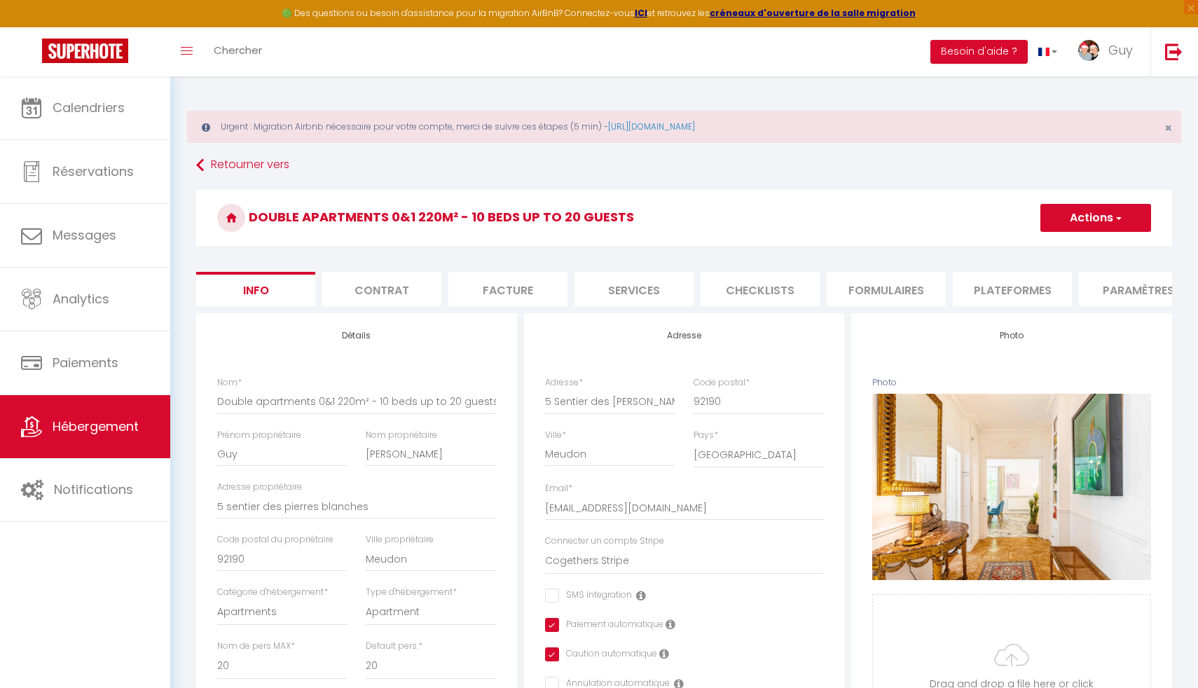
click at [998, 294] on li "Plateformes" at bounding box center [1012, 289] width 119 height 34
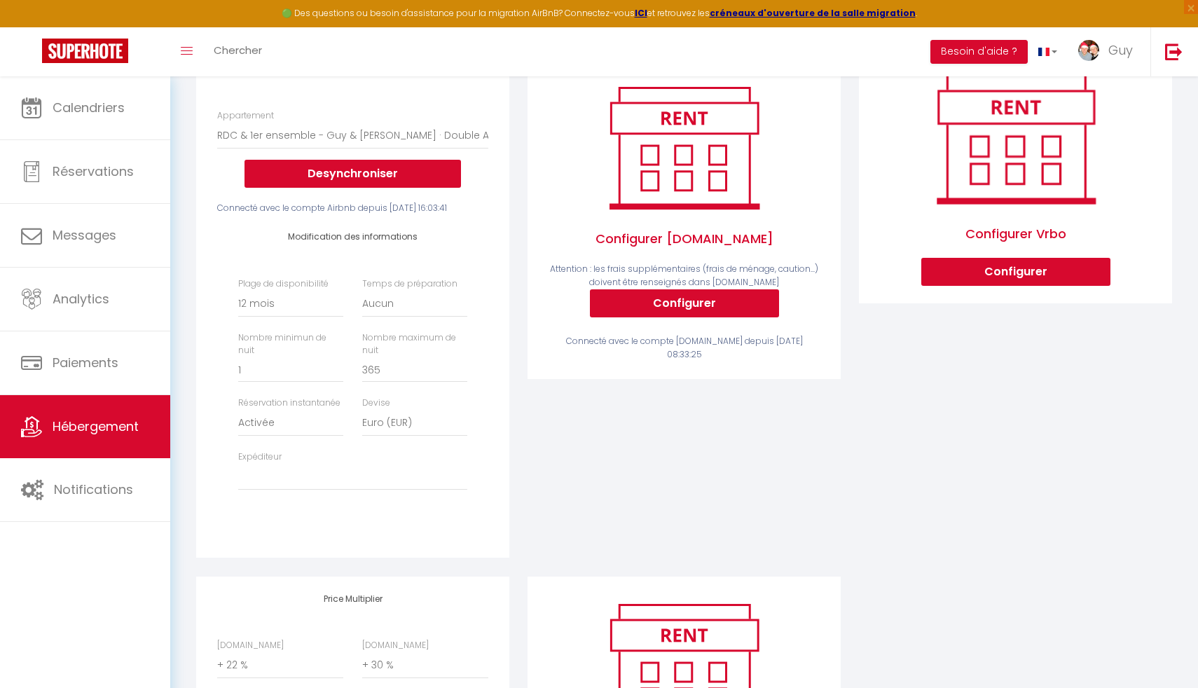
scroll to position [453, 0]
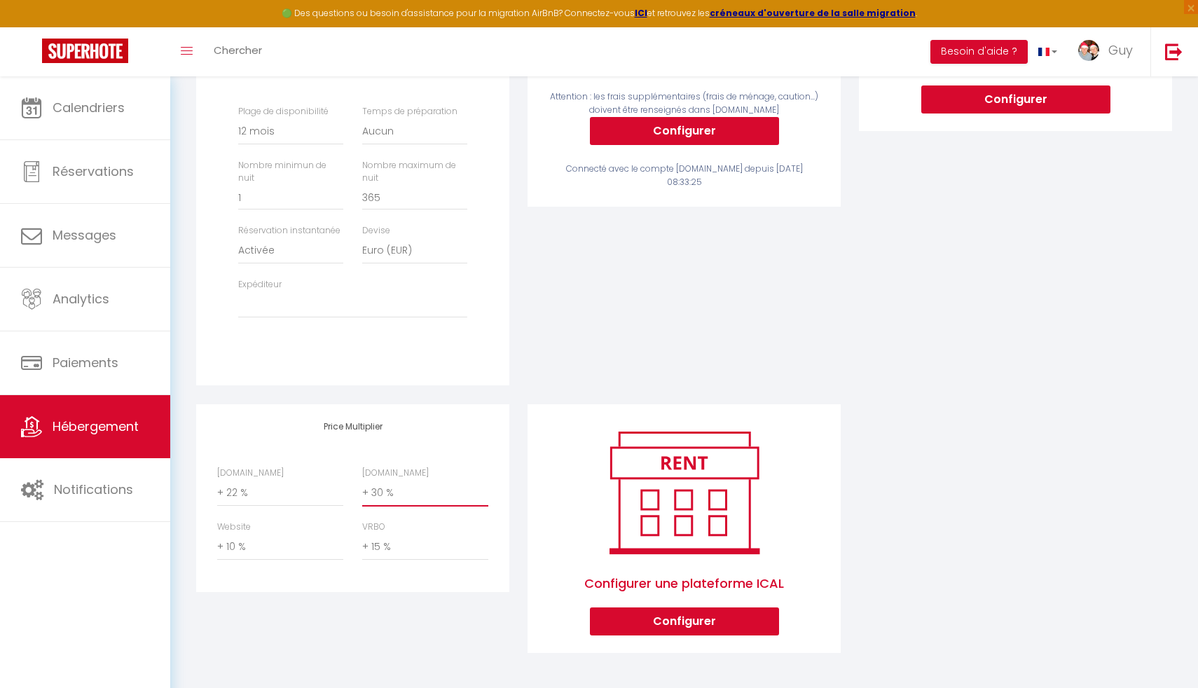
click at [386, 490] on select "0 + 1 % + 2 % + 3 % + 4 % + 5 % + 6 % + 7 % + 8 % + 9 %" at bounding box center [425, 493] width 126 height 27
click at [362, 480] on select "0 + 1 % + 2 % + 3 % + 4 % + 5 % + 6 % + 7 % + 8 % + 9 %" at bounding box center [425, 493] width 126 height 27
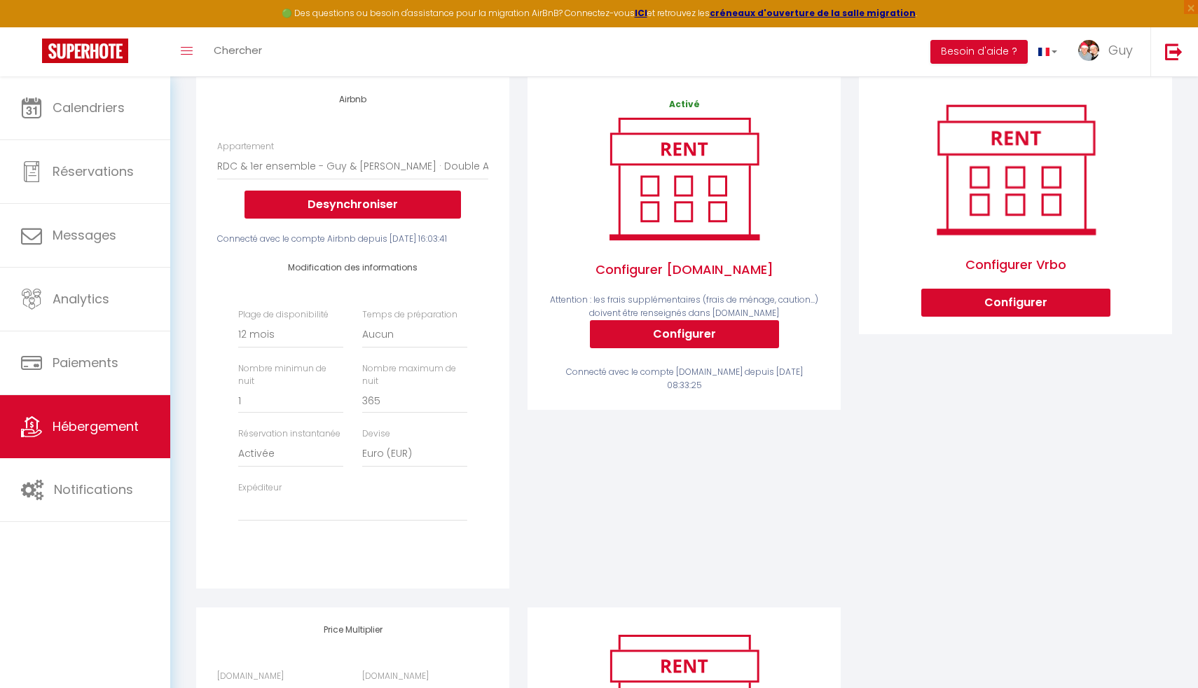
scroll to position [0, 0]
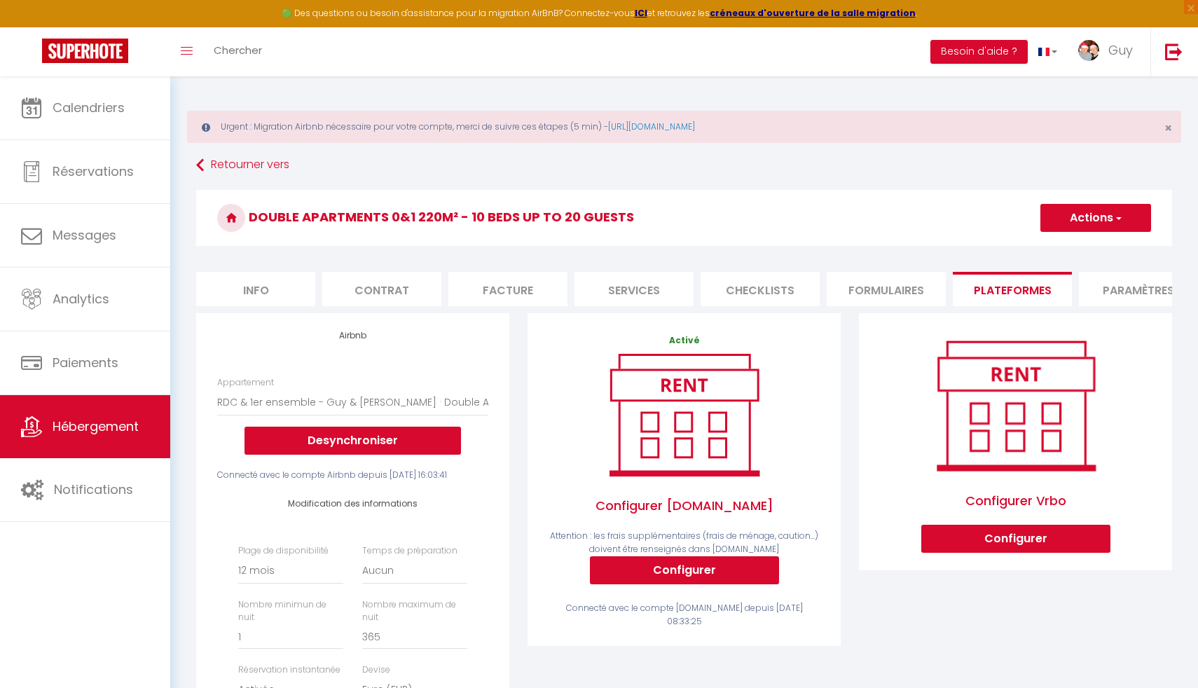
click at [1094, 224] on button "Actions" at bounding box center [1095, 218] width 111 height 28
click at [1067, 249] on link "Enregistrer" at bounding box center [1095, 249] width 111 height 18
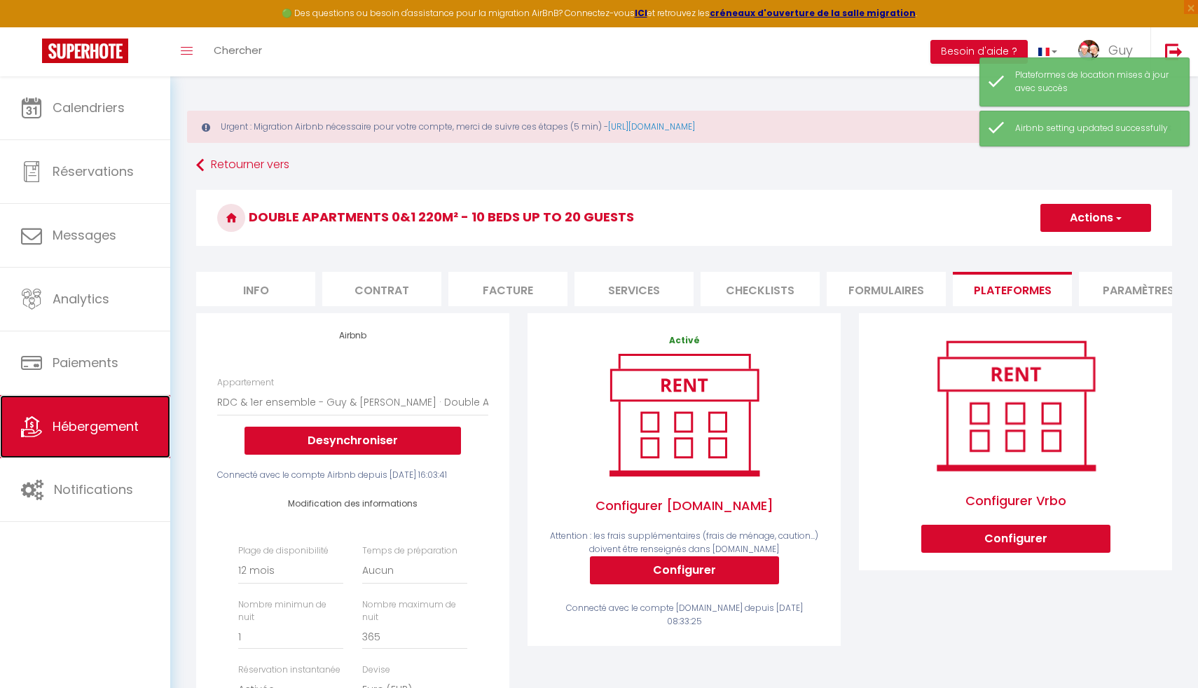
click at [120, 439] on link "Hébergement" at bounding box center [85, 426] width 170 height 63
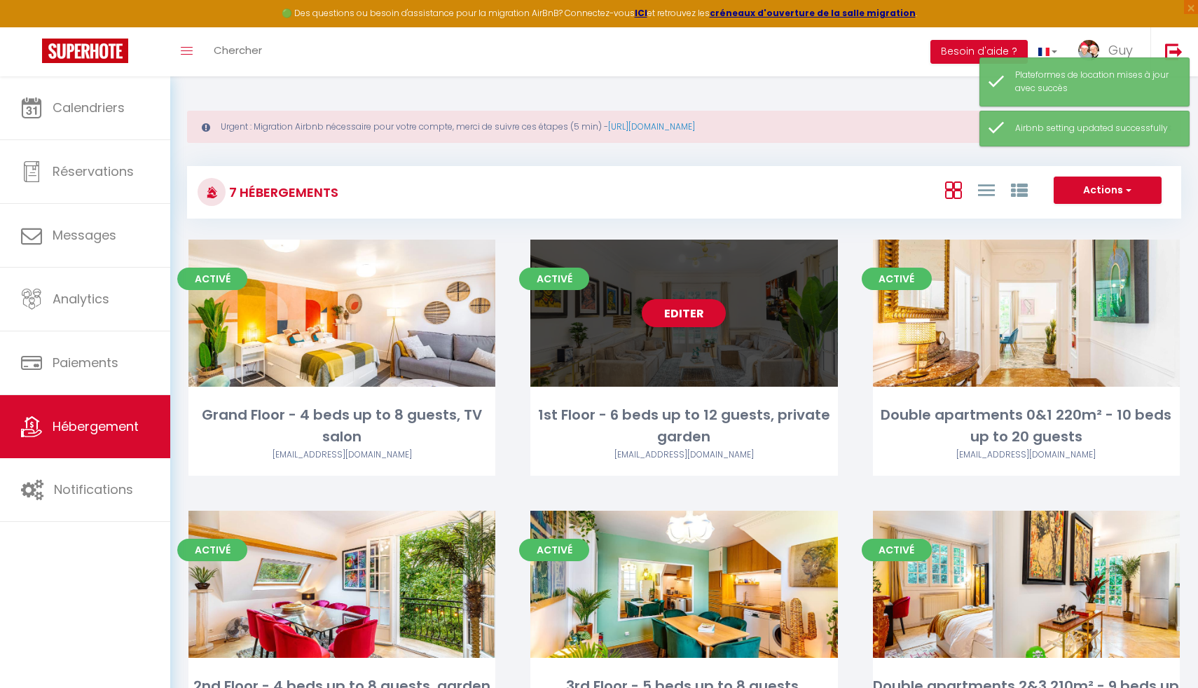
click at [559, 339] on div "Editer" at bounding box center [683, 313] width 307 height 147
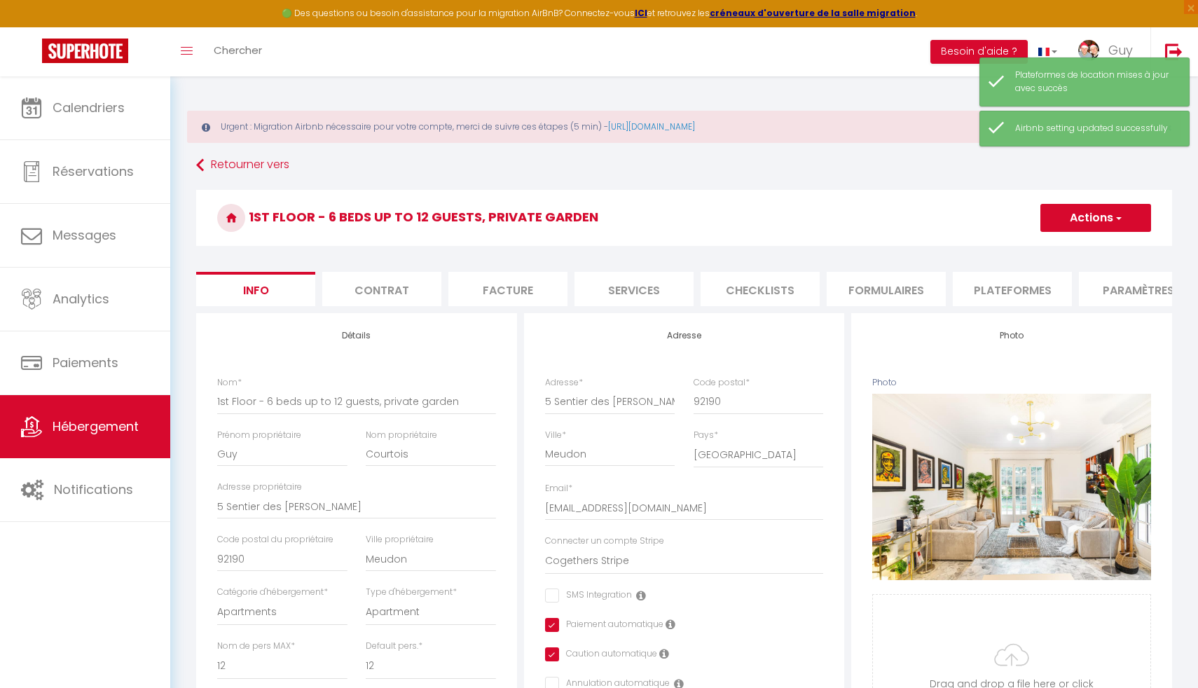
click at [1009, 290] on li "Plateformes" at bounding box center [1012, 289] width 119 height 34
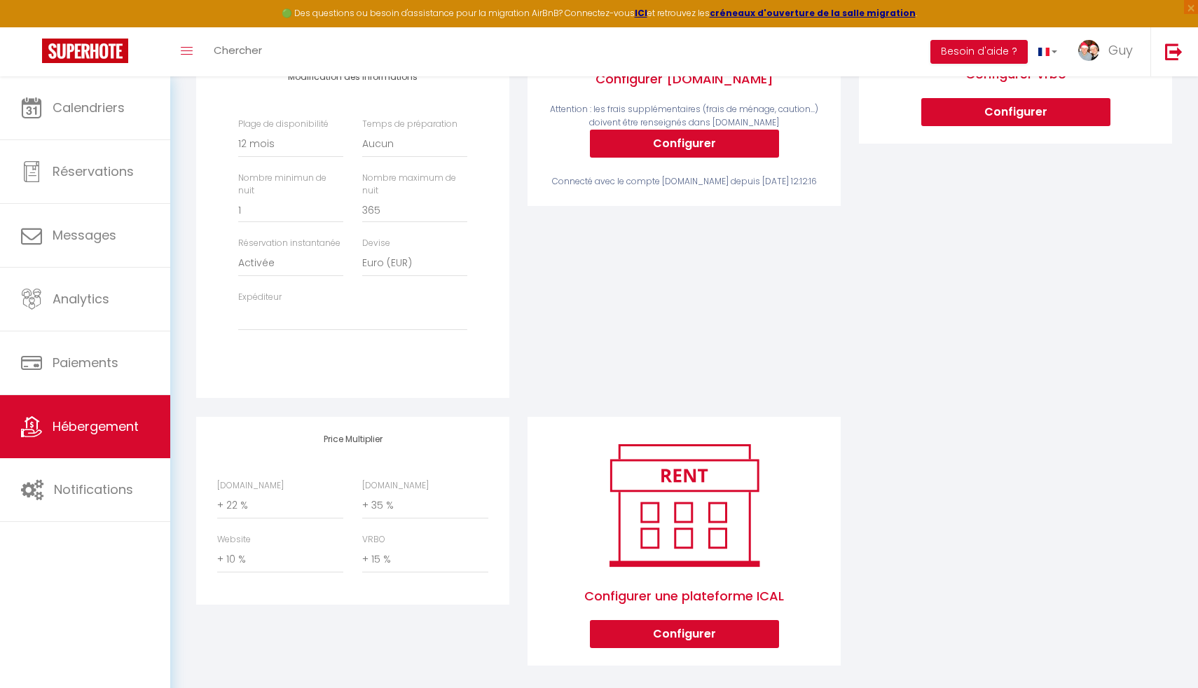
scroll to position [430, 0]
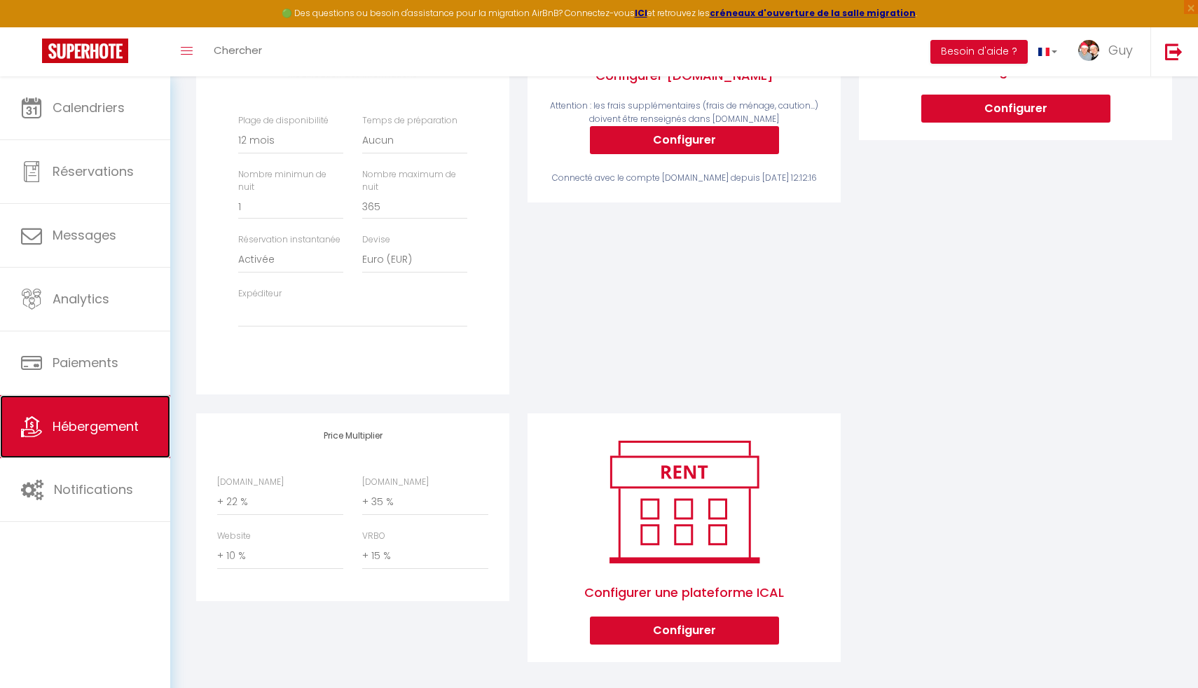
click at [102, 419] on span "Hébergement" at bounding box center [96, 427] width 86 height 18
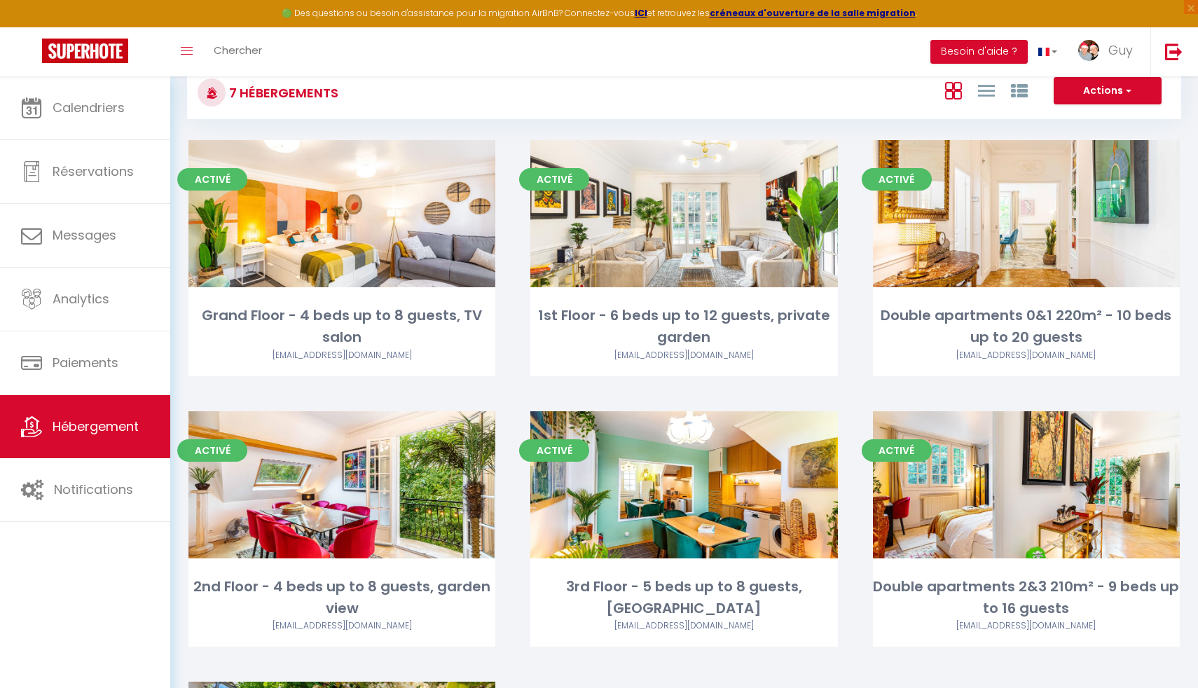
scroll to position [263, 0]
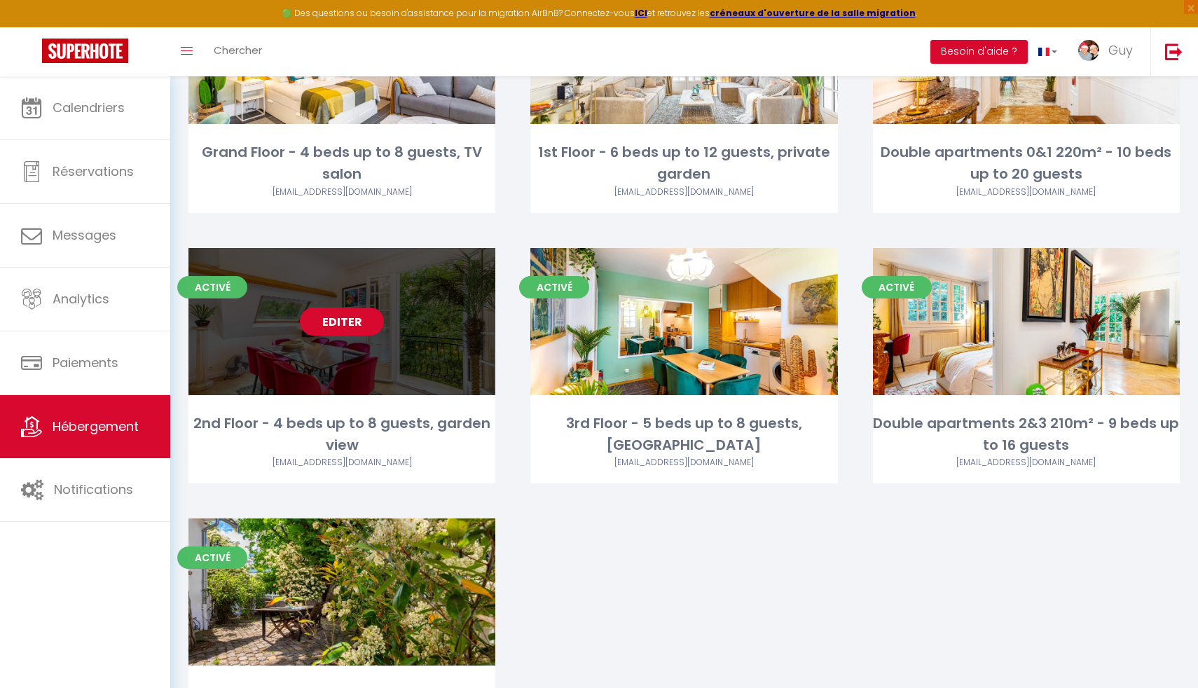
click at [357, 318] on link "Editer" at bounding box center [342, 322] width 84 height 28
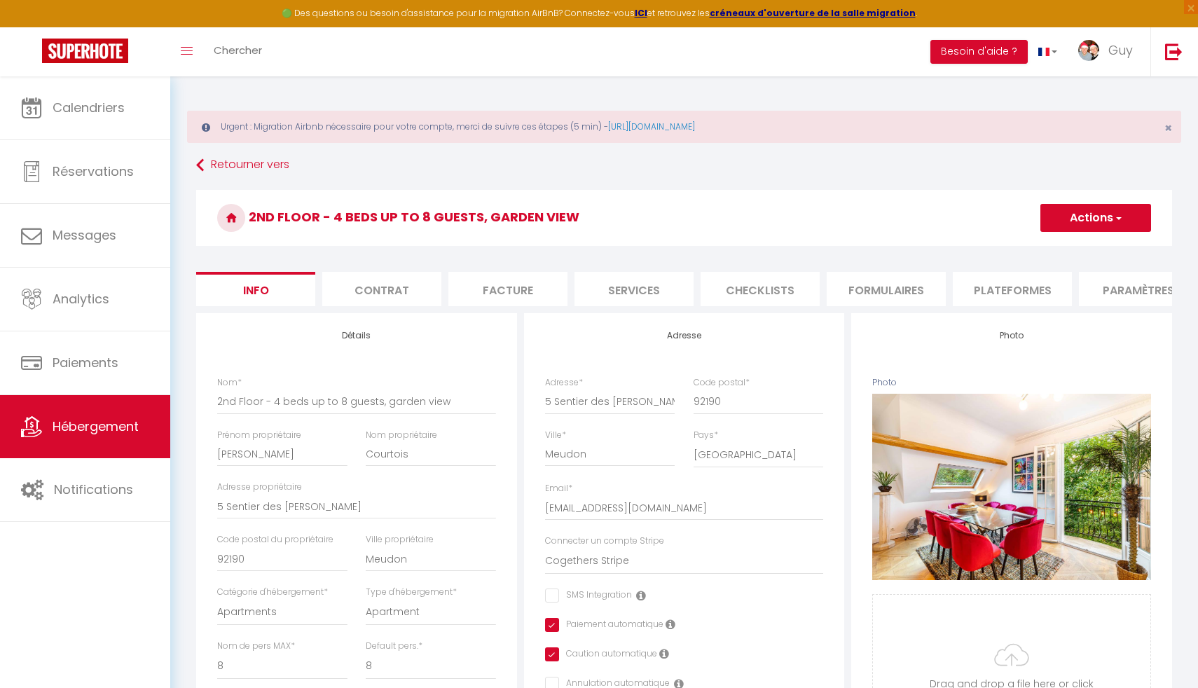
click at [1016, 301] on li "Plateformes" at bounding box center [1012, 289] width 119 height 34
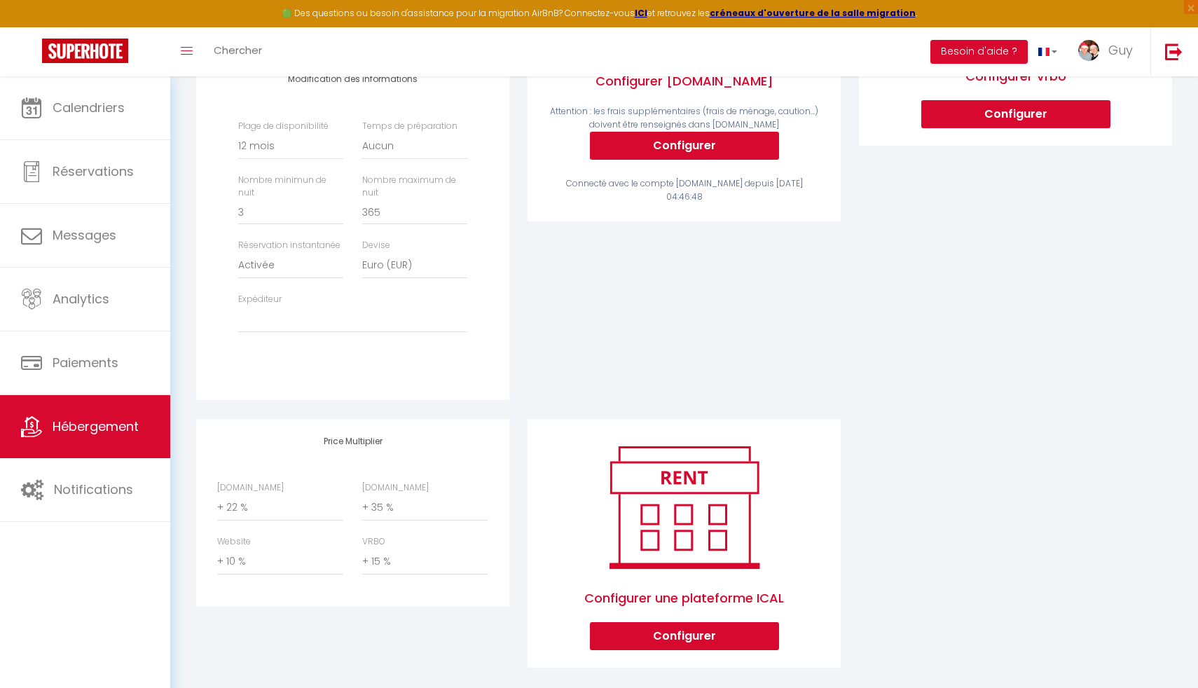
scroll to position [453, 0]
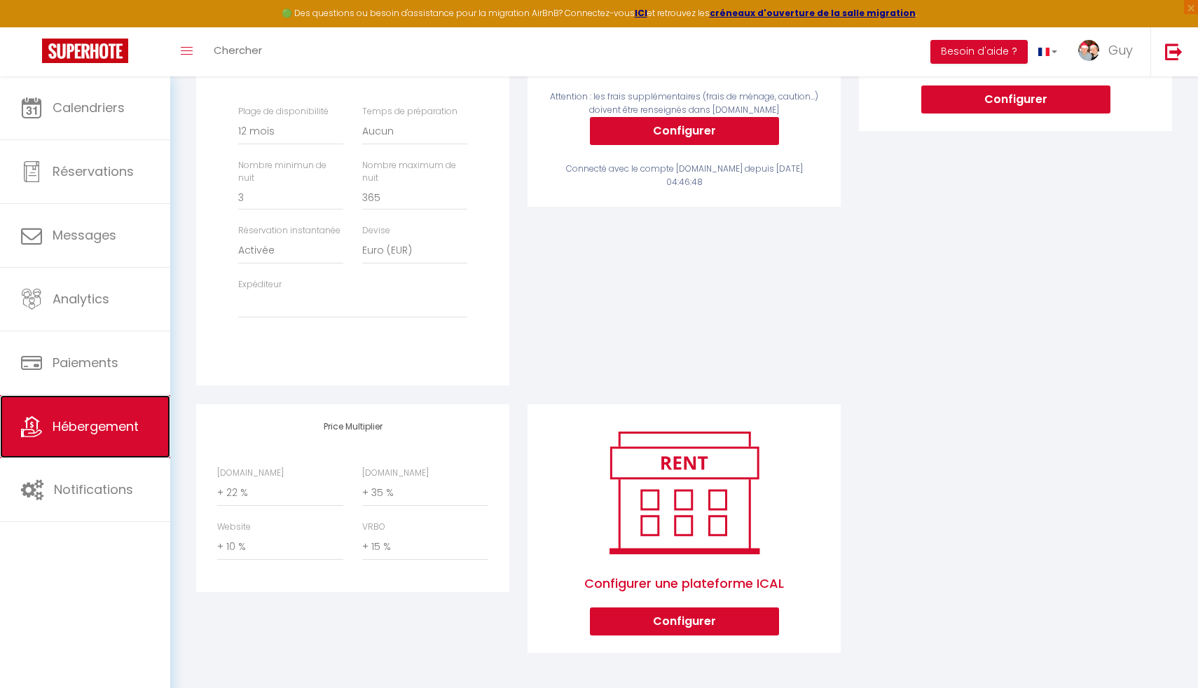
click at [79, 431] on span "Hébergement" at bounding box center [96, 427] width 86 height 18
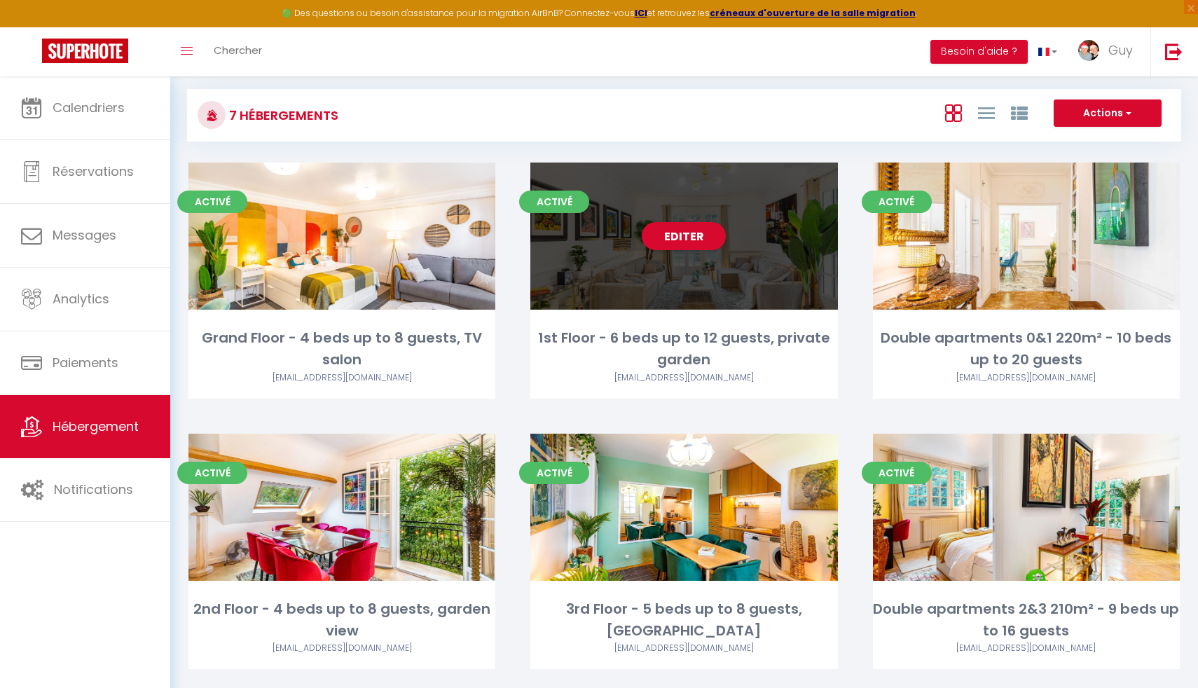
scroll to position [120, 0]
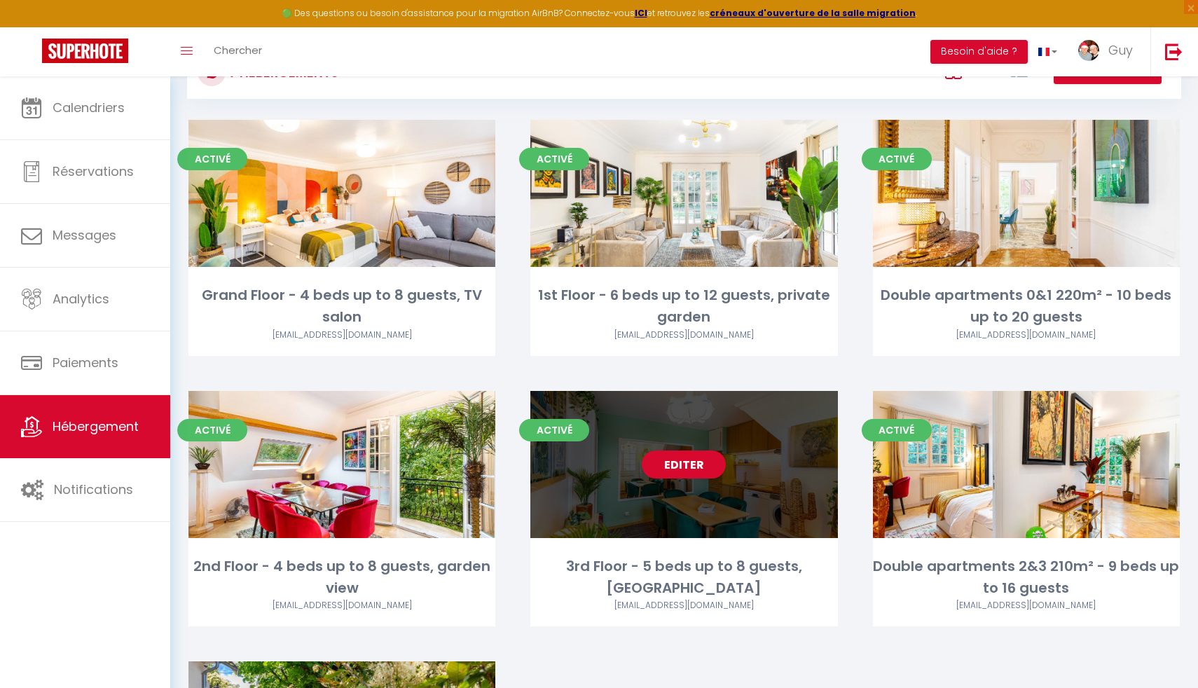
click at [702, 488] on div "Editer" at bounding box center [683, 464] width 307 height 147
click at [693, 472] on link "Editer" at bounding box center [684, 464] width 84 height 28
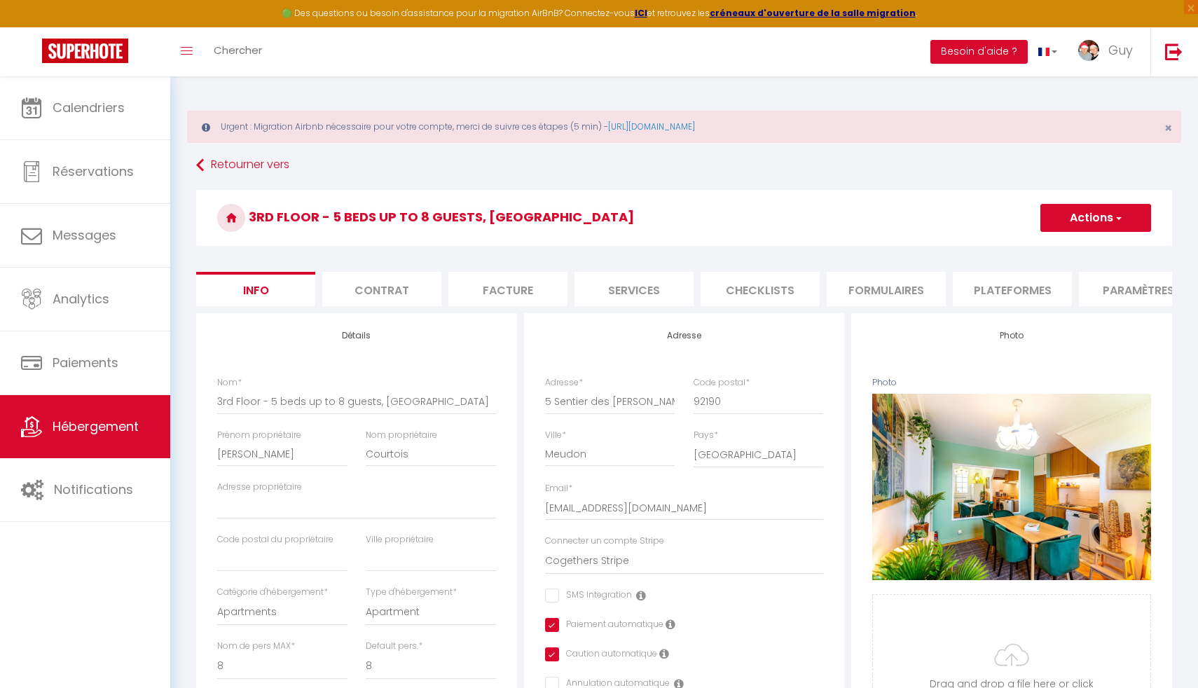
click at [1014, 287] on li "Plateformes" at bounding box center [1012, 289] width 119 height 34
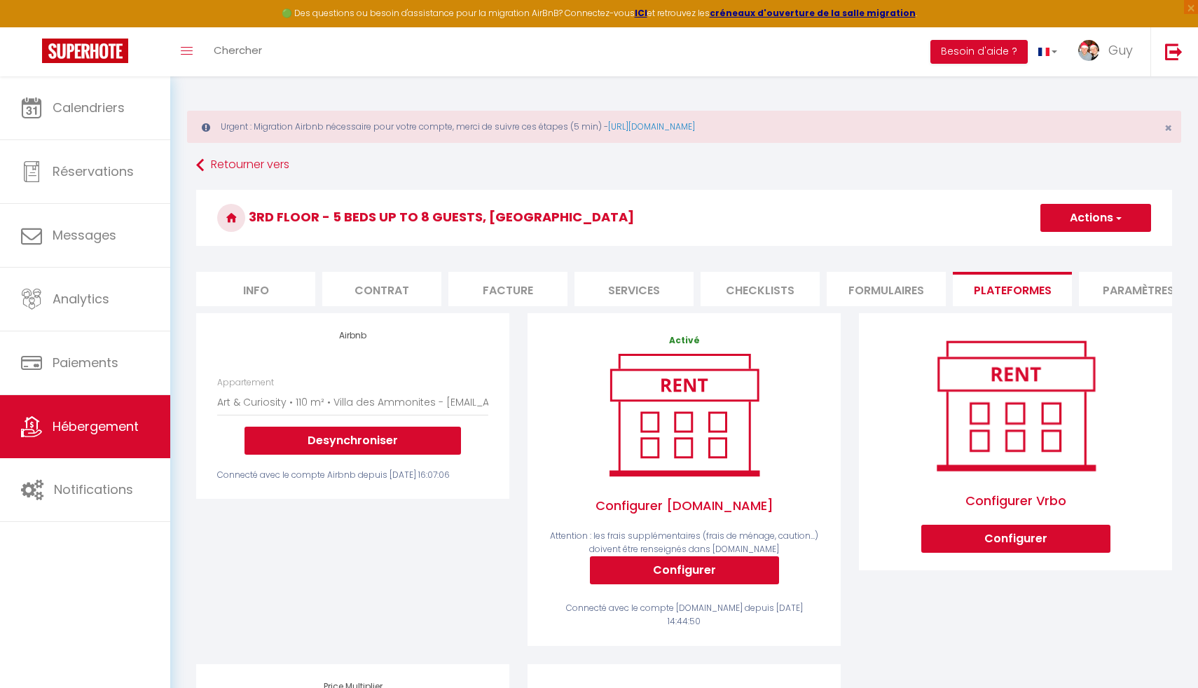
scroll to position [260, 0]
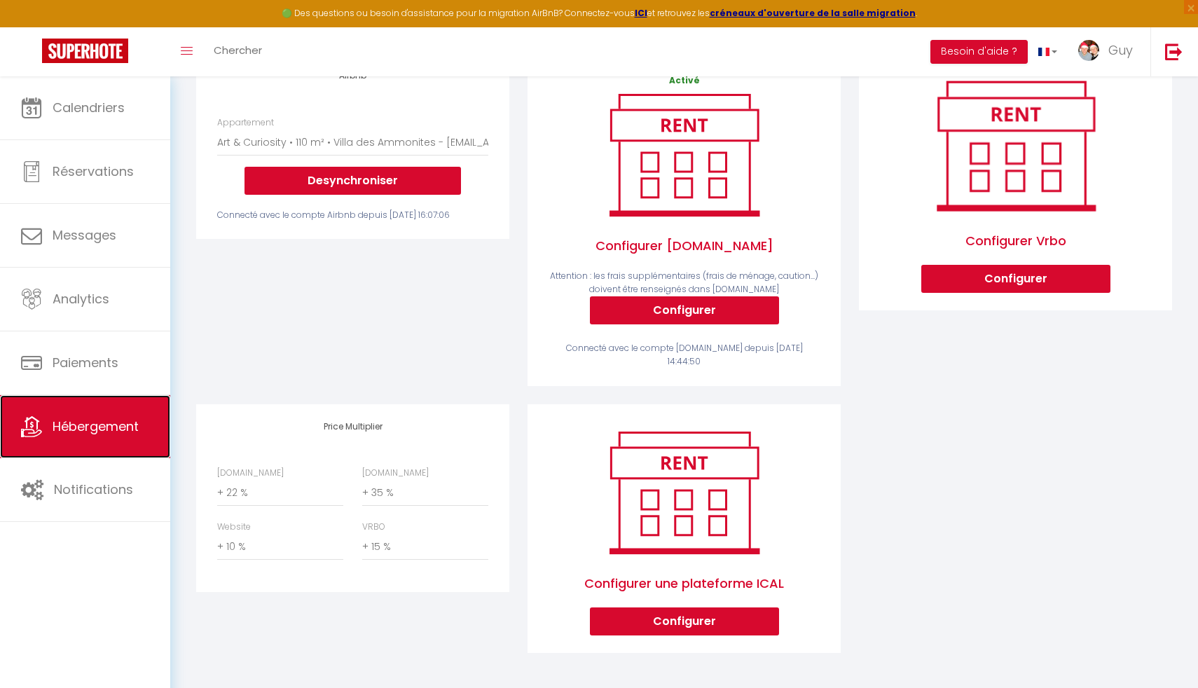
click at [83, 424] on span "Hébergement" at bounding box center [96, 427] width 86 height 18
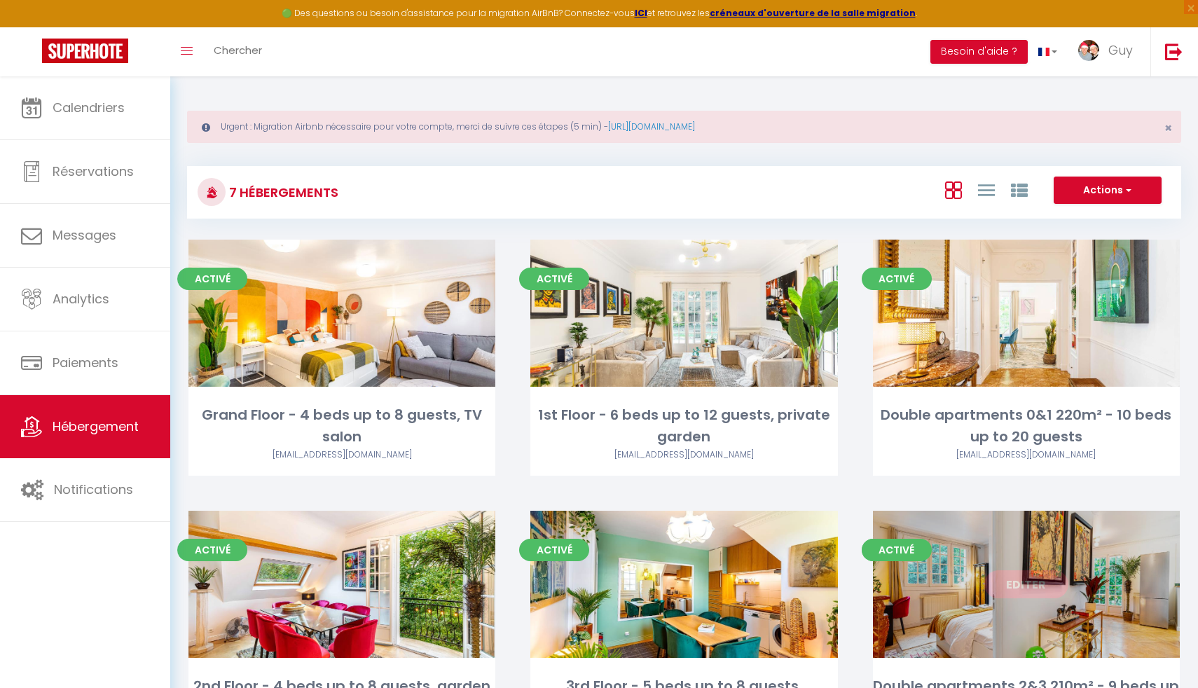
click at [1007, 583] on link "Editer" at bounding box center [1026, 584] width 84 height 28
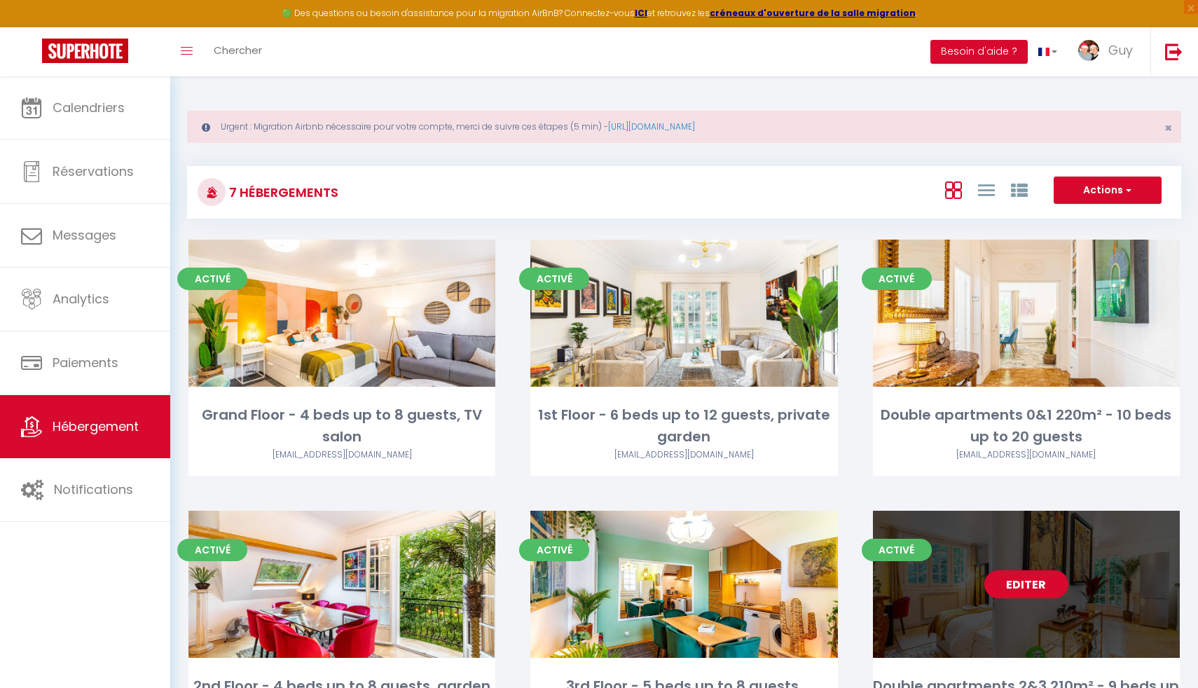
click at [1007, 583] on link "Editer" at bounding box center [1026, 584] width 84 height 28
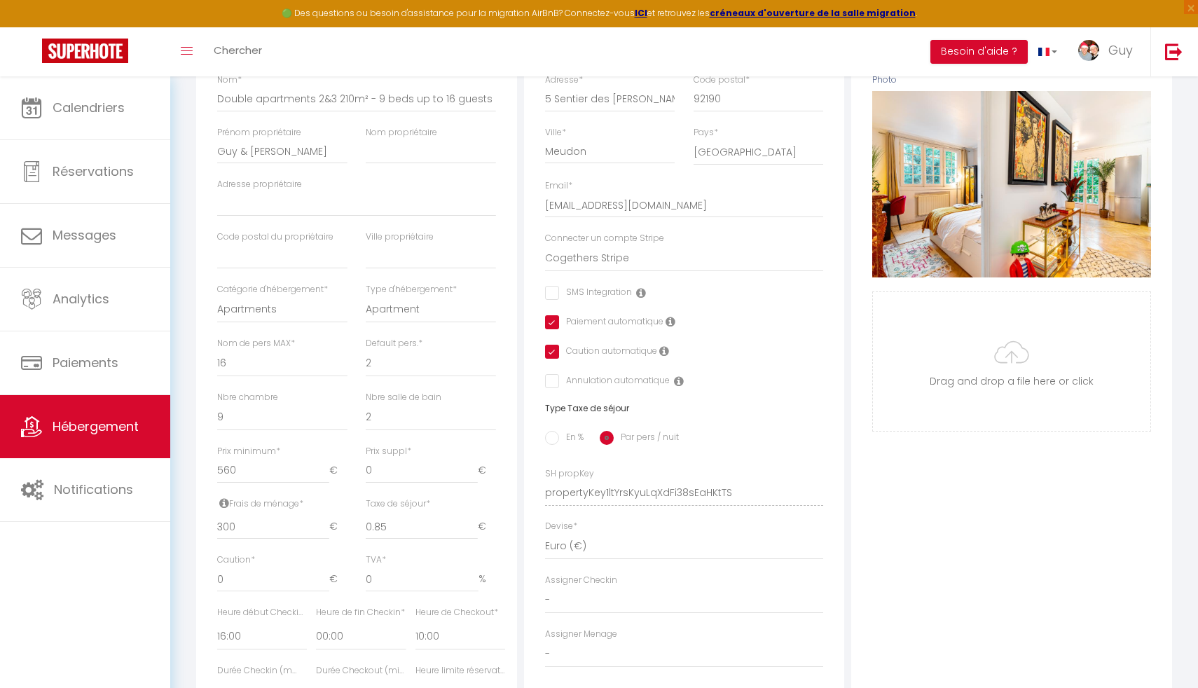
scroll to position [30, 0]
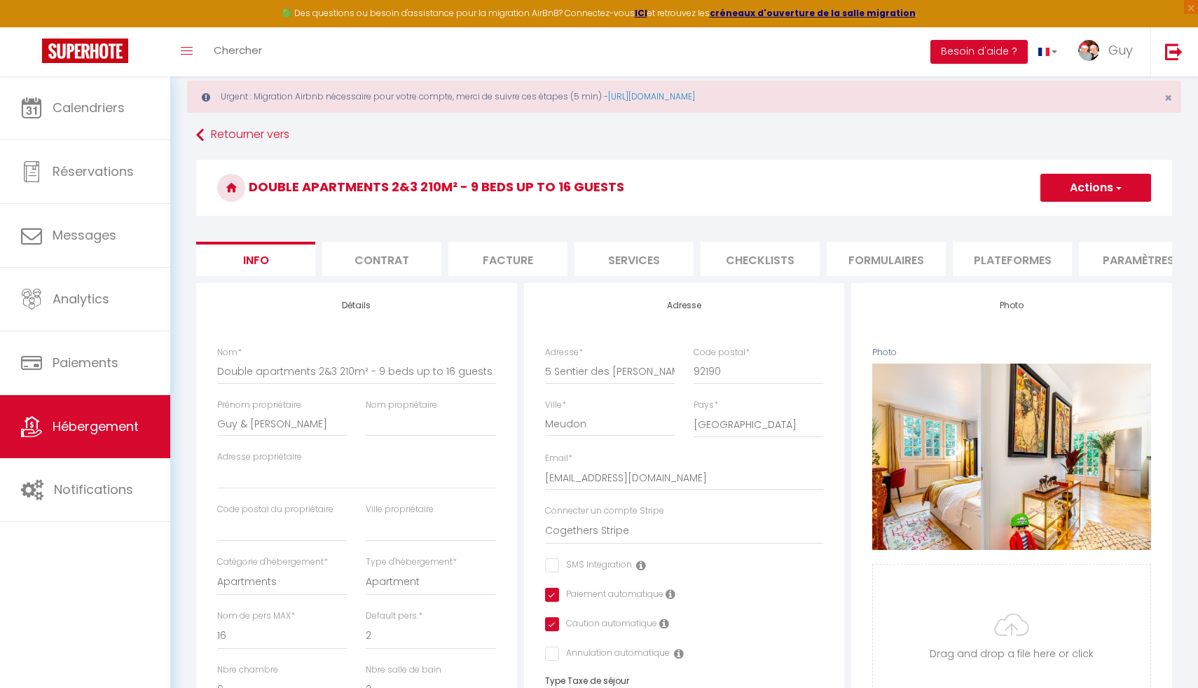
click at [1021, 256] on li "Plateformes" at bounding box center [1012, 259] width 119 height 34
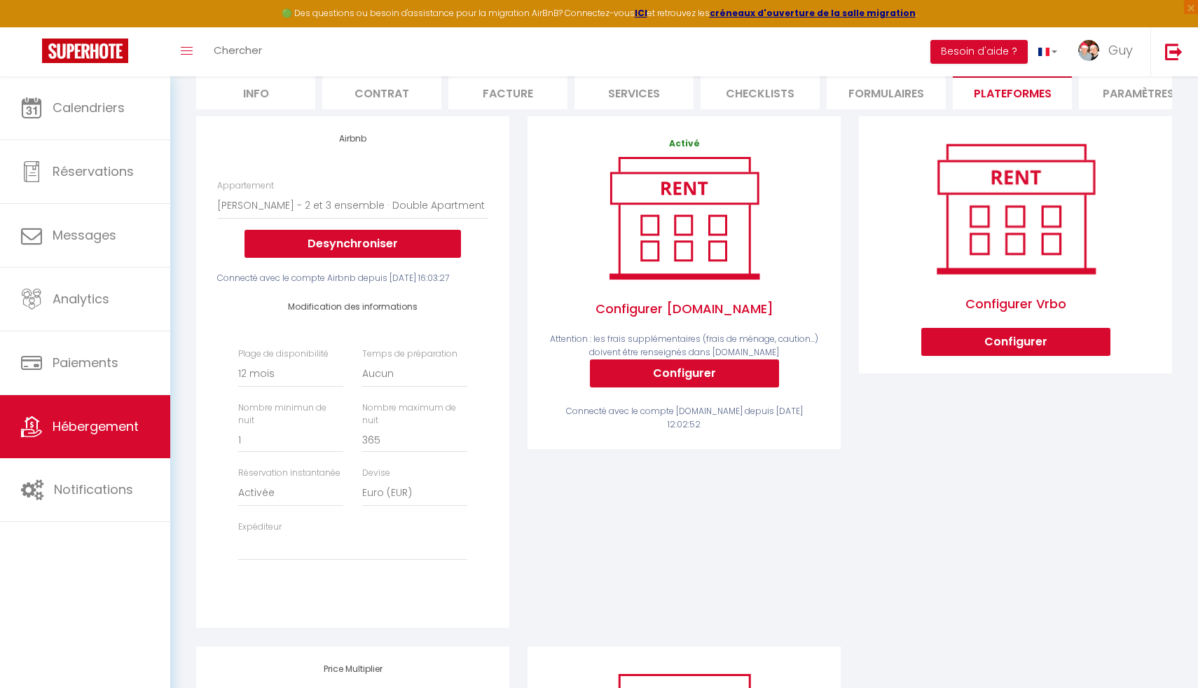
scroll to position [453, 0]
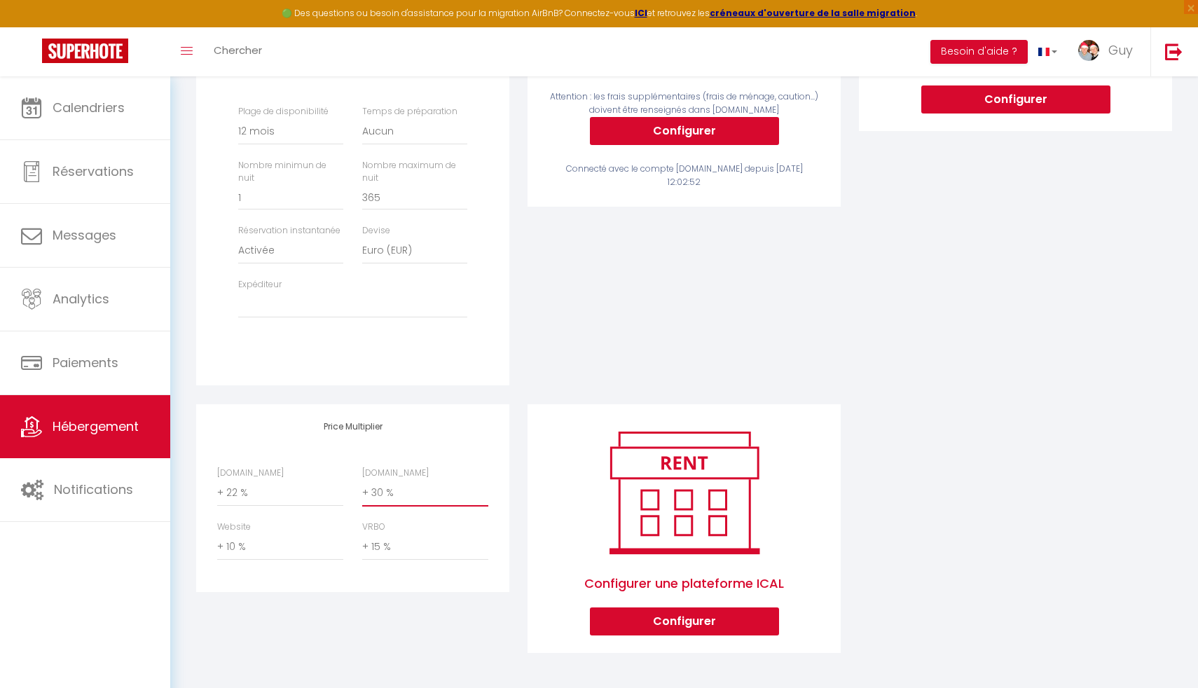
click at [392, 495] on select "0 + 1 % + 2 % + 3 % + 4 % + 5 % + 6 % + 7 % + 8 % + 9 %" at bounding box center [425, 493] width 126 height 27
click at [362, 480] on select "0 + 1 % + 2 % + 3 % + 4 % + 5 % + 6 % + 7 % + 8 % + 9 %" at bounding box center [425, 493] width 126 height 27
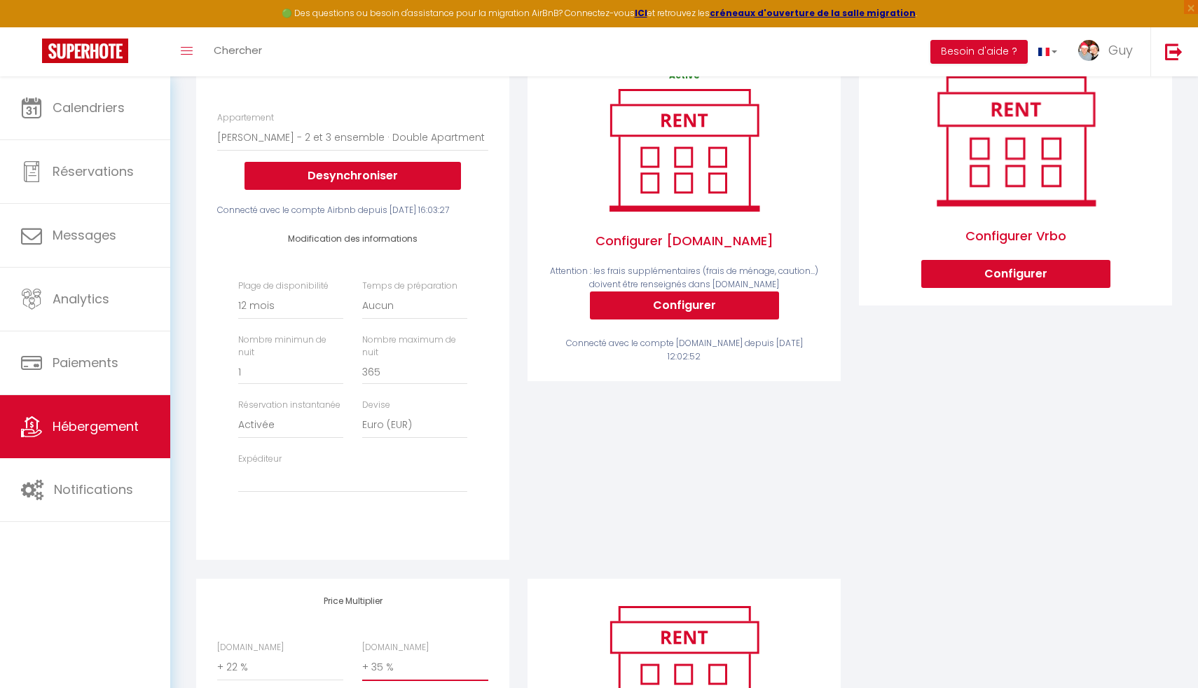
scroll to position [0, 0]
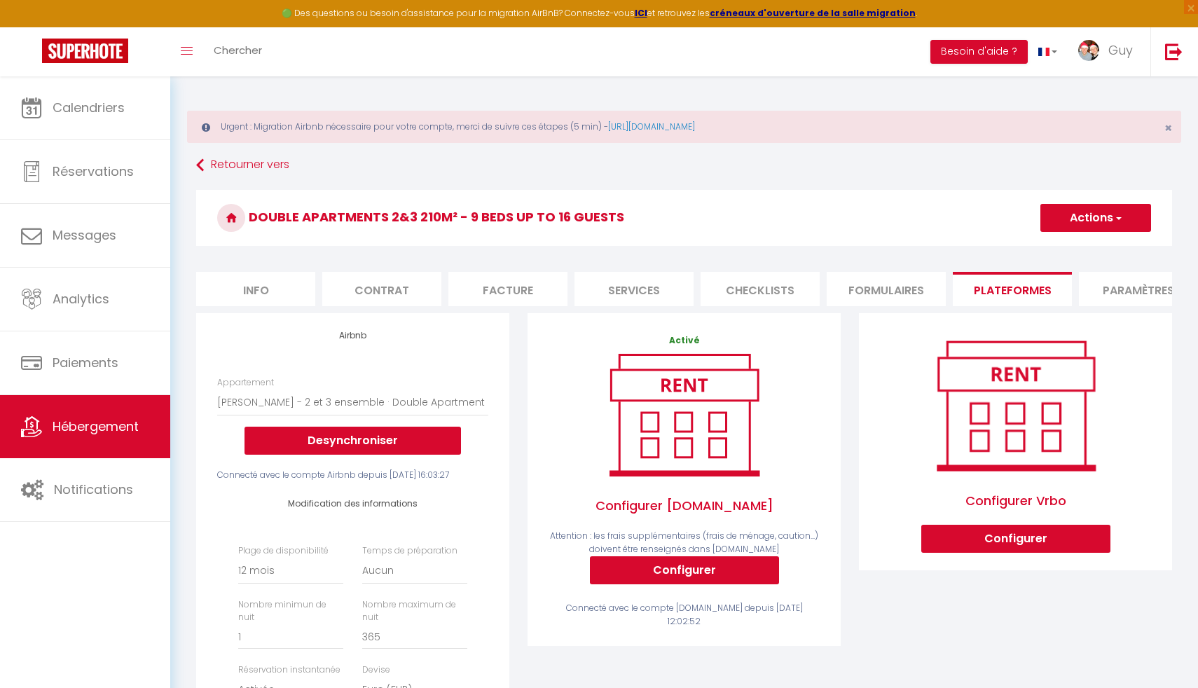
click at [1091, 220] on button "Actions" at bounding box center [1095, 218] width 111 height 28
click at [1084, 251] on link "Enregistrer" at bounding box center [1095, 249] width 111 height 18
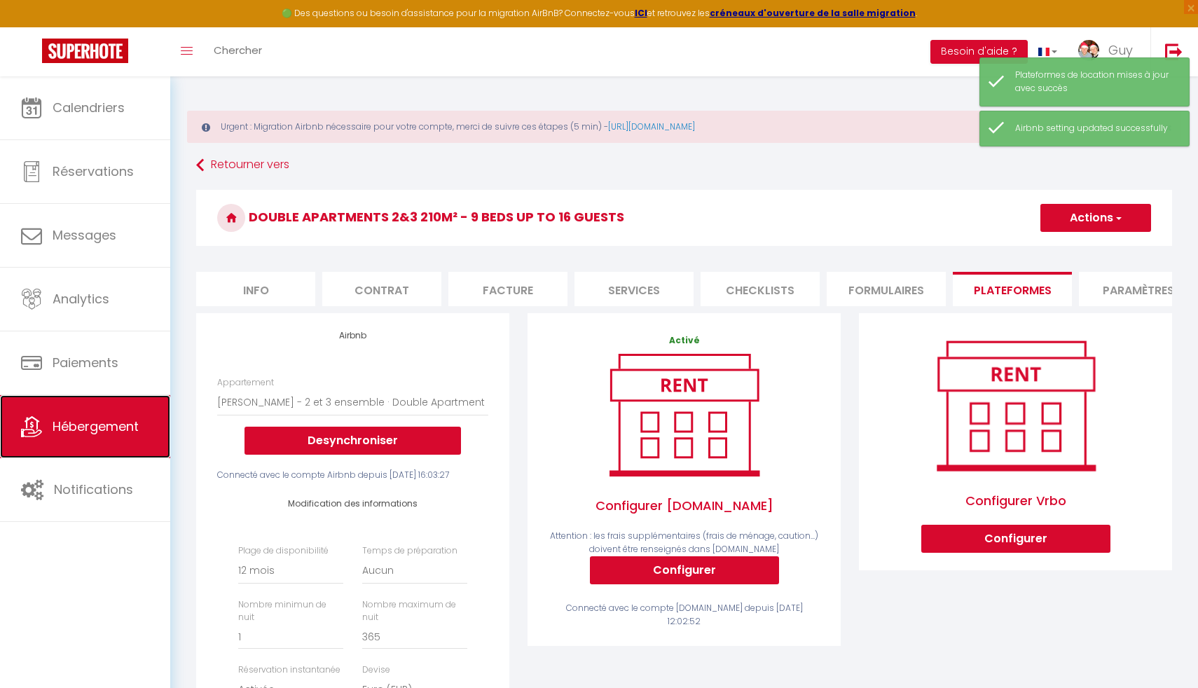
click at [15, 429] on link "Hébergement" at bounding box center [85, 426] width 170 height 63
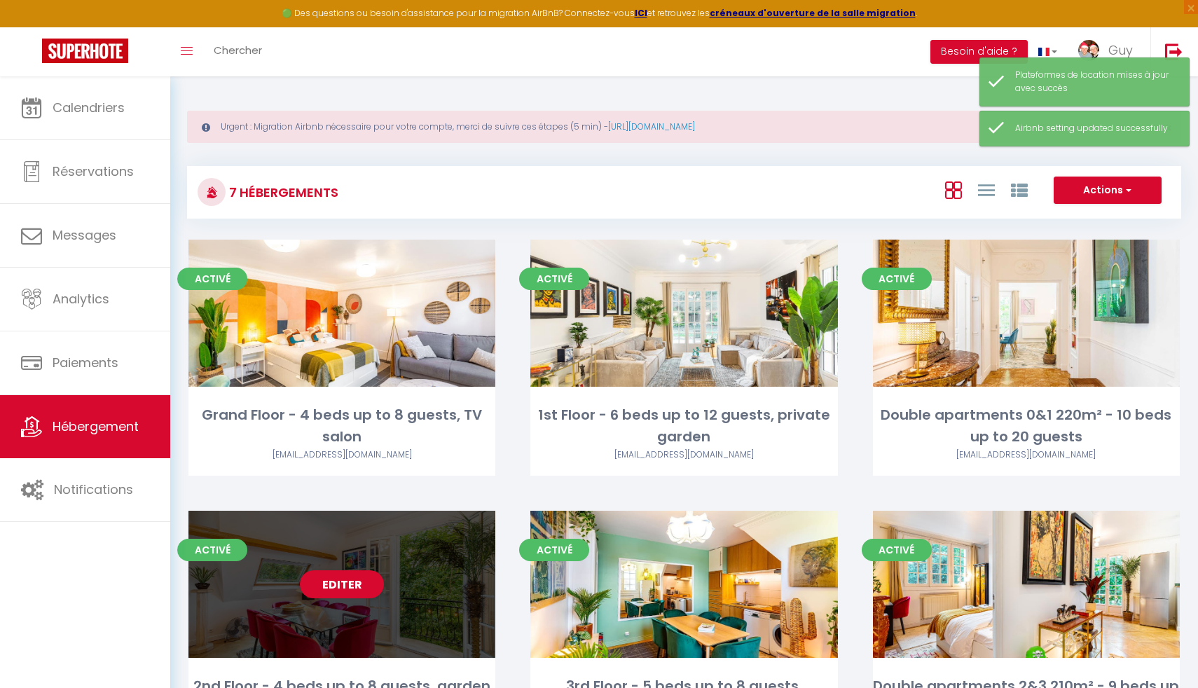
scroll to position [381, 0]
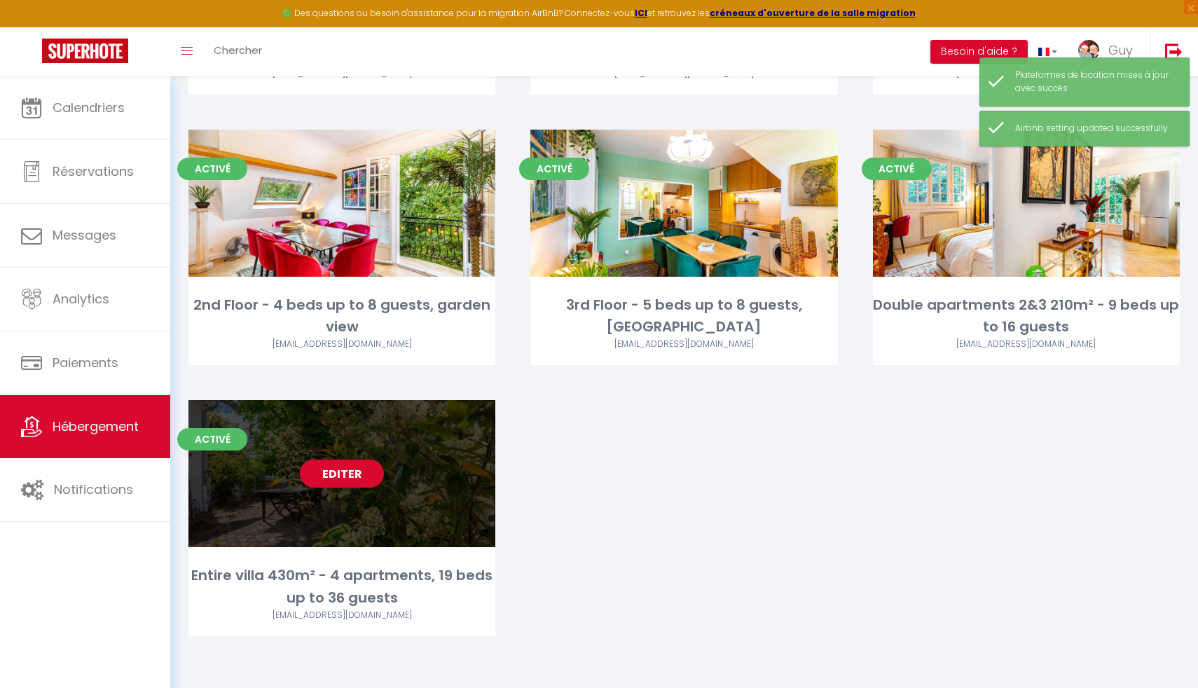
click at [354, 481] on link "Editer" at bounding box center [342, 474] width 84 height 28
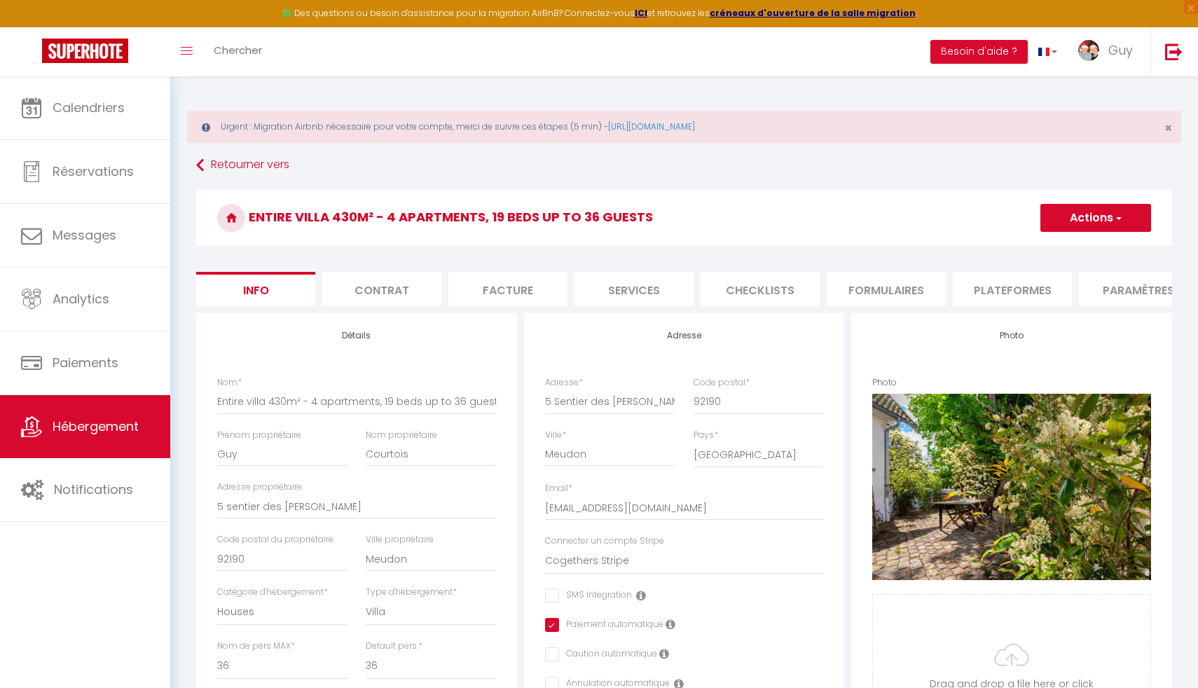
click at [1006, 299] on li "Plateformes" at bounding box center [1012, 289] width 119 height 34
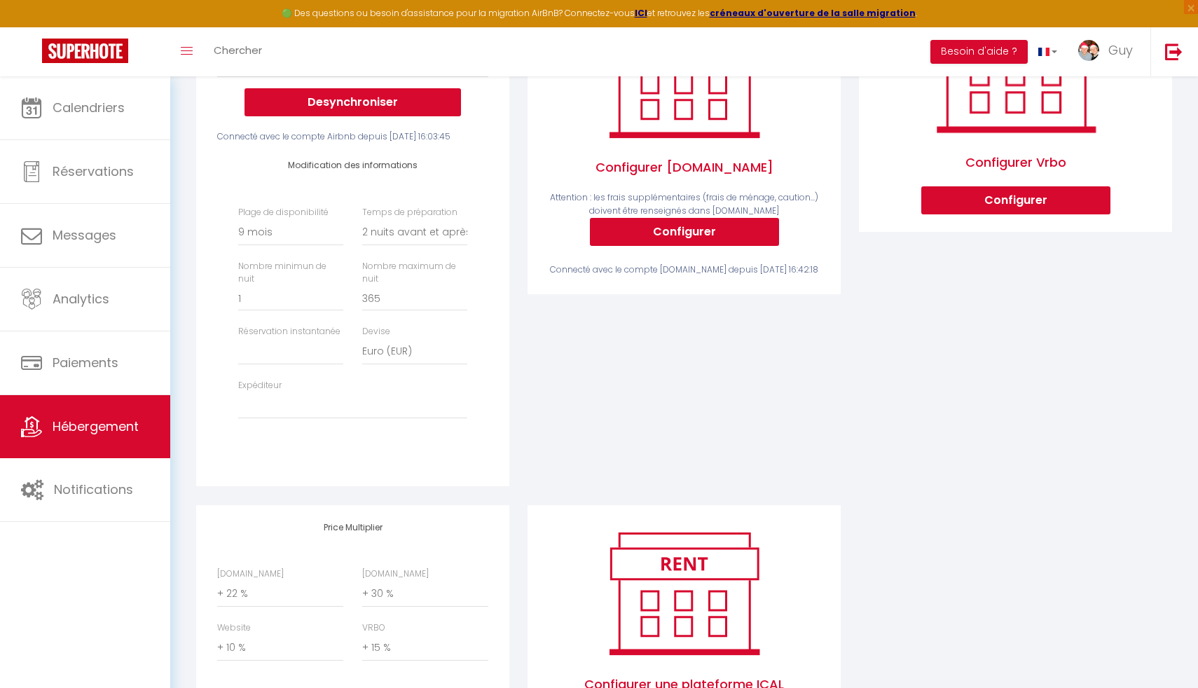
scroll to position [453, 0]
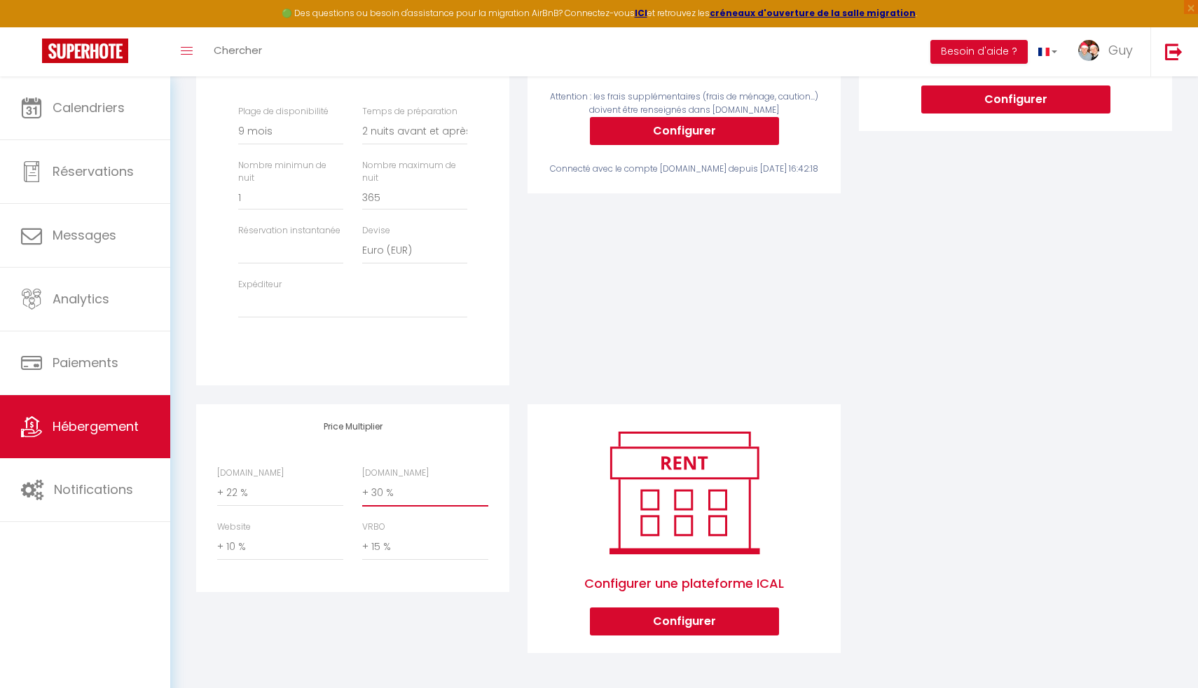
click at [388, 491] on select "0 + 1 % + 2 % + 3 % + 4 % + 5 % + 6 % + 7 % + 8 % + 9 %" at bounding box center [425, 493] width 126 height 27
click at [362, 480] on select "0 + 1 % + 2 % + 3 % + 4 % + 5 % + 6 % + 7 % + 8 % + 9 %" at bounding box center [425, 493] width 126 height 27
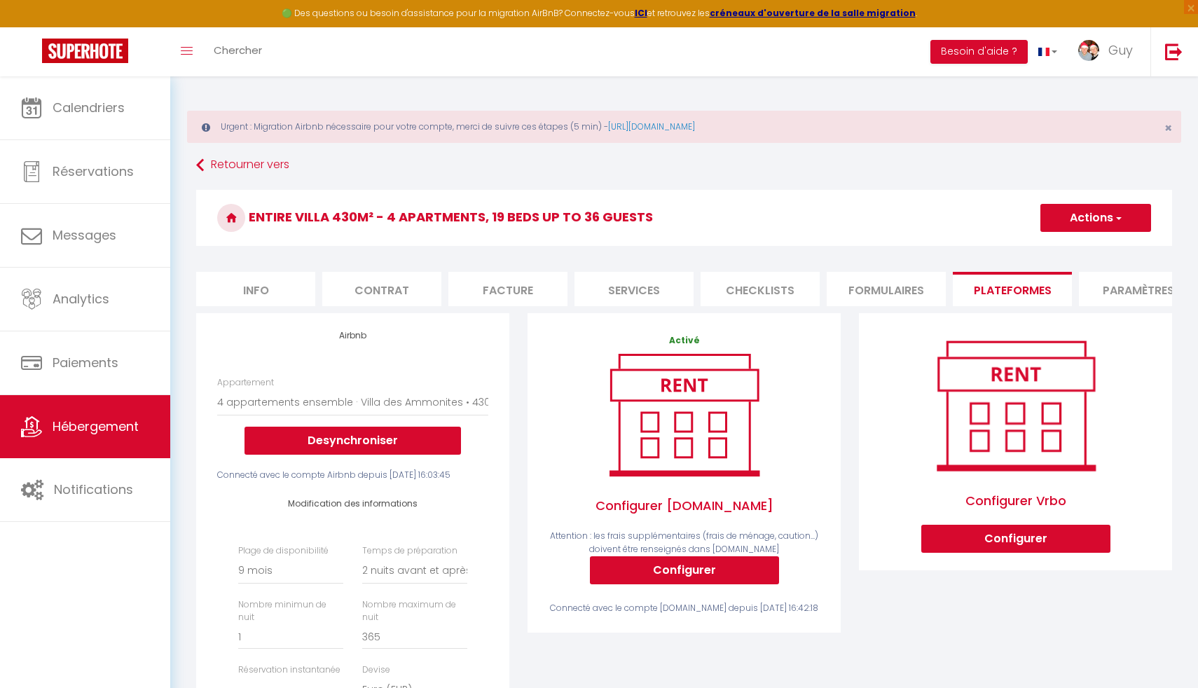
click at [1100, 224] on button "Actions" at bounding box center [1095, 218] width 111 height 28
click at [1080, 252] on link "Enregistrer" at bounding box center [1095, 249] width 111 height 18
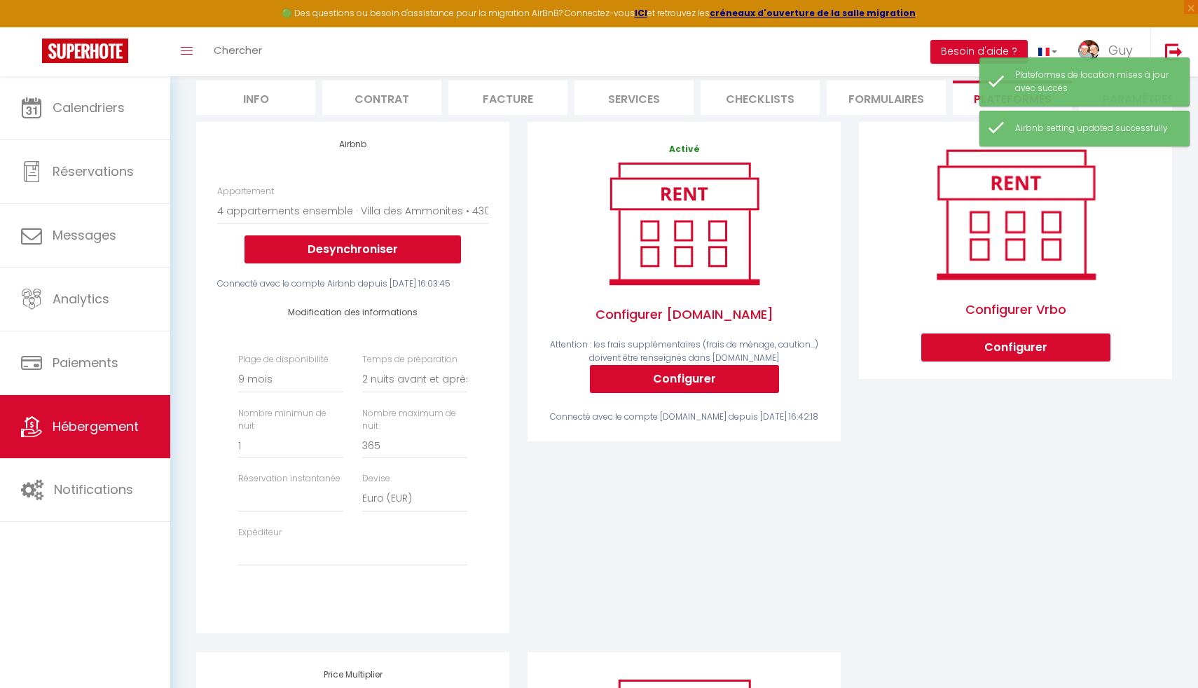
scroll to position [453, 0]
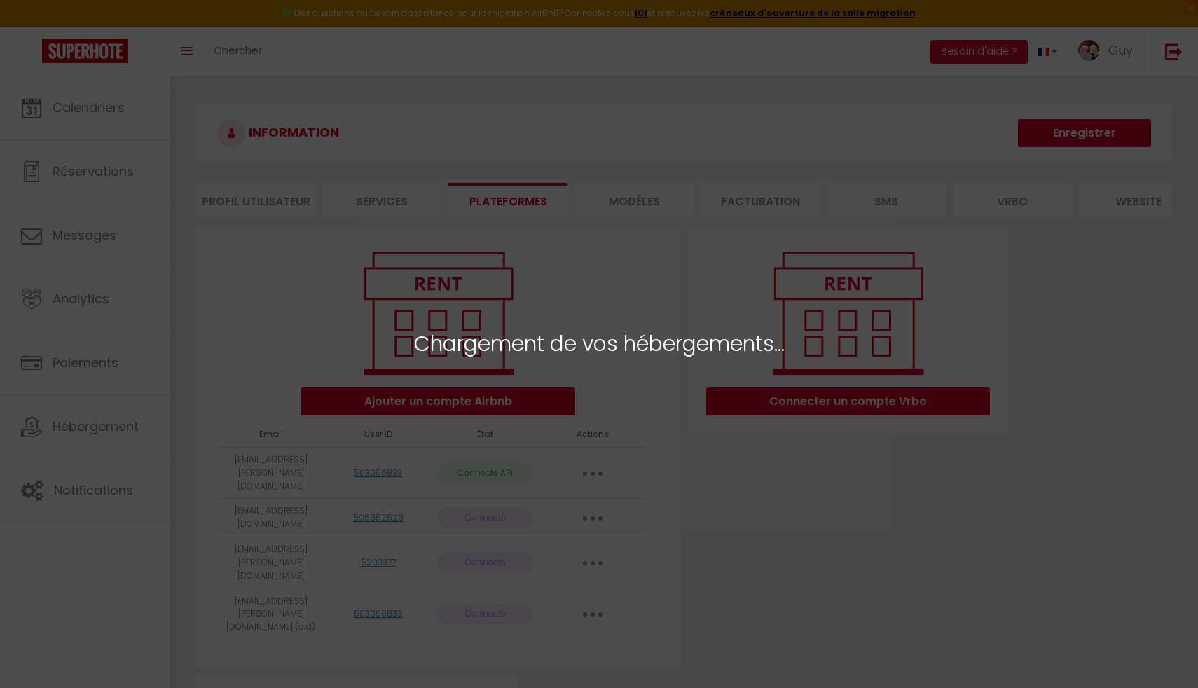
select select "23012"
select select "25058"
select select "24947"
select select "25109"
select select "25114"
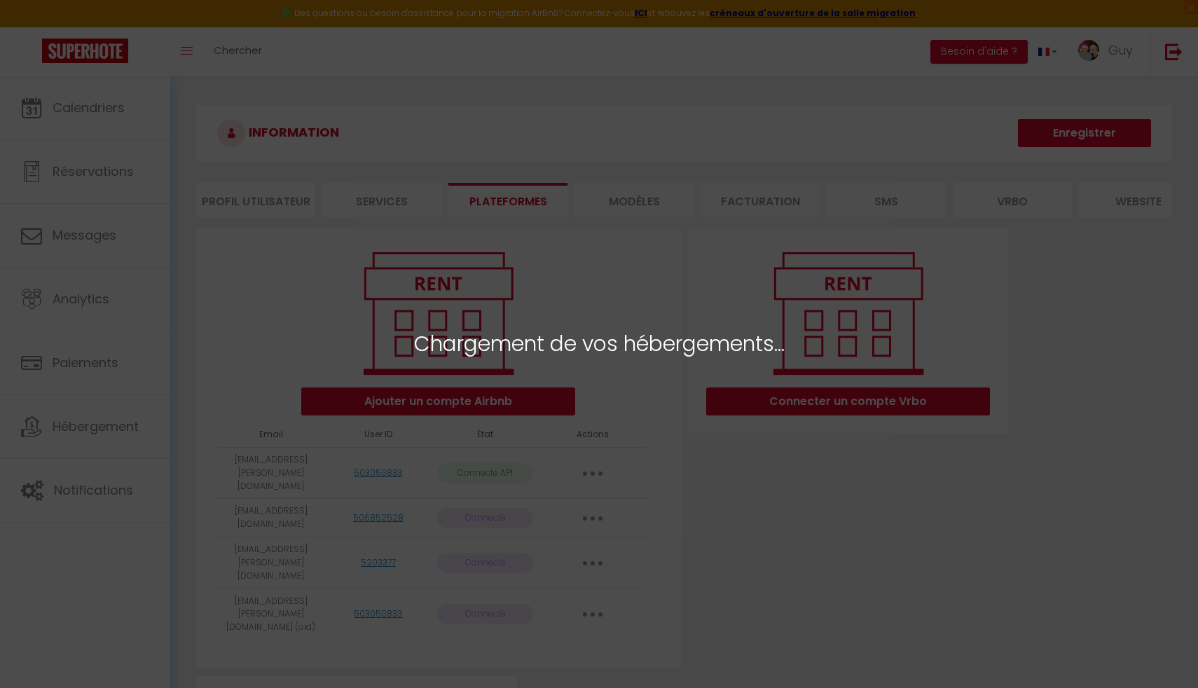
select select "25807"
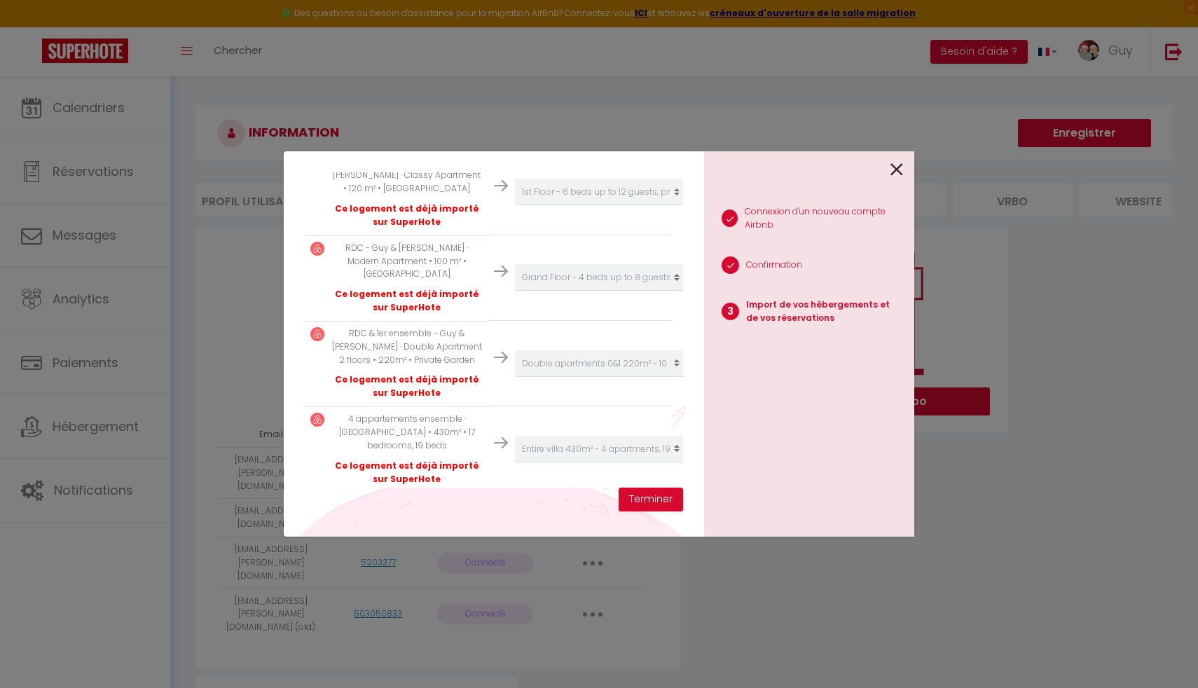
scroll to position [496, 0]
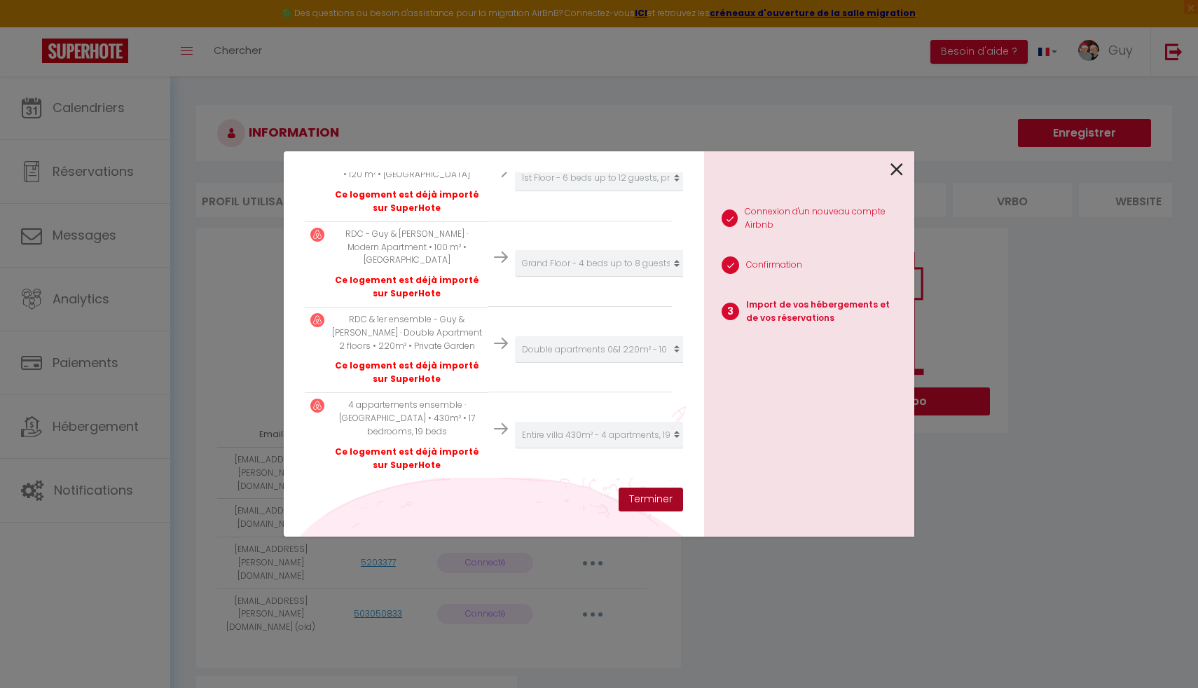
click at [654, 504] on button "Terminer" at bounding box center [651, 500] width 64 height 24
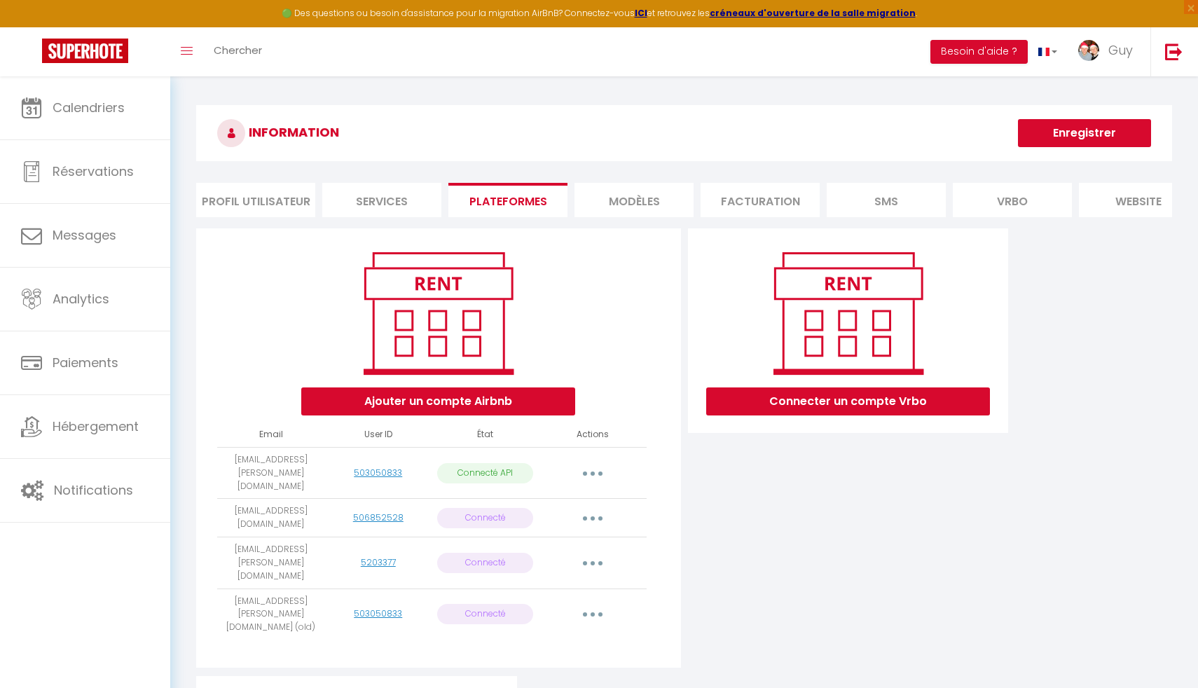
click at [595, 464] on button "button" at bounding box center [592, 473] width 39 height 22
click at [709, 474] on div "Connecter un compte Vrbo" at bounding box center [848, 452] width 328 height 448
click at [592, 471] on icon "button" at bounding box center [593, 473] width 4 height 4
click at [757, 457] on div "Connecter un compte Vrbo" at bounding box center [848, 452] width 328 height 448
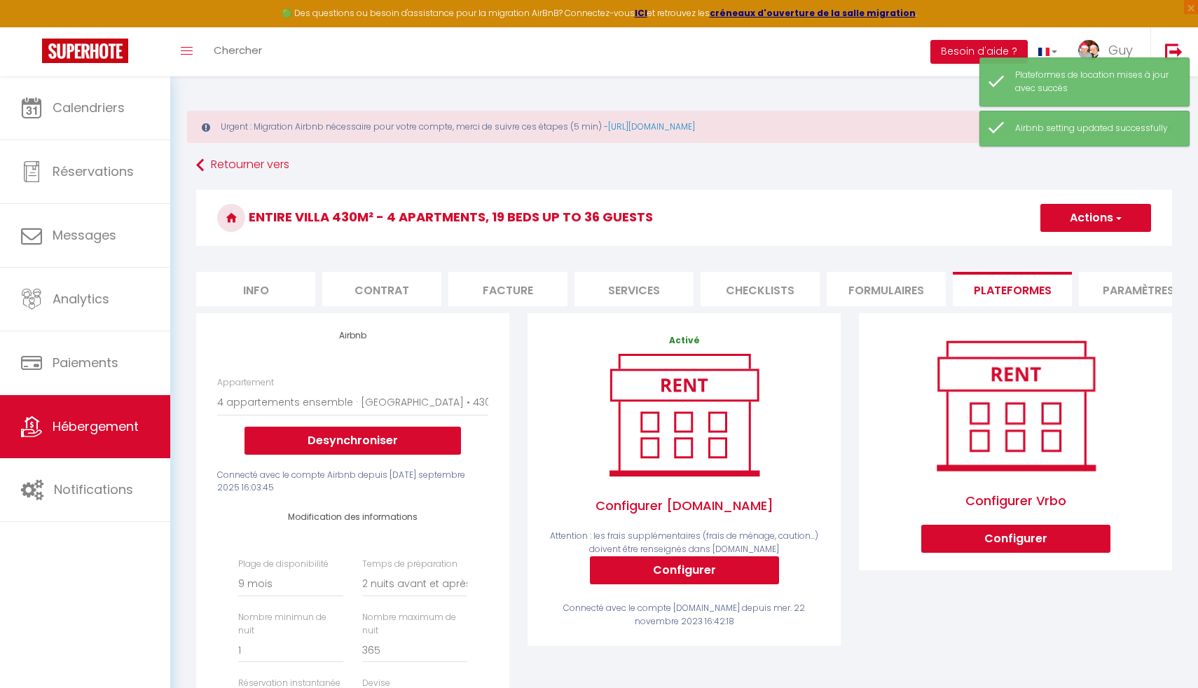
select select "3354-990267547773792218"
select select "270"
select select "2"
select select
select select "EUR"
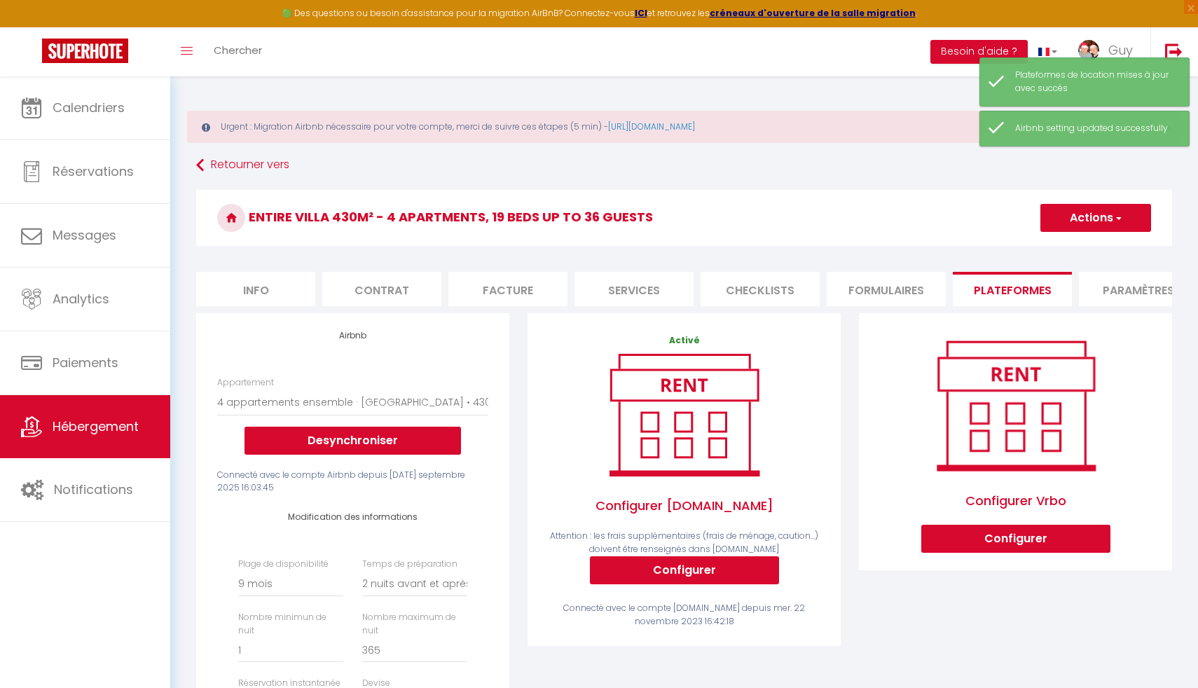
select select
select select "+ 22 %"
select select "+ 35 %"
select select "+ 10 %"
select select "+ 15 %"
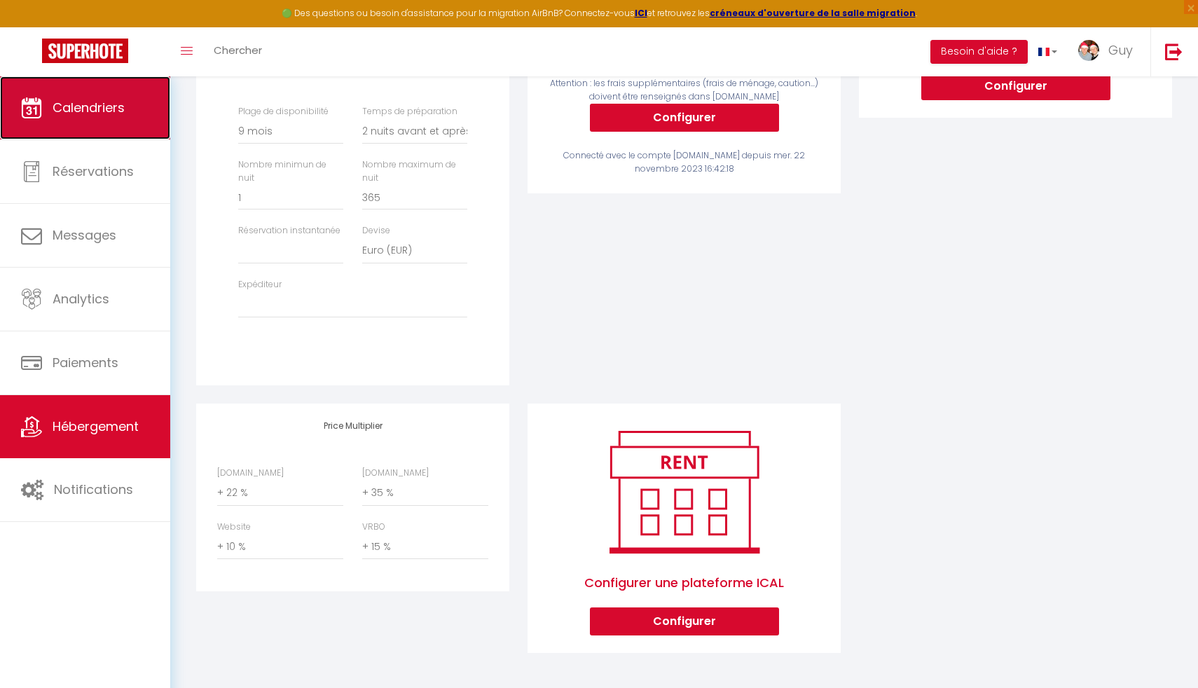
click at [57, 132] on link "Calendriers" at bounding box center [85, 107] width 170 height 63
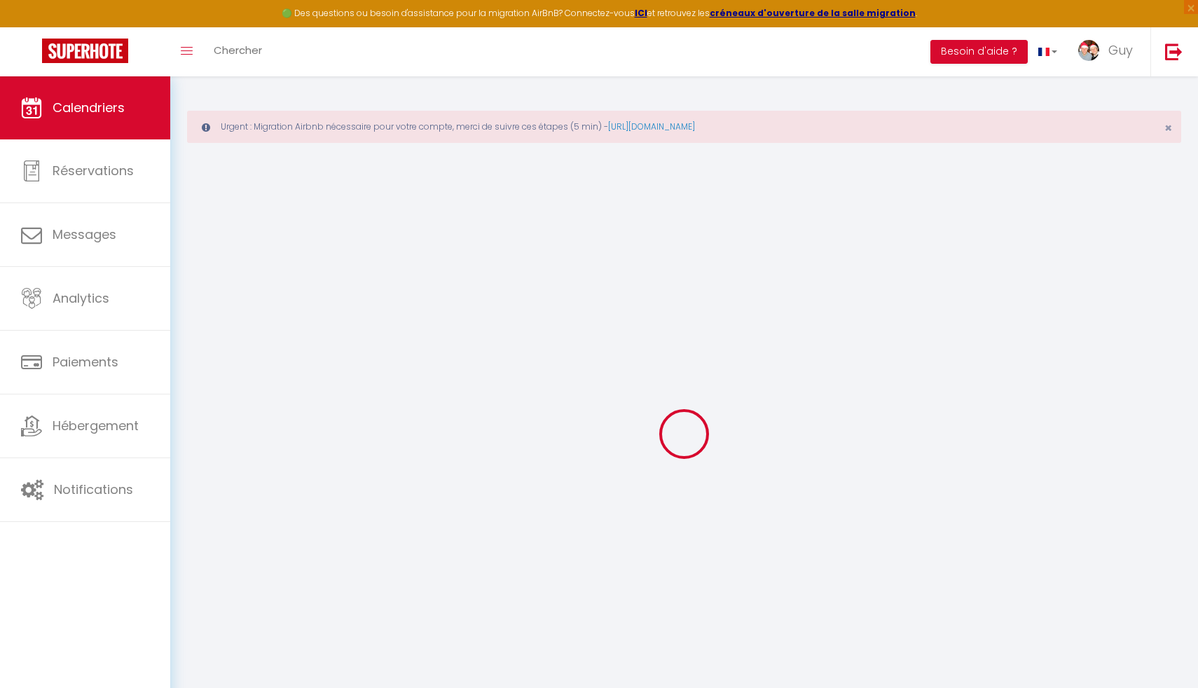
select select
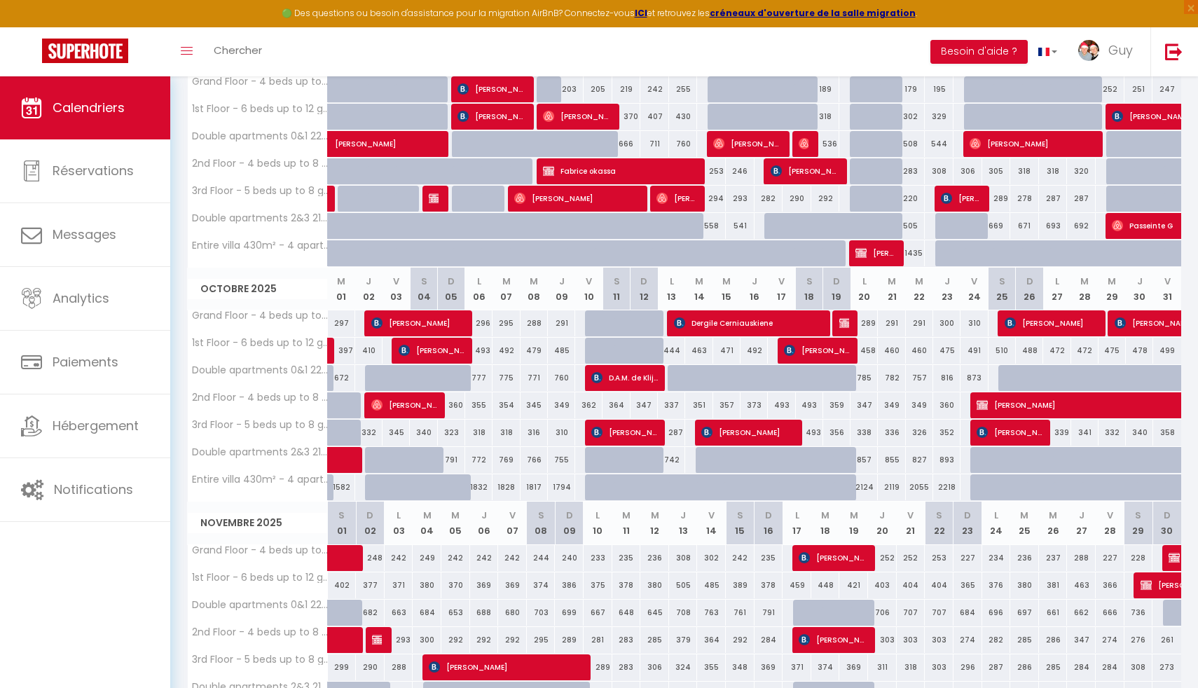
scroll to position [408, 0]
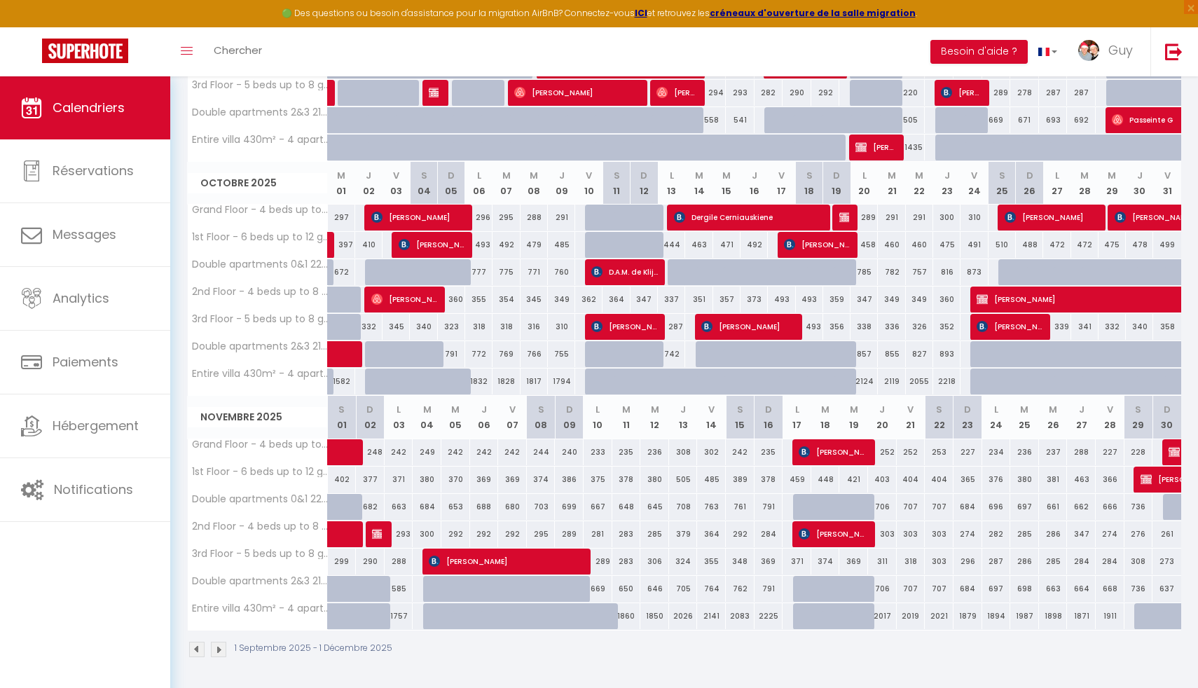
click at [598, 612] on div at bounding box center [608, 624] width 29 height 27
type input "1952"
select select "1"
type input "Lun 10 Novembre 2025"
type input "[DATE] Novembre 2025"
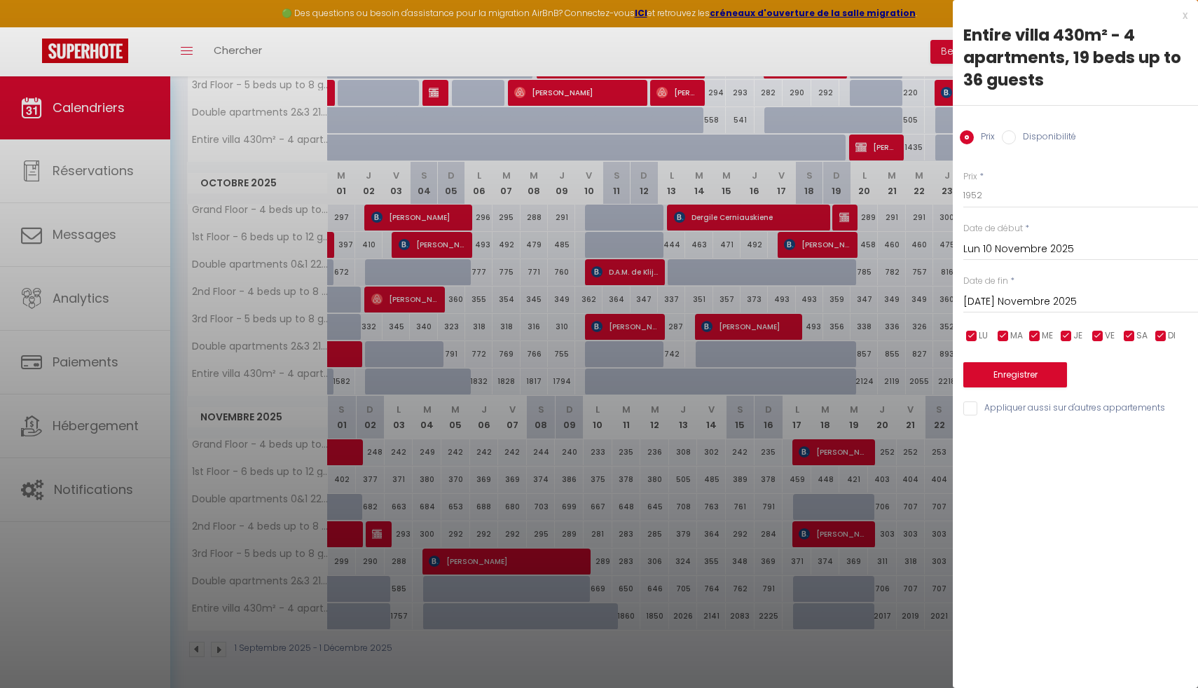
click at [1039, 136] on label "Disponibilité" at bounding box center [1046, 137] width 60 height 15
click at [1016, 136] on input "Disponibilité" at bounding box center [1009, 137] width 14 height 14
radio input "true"
radio input "false"
click at [1002, 384] on button "Enregistrer" at bounding box center [1015, 376] width 104 height 25
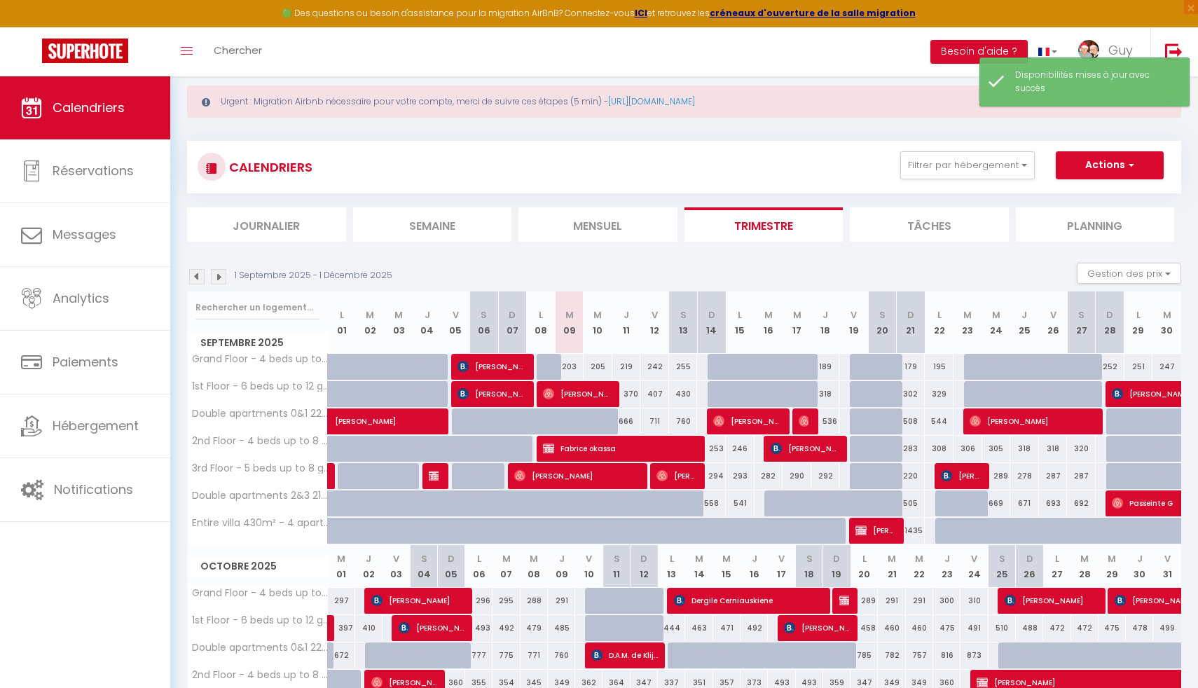
scroll to position [0, 0]
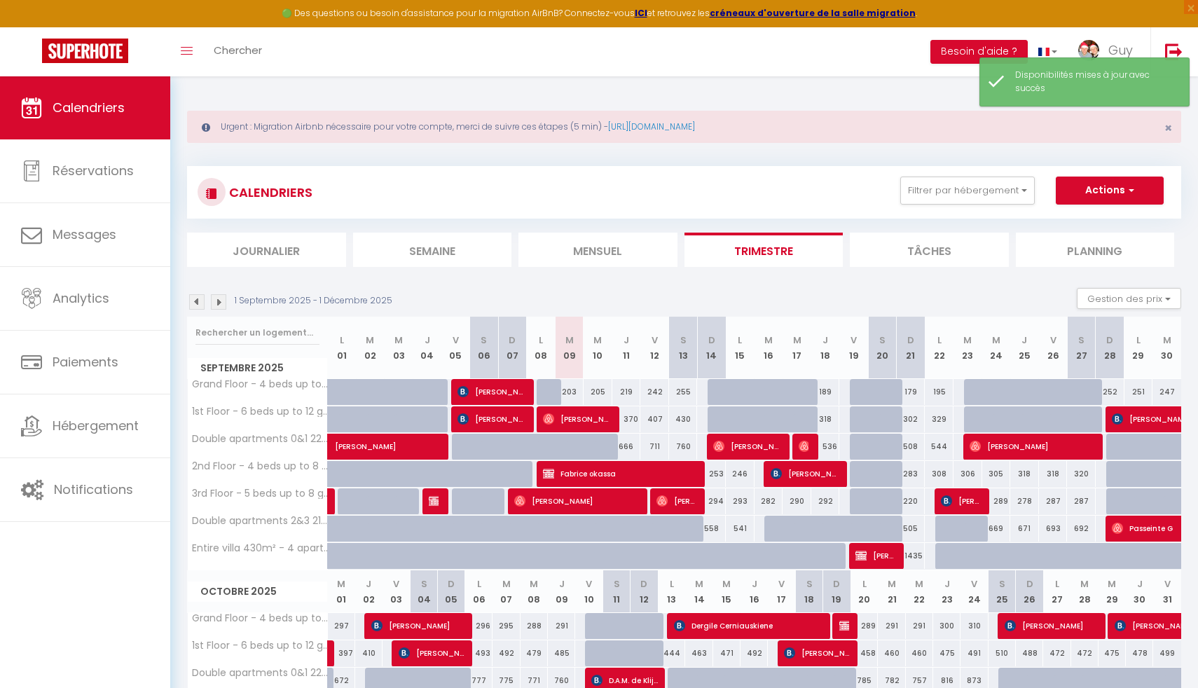
click at [222, 304] on img at bounding box center [218, 301] width 15 height 15
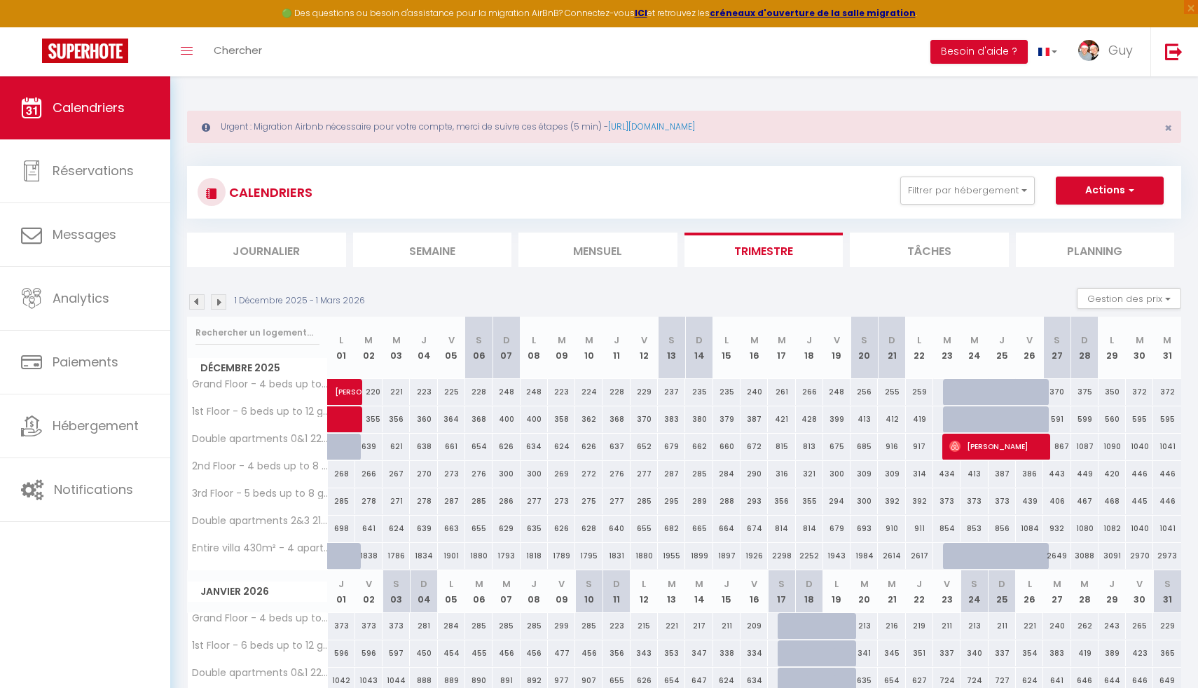
click at [221, 303] on img at bounding box center [218, 301] width 15 height 15
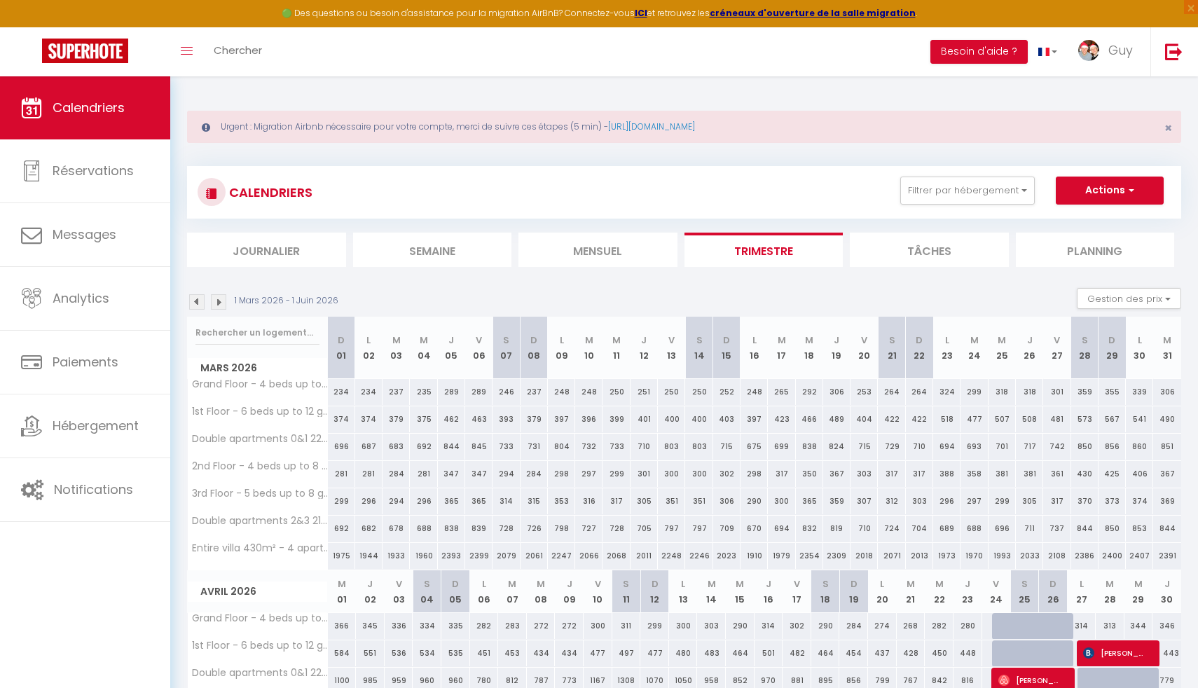
click at [216, 304] on img at bounding box center [218, 301] width 15 height 15
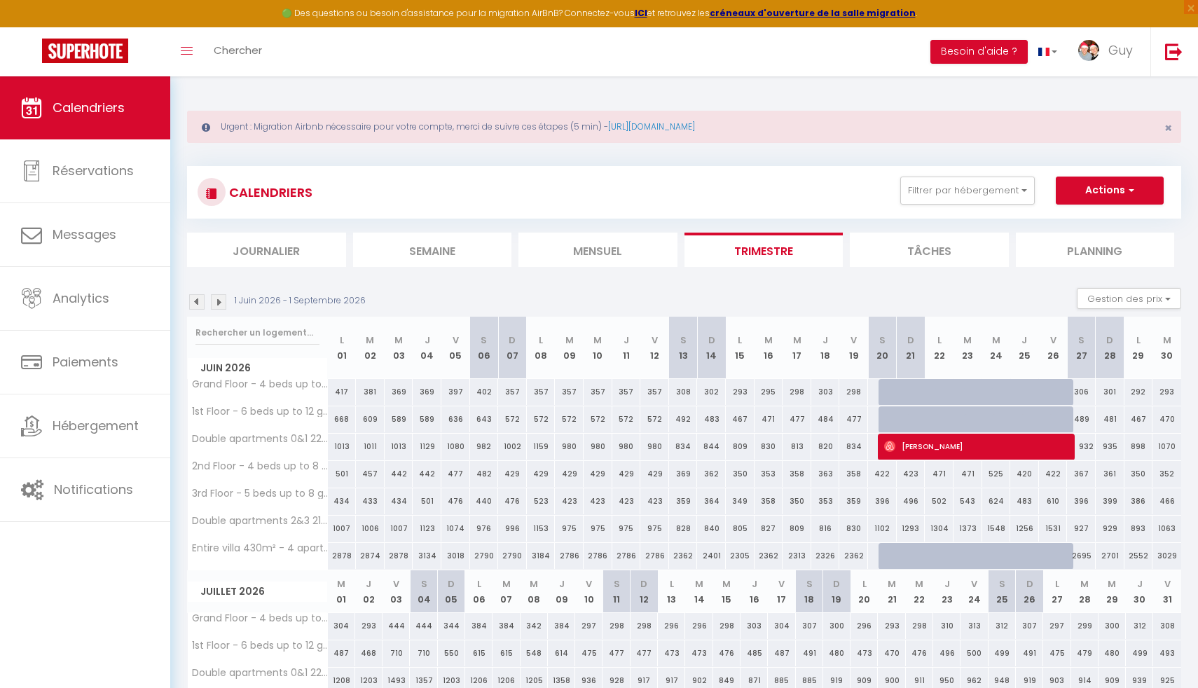
click at [218, 301] on img at bounding box center [218, 301] width 15 height 15
